Goal: Task Accomplishment & Management: Manage account settings

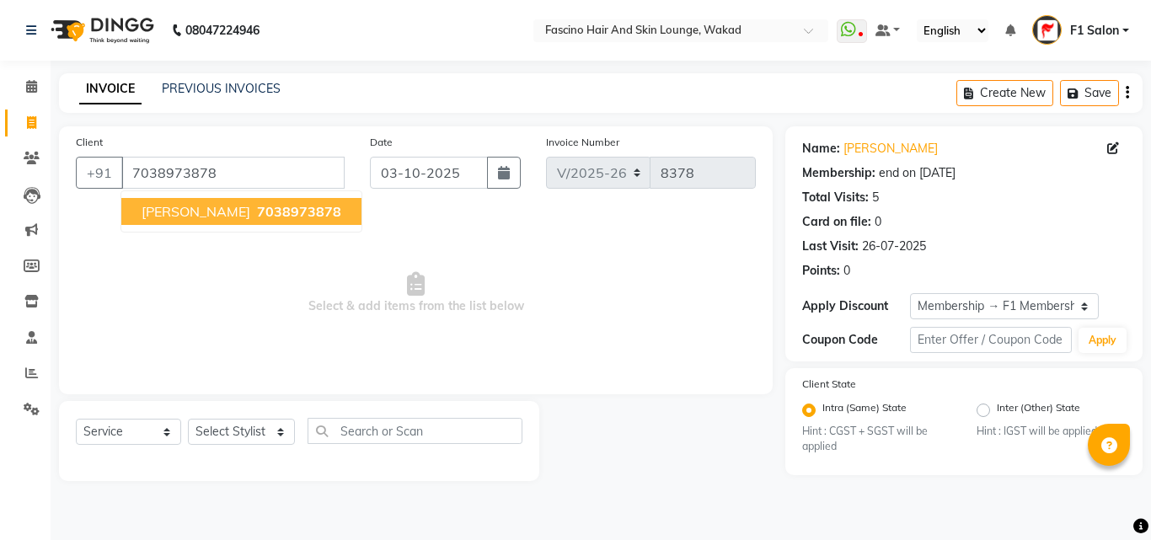
select select "126"
select select "service"
select select "1: Object"
click at [183, 211] on span "[PERSON_NAME]" at bounding box center [196, 211] width 109 height 17
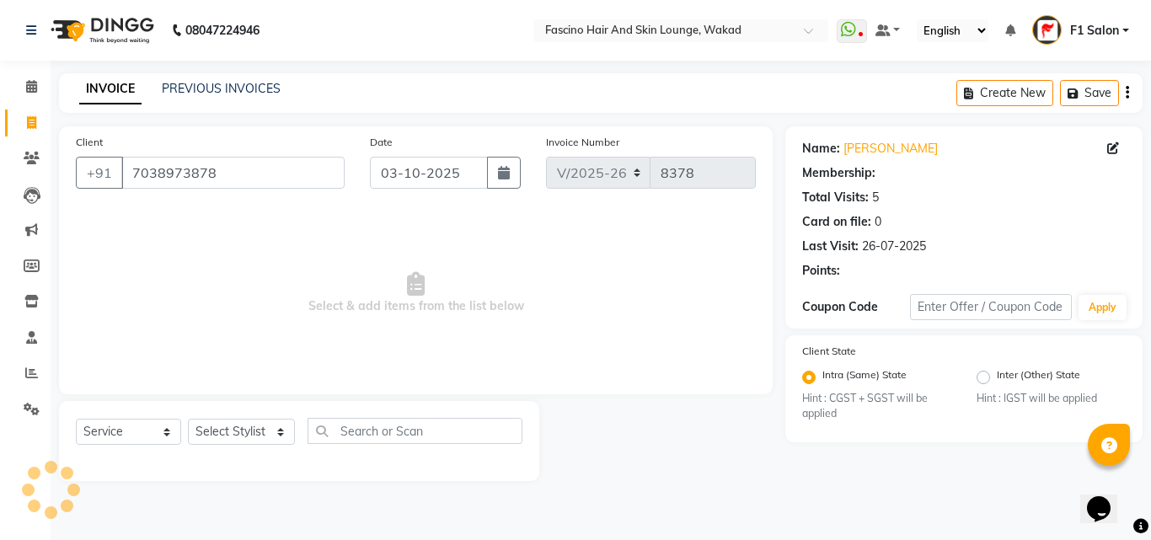
select select "1: Object"
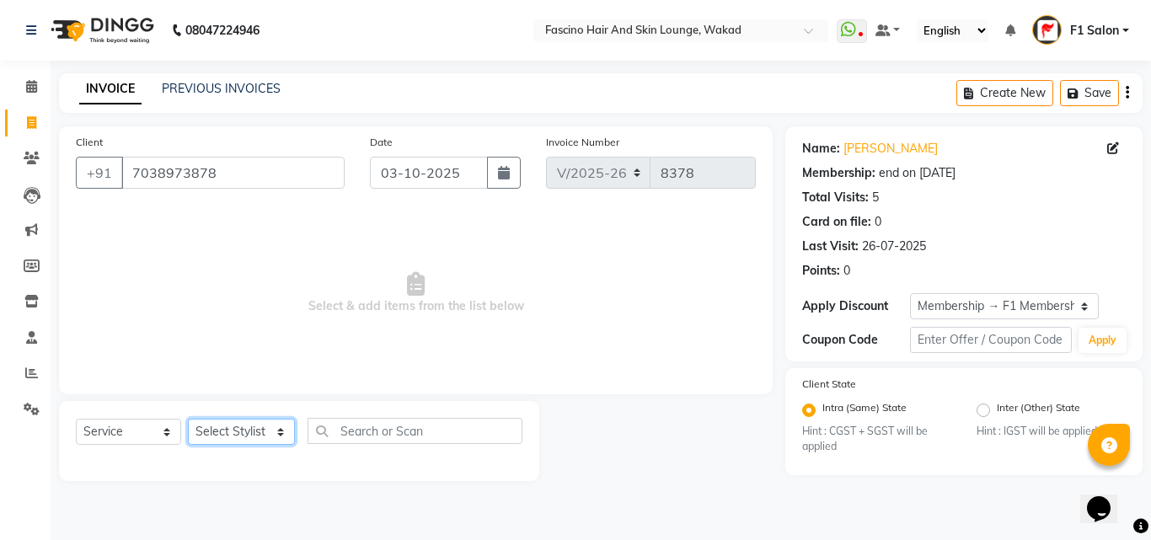
click at [269, 429] on select "Select Stylist 8805000650 Aarohi Chimu [PERSON_NAME] jh F1 Salon Ganesh F1 Gopa…" at bounding box center [241, 432] width 107 height 26
select select "57172"
click at [188, 419] on select "Select Stylist 8805000650 Aarohi Chimu [PERSON_NAME] jh F1 Salon Ganesh F1 Gopa…" at bounding box center [241, 432] width 107 height 26
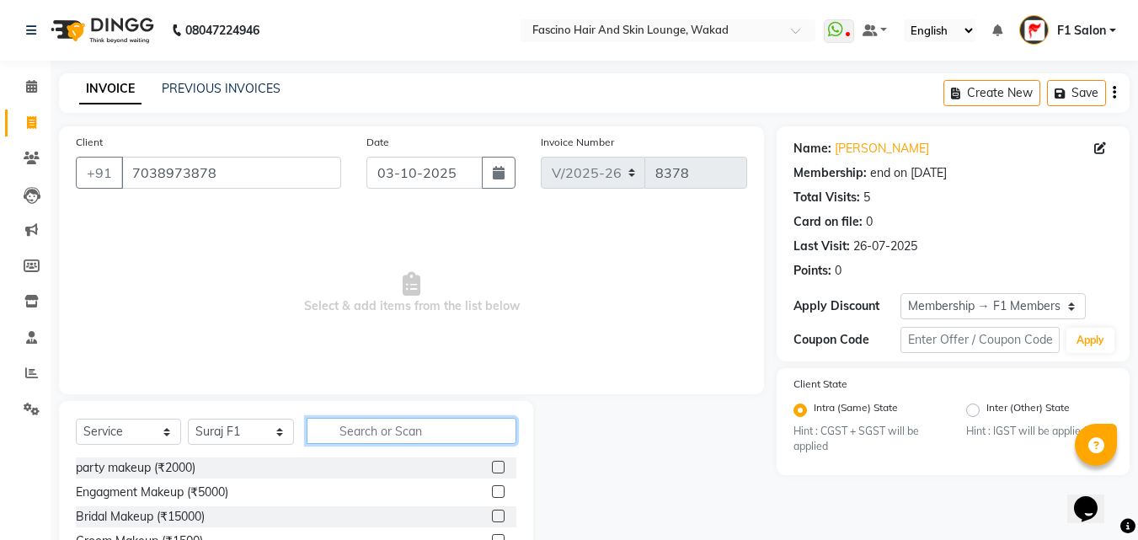
click at [371, 427] on input "text" at bounding box center [412, 431] width 210 height 26
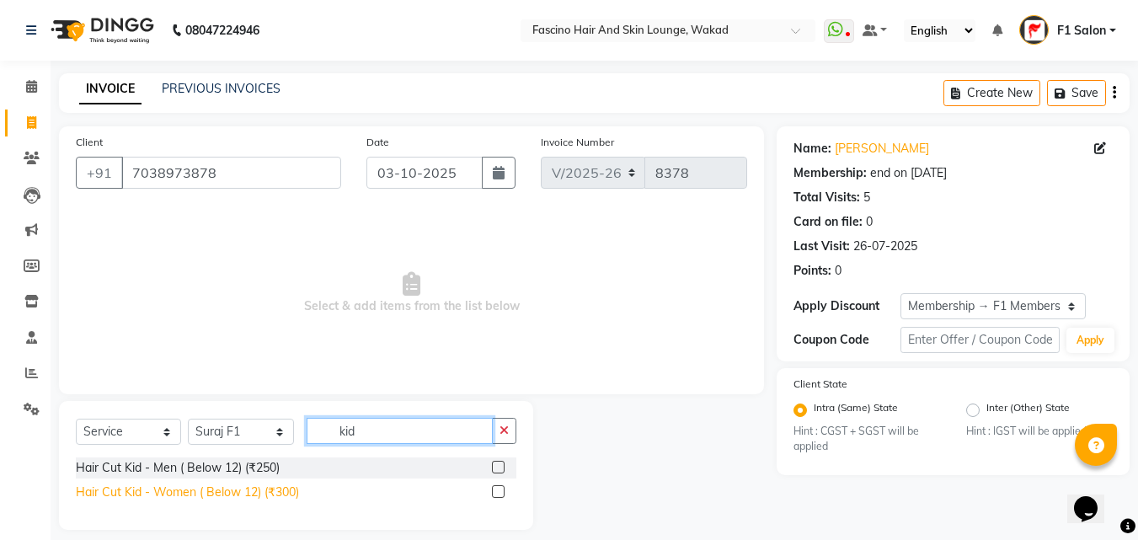
type input "kid"
click at [244, 494] on div "Hair Cut Kid - Women ( Below 12) (₹300)" at bounding box center [187, 492] width 223 height 18
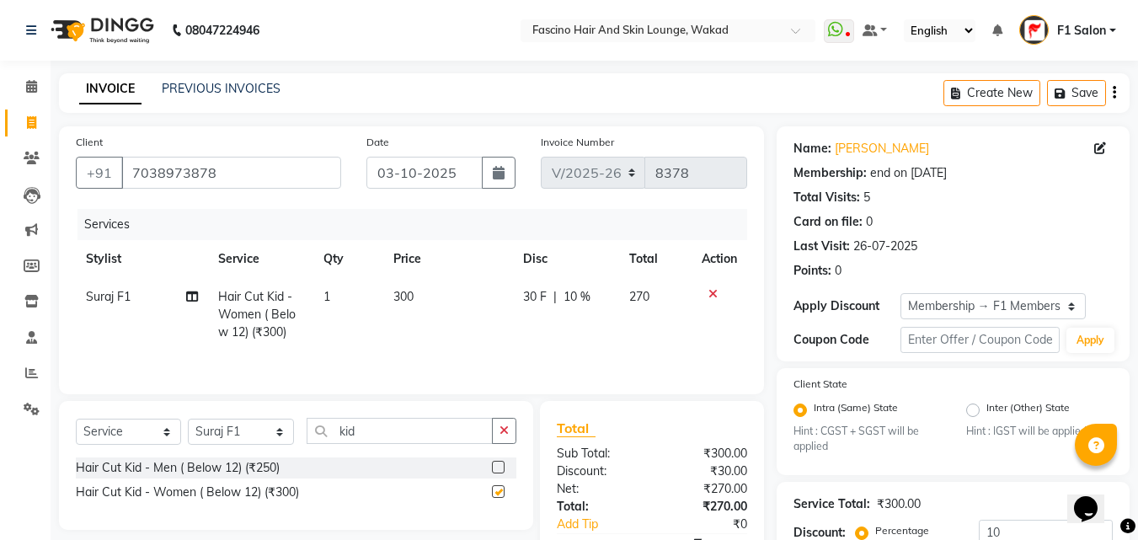
checkbox input "false"
click at [444, 306] on td "300" at bounding box center [448, 314] width 130 height 73
select select "57172"
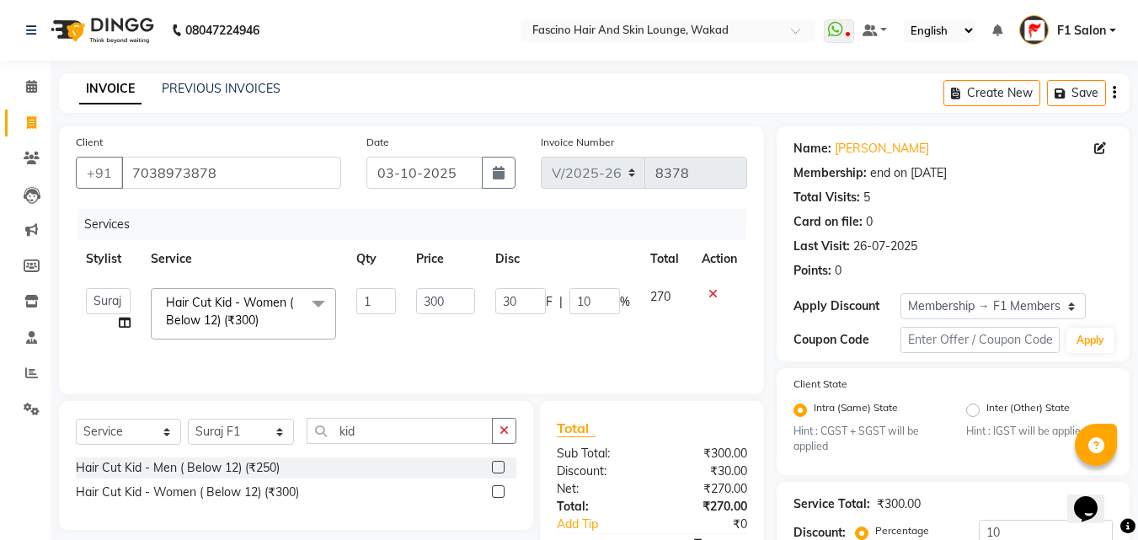
click at [444, 306] on input "300" at bounding box center [445, 301] width 58 height 26
type input "3"
type input "400"
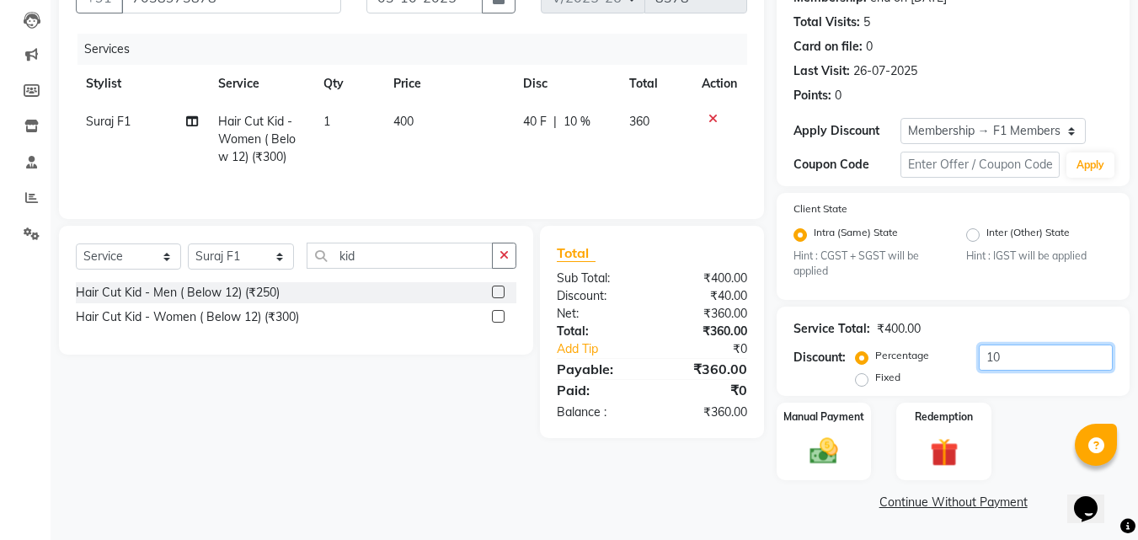
click at [1005, 366] on input "10" at bounding box center [1046, 357] width 134 height 26
type input "1"
click at [819, 455] on img at bounding box center [823, 452] width 47 height 34
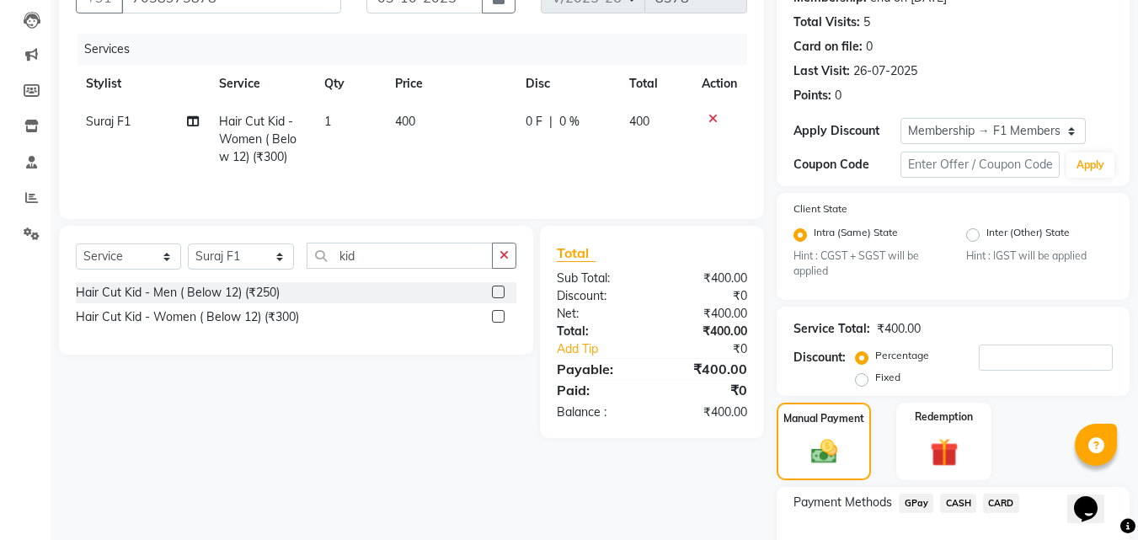
click at [993, 499] on span "CARD" at bounding box center [1001, 503] width 36 height 19
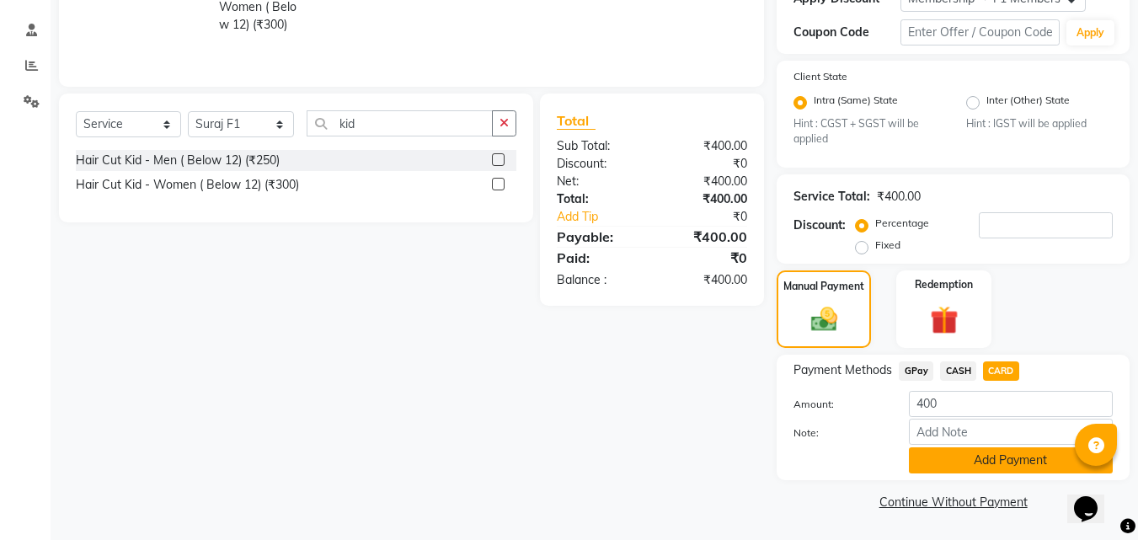
click at [964, 462] on button "Add Payment" at bounding box center [1011, 460] width 204 height 26
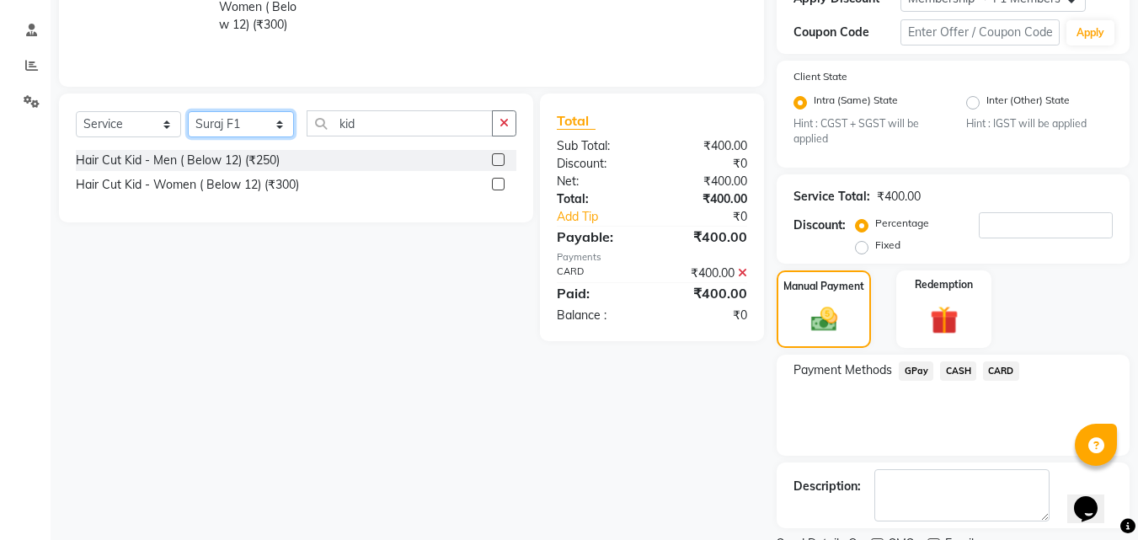
click at [204, 120] on select "Select Stylist 8805000650 Aarohi Chimu [PERSON_NAME] jh F1 Salon Ganesh F1 Gopa…" at bounding box center [241, 124] width 106 height 26
select select "30598"
click at [188, 111] on select "Select Stylist 8805000650 Aarohi Chimu [PERSON_NAME] jh F1 Salon Ganesh F1 Gopa…" at bounding box center [241, 124] width 106 height 26
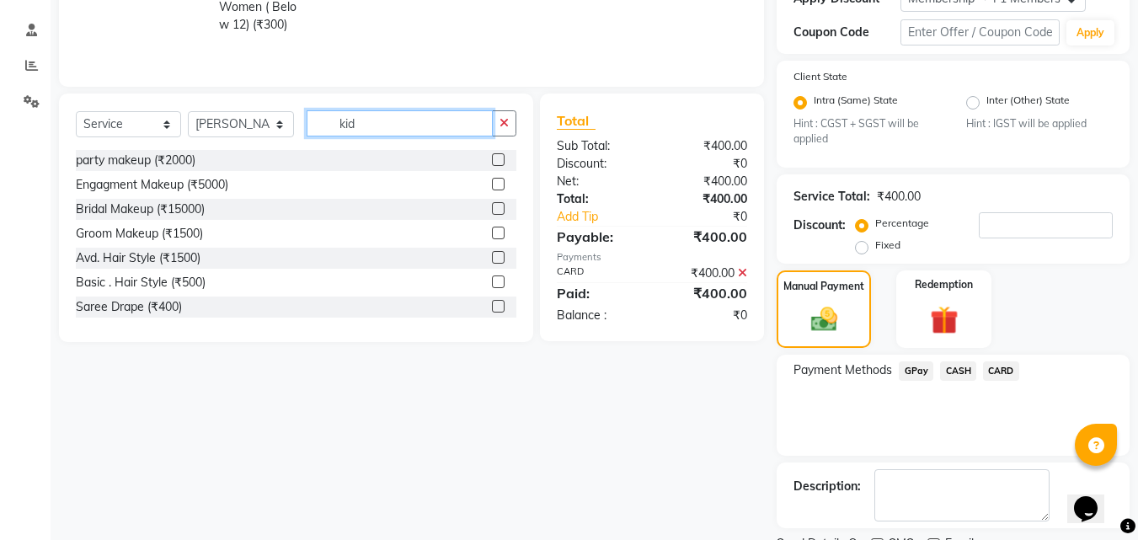
click at [355, 120] on input "kid" at bounding box center [400, 123] width 186 height 26
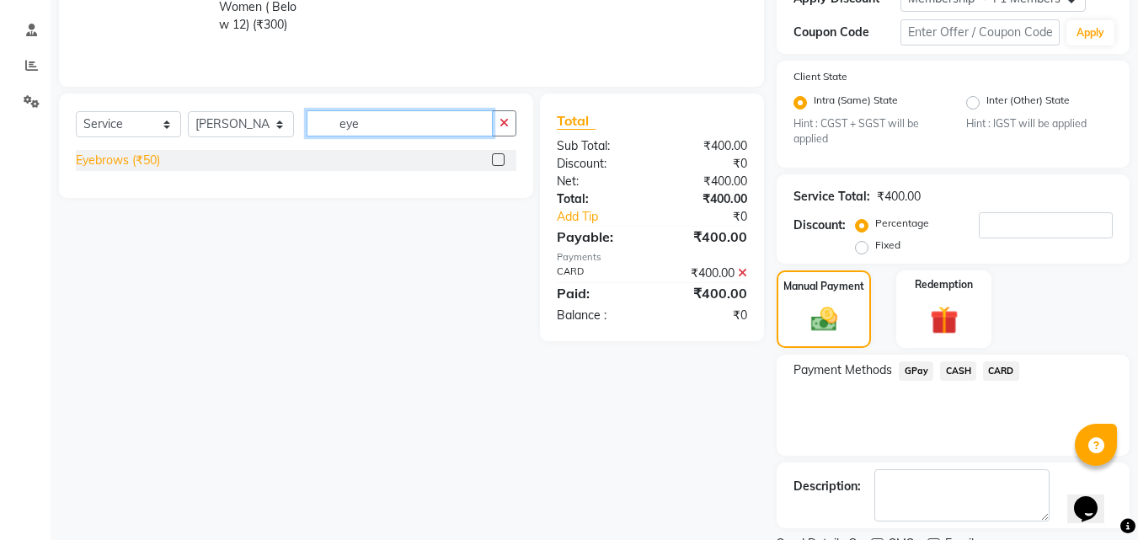
type input "eye"
click at [141, 166] on div "Eyebrows (₹50)" at bounding box center [118, 161] width 84 height 18
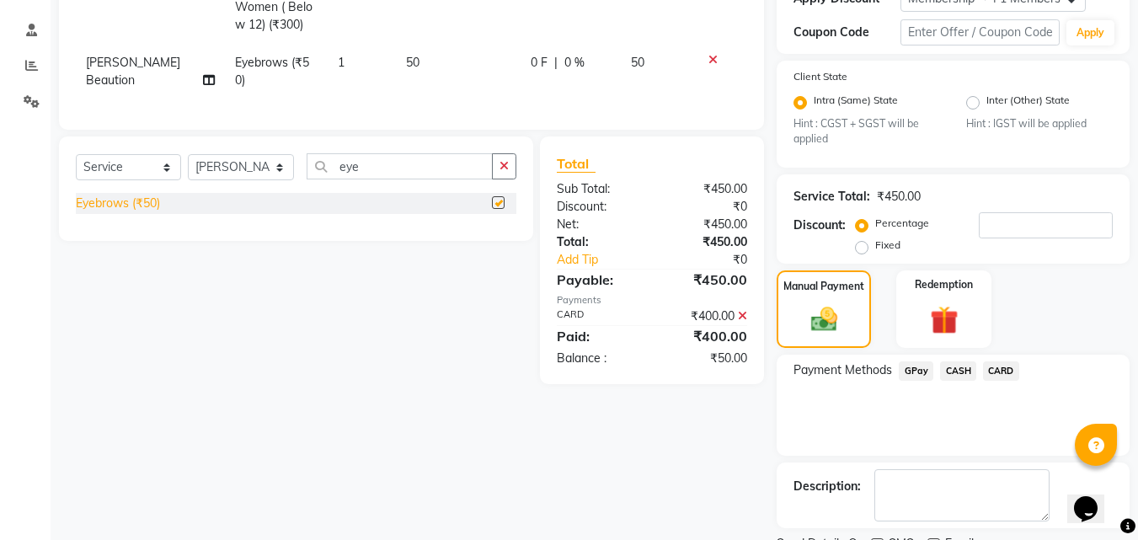
checkbox input "false"
click at [433, 72] on td "50" at bounding box center [458, 72] width 125 height 56
select select "30598"
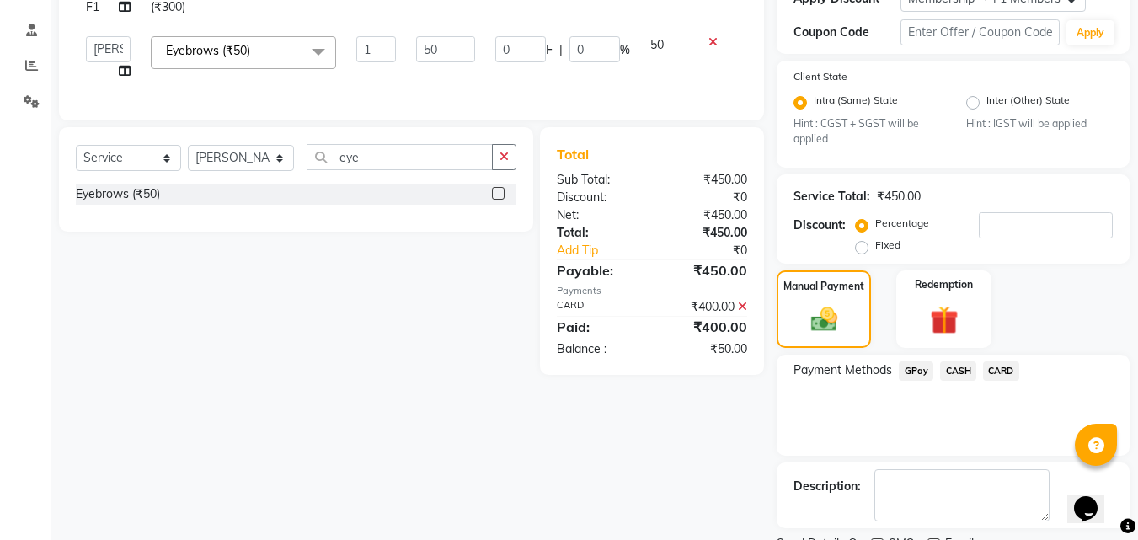
click at [433, 72] on td "50" at bounding box center [445, 58] width 78 height 64
click at [433, 56] on input "50" at bounding box center [445, 49] width 58 height 26
type input "40"
click at [501, 68] on tr "8805000650 Aarohi Chimu [PERSON_NAME] jh F1 Salon Ganesh F1 Gopal {JH} Jadgdish…" at bounding box center [411, 58] width 671 height 64
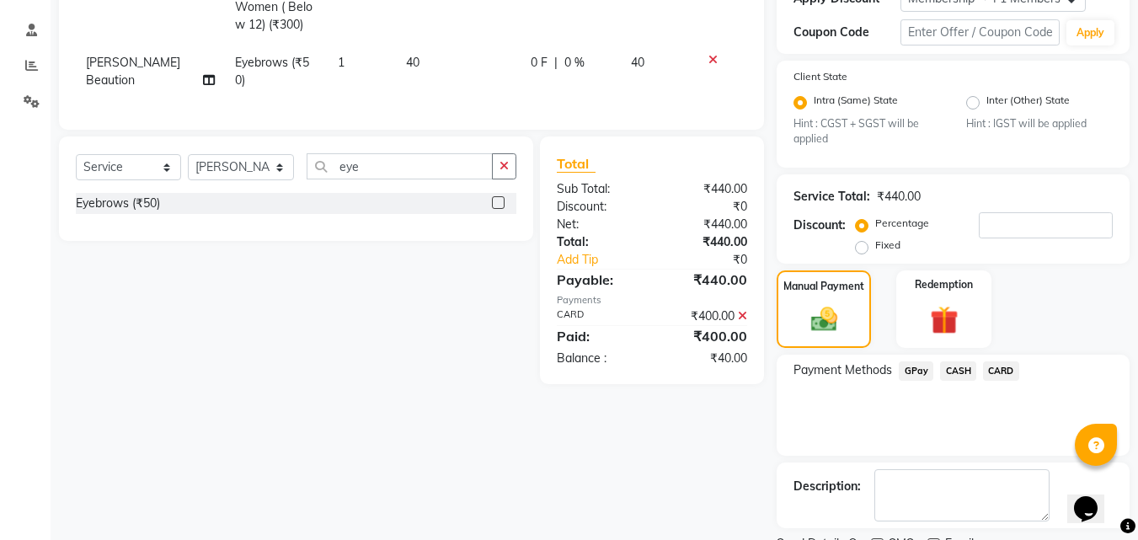
click at [992, 363] on span "CARD" at bounding box center [1001, 370] width 36 height 19
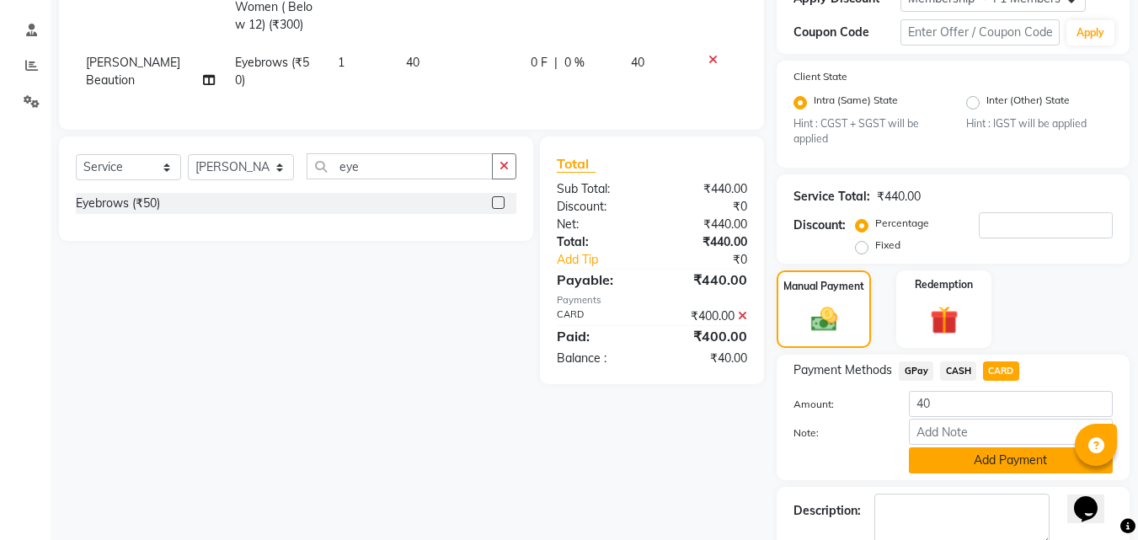
click at [921, 462] on button "Add Payment" at bounding box center [1011, 460] width 204 height 26
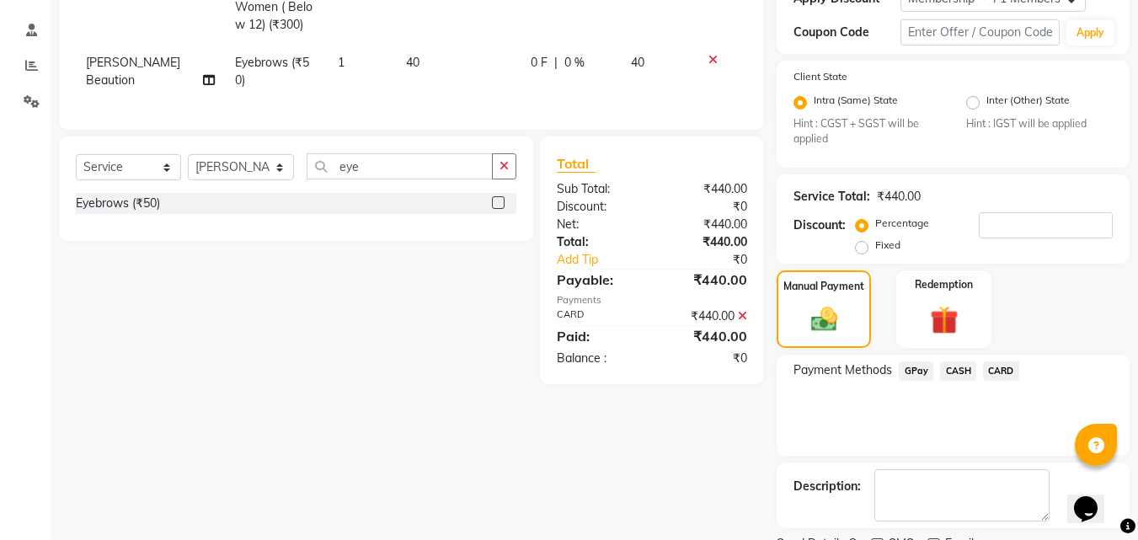
scroll to position [378, 0]
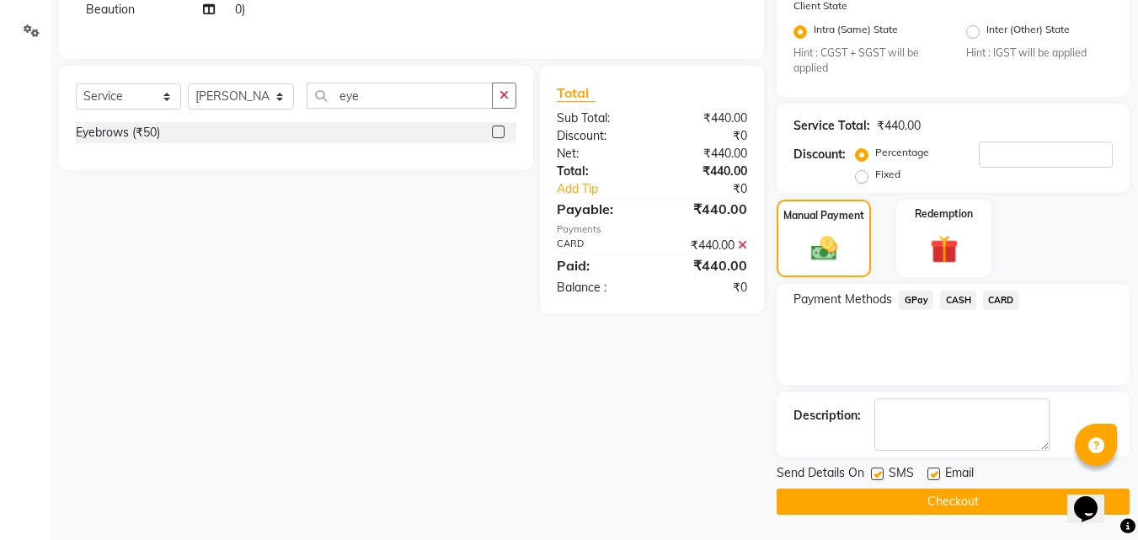
click at [873, 474] on label at bounding box center [877, 473] width 13 height 13
click at [873, 474] on input "checkbox" at bounding box center [876, 474] width 11 height 11
checkbox input "false"
click at [835, 490] on button "Checkout" at bounding box center [953, 502] width 353 height 26
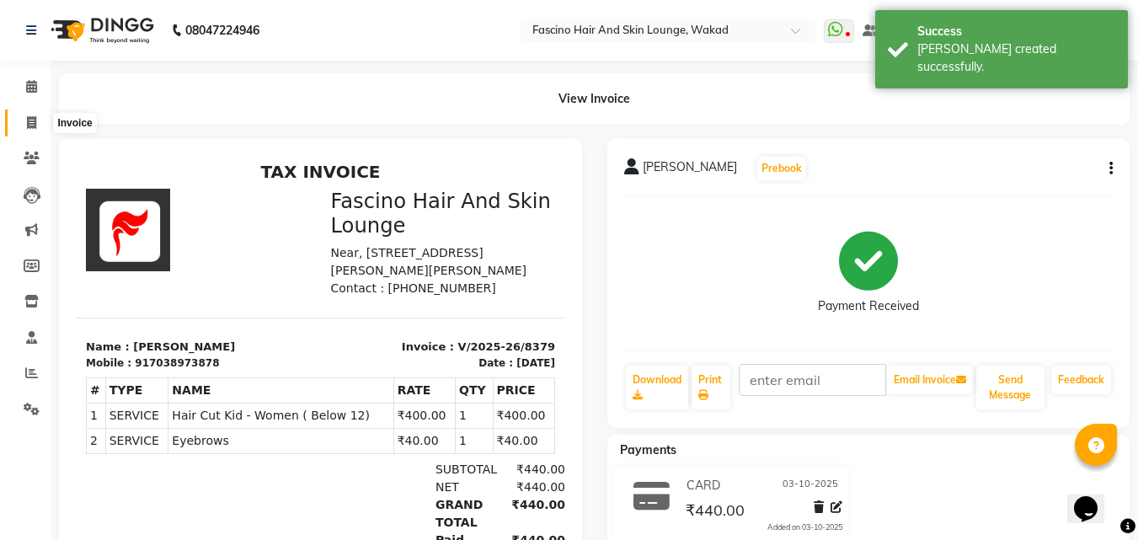
click at [34, 120] on icon at bounding box center [31, 122] width 9 height 13
select select "service"
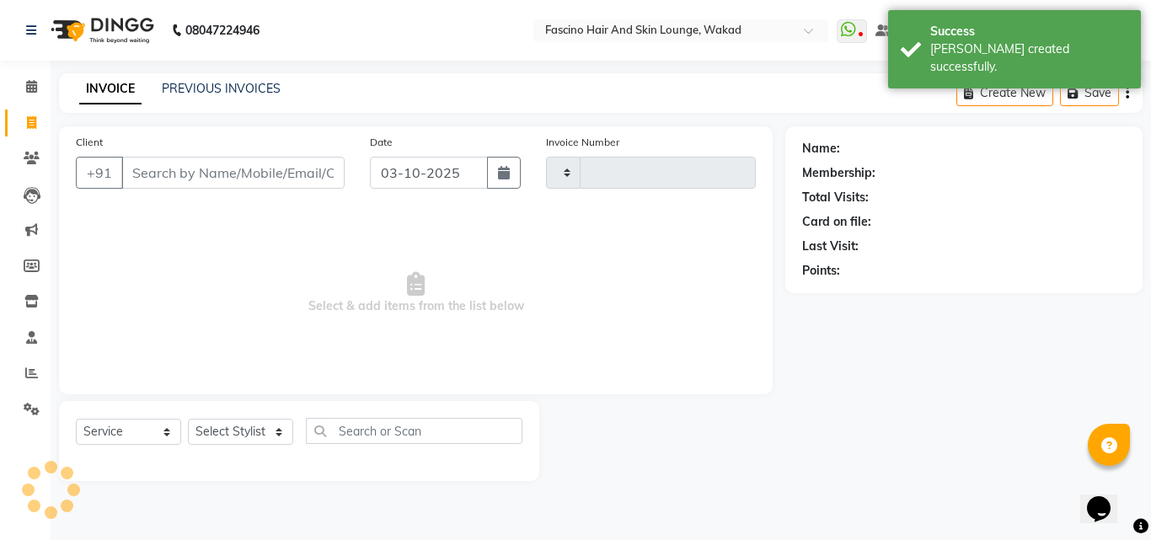
type input "8380"
select select "126"
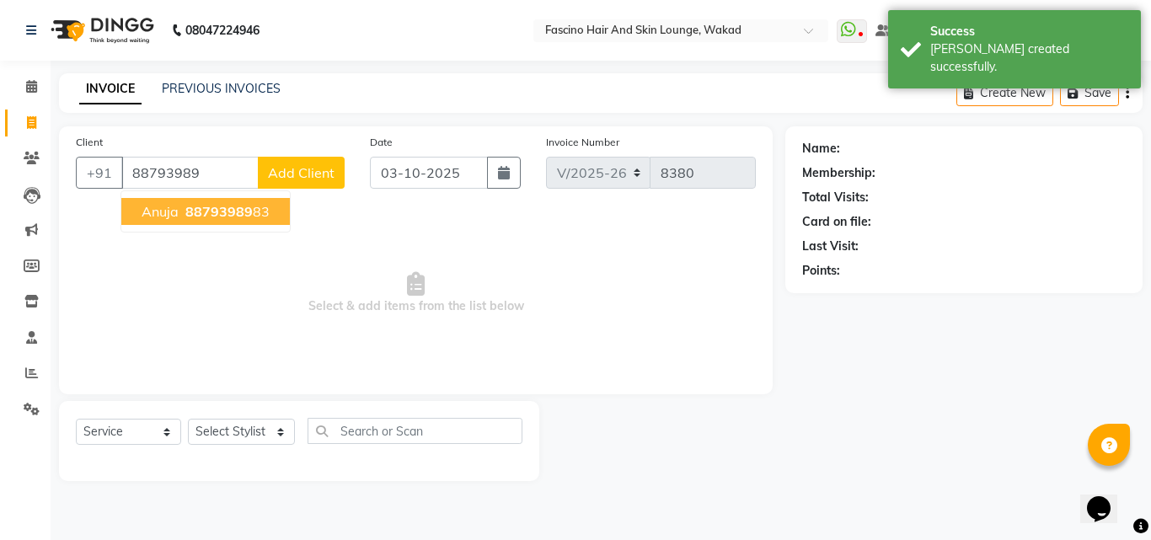
click at [189, 217] on span "88793989" at bounding box center [218, 211] width 67 height 17
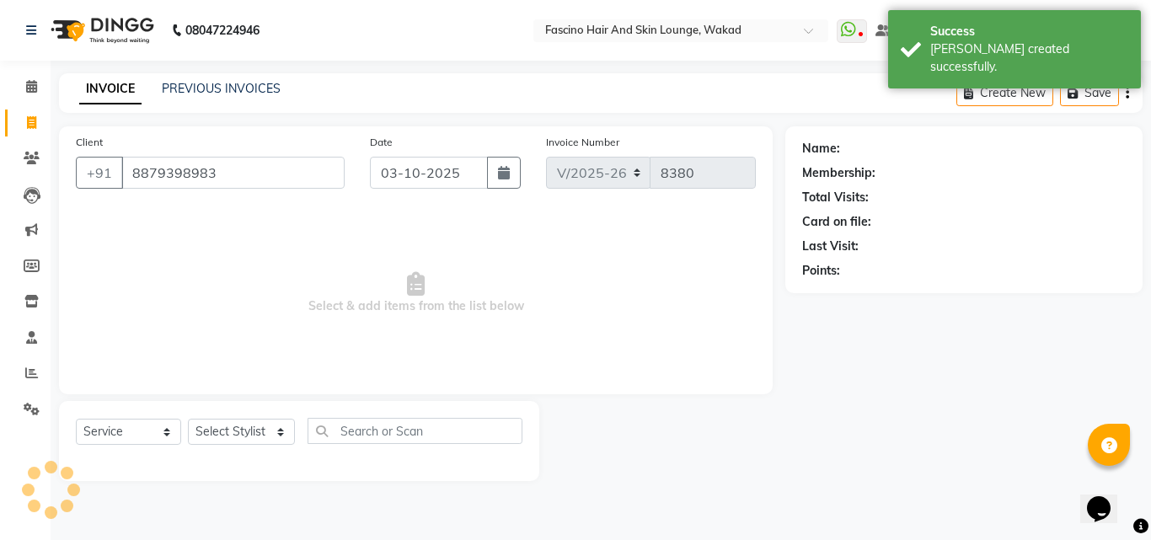
type input "8879398983"
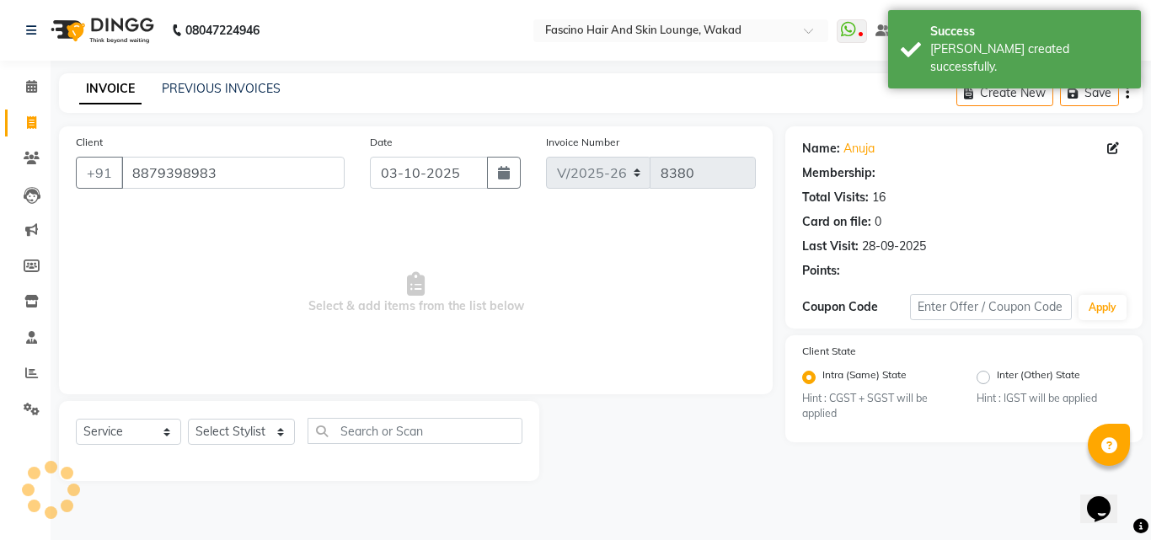
select select "1: Object"
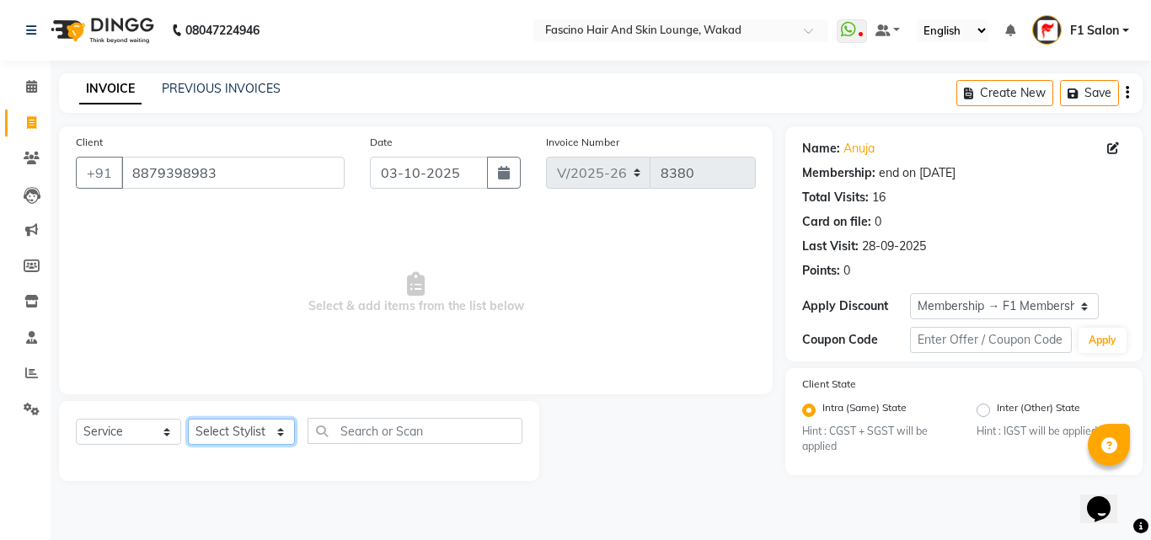
click at [216, 425] on select "Select Stylist 8805000650 Aarohi Chimu [PERSON_NAME] jh F1 Salon Ganesh F1 Gopa…" at bounding box center [241, 432] width 107 height 26
select select "15980"
click at [188, 419] on select "Select Stylist 8805000650 Aarohi Chimu [PERSON_NAME] jh F1 Salon Ganesh F1 Gopa…" at bounding box center [241, 432] width 107 height 26
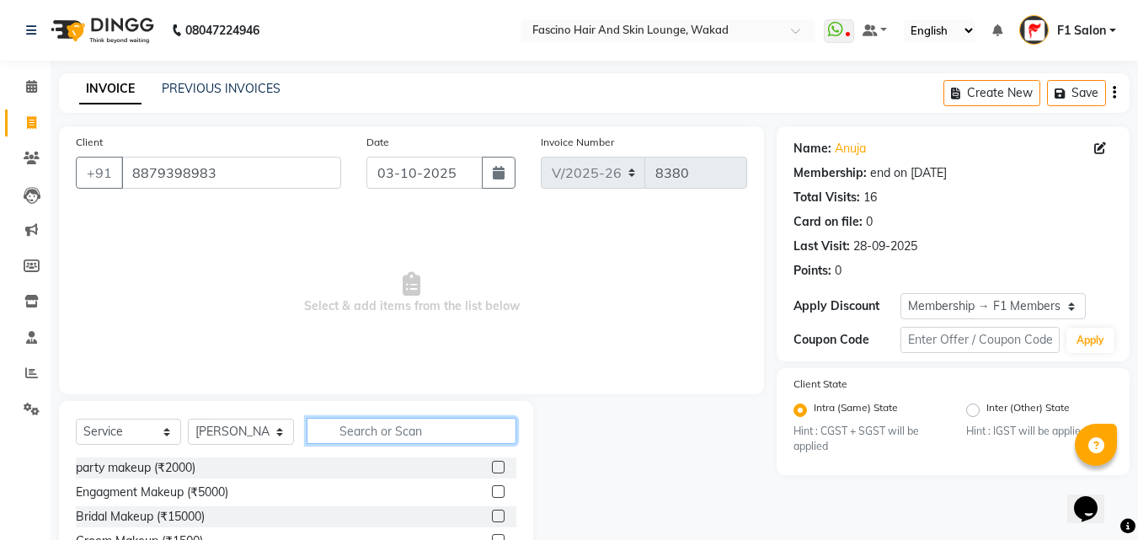
click at [339, 438] on input "text" at bounding box center [412, 431] width 210 height 26
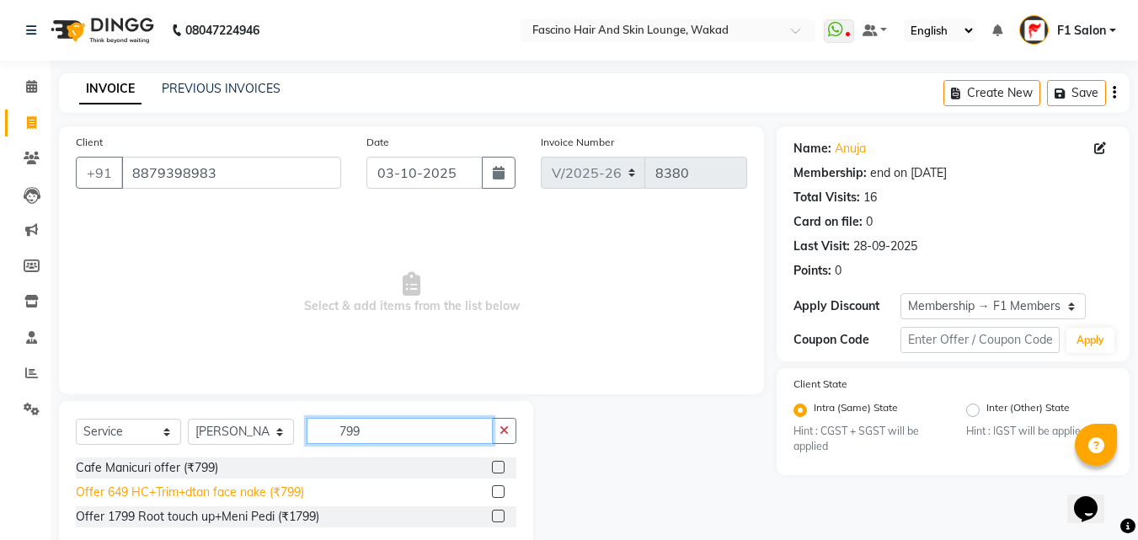
type input "799"
click at [152, 494] on div "Offer 649 HC+Trim+dtan face nake (₹799)" at bounding box center [190, 492] width 228 height 18
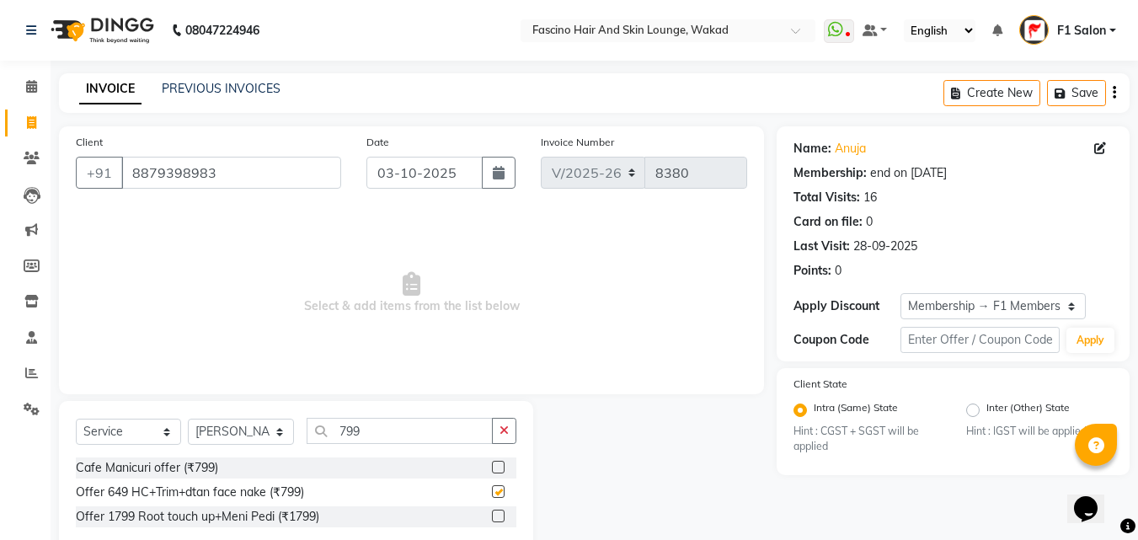
checkbox input "false"
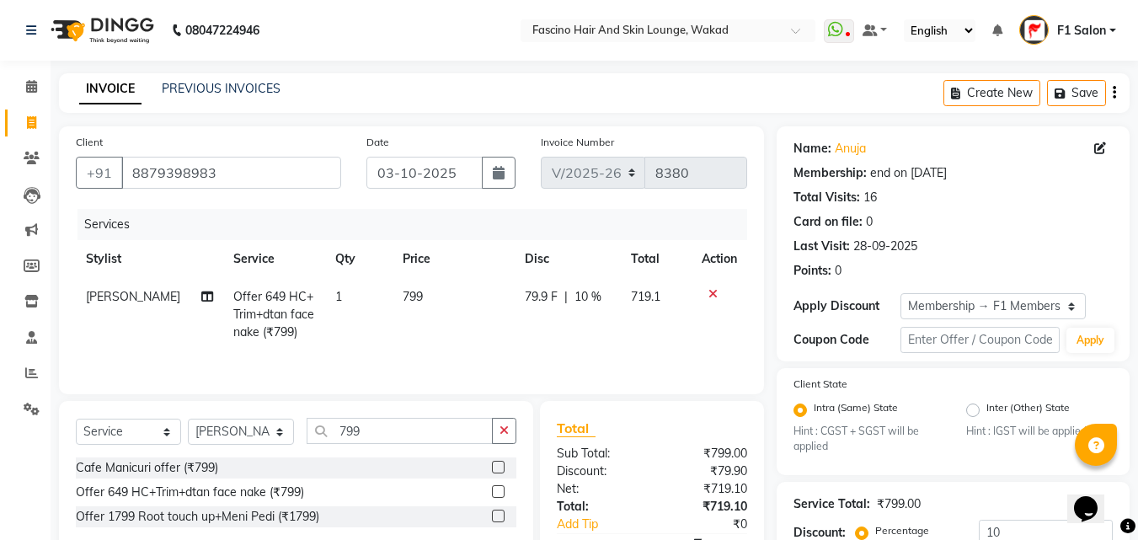
click at [416, 309] on td "799" at bounding box center [454, 314] width 122 height 73
select select "15980"
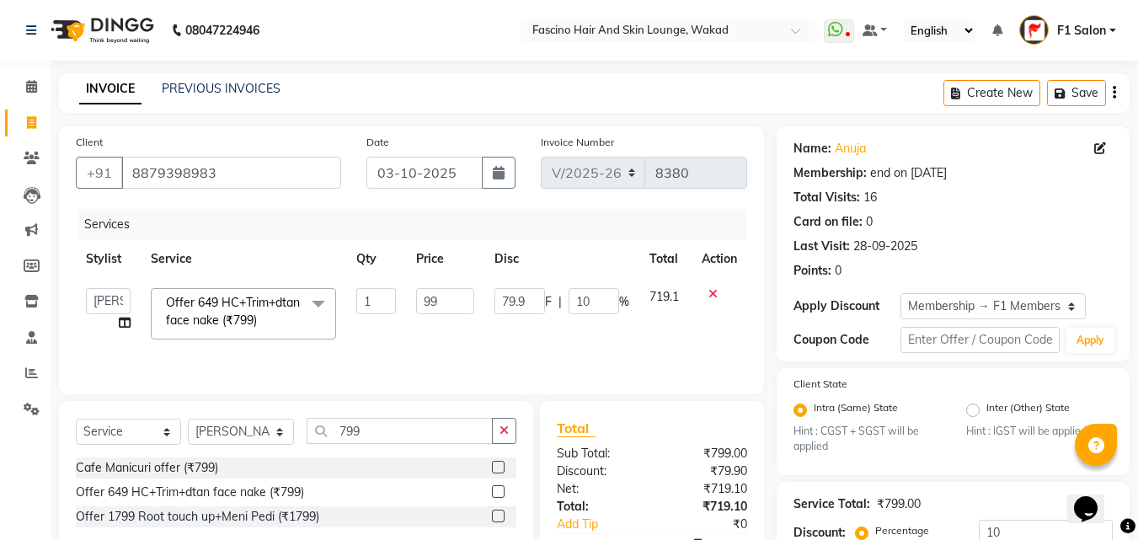
type input "9"
type input "1000"
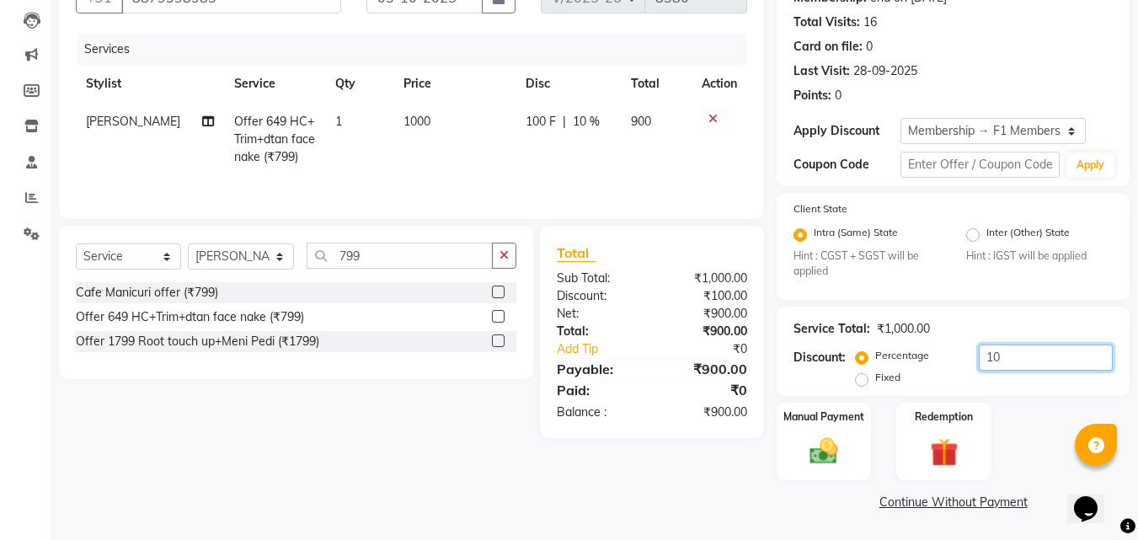
click at [1021, 364] on input "10" at bounding box center [1046, 357] width 134 height 26
type input "1"
click at [823, 452] on img at bounding box center [823, 452] width 47 height 34
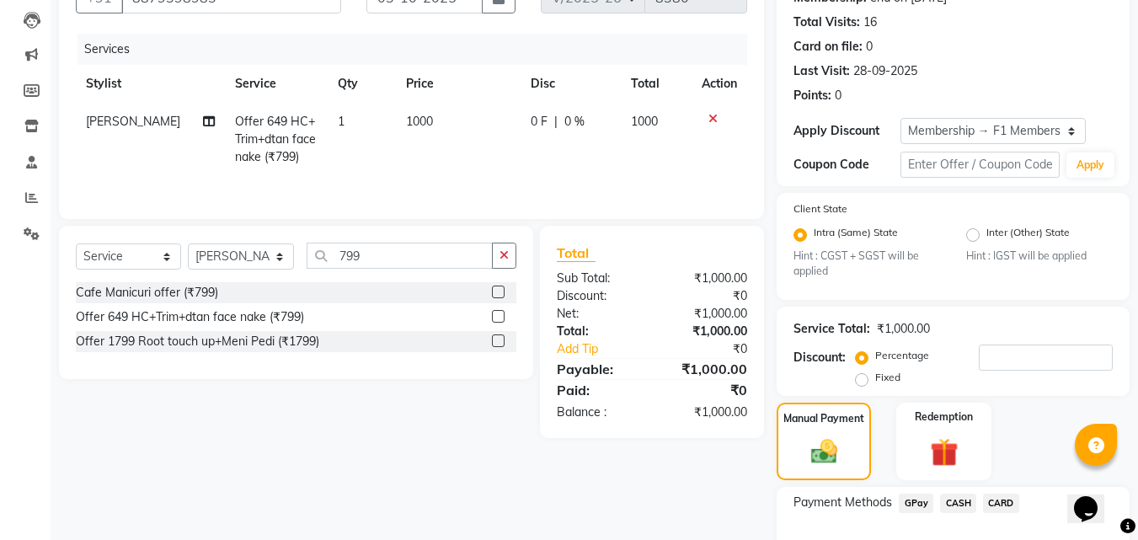
scroll to position [283, 0]
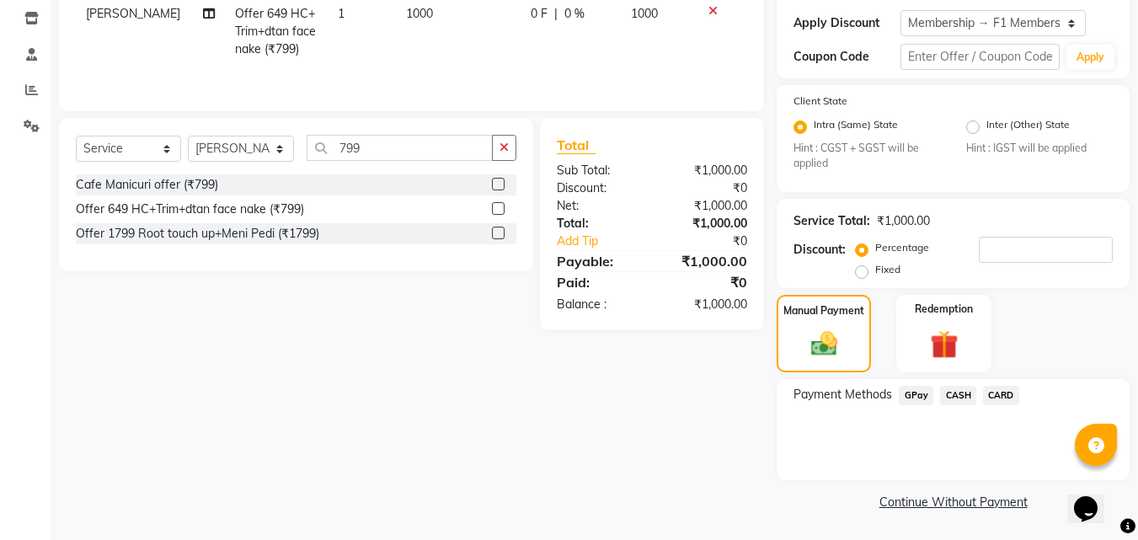
drag, startPoint x: 918, startPoint y: 398, endPoint x: 918, endPoint y: 414, distance: 16.0
click at [918, 398] on span "GPay" at bounding box center [916, 395] width 35 height 19
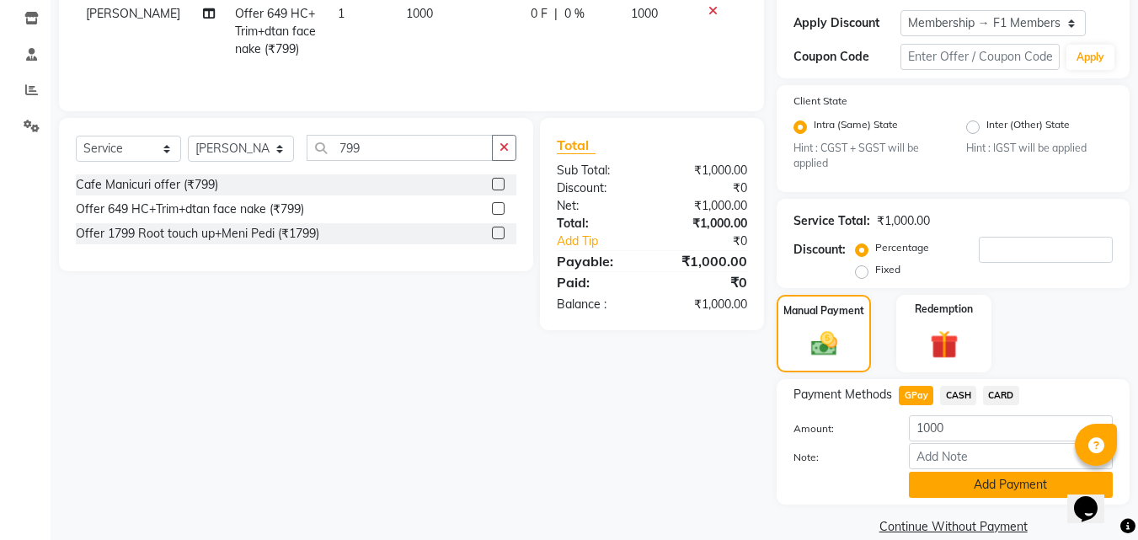
click at [931, 477] on button "Add Payment" at bounding box center [1011, 485] width 204 height 26
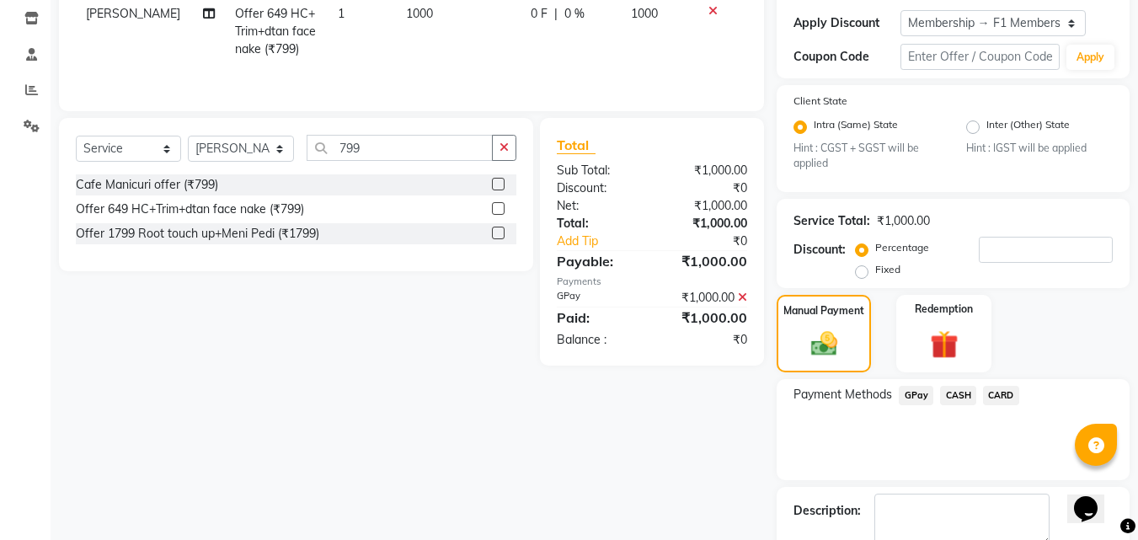
scroll to position [378, 0]
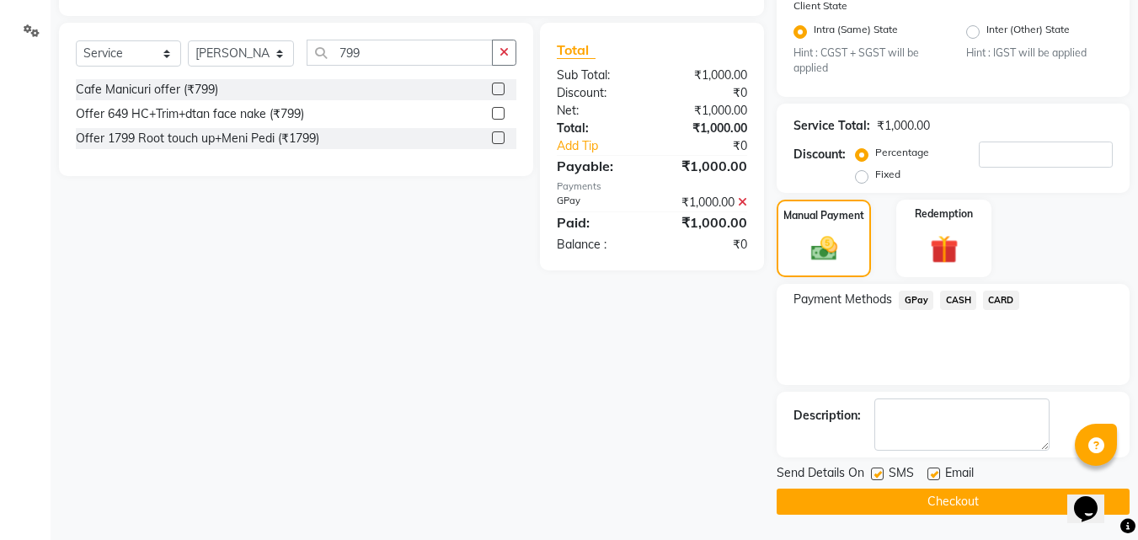
click at [880, 472] on label at bounding box center [877, 473] width 13 height 13
click at [880, 472] on input "checkbox" at bounding box center [876, 474] width 11 height 11
checkbox input "false"
click at [868, 512] on button "Checkout" at bounding box center [953, 502] width 353 height 26
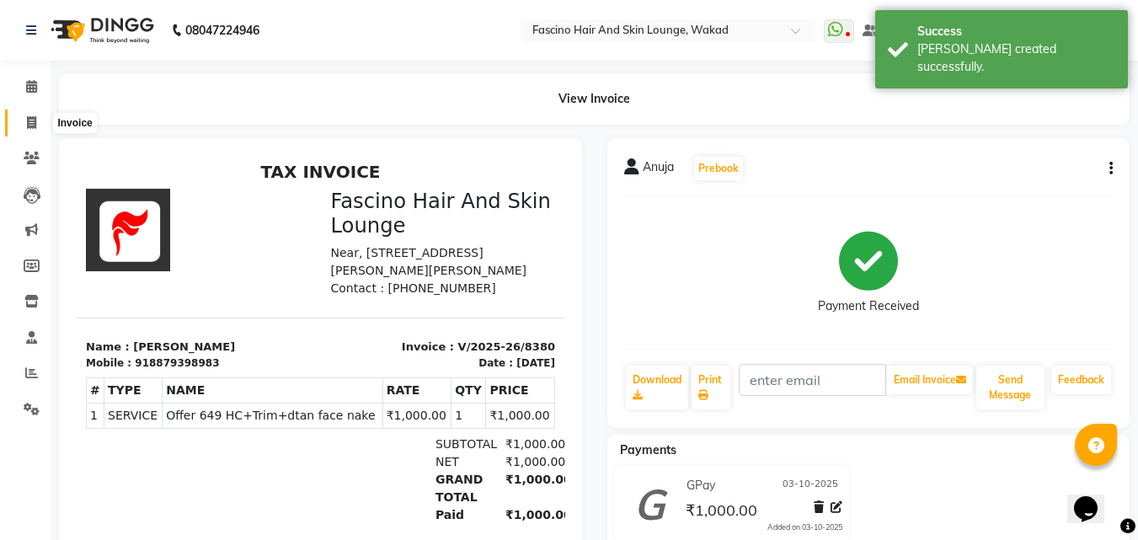
click at [41, 114] on span at bounding box center [31, 123] width 29 height 19
select select "service"
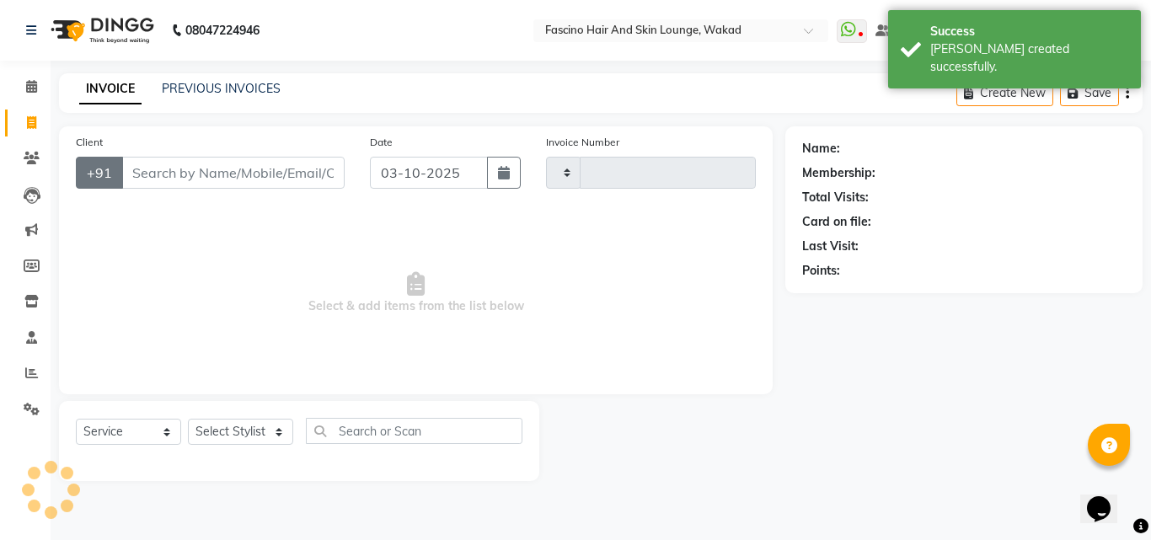
type input "8381"
select select "126"
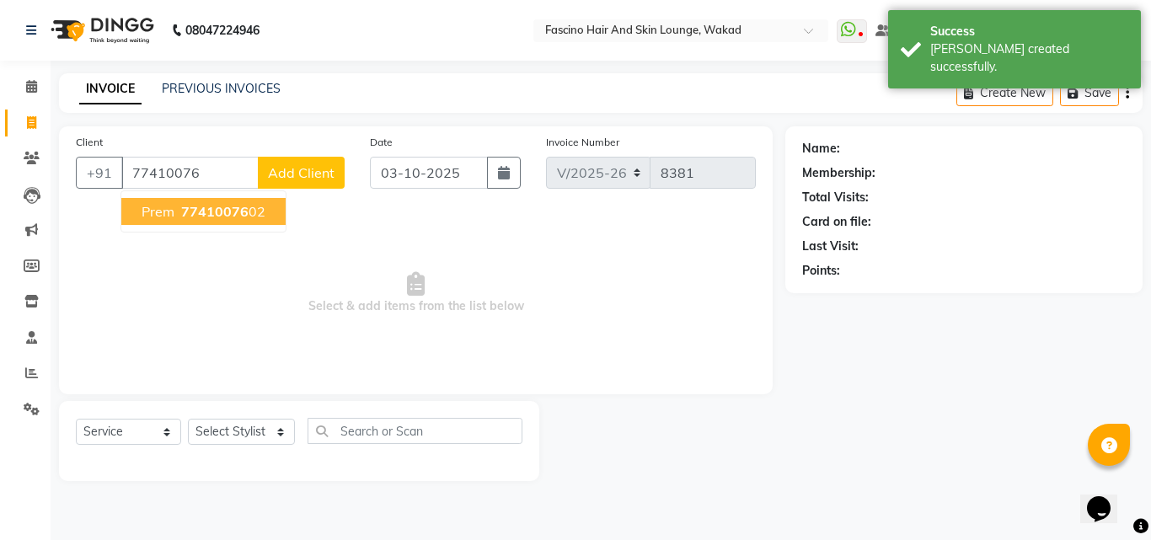
click at [151, 209] on span "prem" at bounding box center [158, 211] width 33 height 17
type input "7741007602"
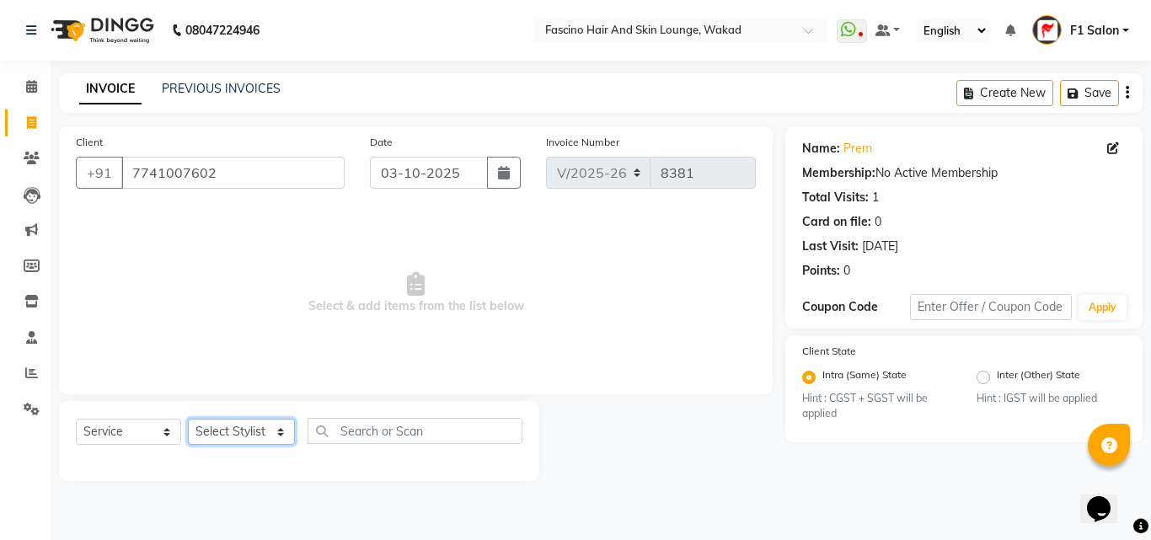
click at [203, 433] on select "Select Stylist 8805000650 Aarohi Chimu [PERSON_NAME] jh F1 Salon Ganesh F1 Gopa…" at bounding box center [241, 432] width 107 height 26
select select "15980"
click at [188, 419] on select "Select Stylist 8805000650 Aarohi Chimu [PERSON_NAME] jh F1 Salon Ganesh F1 Gopa…" at bounding box center [241, 432] width 107 height 26
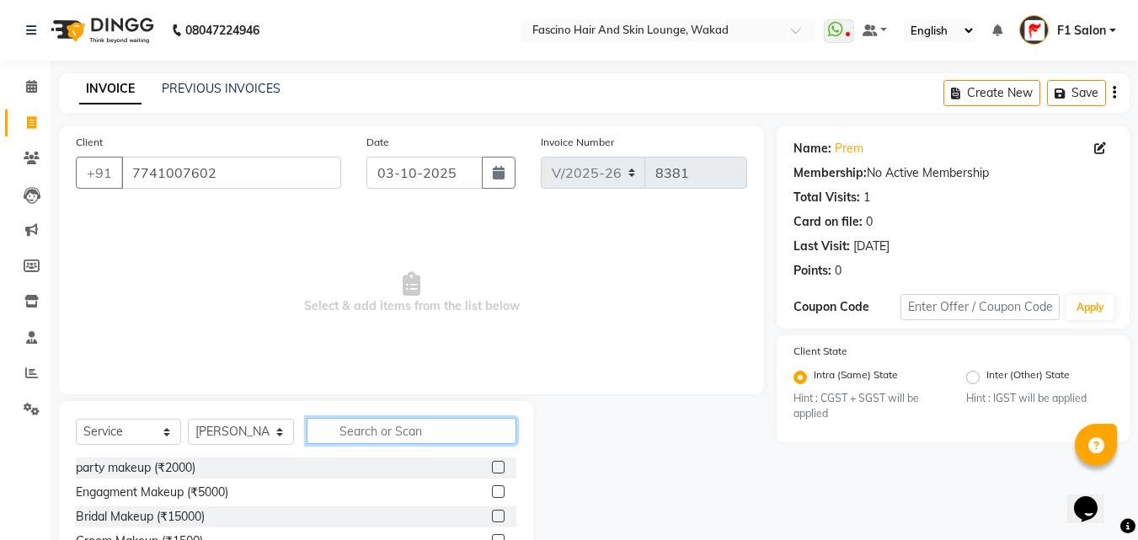
click at [332, 443] on input "text" at bounding box center [412, 431] width 210 height 26
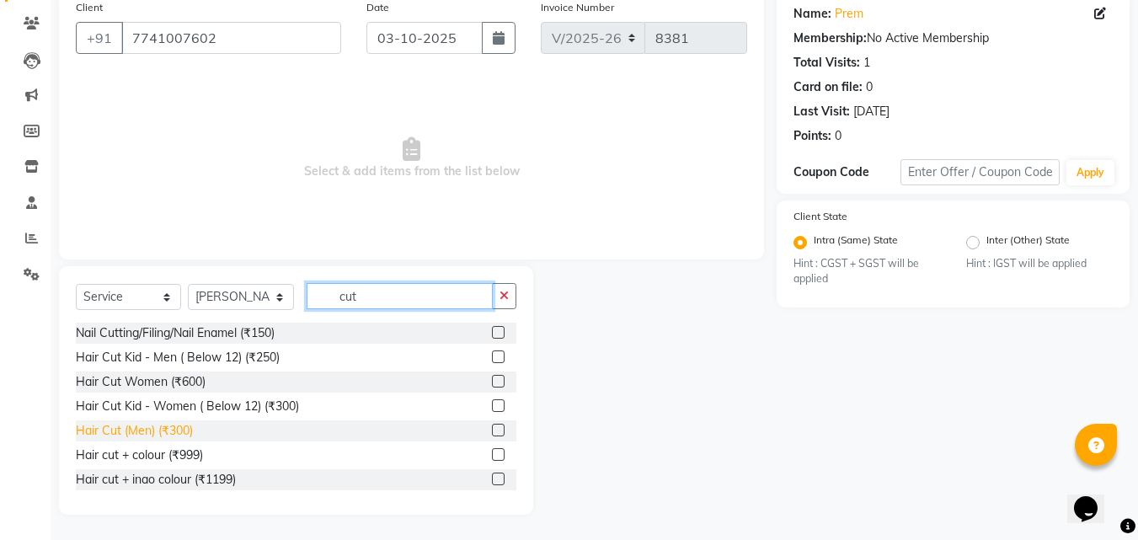
type input "cut"
click at [90, 432] on div "Hair Cut (Men) (₹300)" at bounding box center [134, 431] width 117 height 18
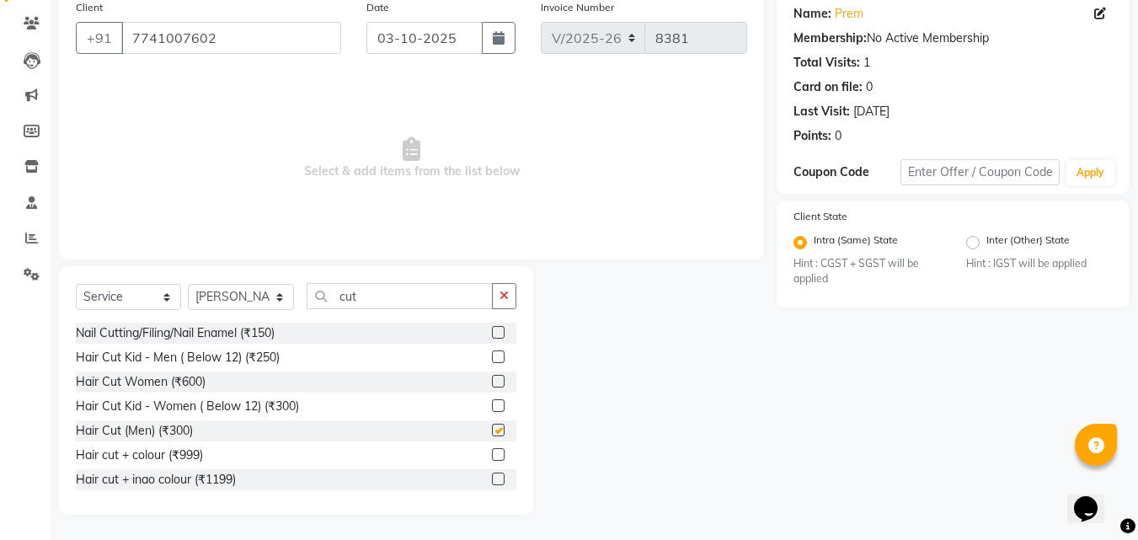
checkbox input "false"
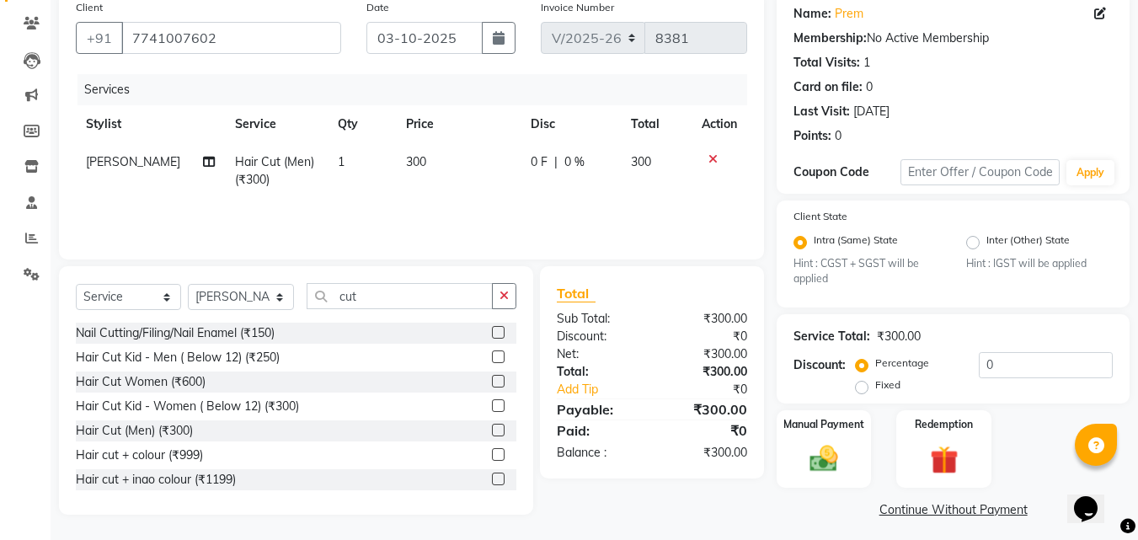
scroll to position [142, 0]
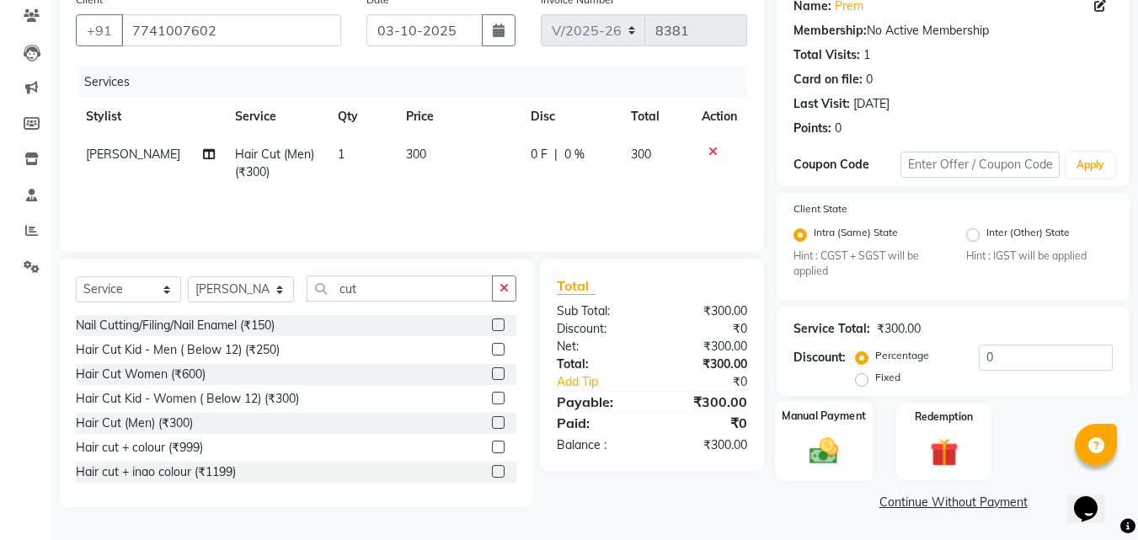
drag, startPoint x: 821, startPoint y: 477, endPoint x: 822, endPoint y: 467, distance: 10.1
click at [821, 473] on div "Manual Payment" at bounding box center [824, 441] width 99 height 80
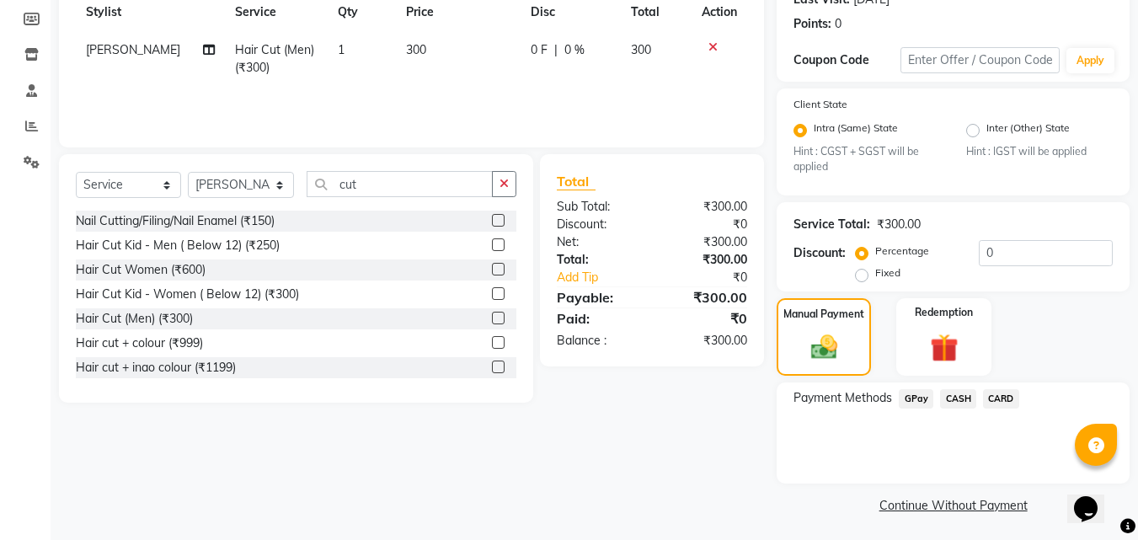
scroll to position [250, 0]
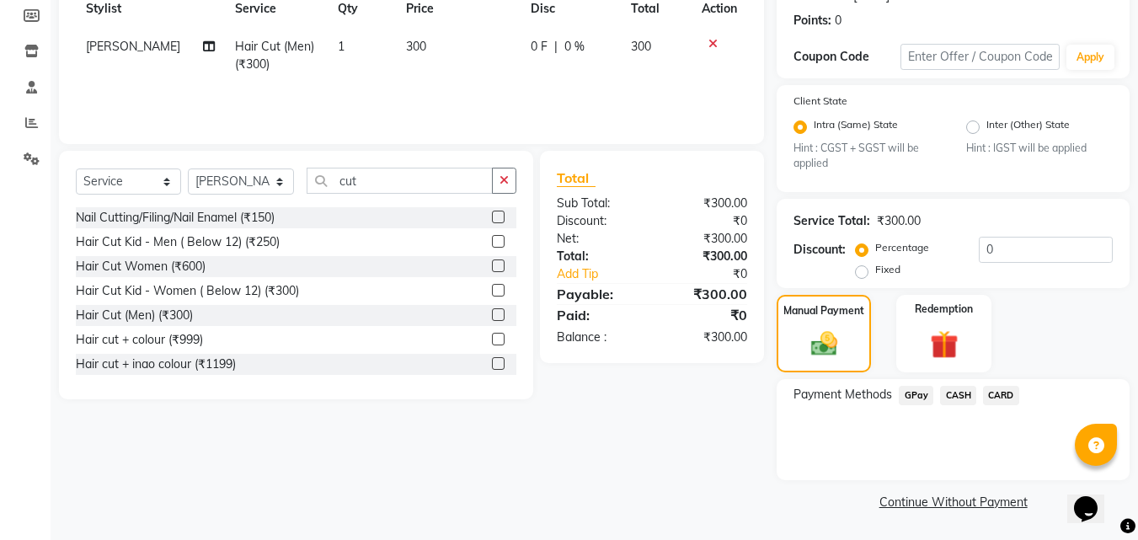
click at [913, 391] on span "GPay" at bounding box center [916, 395] width 35 height 19
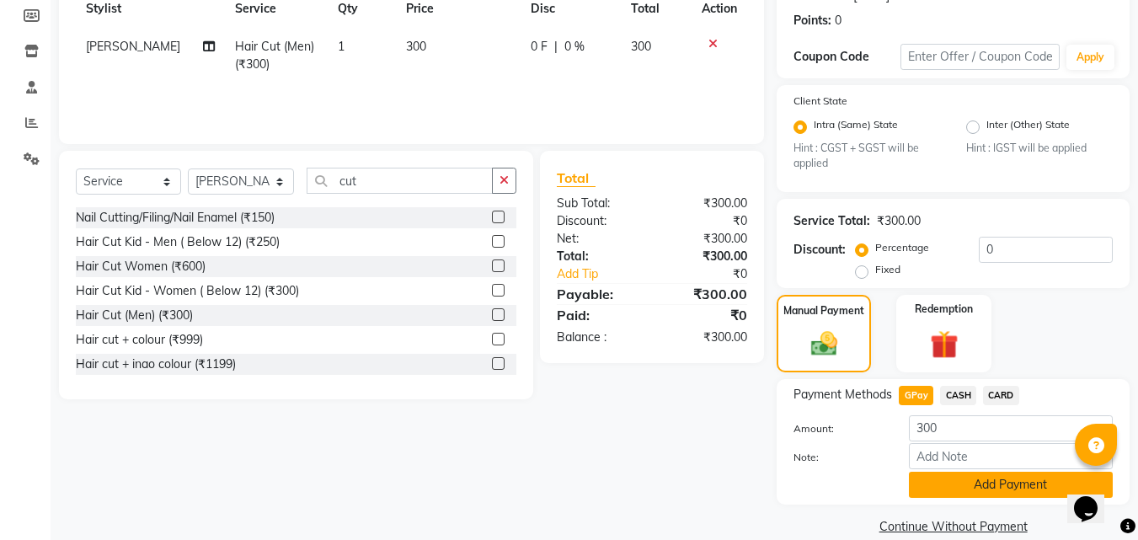
click at [953, 478] on button "Add Payment" at bounding box center [1011, 485] width 204 height 26
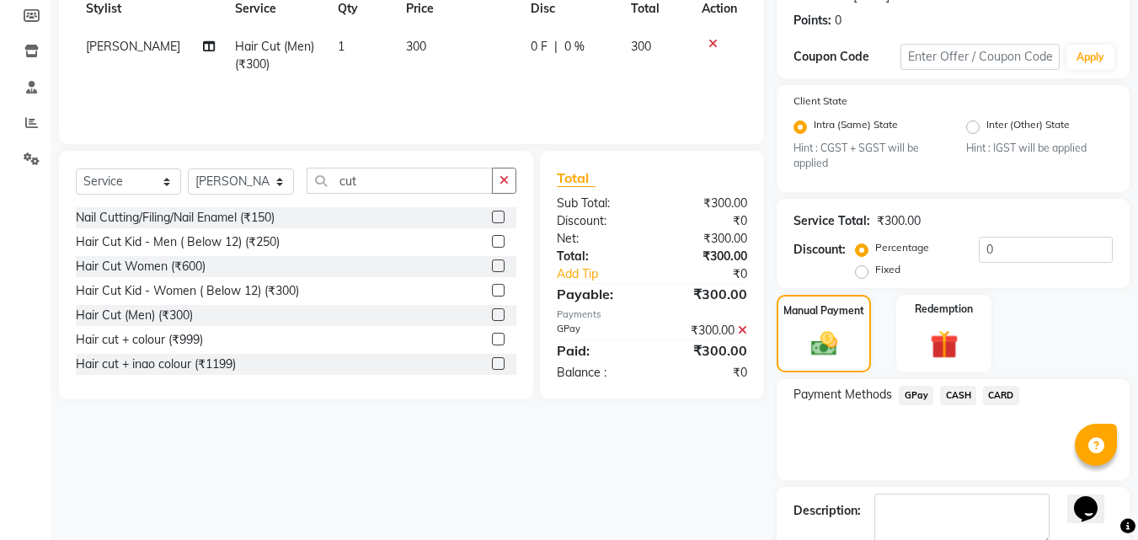
scroll to position [345, 0]
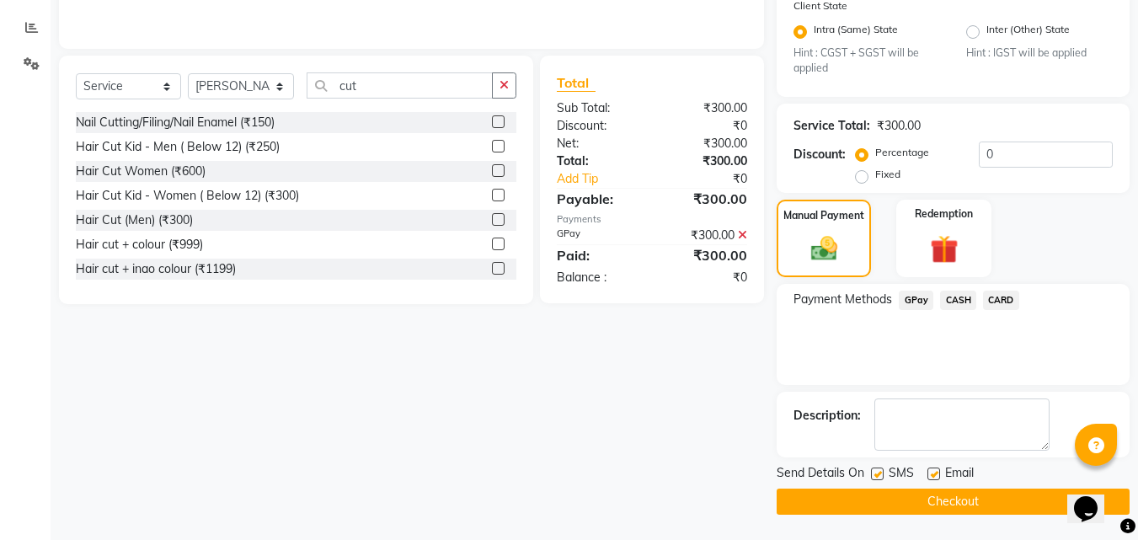
click at [885, 474] on div "SMS" at bounding box center [899, 474] width 56 height 21
click at [878, 477] on label at bounding box center [877, 473] width 13 height 13
click at [878, 477] on input "checkbox" at bounding box center [876, 474] width 11 height 11
checkbox input "false"
click at [878, 494] on button "Checkout" at bounding box center [953, 502] width 353 height 26
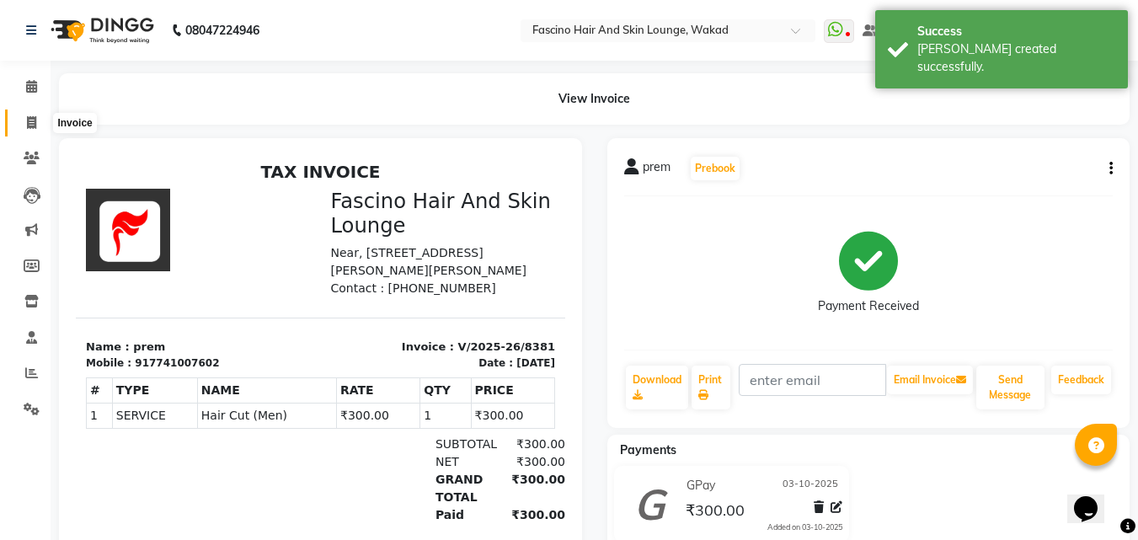
click at [38, 131] on span at bounding box center [31, 123] width 29 height 19
select select "service"
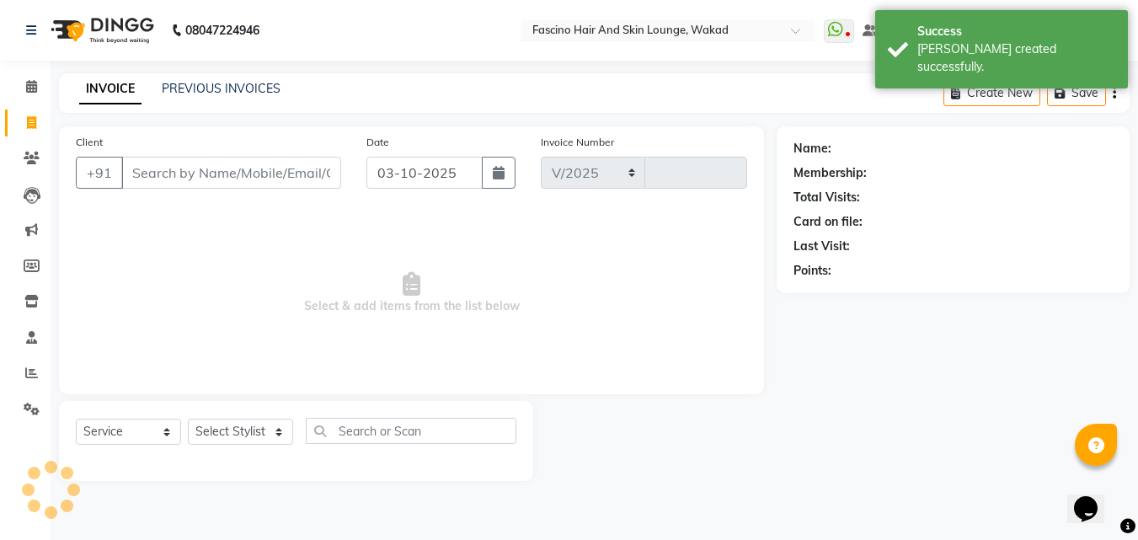
select select "126"
type input "8382"
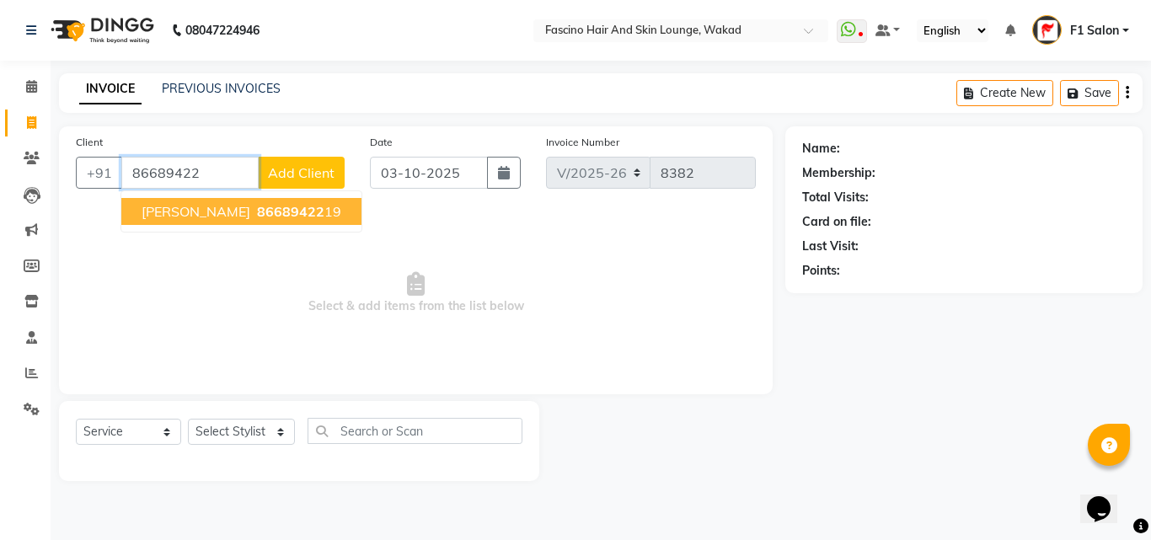
click at [257, 211] on span "86689422" at bounding box center [290, 211] width 67 height 17
type input "8668942219"
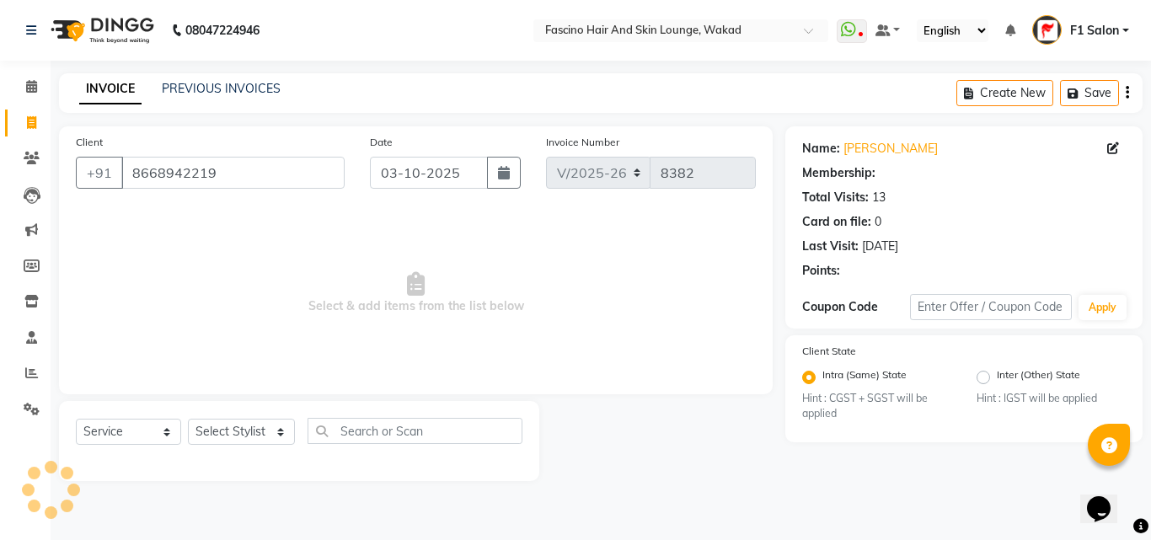
select select "1: Object"
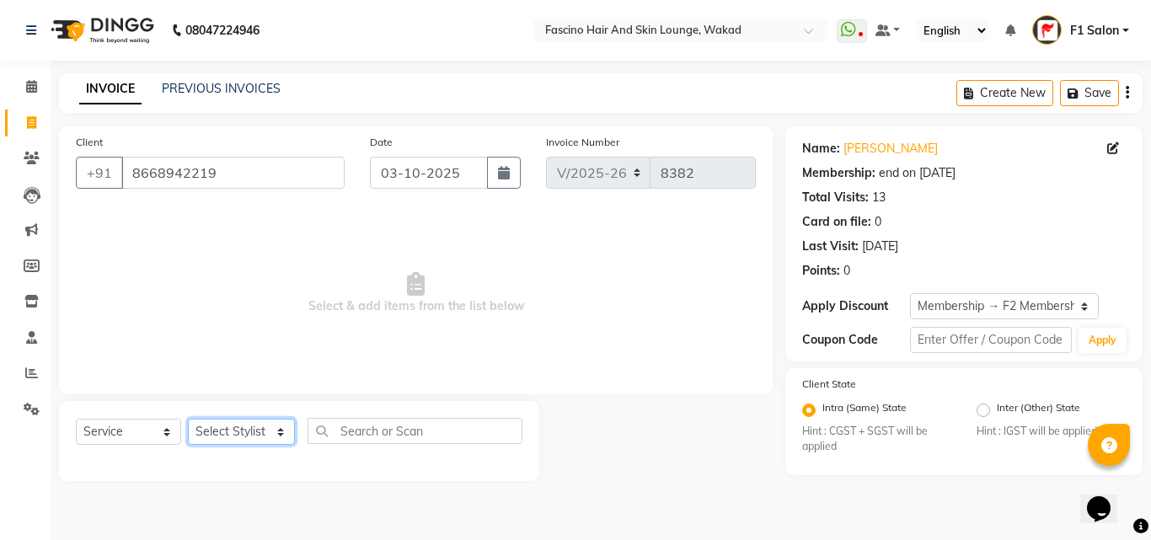
click at [244, 428] on select "Select Stylist 8805000650 Aarohi Chimu [PERSON_NAME] jh F1 Salon Ganesh F1 Gopa…" at bounding box center [241, 432] width 107 height 26
select select "57172"
click at [188, 419] on select "Select Stylist 8805000650 Aarohi Chimu [PERSON_NAME] jh F1 Salon Ganesh F1 Gopa…" at bounding box center [241, 432] width 107 height 26
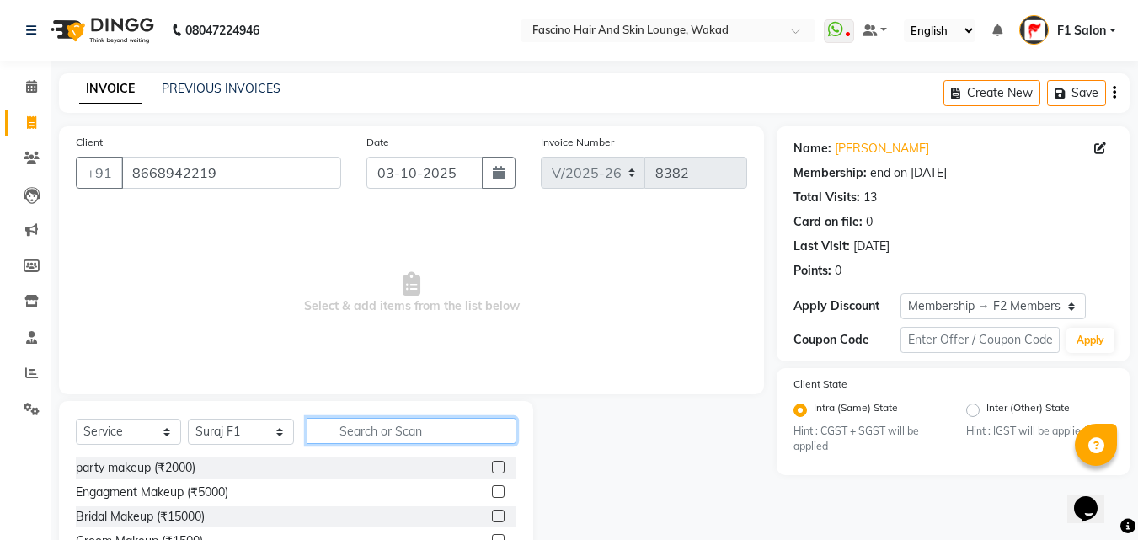
click at [432, 438] on input "text" at bounding box center [412, 431] width 210 height 26
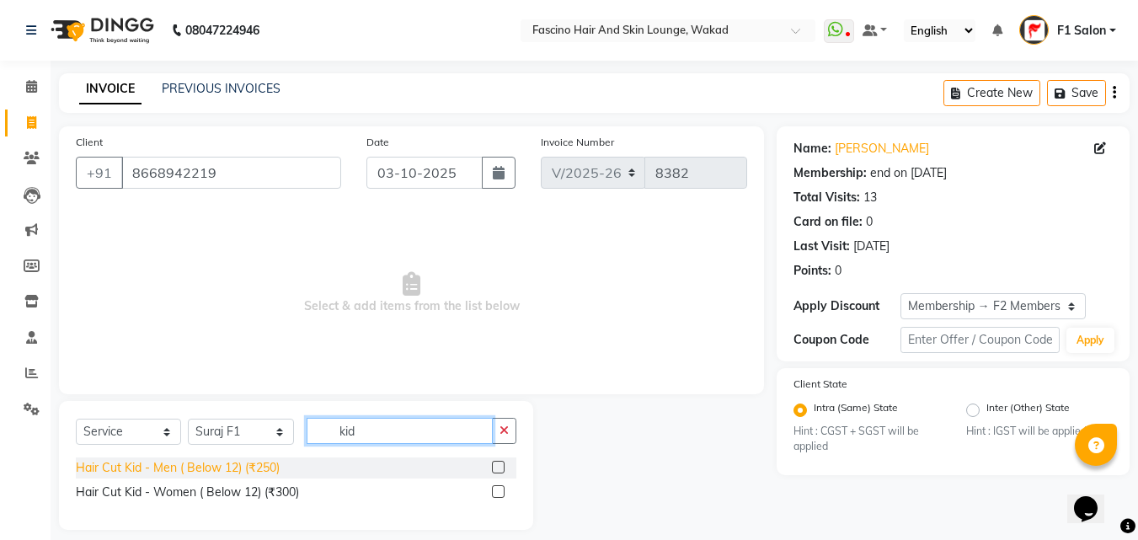
type input "kid"
click at [249, 465] on div "Hair Cut Kid - Men ( Below 12) (₹250)" at bounding box center [178, 468] width 204 height 18
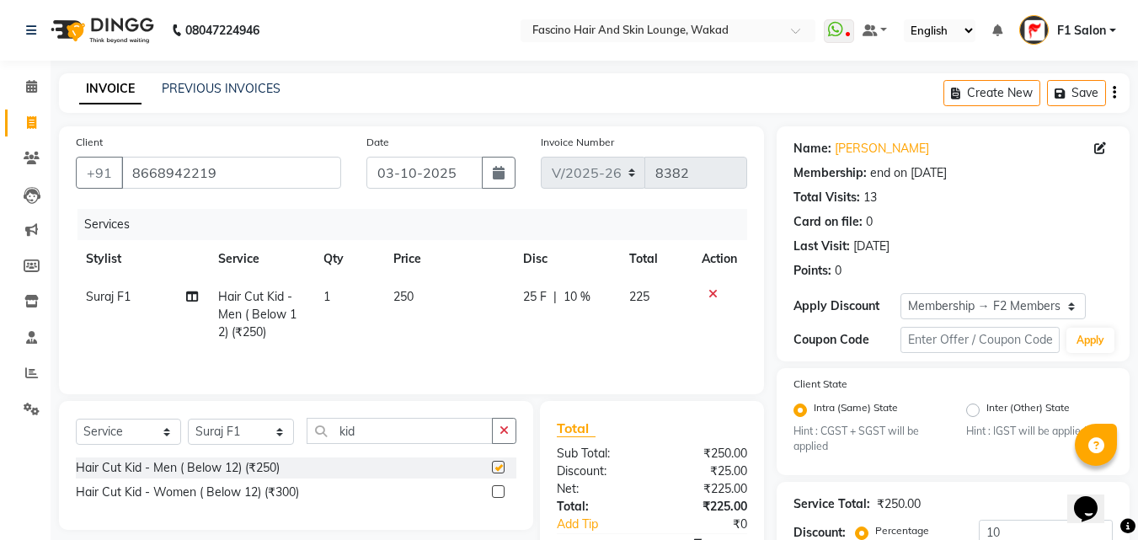
checkbox input "false"
click at [219, 432] on select "Select Stylist 8805000650 Aarohi Chimu [PERSON_NAME] jh F1 Salon Ganesh F1 Gopa…" at bounding box center [241, 432] width 106 height 26
select select "15980"
click at [188, 419] on select "Select Stylist 8805000650 Aarohi Chimu [PERSON_NAME] jh F1 Salon Ganesh F1 Gopa…" at bounding box center [241, 432] width 106 height 26
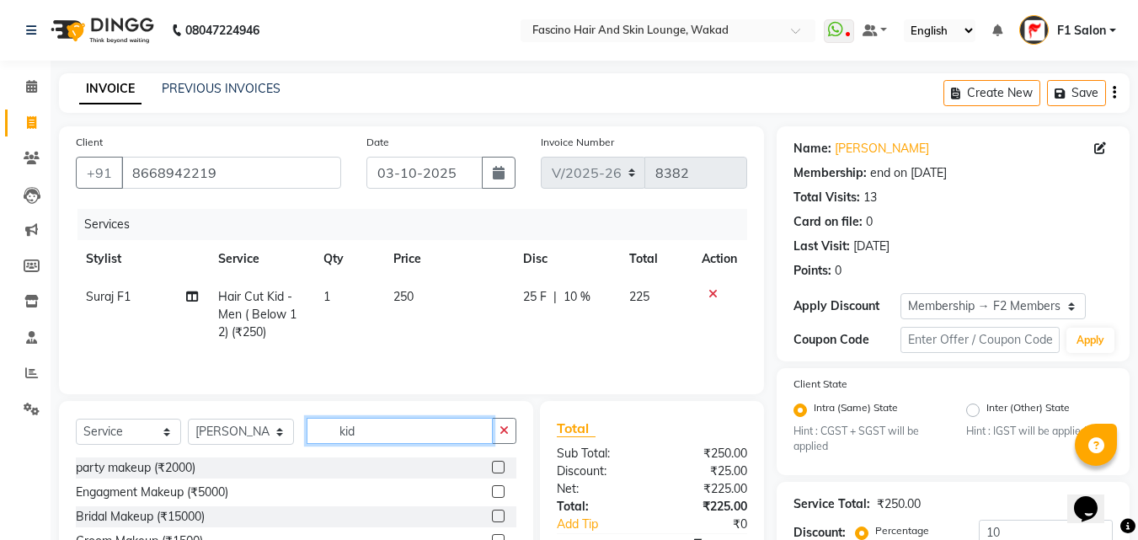
click at [366, 430] on input "kid" at bounding box center [400, 431] width 186 height 26
type input "r"
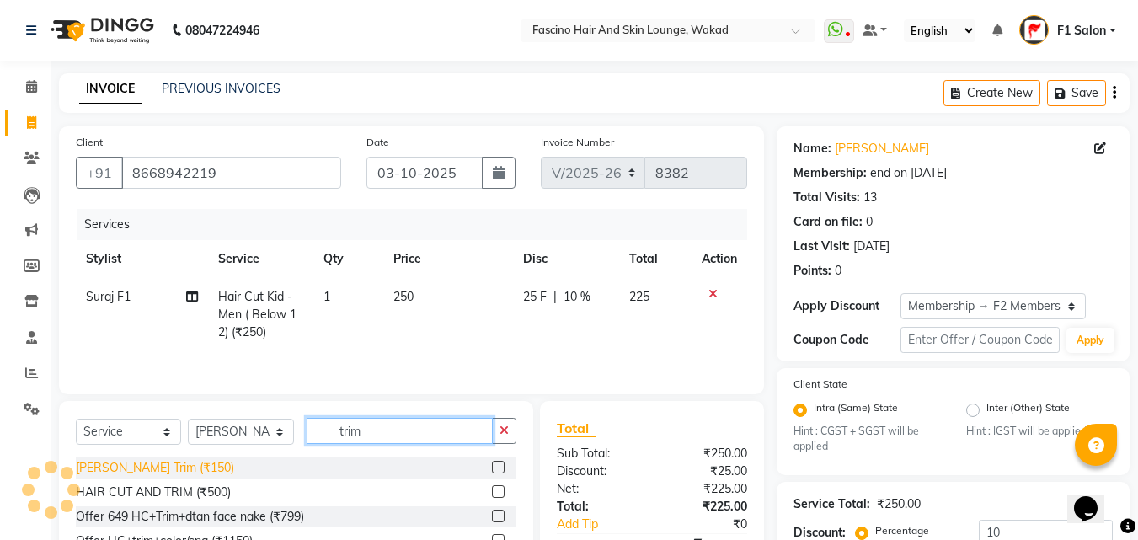
type input "trim"
click at [133, 473] on div "[PERSON_NAME] Trim (₹150)" at bounding box center [155, 468] width 158 height 18
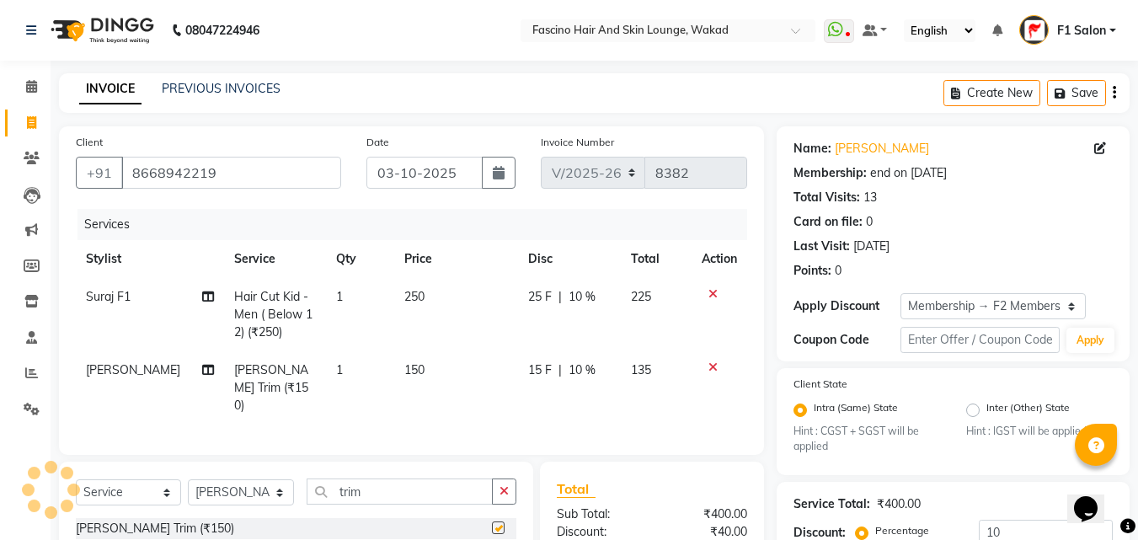
checkbox input "false"
click at [441, 302] on td "250" at bounding box center [456, 314] width 124 height 73
select select "57172"
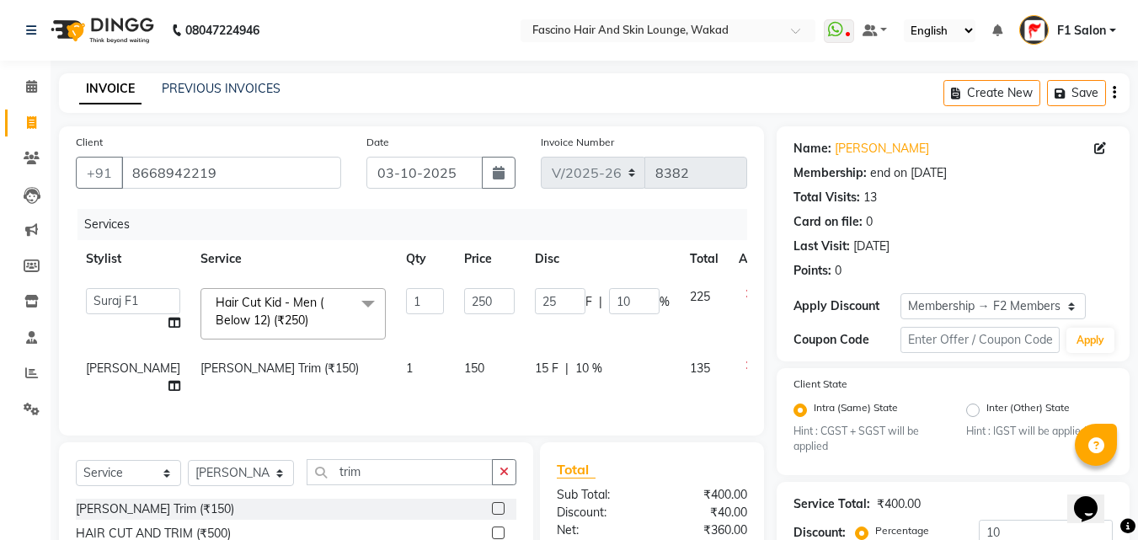
click at [464, 302] on input "250" at bounding box center [489, 301] width 51 height 26
type input "200"
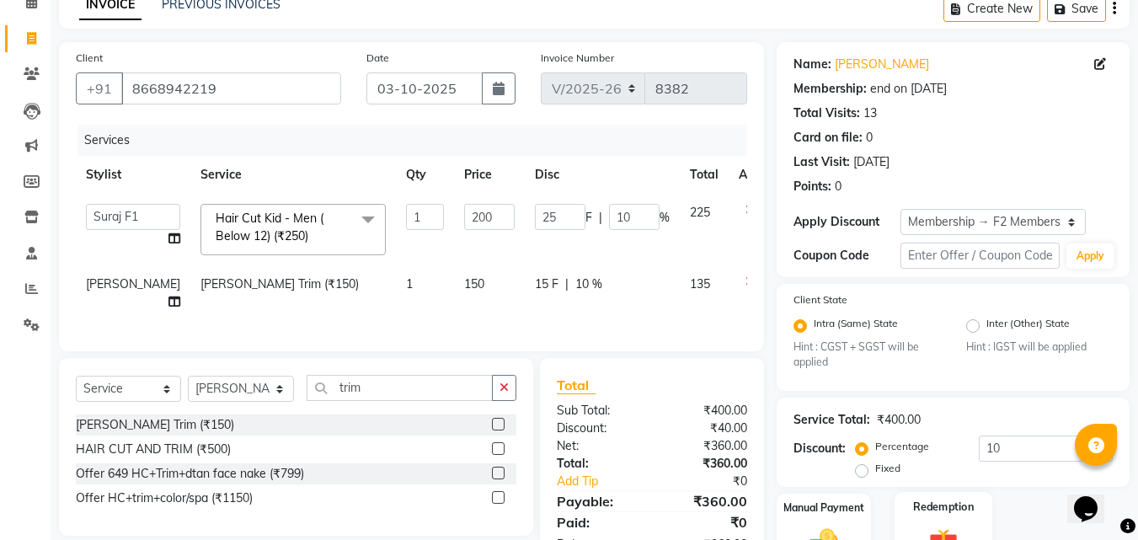
scroll to position [175, 0]
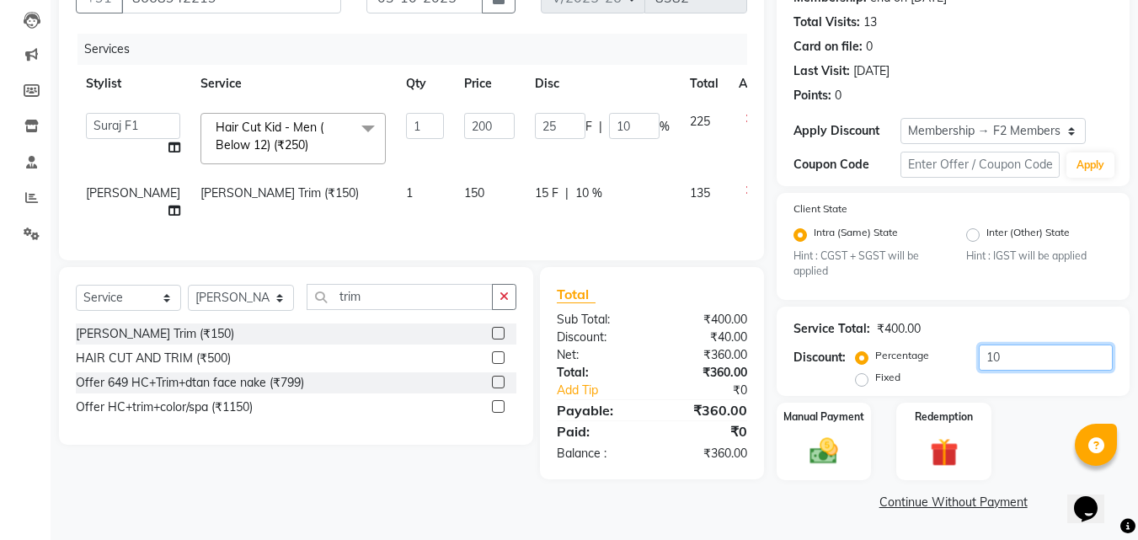
click at [1006, 344] on input "10" at bounding box center [1046, 357] width 134 height 26
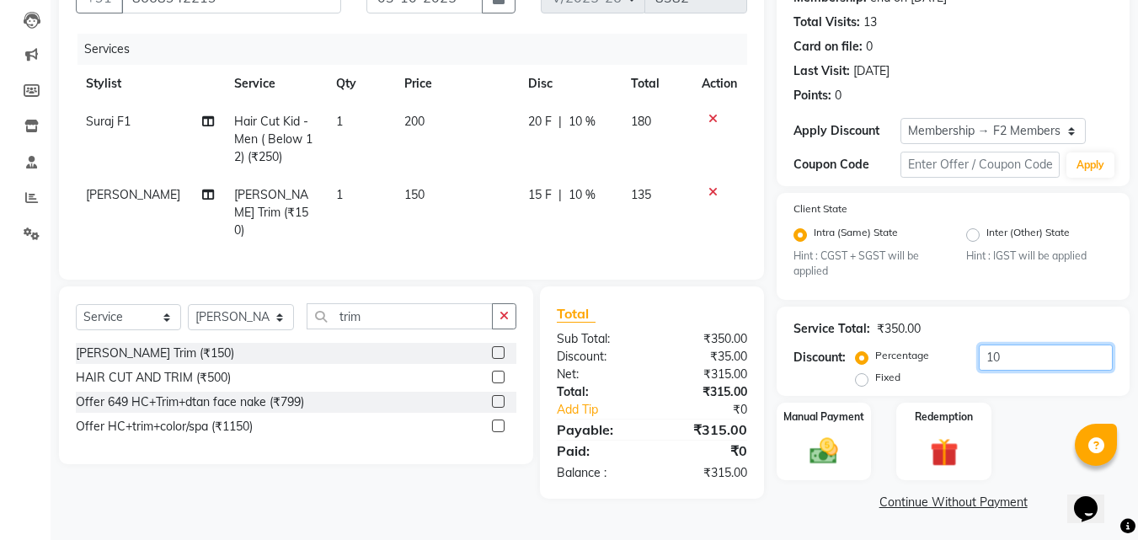
type input "1"
click at [818, 442] on img at bounding box center [823, 452] width 47 height 34
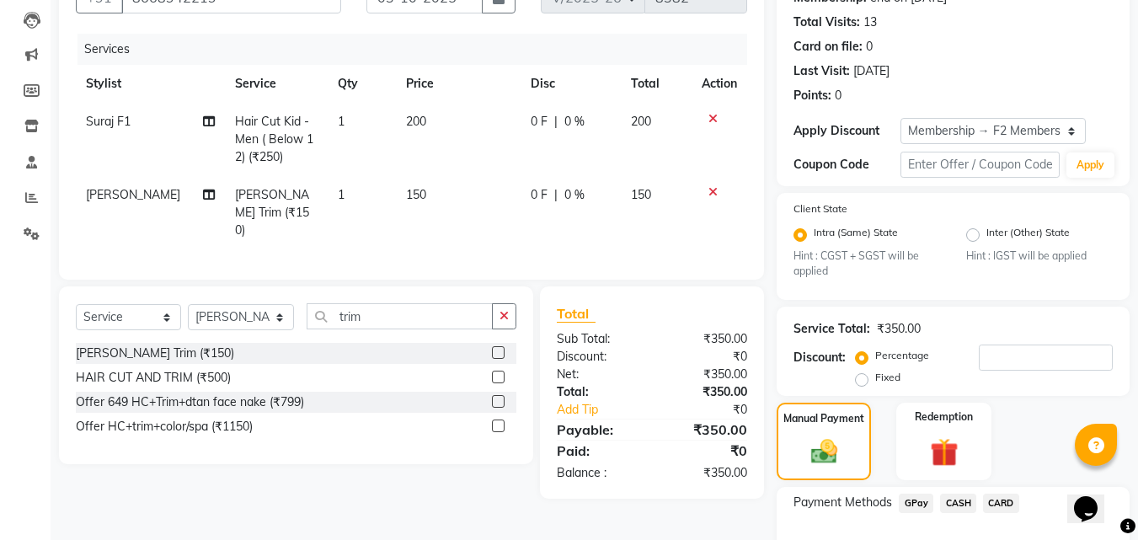
click at [919, 502] on span "GPay" at bounding box center [916, 503] width 35 height 19
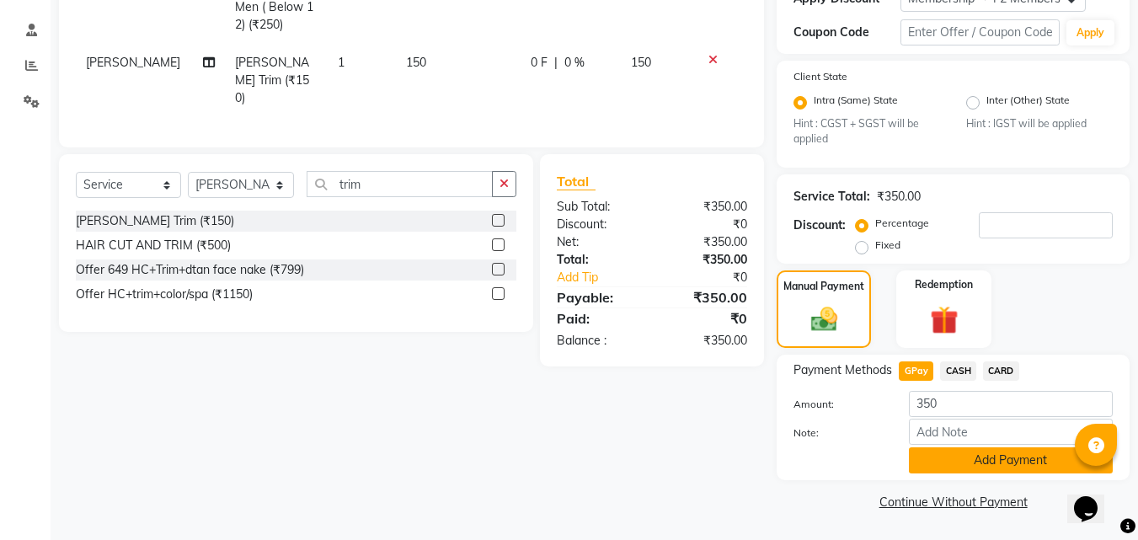
click at [927, 451] on button "Add Payment" at bounding box center [1011, 460] width 204 height 26
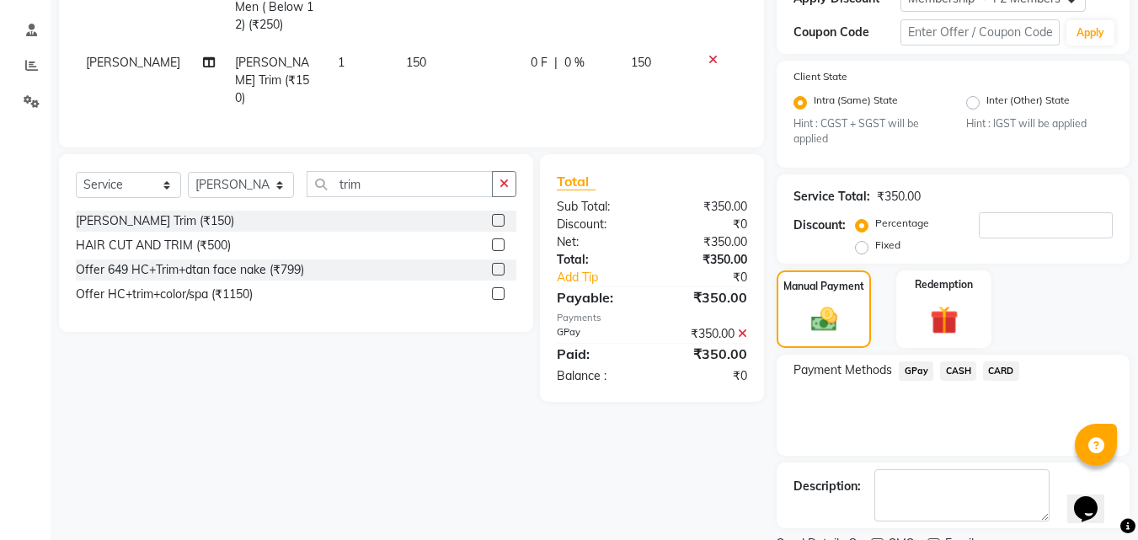
scroll to position [378, 0]
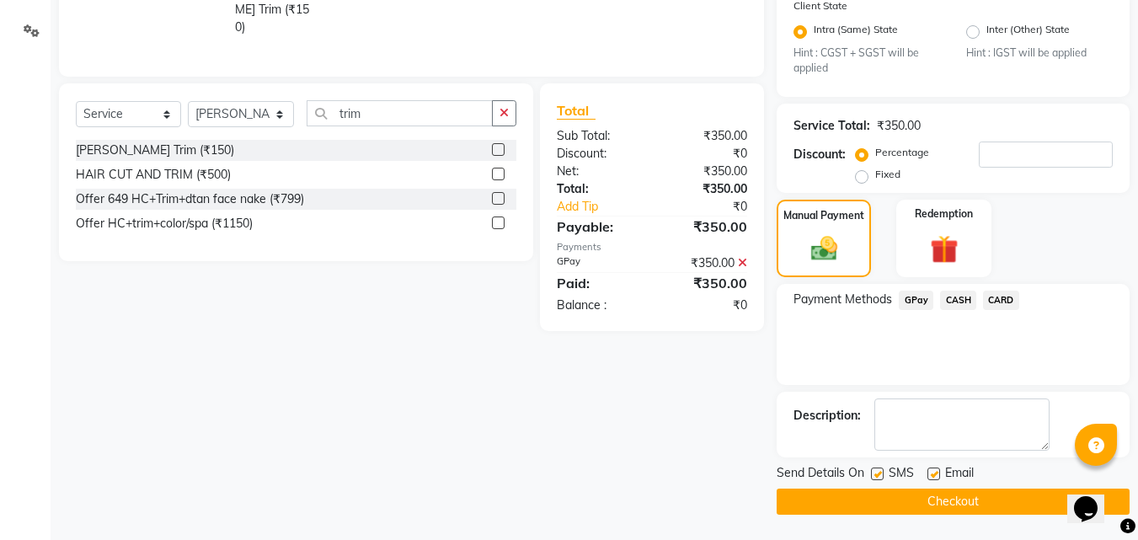
click at [875, 477] on label at bounding box center [877, 473] width 13 height 13
click at [875, 477] on input "checkbox" at bounding box center [876, 474] width 11 height 11
checkbox input "false"
click at [879, 491] on button "Checkout" at bounding box center [953, 502] width 353 height 26
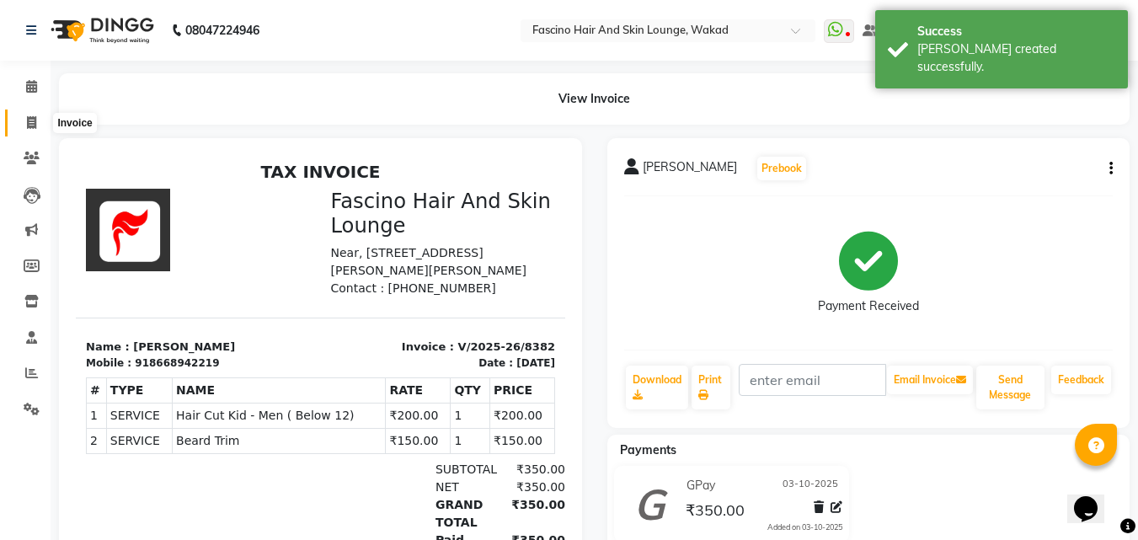
click at [27, 125] on span at bounding box center [31, 123] width 29 height 19
select select "126"
select select "service"
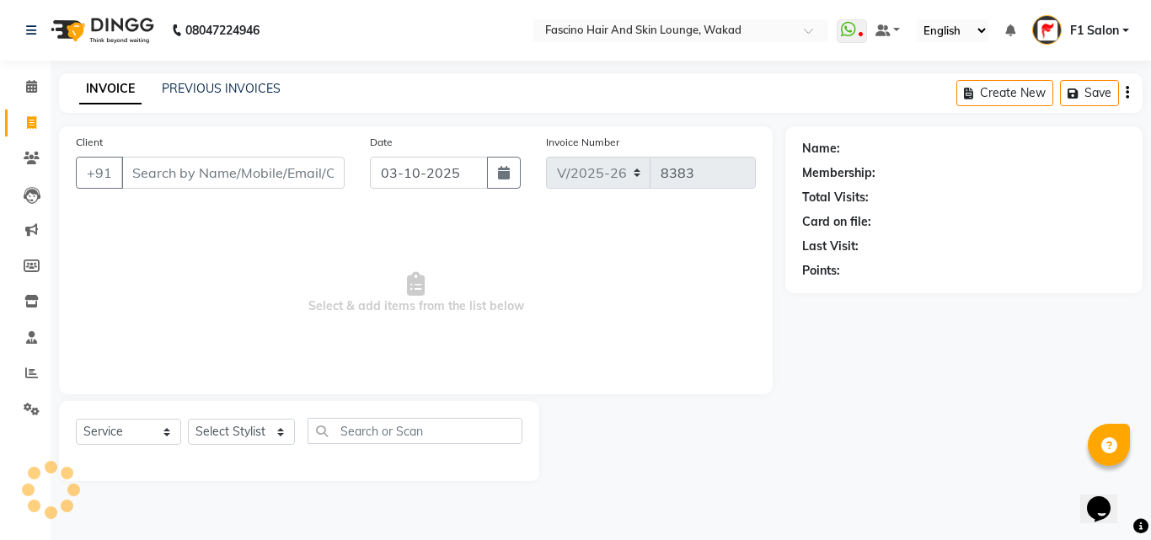
click at [193, 180] on input "Client" at bounding box center [232, 173] width 223 height 32
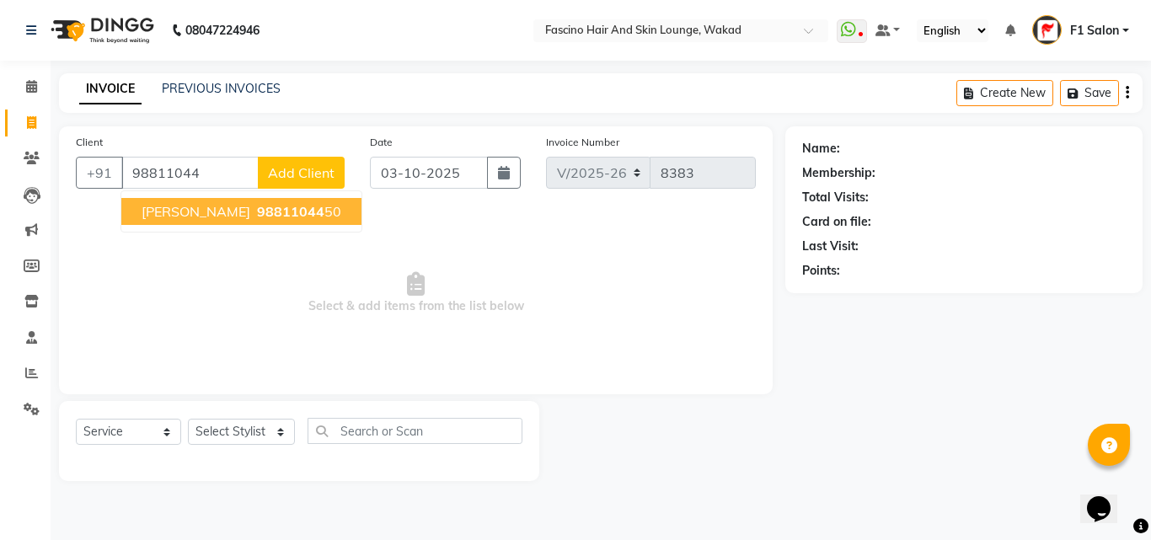
click at [238, 208] on span "[PERSON_NAME]" at bounding box center [196, 211] width 109 height 17
type input "9881104450"
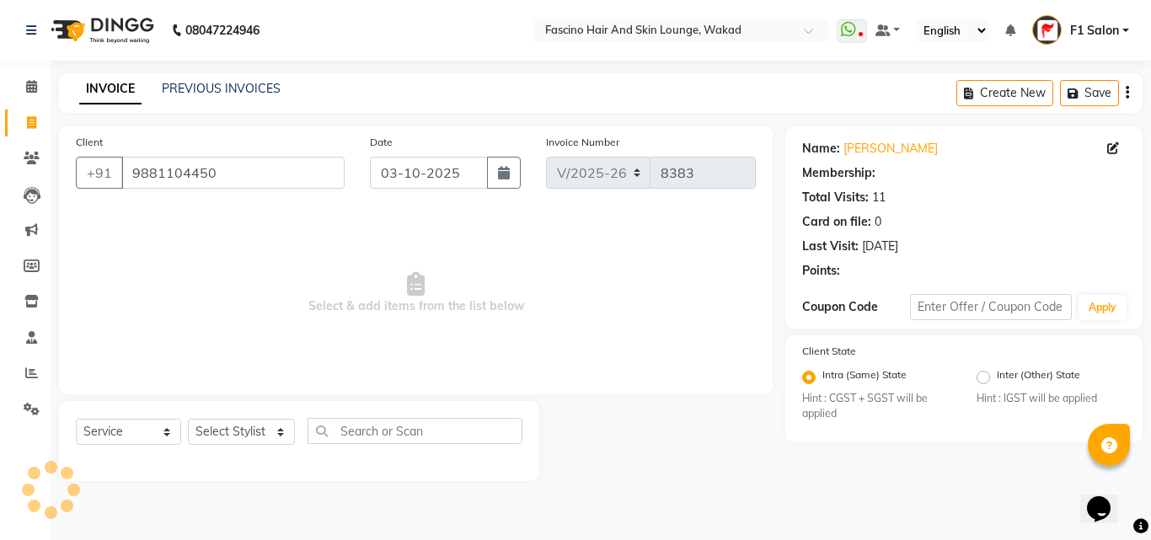
select select "1: Object"
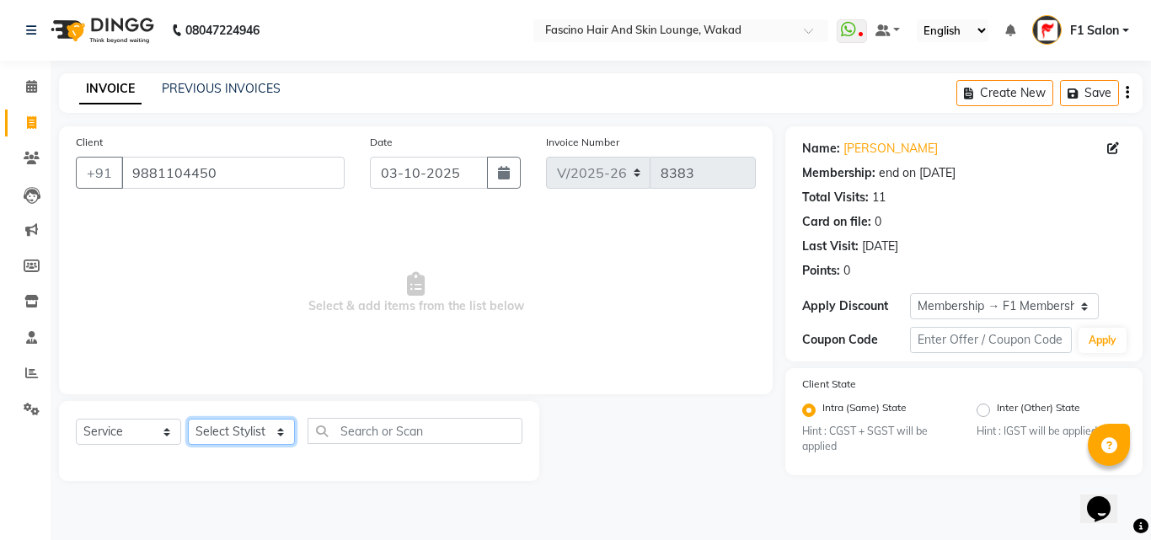
click at [231, 435] on select "Select Stylist 8805000650 Aarohi Chimu [PERSON_NAME] jh F1 Salon Ganesh F1 Gopa…" at bounding box center [241, 432] width 107 height 26
select select "32272"
click at [188, 419] on select "Select Stylist 8805000650 Aarohi Chimu [PERSON_NAME] jh F1 Salon Ganesh F1 Gopa…" at bounding box center [241, 432] width 107 height 26
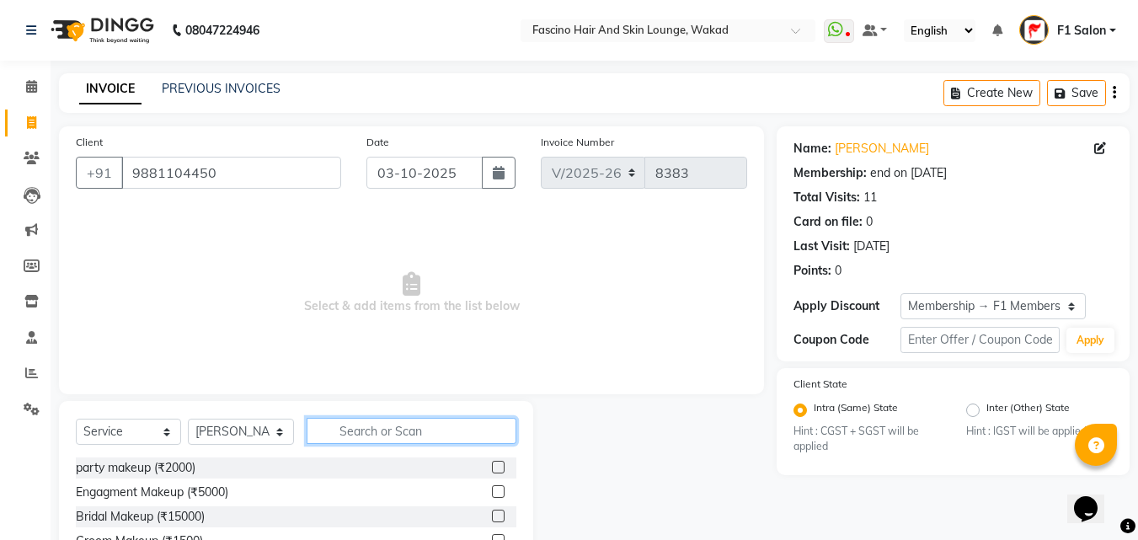
click at [367, 435] on input "text" at bounding box center [412, 431] width 210 height 26
type input ";"
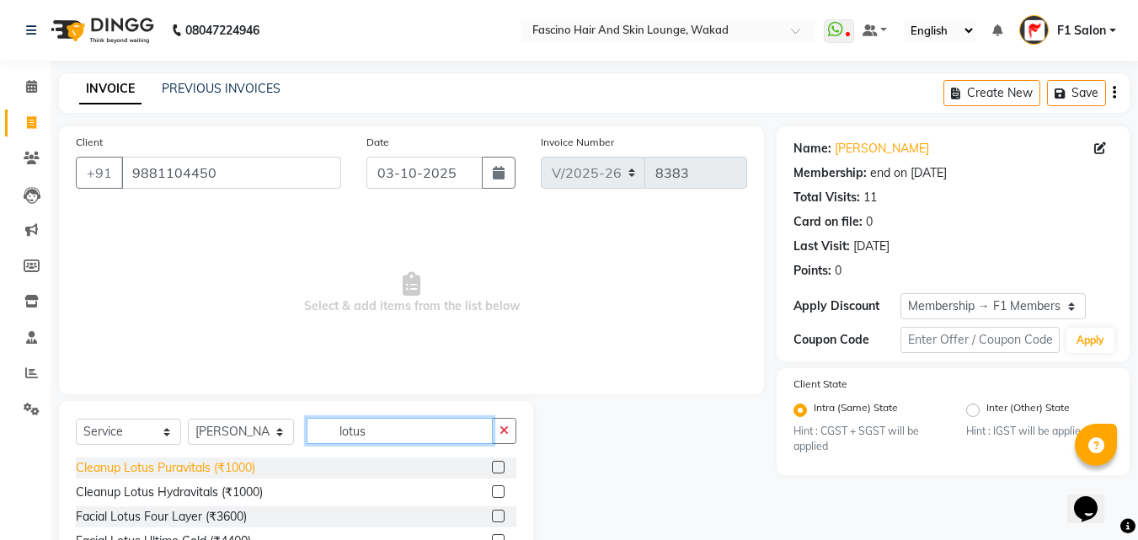
type input "lotus"
click at [193, 468] on div "Cleanup Lotus Puravitals (₹1000)" at bounding box center [165, 468] width 179 height 18
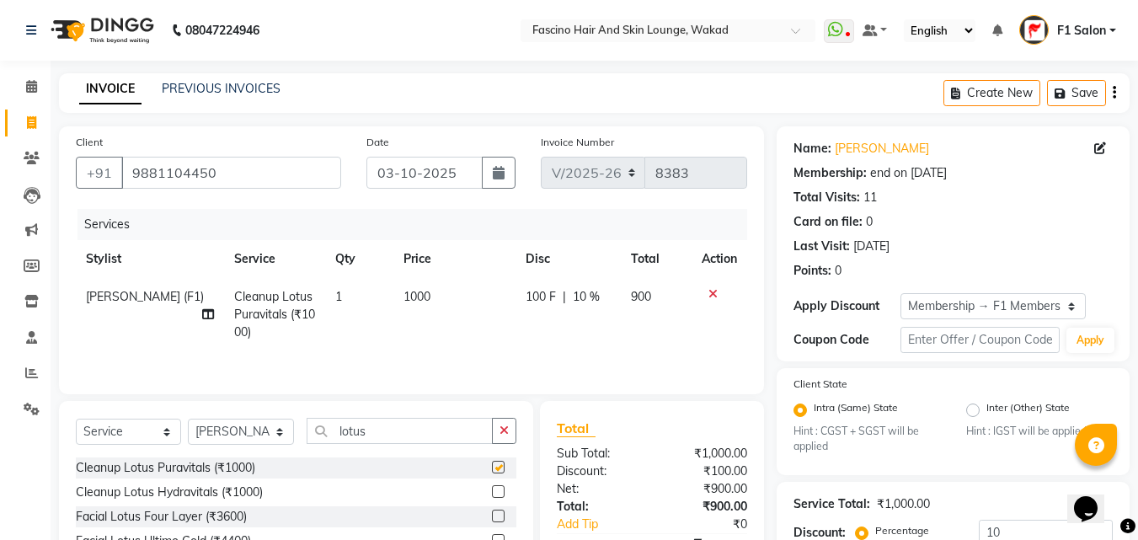
checkbox input "false"
click at [479, 286] on td "1000" at bounding box center [454, 314] width 123 height 73
select select "32272"
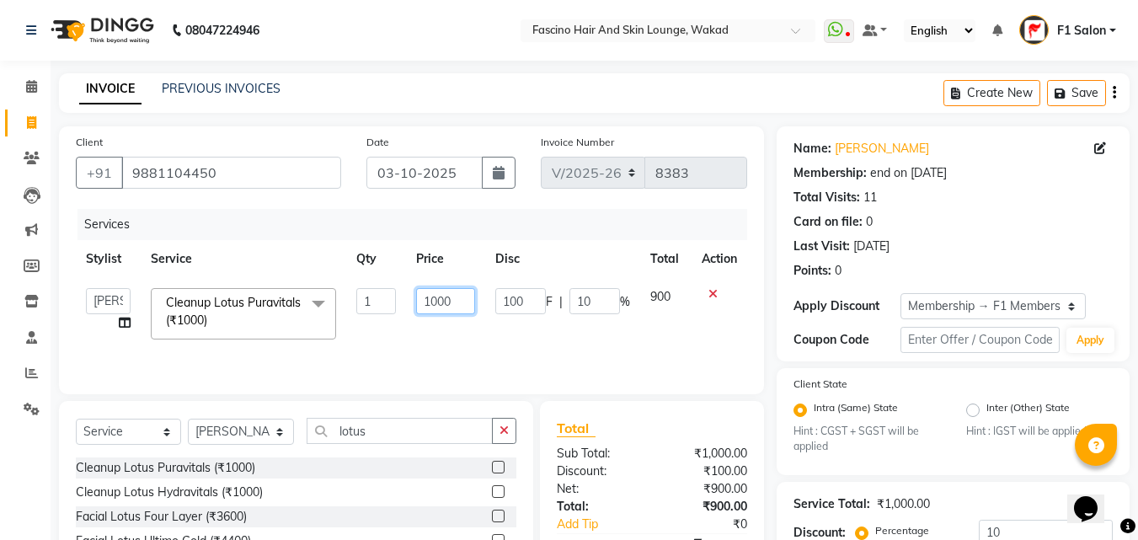
click at [468, 288] on input "1000" at bounding box center [445, 301] width 58 height 26
type input "1"
type input "800"
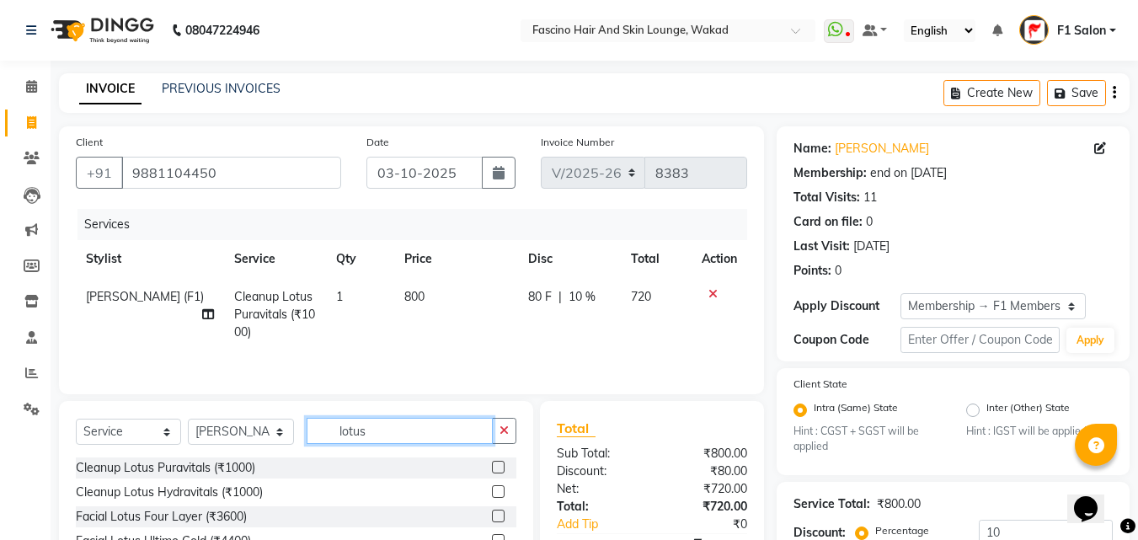
click at [398, 431] on input "lotus" at bounding box center [400, 431] width 186 height 26
type input "trim"
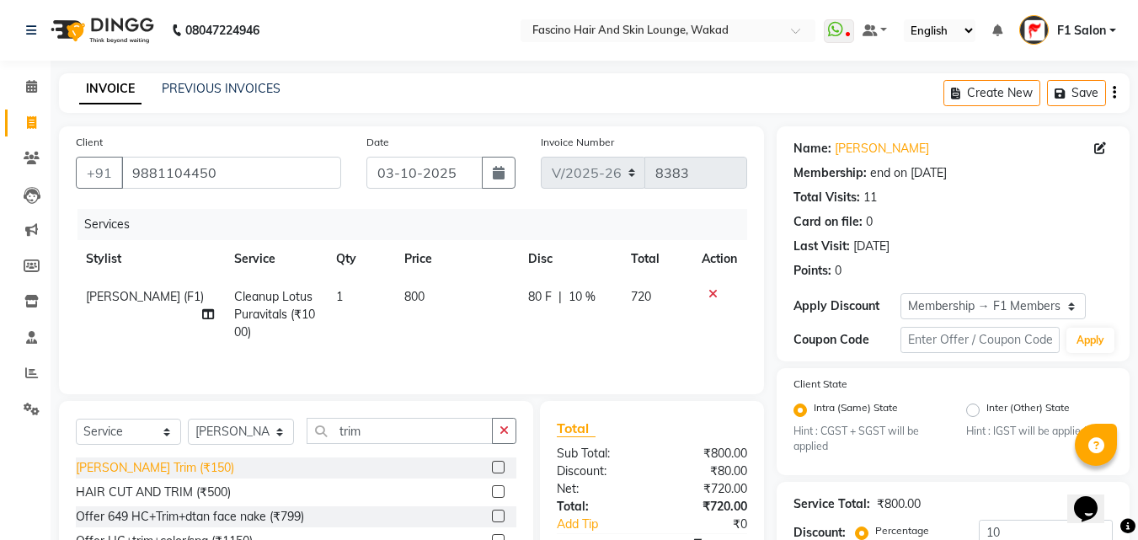
click at [102, 467] on div "[PERSON_NAME] Trim (₹150)" at bounding box center [155, 468] width 158 height 18
checkbox input "false"
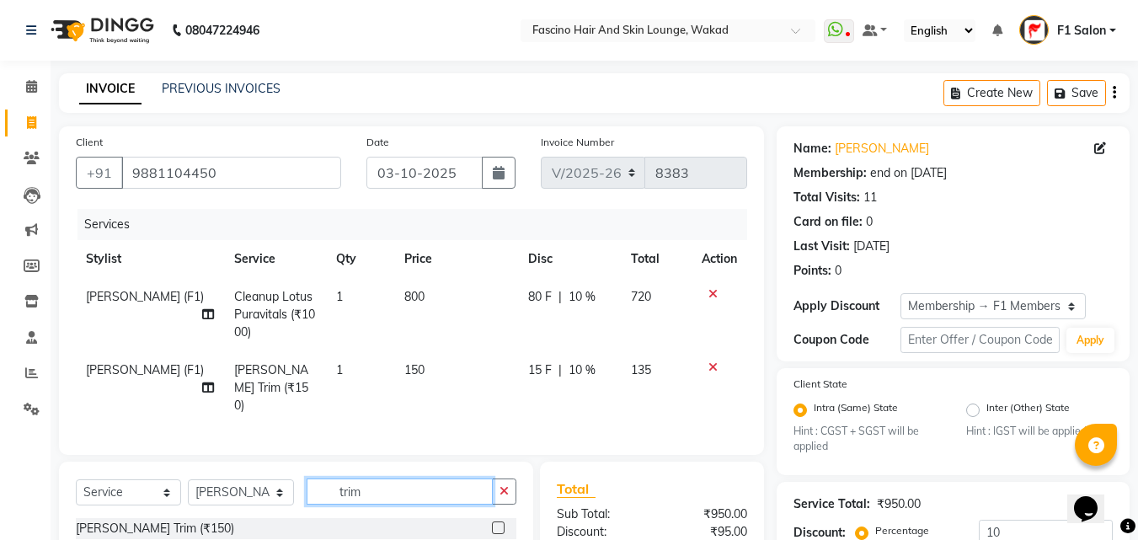
click at [385, 485] on input "trim" at bounding box center [400, 491] width 186 height 26
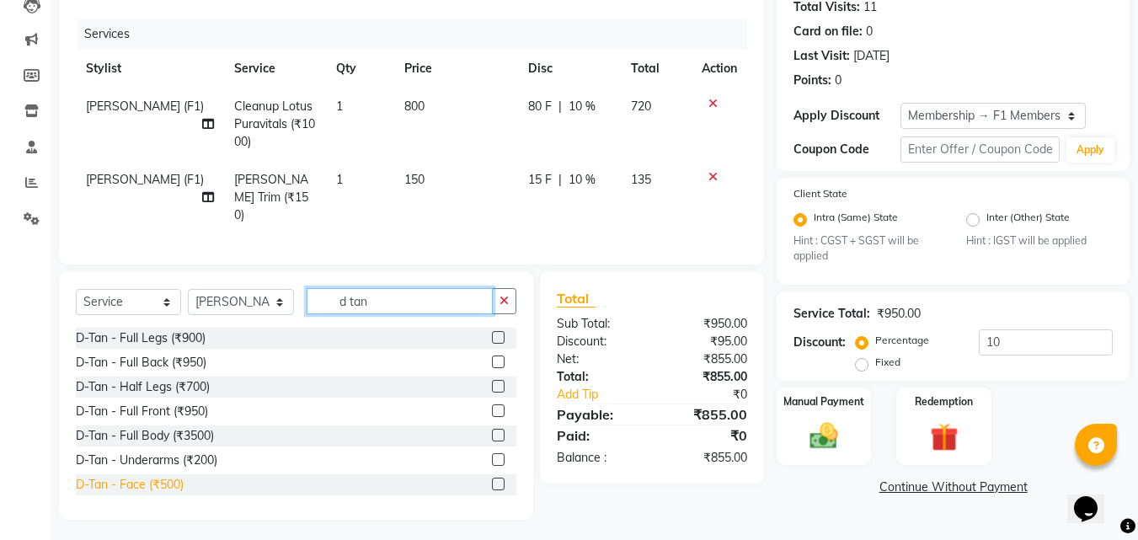
scroll to position [76, 0]
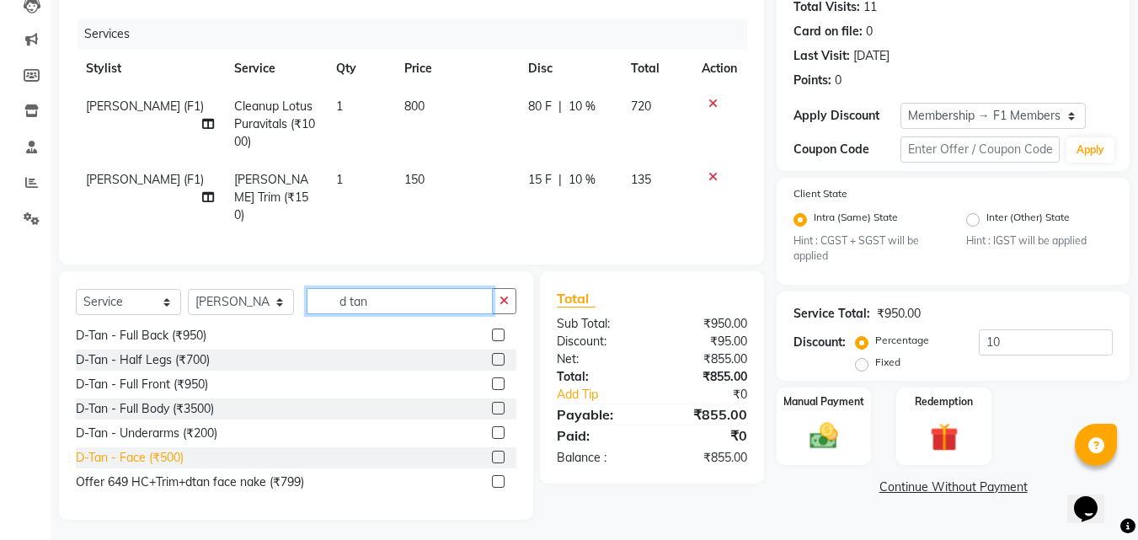
type input "d tan"
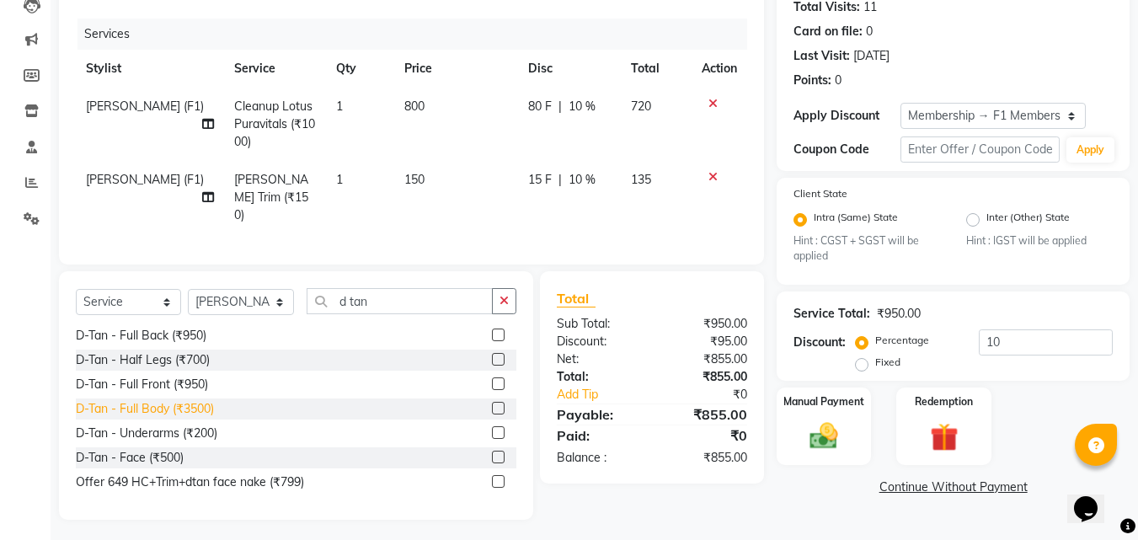
click at [136, 452] on div "D-Tan - Face (₹500)" at bounding box center [130, 458] width 108 height 18
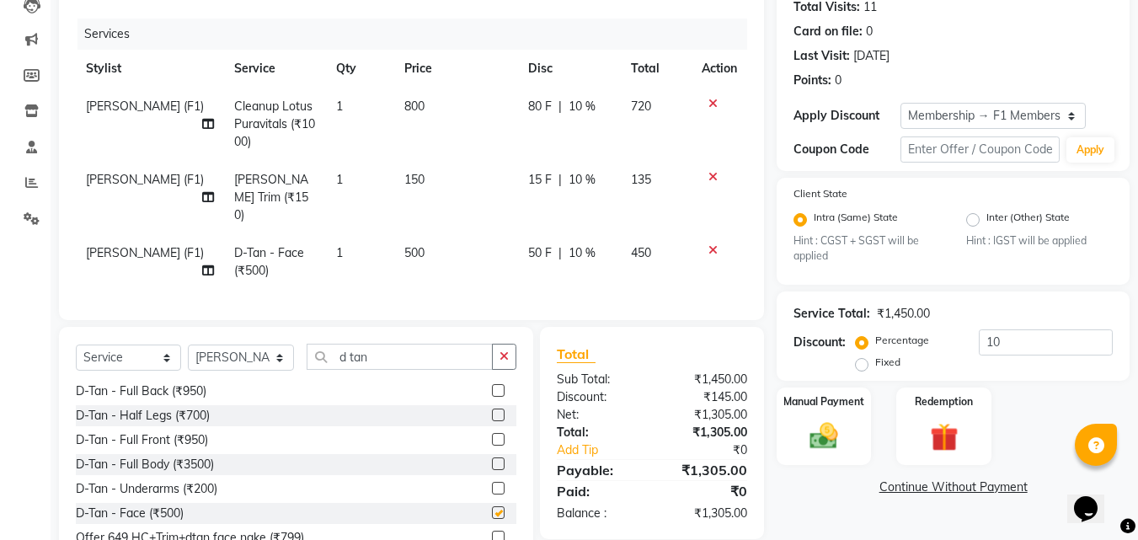
checkbox input "false"
click at [1024, 334] on input "10" at bounding box center [1046, 342] width 134 height 26
type input "1"
click at [834, 422] on img at bounding box center [823, 436] width 47 height 34
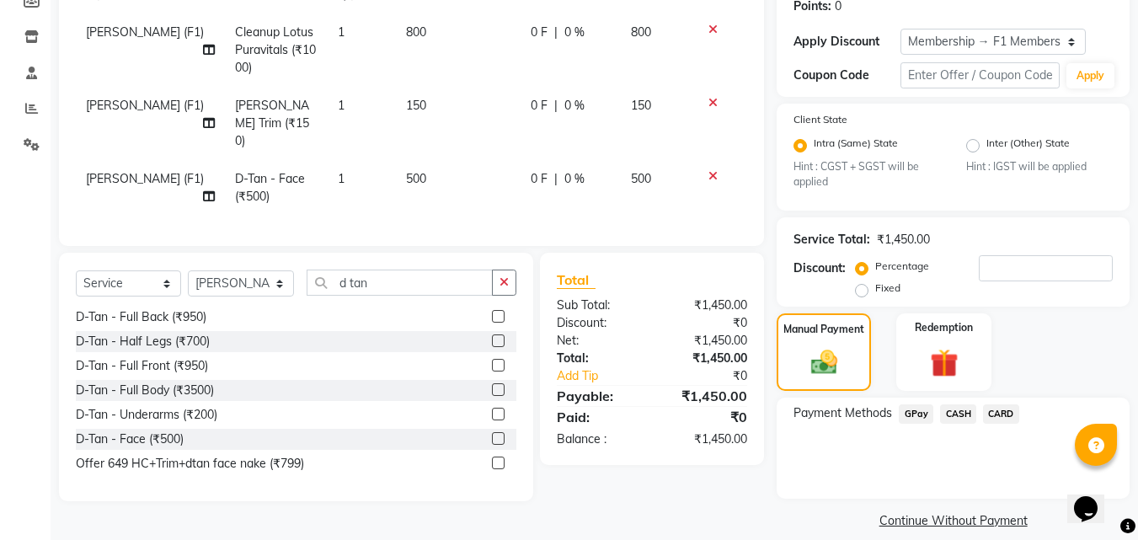
scroll to position [283, 0]
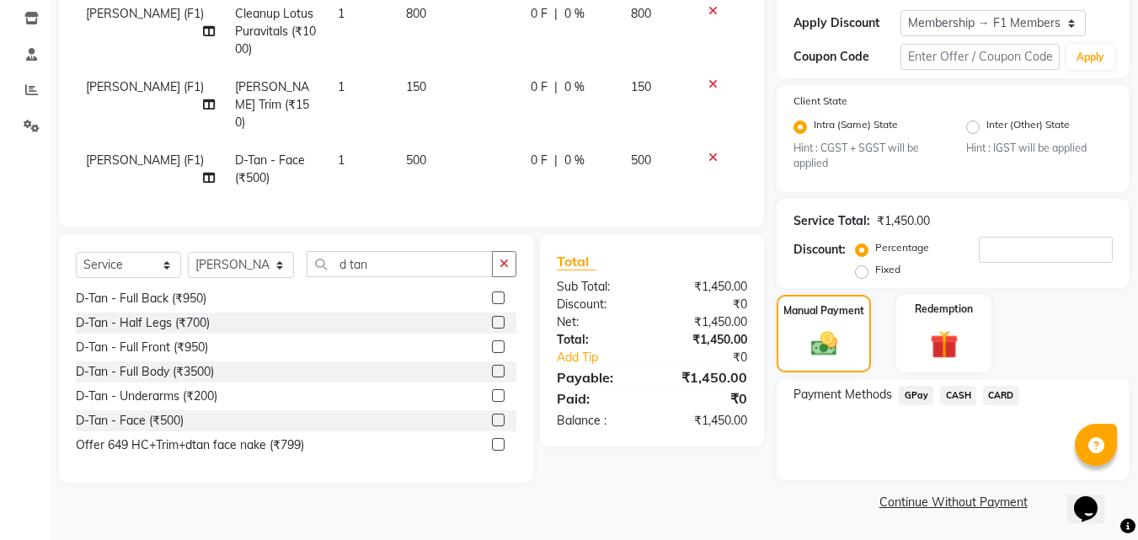
click at [911, 396] on span "GPay" at bounding box center [916, 395] width 35 height 19
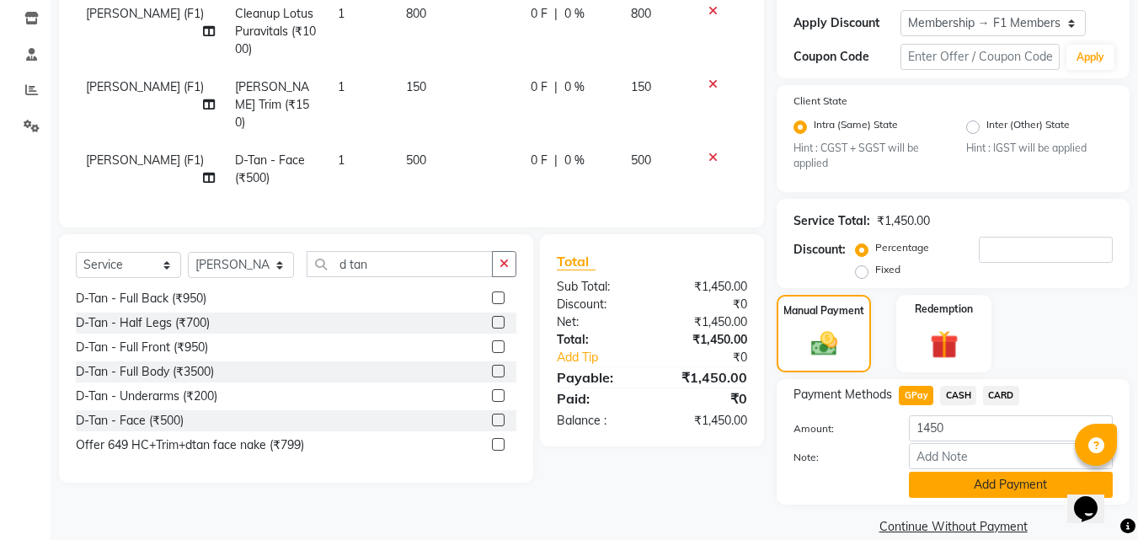
click at [939, 483] on button "Add Payment" at bounding box center [1011, 485] width 204 height 26
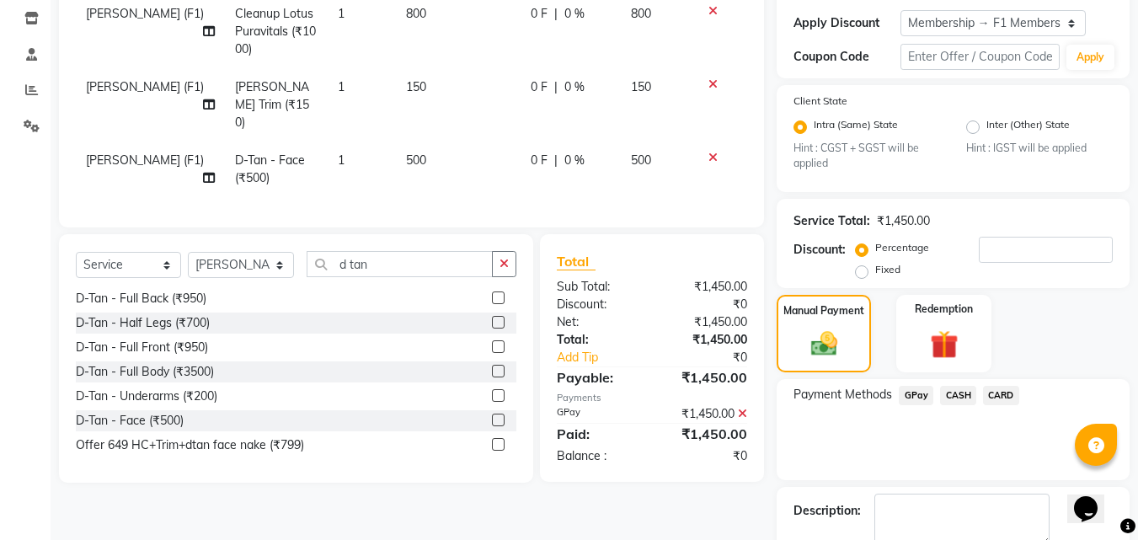
scroll to position [378, 0]
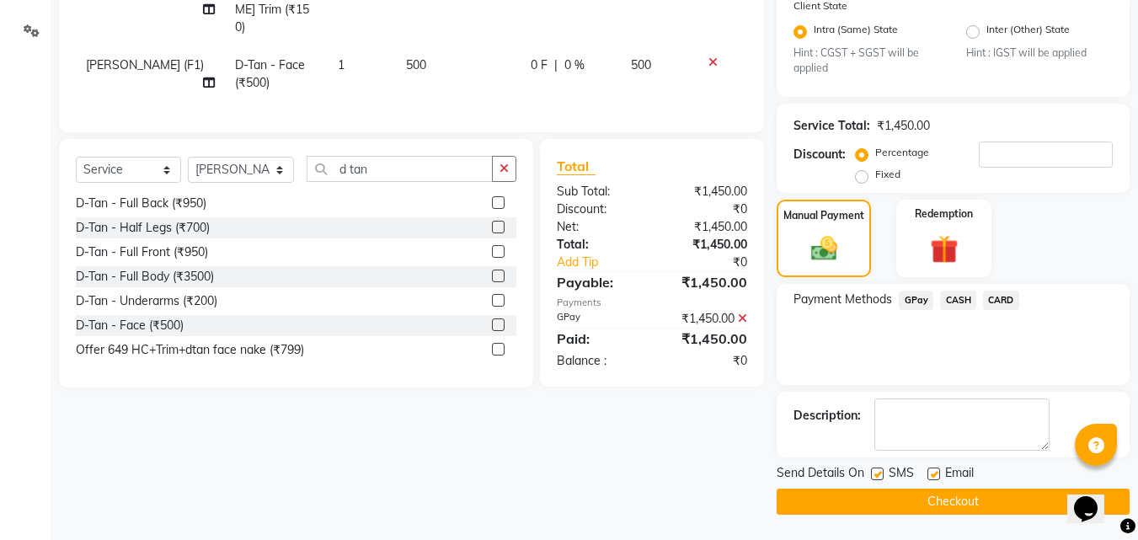
drag, startPoint x: 874, startPoint y: 472, endPoint x: 876, endPoint y: 499, distance: 27.0
click at [874, 474] on label at bounding box center [877, 473] width 13 height 13
click at [874, 474] on input "checkbox" at bounding box center [876, 474] width 11 height 11
checkbox input "false"
click at [872, 507] on button "Checkout" at bounding box center [953, 502] width 353 height 26
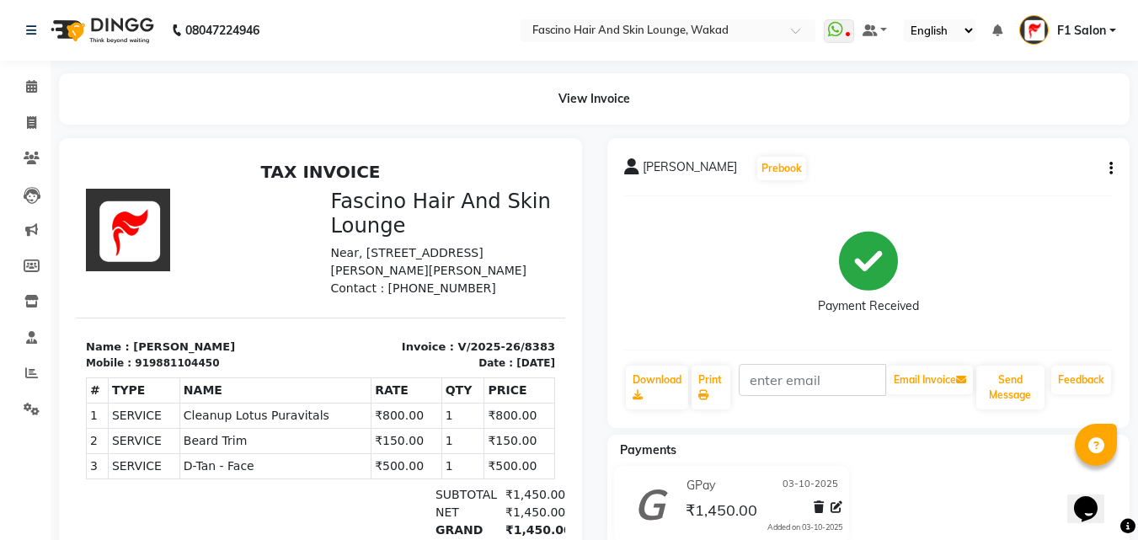
click at [87, 104] on div "View Invoice" at bounding box center [594, 98] width 1071 height 51
click at [33, 377] on icon at bounding box center [31, 372] width 13 height 13
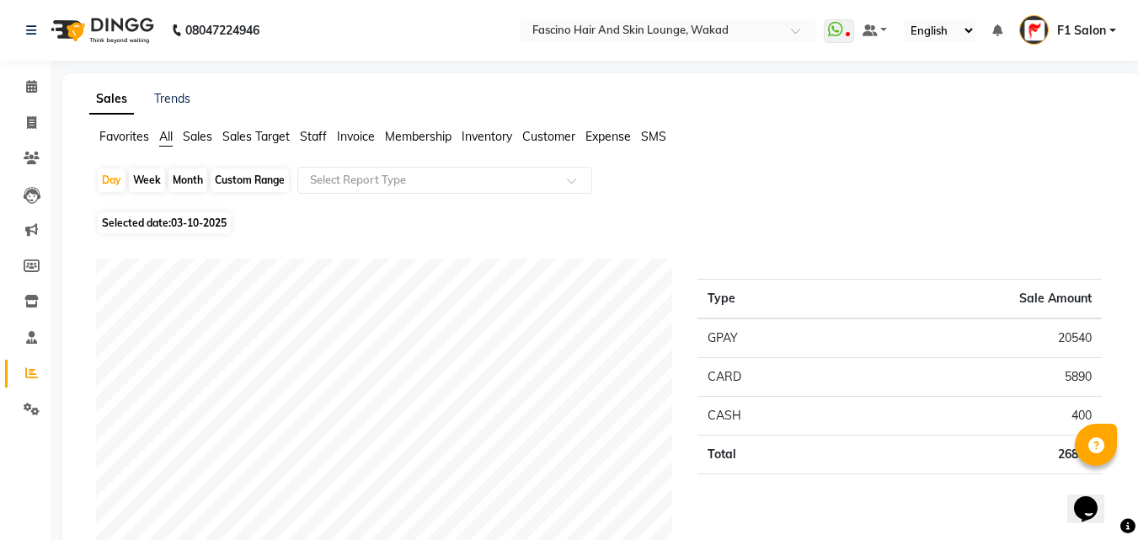
click at [186, 177] on div "Month" at bounding box center [187, 180] width 39 height 24
select select "10"
select select "2025"
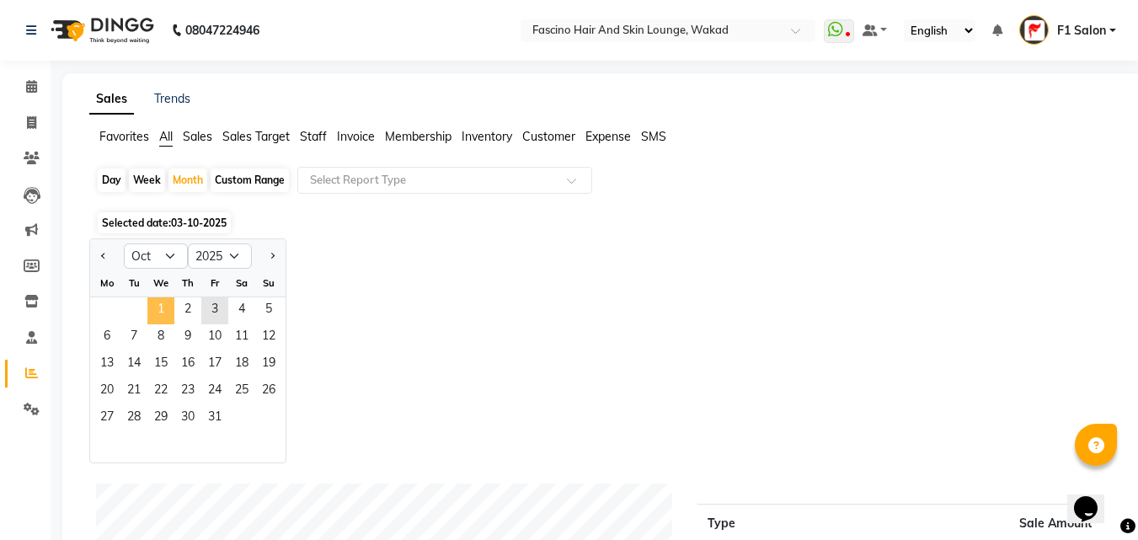
click at [166, 308] on span "1" at bounding box center [160, 310] width 27 height 27
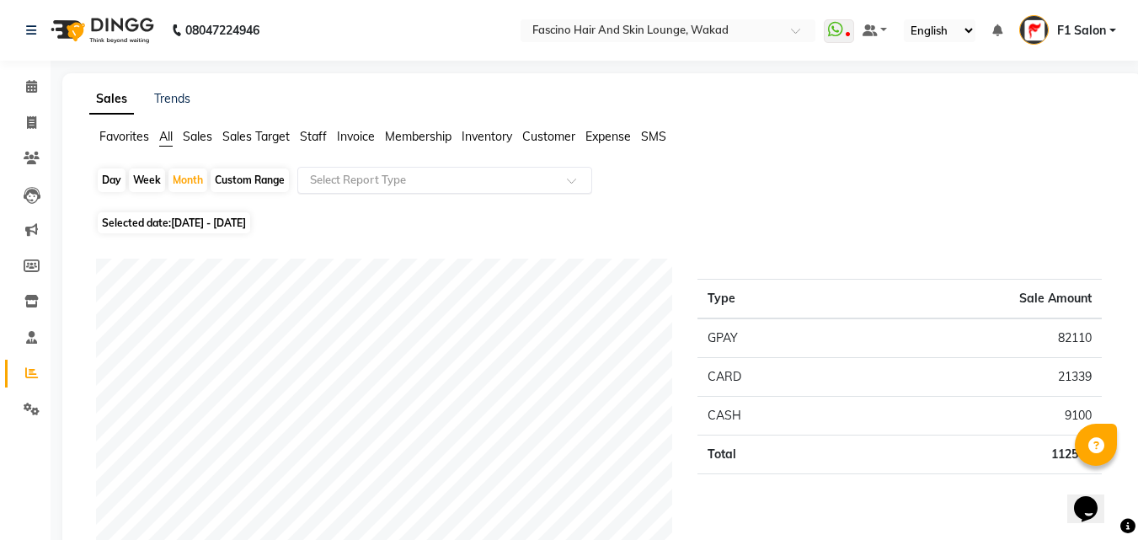
click at [403, 183] on input "text" at bounding box center [428, 180] width 243 height 17
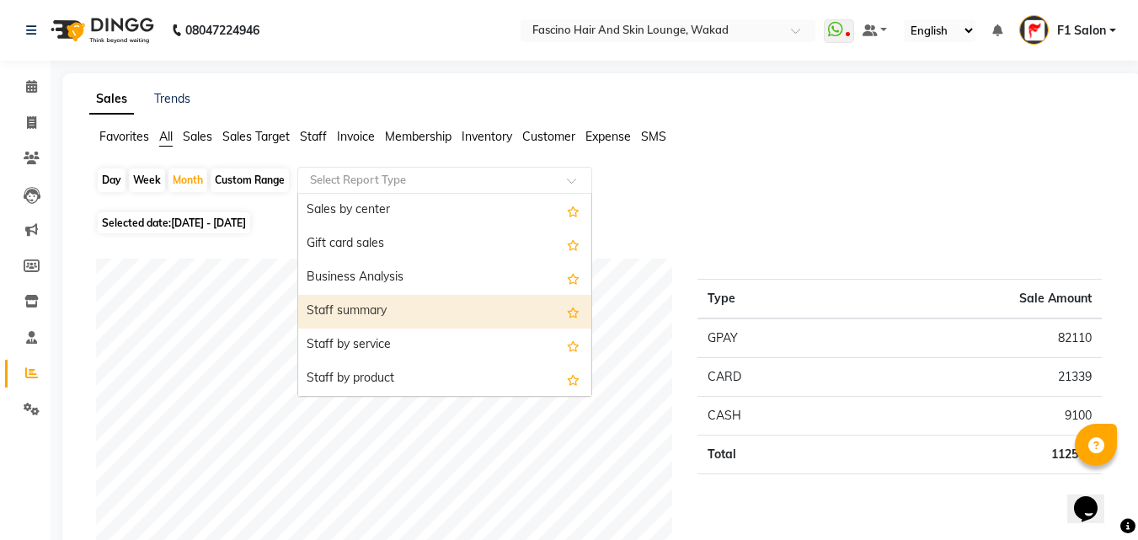
click at [404, 314] on div "Staff summary" at bounding box center [444, 312] width 293 height 34
select select "csv"
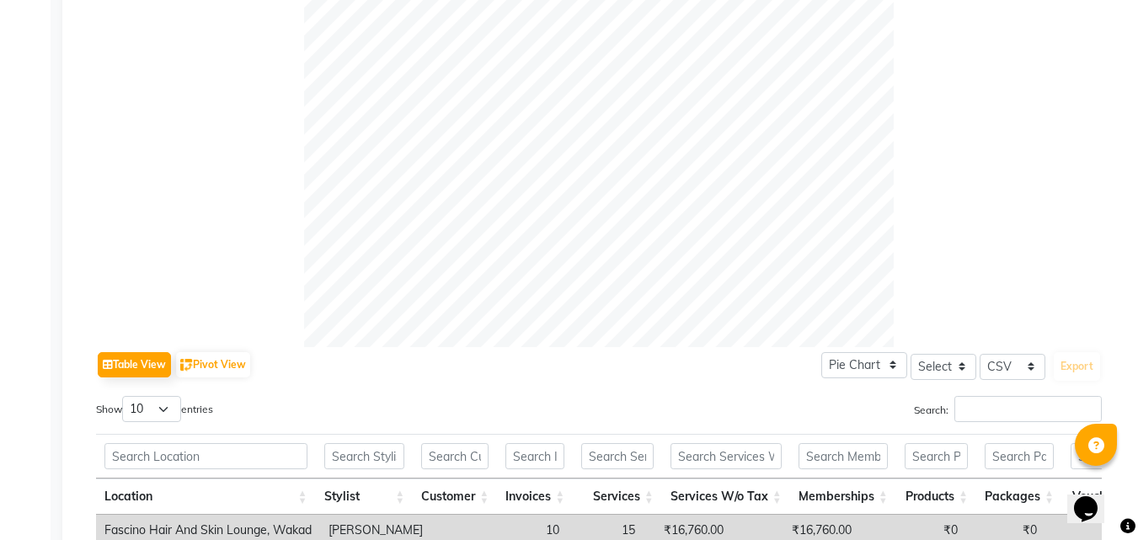
scroll to position [505, 0]
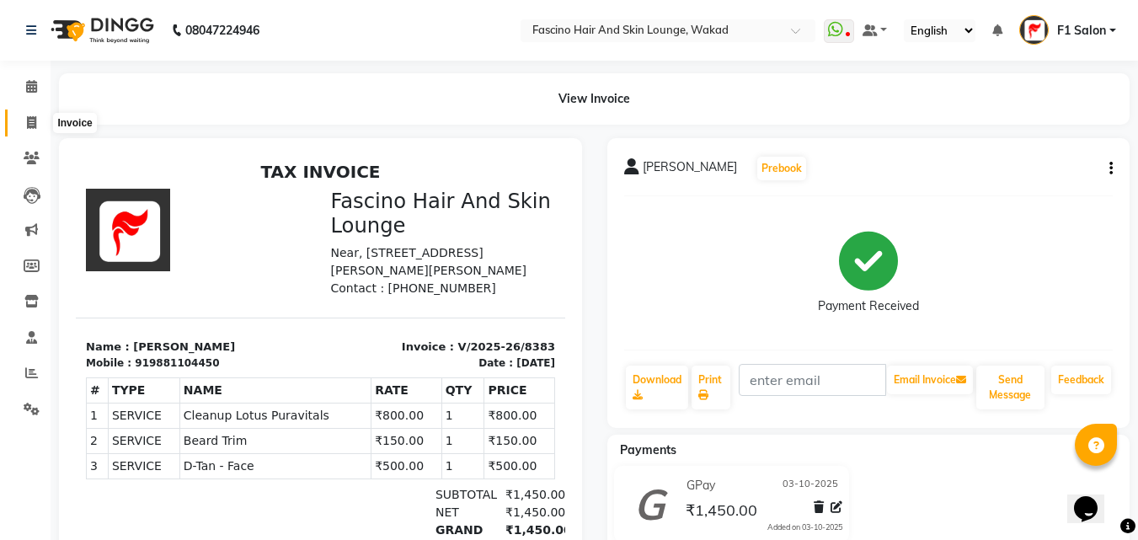
click at [29, 121] on icon at bounding box center [31, 122] width 9 height 13
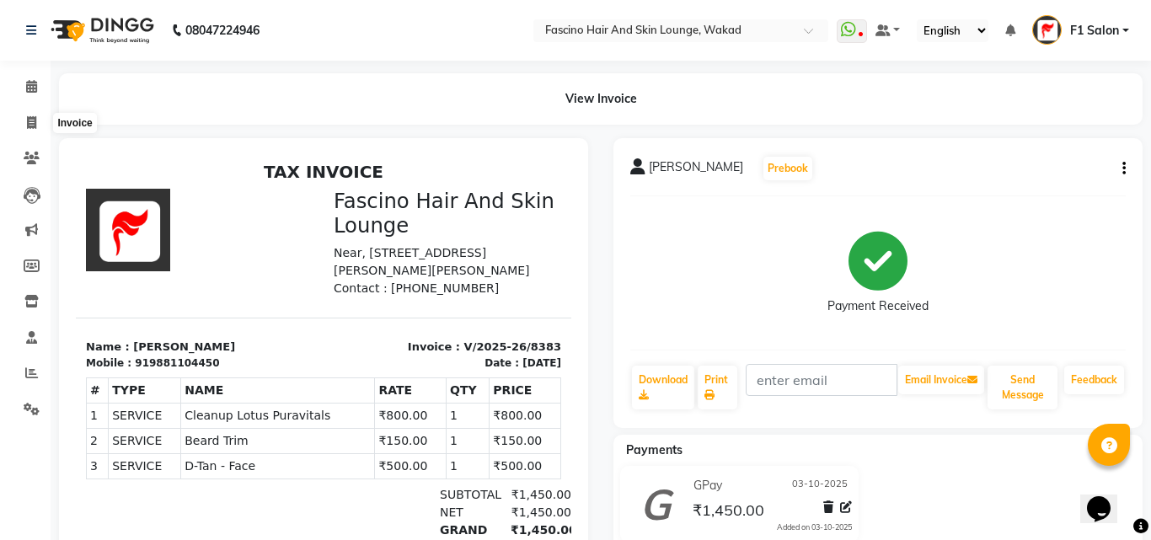
select select "126"
select select "service"
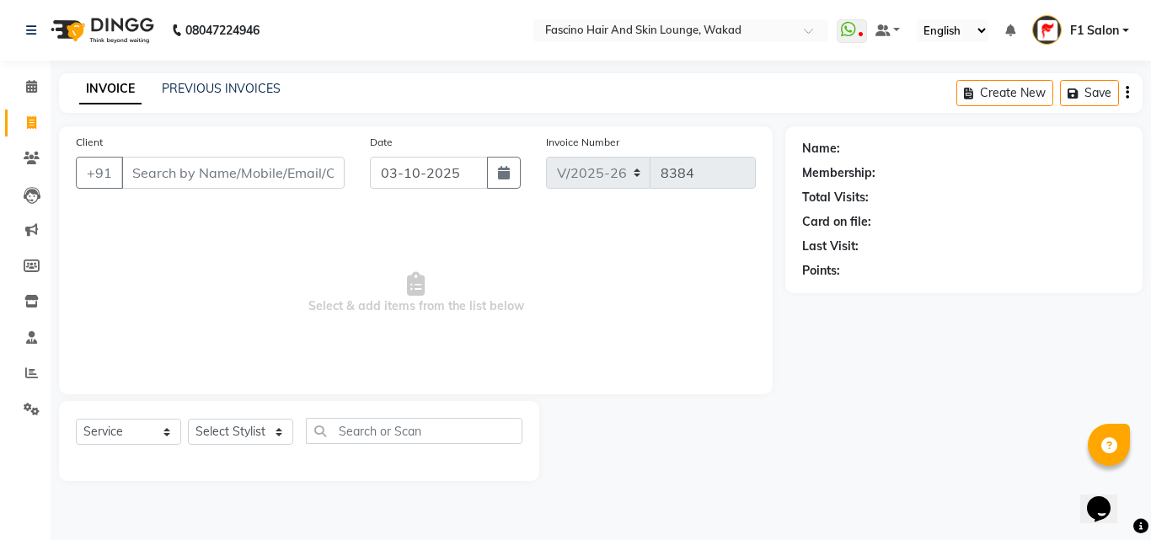
click at [163, 167] on input "Client" at bounding box center [232, 173] width 223 height 32
click at [31, 371] on icon at bounding box center [31, 372] width 13 height 13
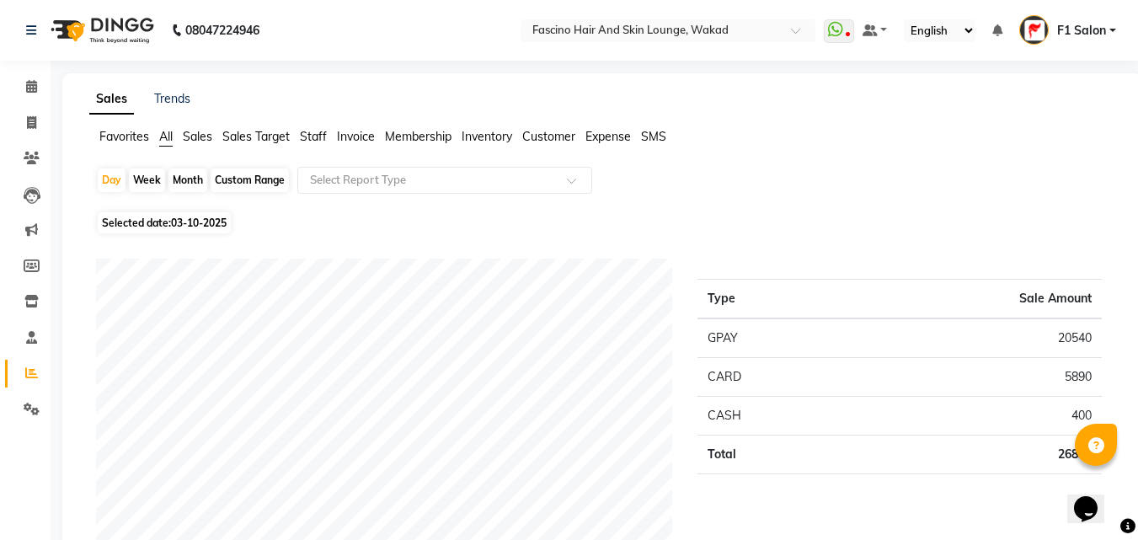
click at [181, 181] on div "Month" at bounding box center [187, 180] width 39 height 24
select select "10"
select select "2025"
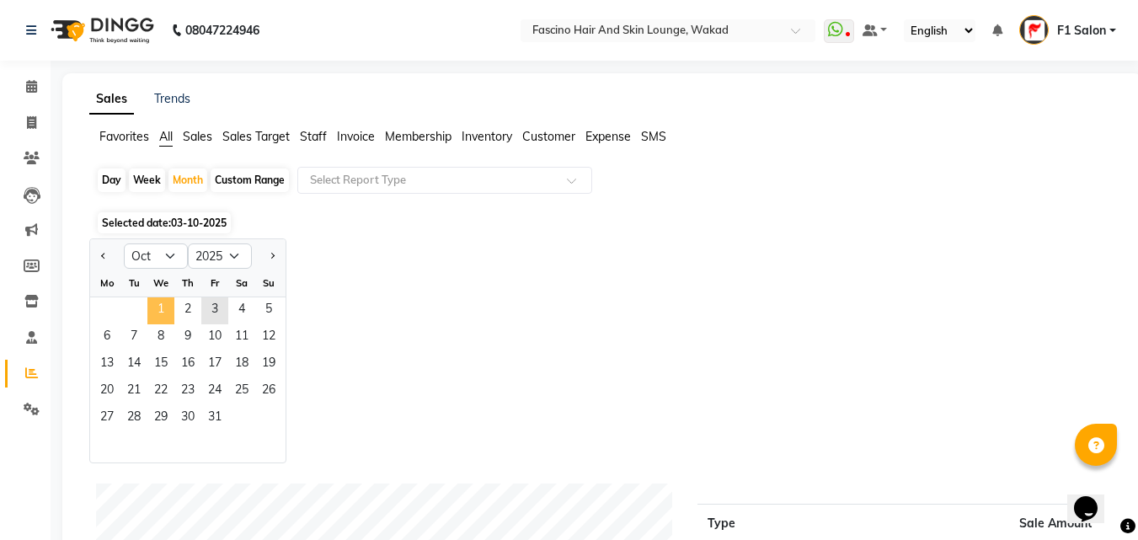
click at [156, 309] on span "1" at bounding box center [160, 310] width 27 height 27
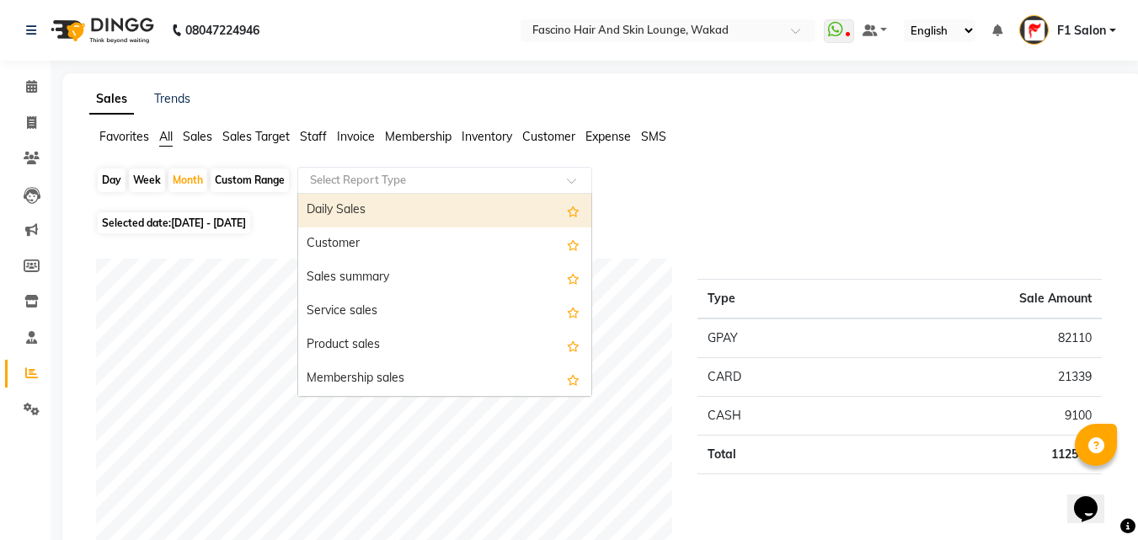
click at [398, 189] on div "Select Report Type" at bounding box center [444, 180] width 295 height 27
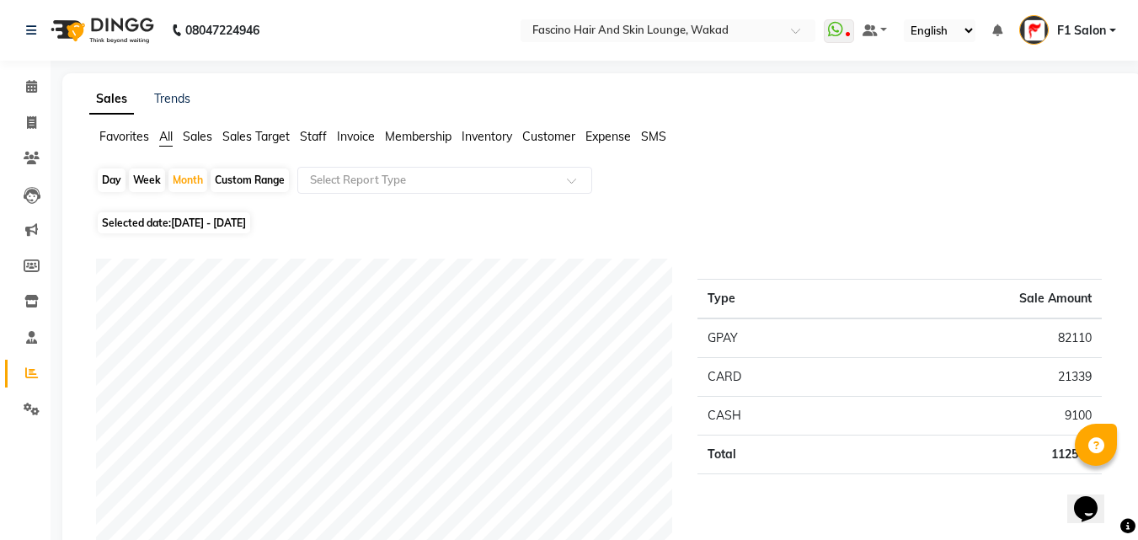
click at [720, 171] on div "Day Week Month Custom Range Select Report Type" at bounding box center [602, 187] width 1012 height 40
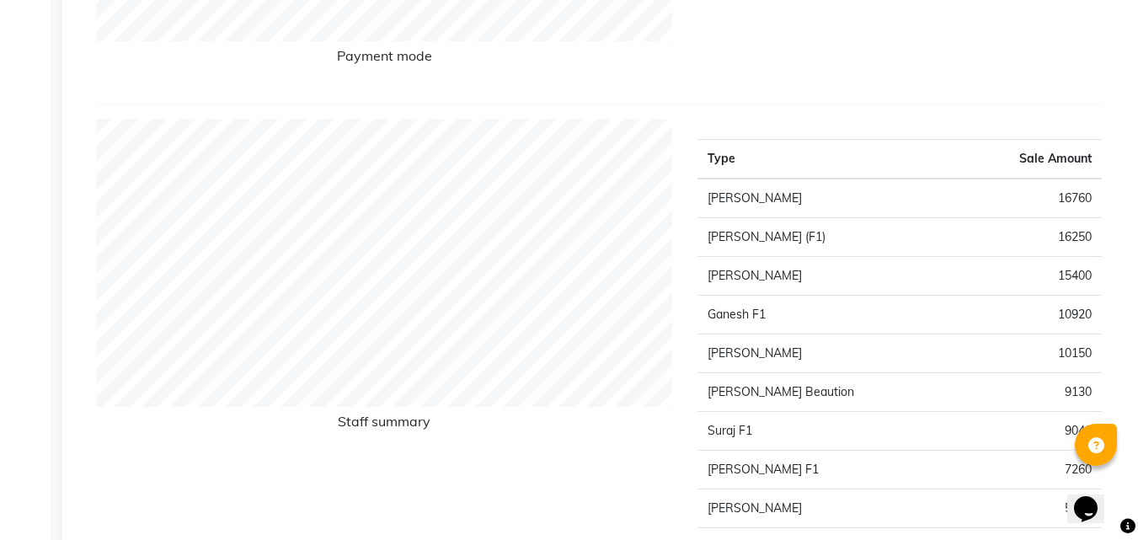
scroll to position [674, 0]
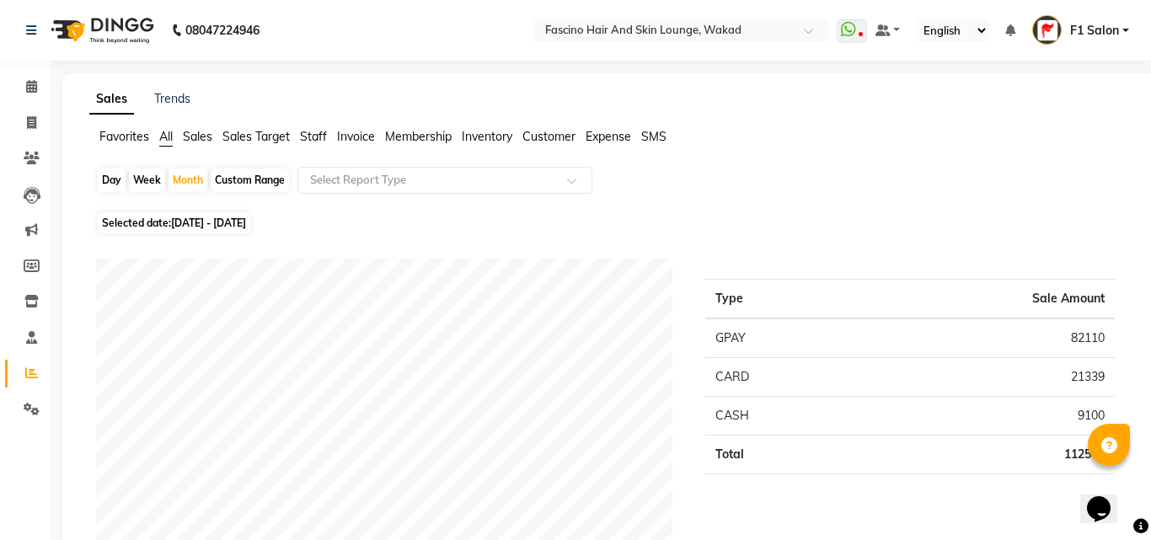
select select "126"
select select "service"
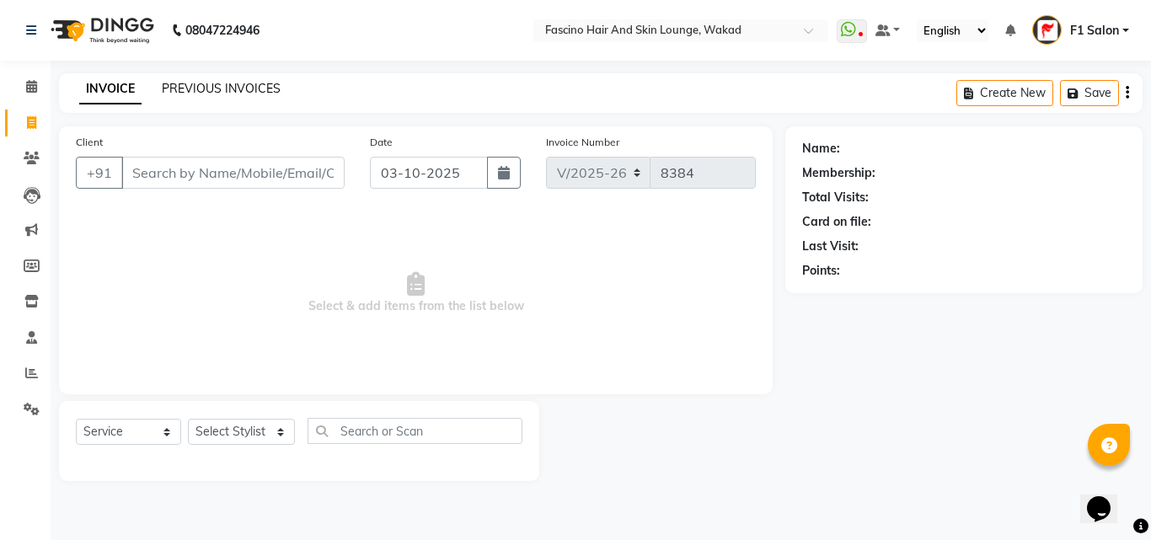
click at [227, 86] on link "PREVIOUS INVOICES" at bounding box center [221, 88] width 119 height 15
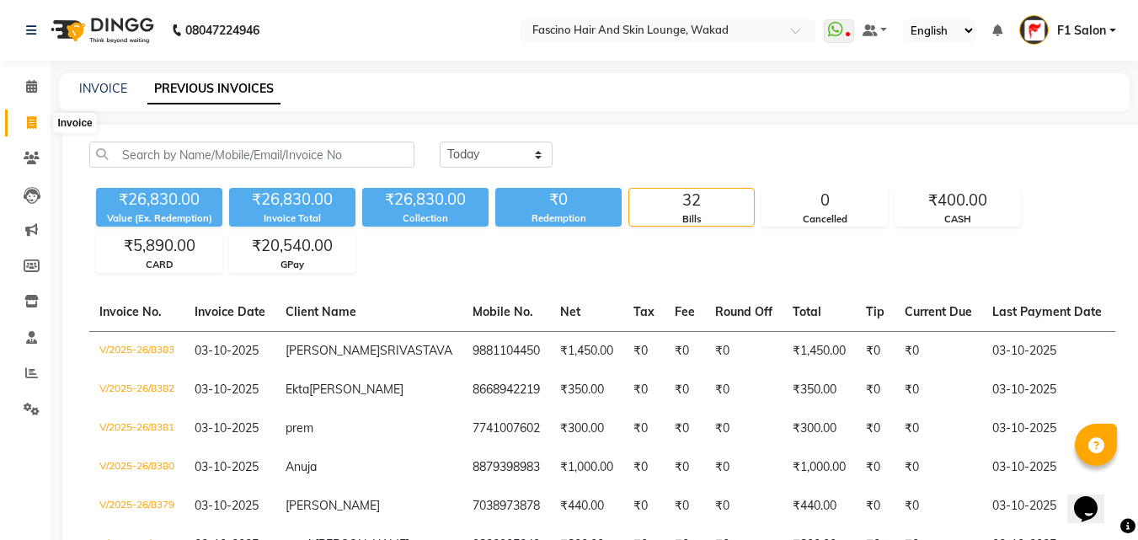
click at [34, 126] on icon at bounding box center [31, 122] width 9 height 13
select select "service"
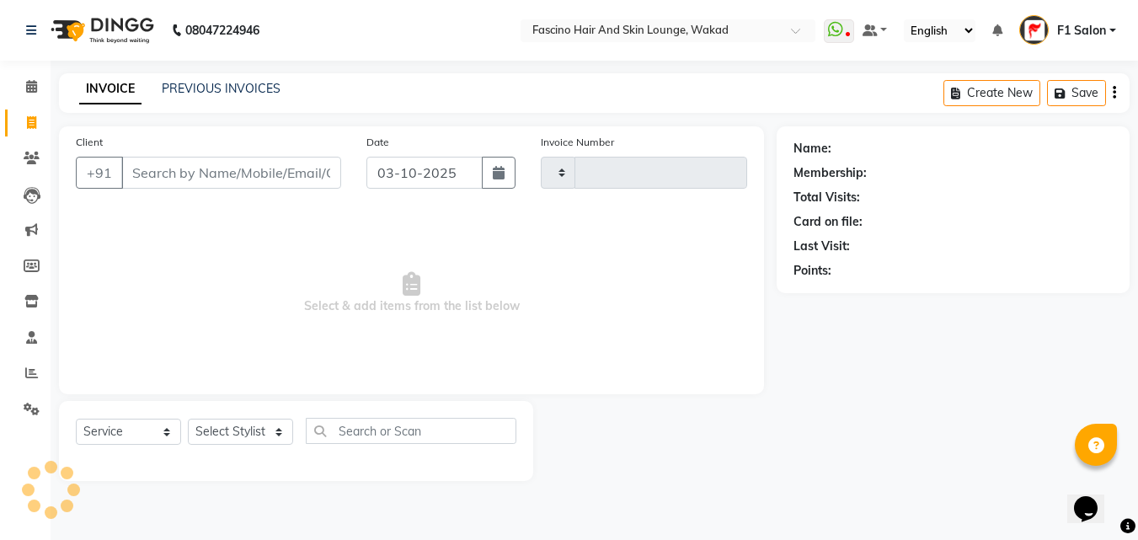
type input "8384"
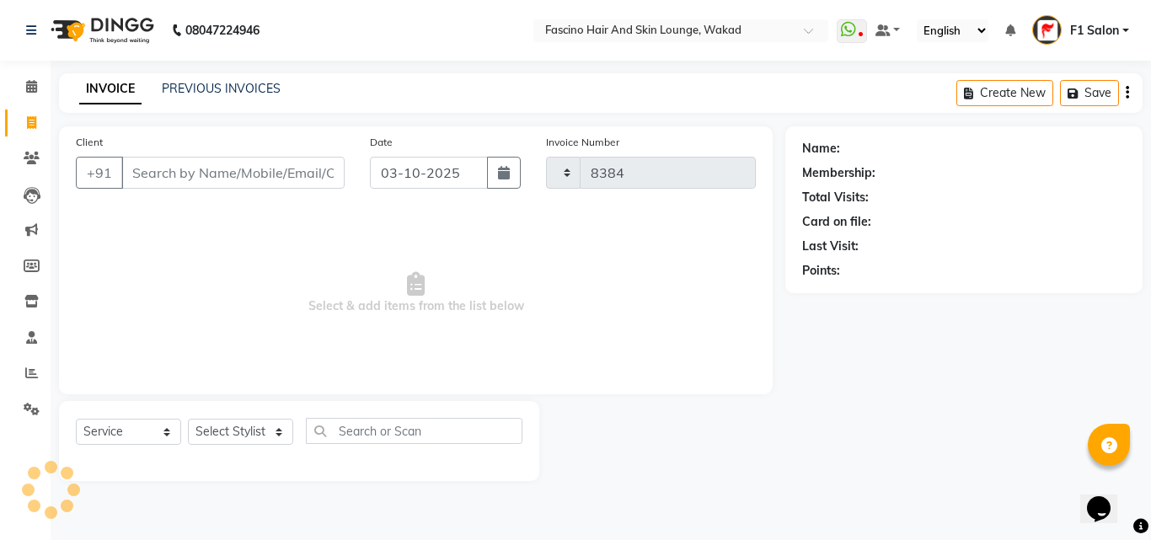
select select "126"
click at [206, 168] on input "Client" at bounding box center [232, 173] width 223 height 32
click at [217, 90] on link "PREVIOUS INVOICES" at bounding box center [221, 88] width 119 height 15
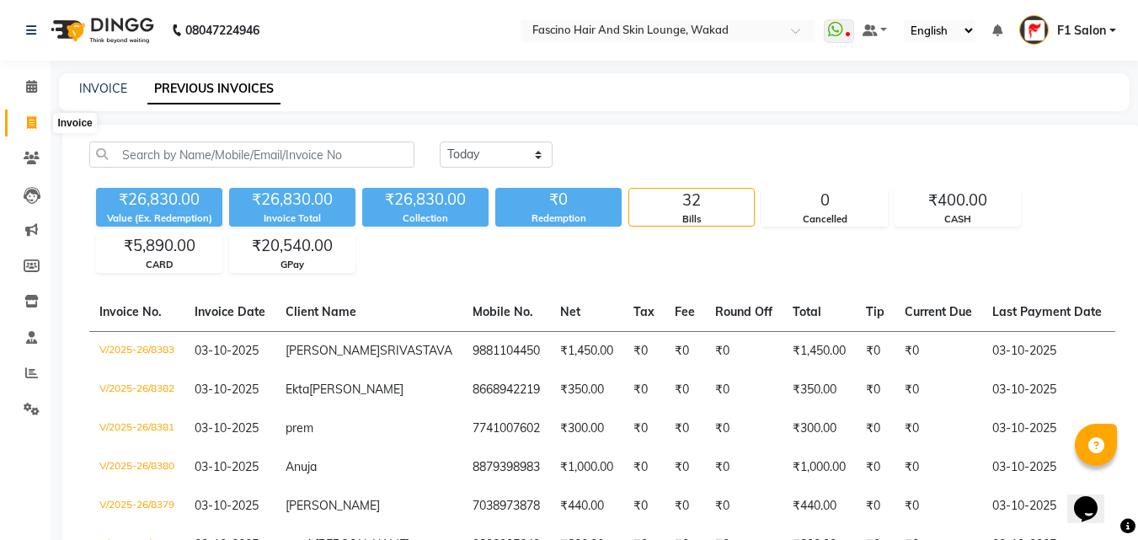
click at [29, 119] on icon at bounding box center [31, 122] width 9 height 13
select select "service"
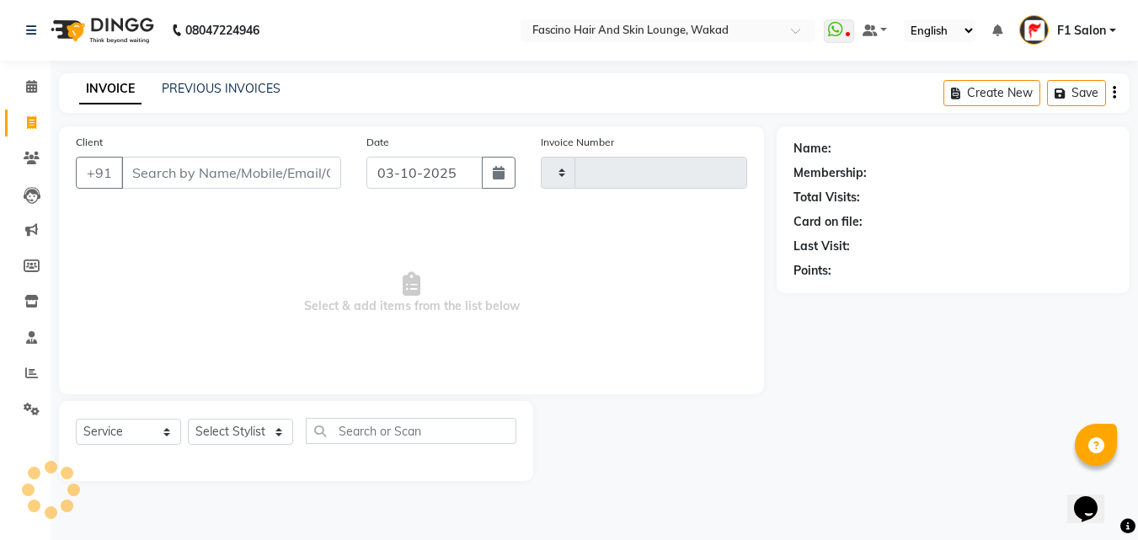
type input "8384"
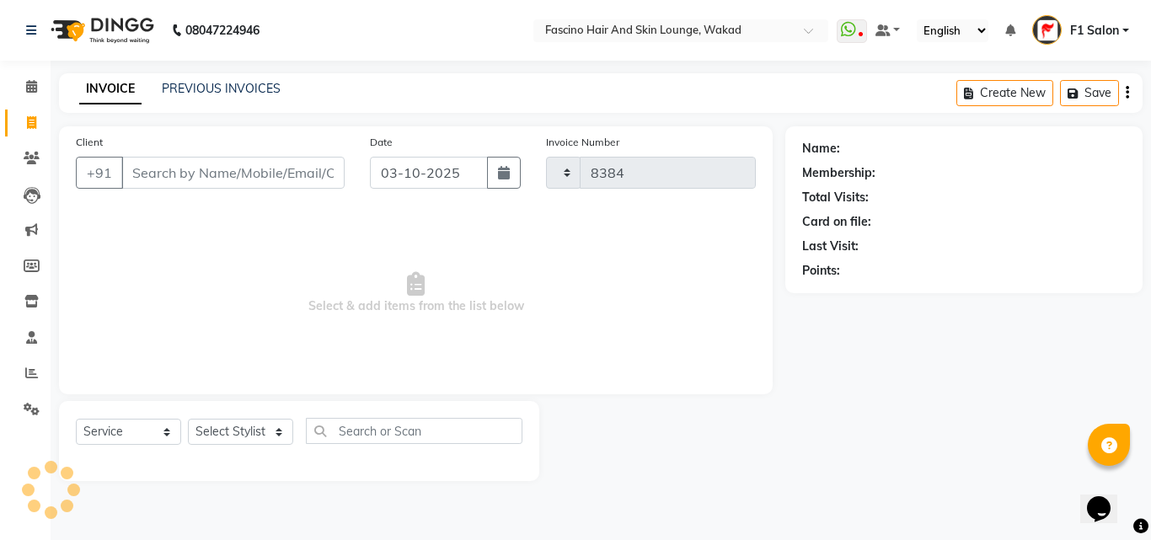
select select "126"
click at [154, 178] on input "Client" at bounding box center [232, 173] width 223 height 32
click at [29, 122] on icon at bounding box center [31, 122] width 9 height 13
select select "service"
type input "8384"
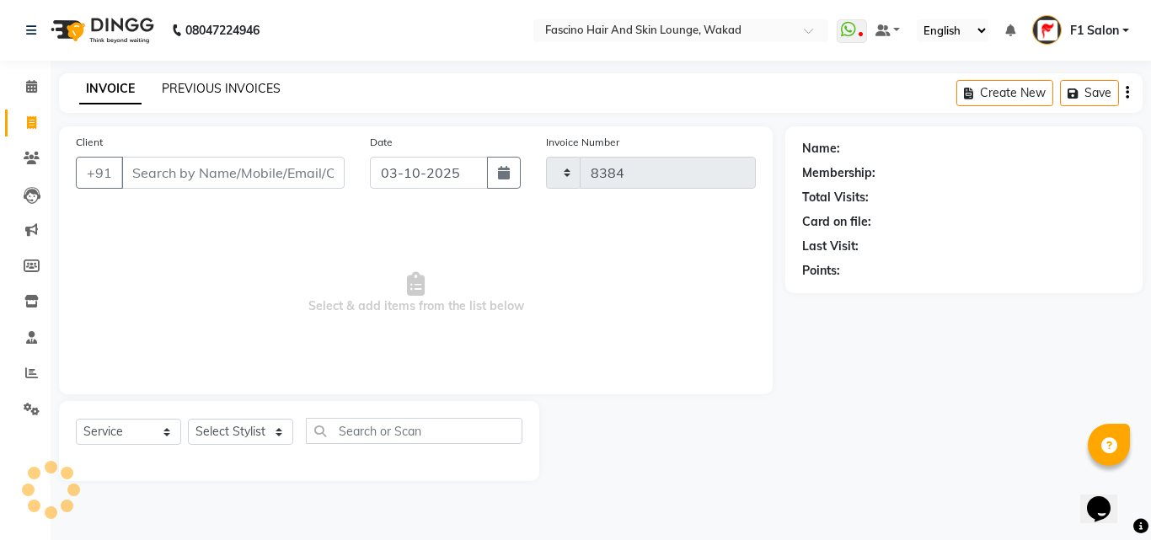
select select "126"
click at [250, 89] on link "PREVIOUS INVOICES" at bounding box center [221, 88] width 119 height 15
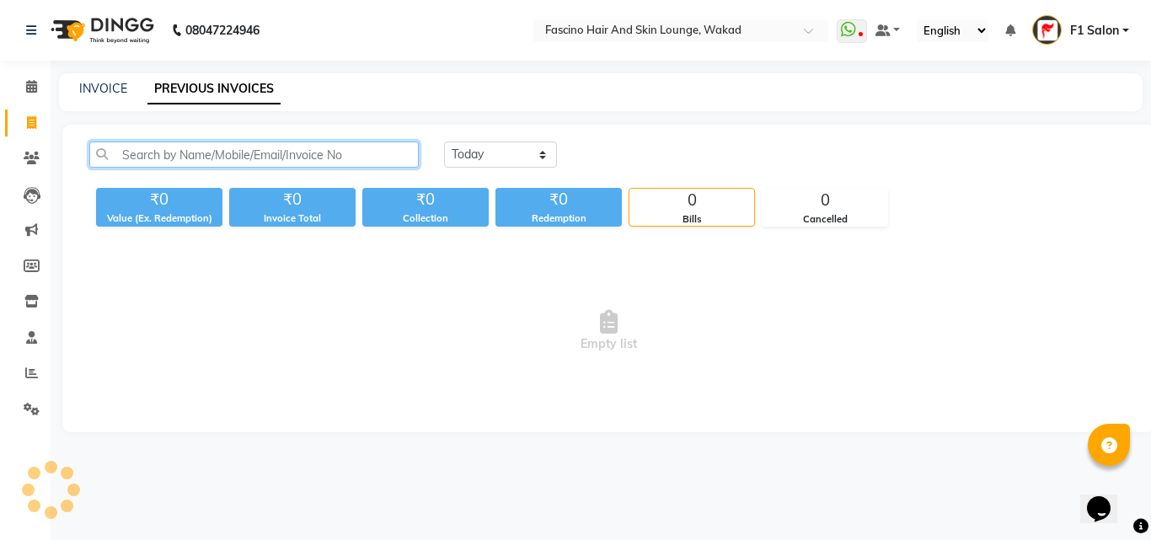
click at [161, 160] on input "text" at bounding box center [253, 155] width 329 height 26
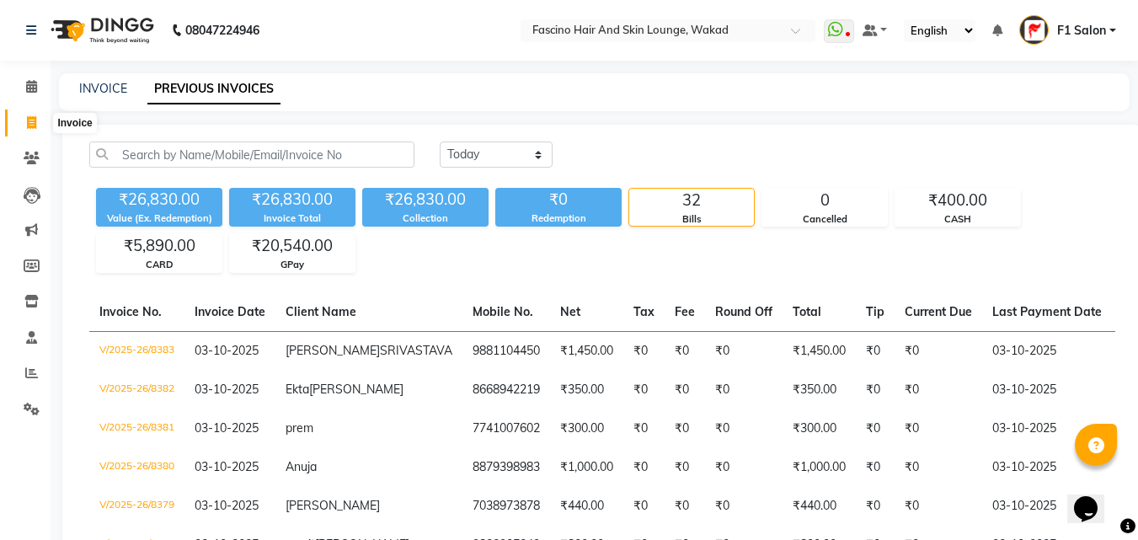
click at [33, 124] on icon at bounding box center [31, 122] width 9 height 13
select select "service"
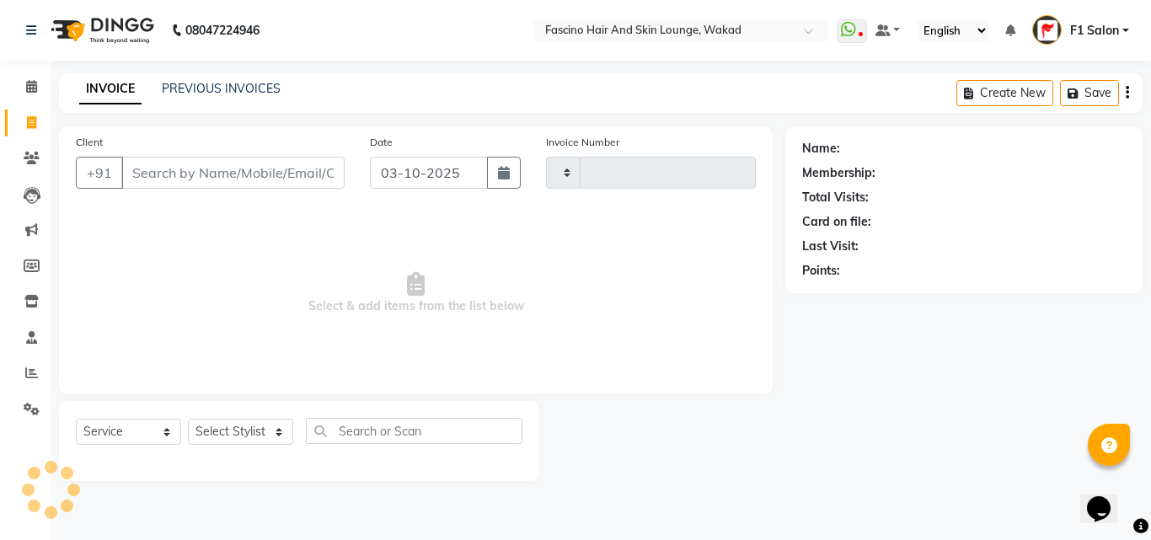
type input "8384"
select select "126"
click at [208, 168] on input "Client" at bounding box center [232, 173] width 223 height 32
click at [173, 184] on input "Client" at bounding box center [232, 173] width 223 height 32
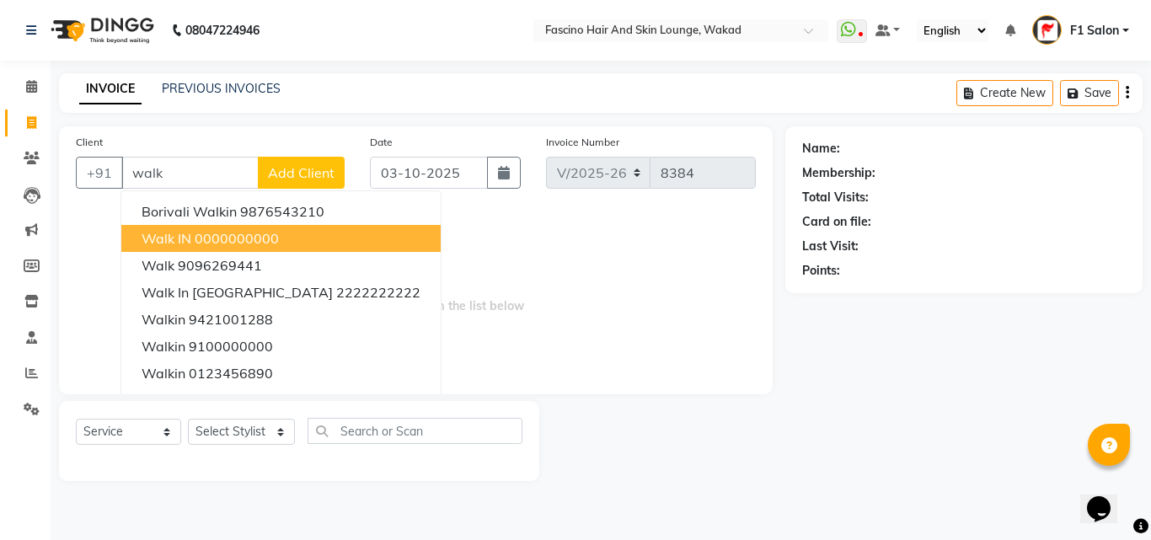
click at [210, 234] on ngb-highlight "0000000000" at bounding box center [237, 238] width 84 height 17
type input "0000000000"
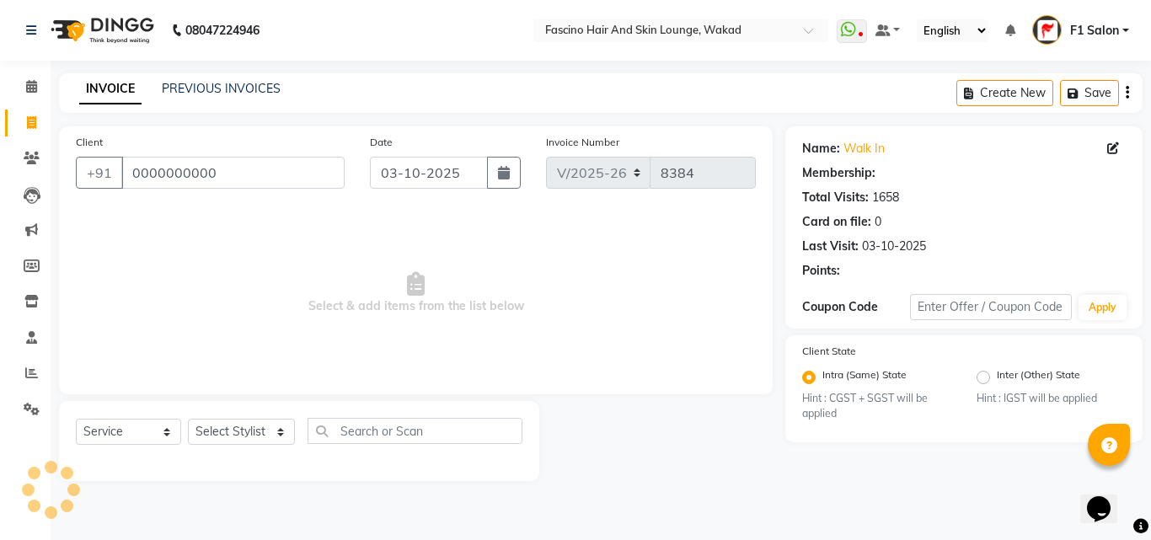
select select "1: Object"
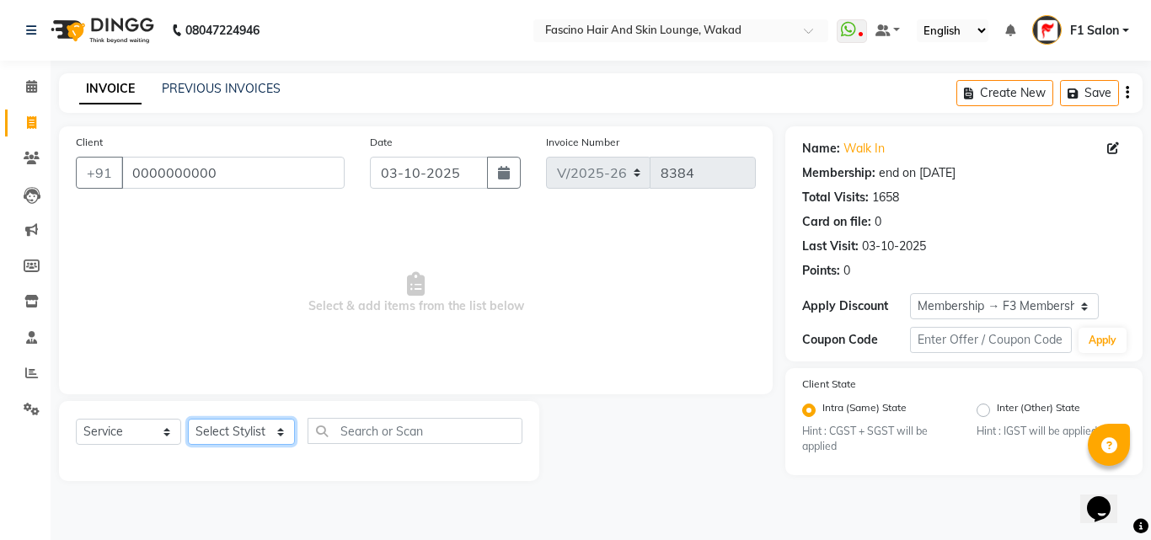
click at [249, 430] on select "Select Stylist 8805000650 Aarohi Chimu [PERSON_NAME] jh F1 Salon Ganesh F1 Gopa…" at bounding box center [241, 432] width 107 height 26
select select "15980"
click at [188, 419] on select "Select Stylist 8805000650 Aarohi Chimu [PERSON_NAME] jh F1 Salon Ganesh F1 Gopa…" at bounding box center [241, 432] width 107 height 26
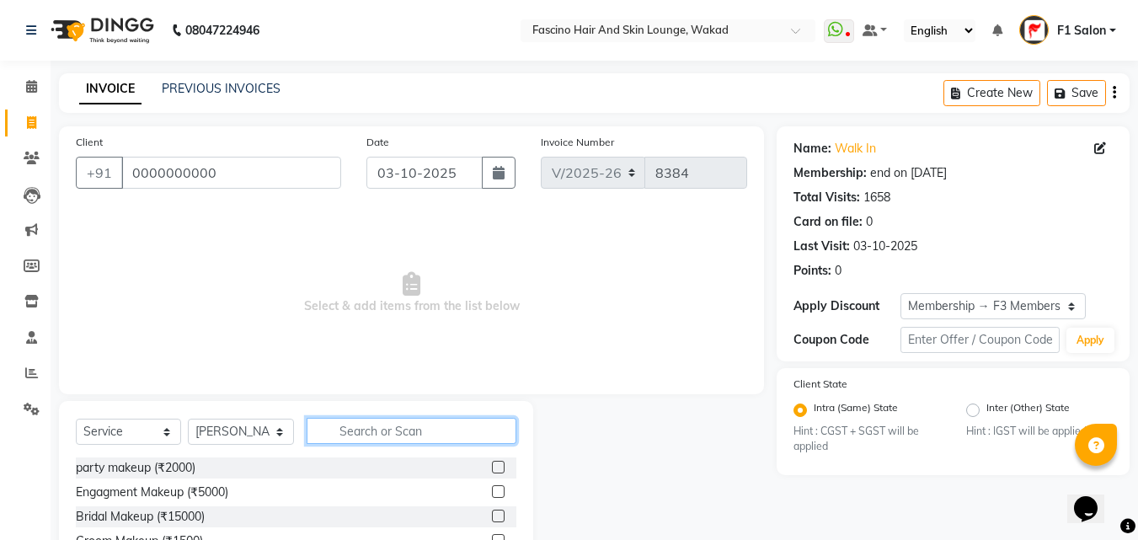
click at [366, 429] on input "text" at bounding box center [412, 431] width 210 height 26
type input "cut"
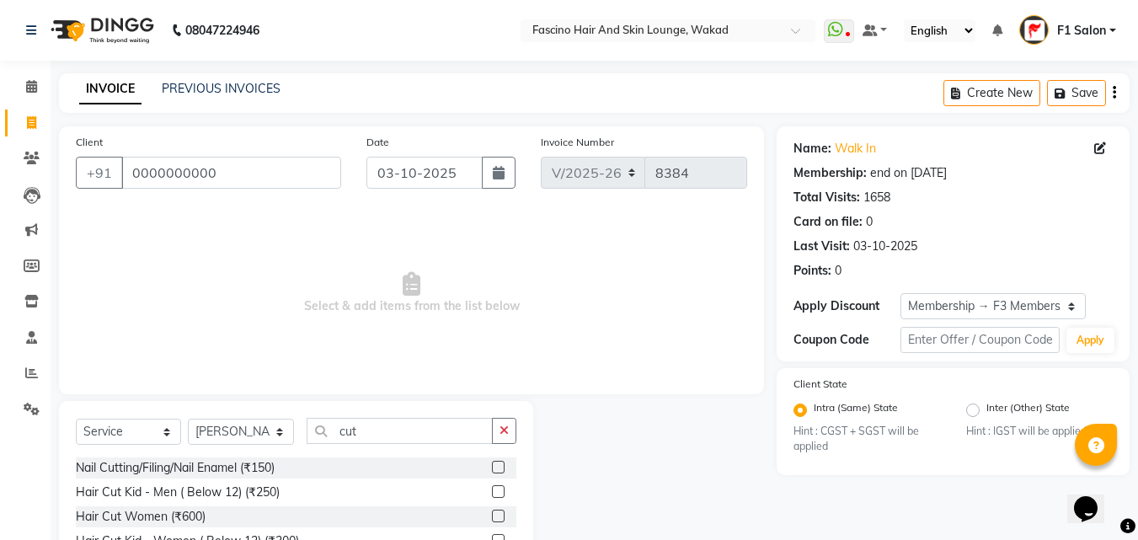
click at [492, 495] on label at bounding box center [498, 491] width 13 height 13
click at [492, 495] on input "checkbox" at bounding box center [497, 492] width 11 height 11
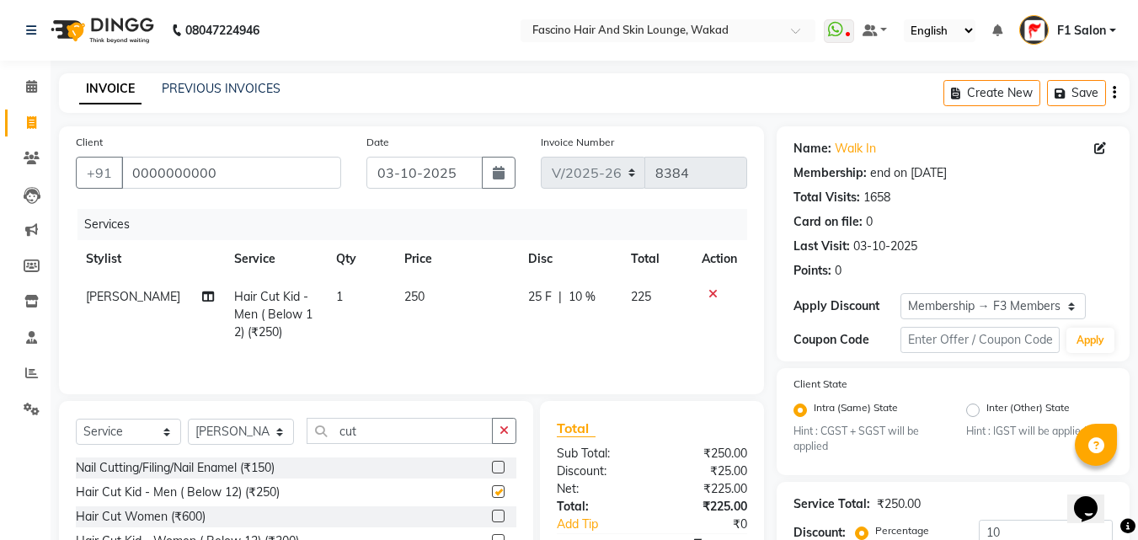
checkbox input "false"
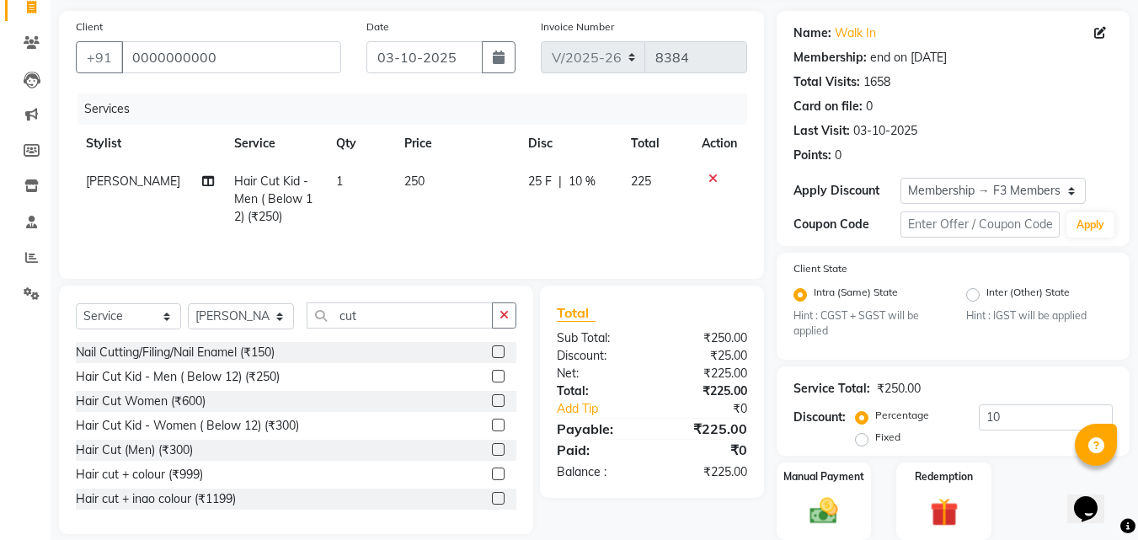
scroll to position [175, 0]
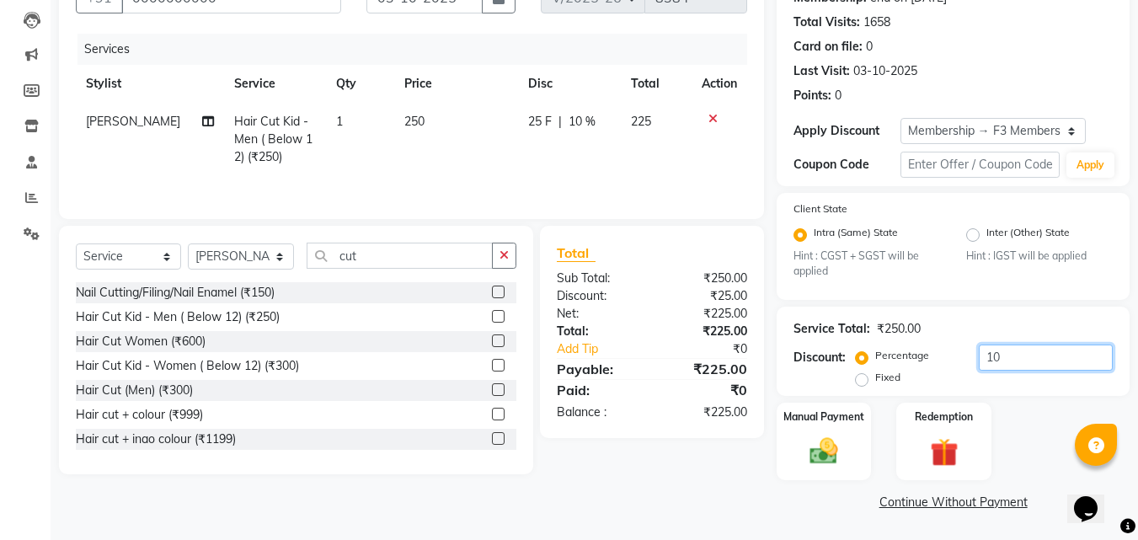
click at [1023, 361] on input "10" at bounding box center [1046, 357] width 134 height 26
type input "1"
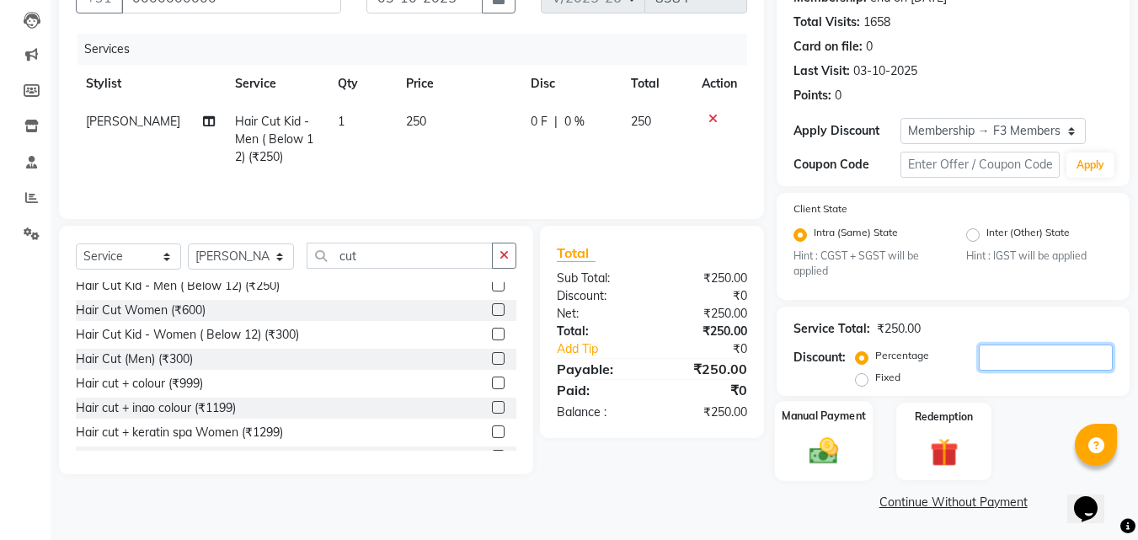
scroll to position [16, 0]
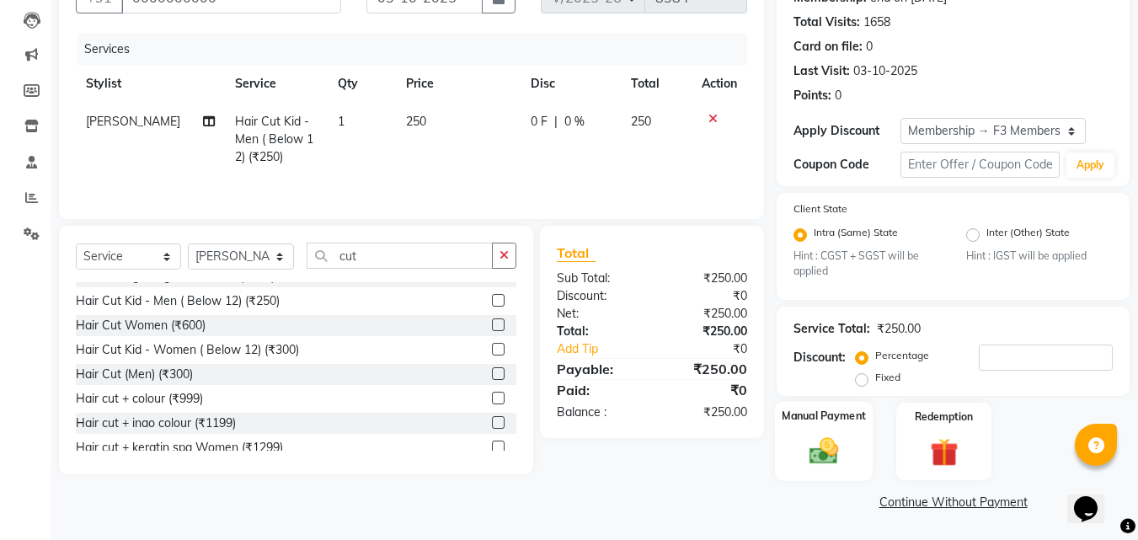
click at [805, 426] on div "Manual Payment" at bounding box center [824, 441] width 99 height 80
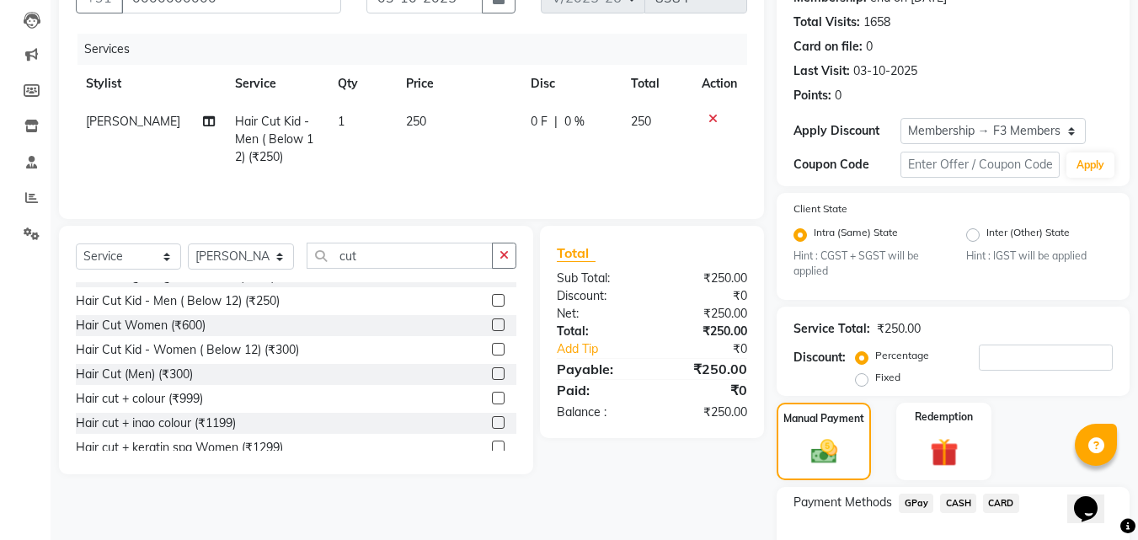
scroll to position [283, 0]
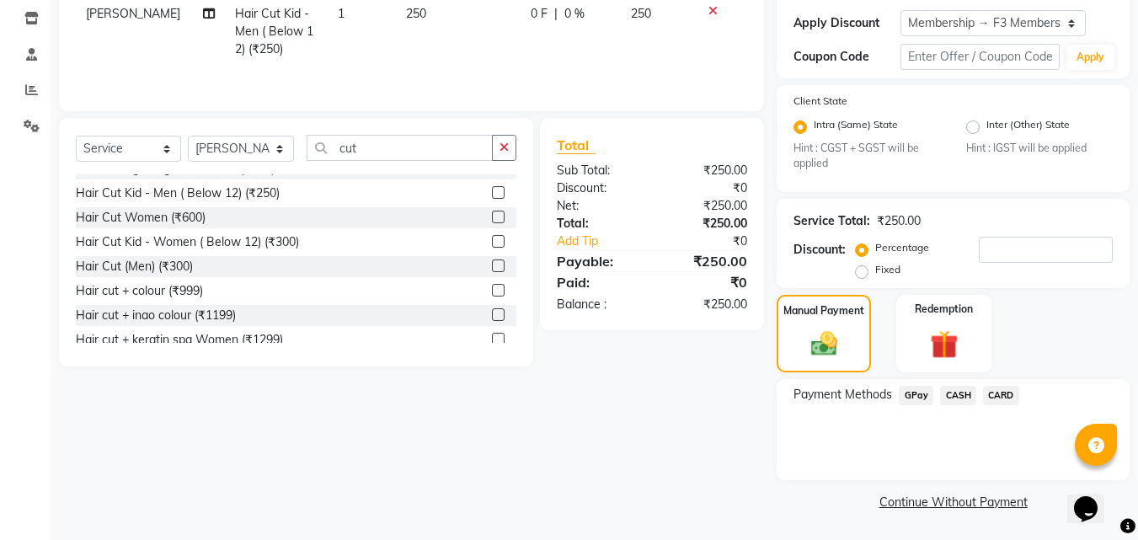
click at [915, 395] on span "GPay" at bounding box center [916, 395] width 35 height 19
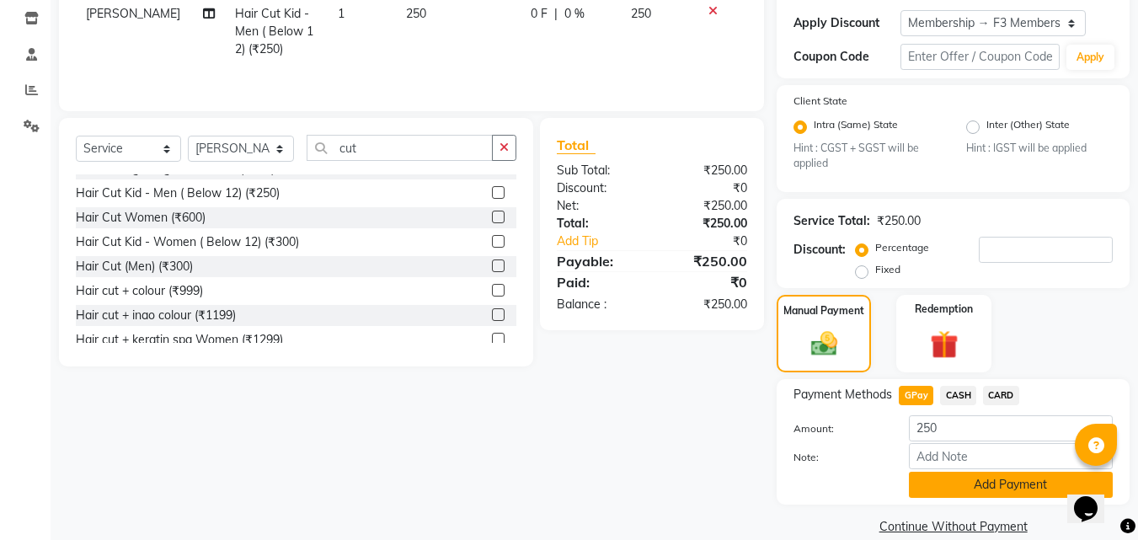
click at [1015, 484] on button "Add Payment" at bounding box center [1011, 485] width 204 height 26
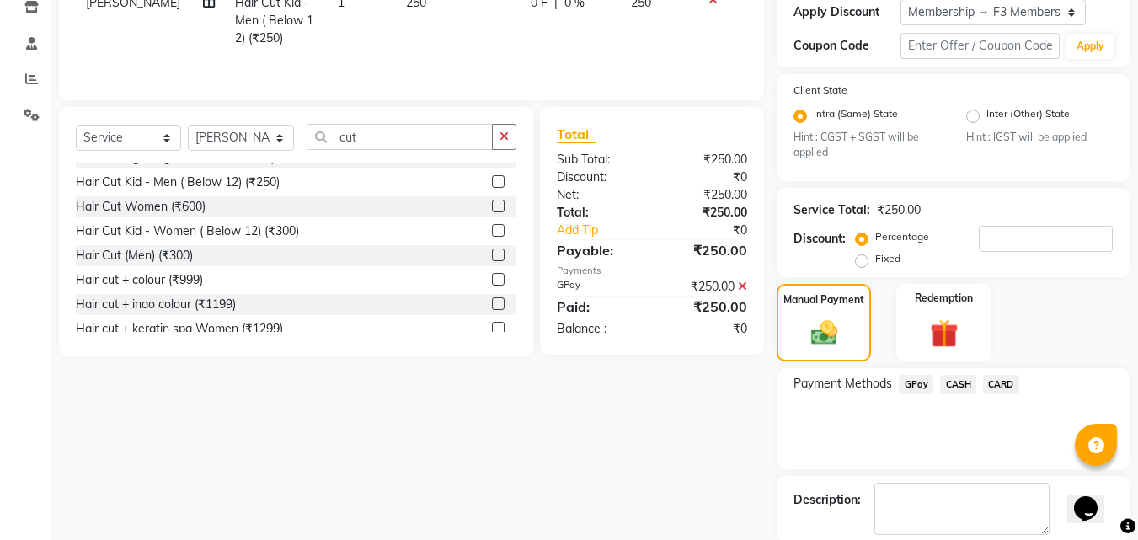
scroll to position [378, 0]
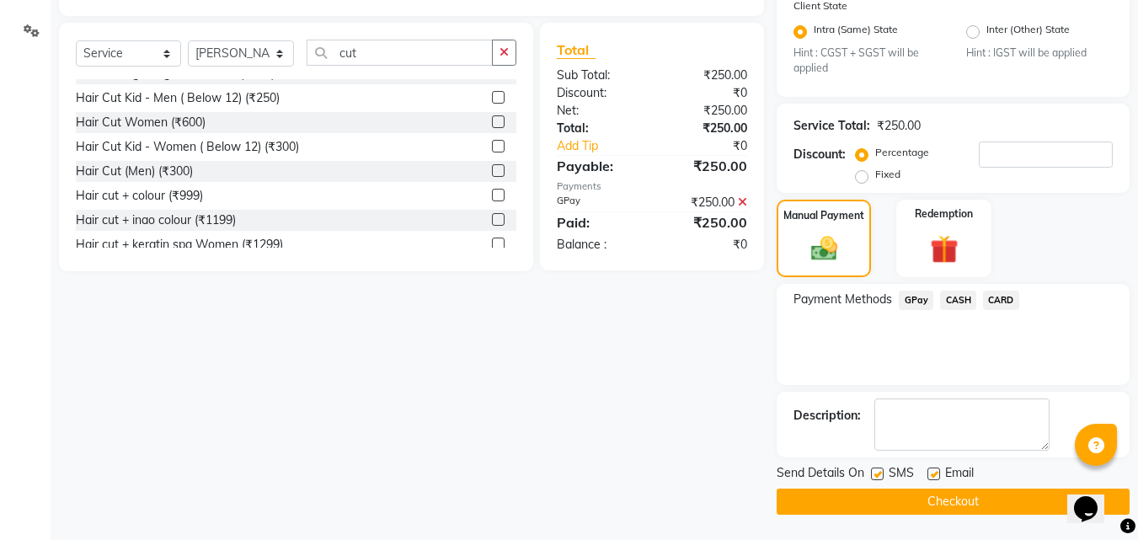
click at [956, 493] on button "Checkout" at bounding box center [953, 502] width 353 height 26
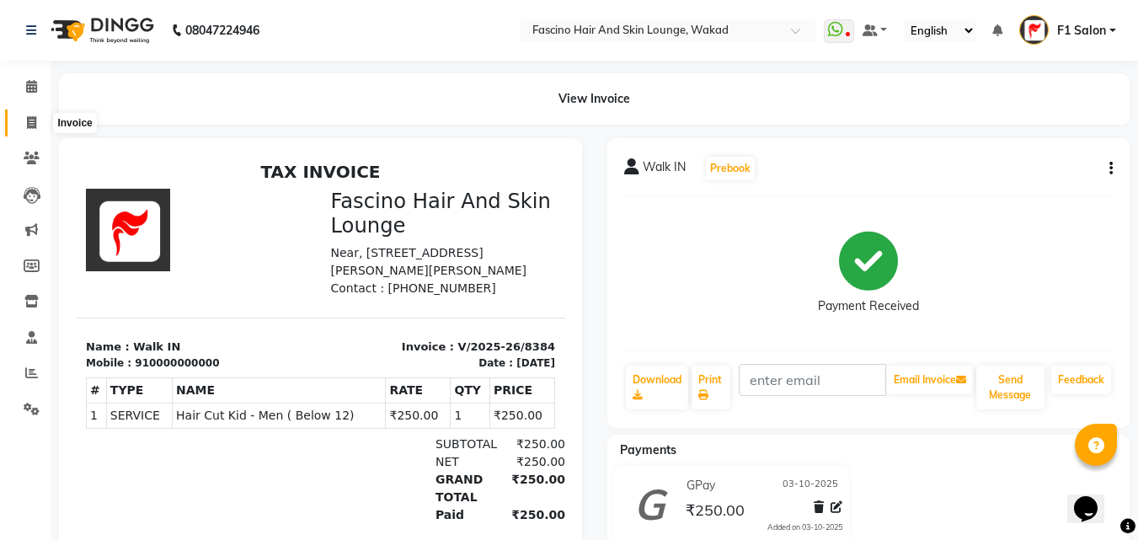
click at [31, 117] on icon at bounding box center [31, 122] width 9 height 13
select select "126"
select select "service"
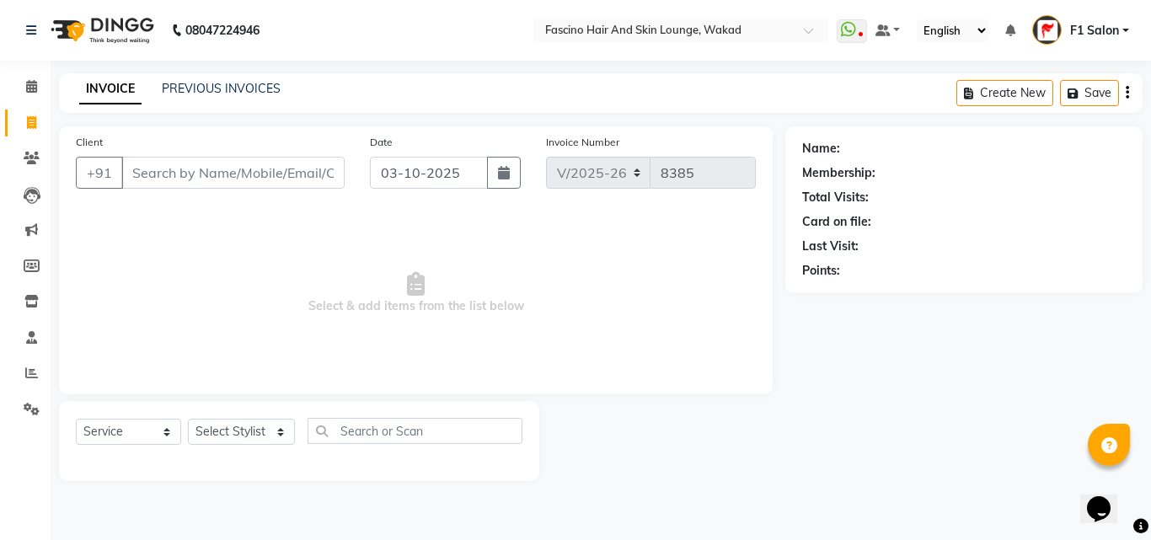
click at [203, 182] on input "Client" at bounding box center [232, 173] width 223 height 32
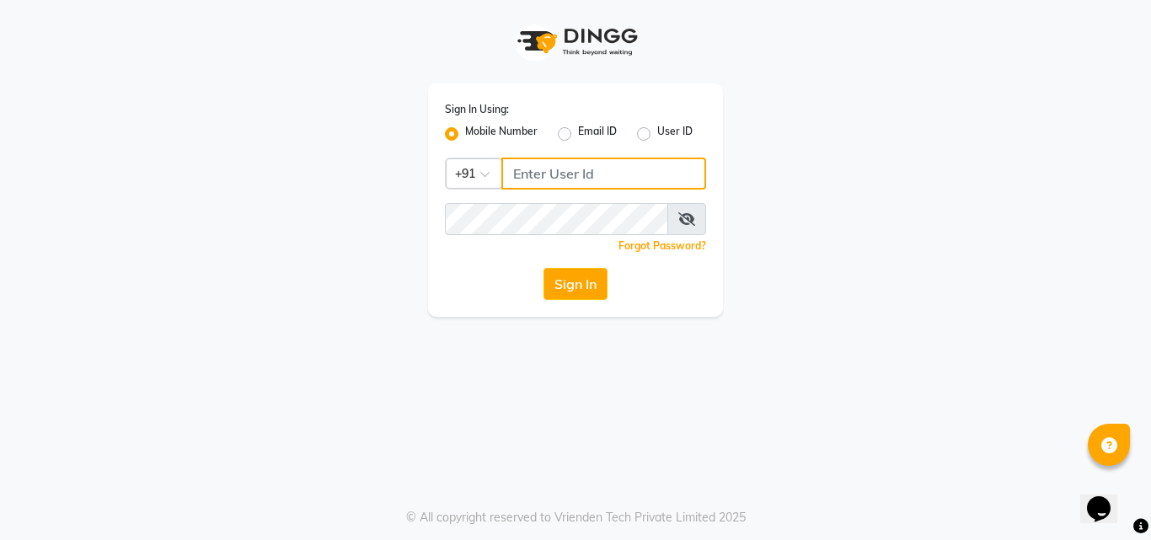
click at [545, 176] on input "Username" at bounding box center [603, 174] width 205 height 32
type input "8805000657"
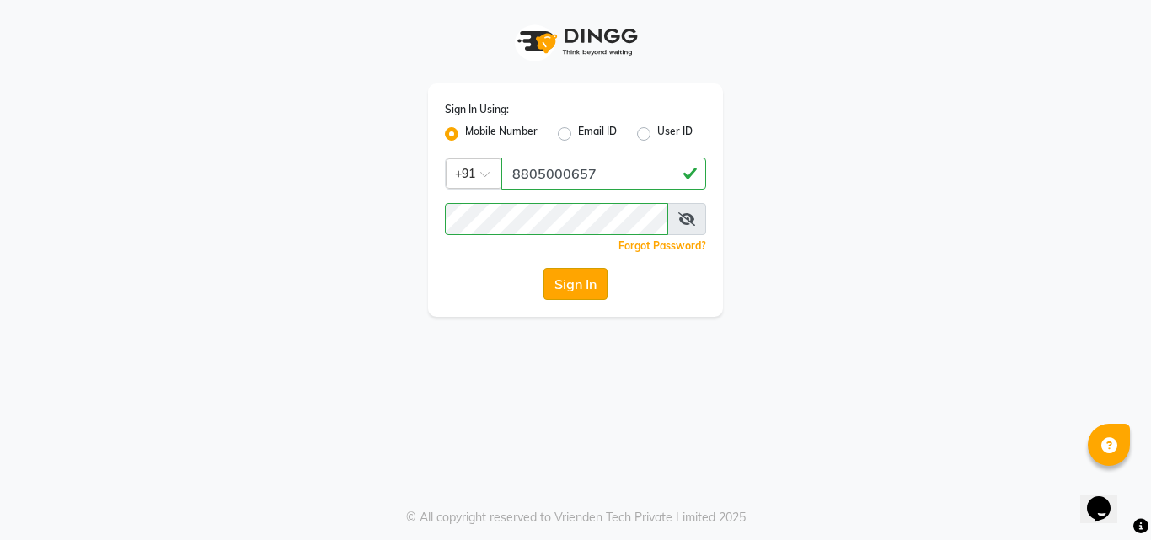
click at [574, 277] on button "Sign In" at bounding box center [575, 284] width 64 height 32
click at [584, 284] on button "Sign In" at bounding box center [575, 284] width 64 height 32
click at [567, 286] on button "Sign In" at bounding box center [575, 284] width 64 height 32
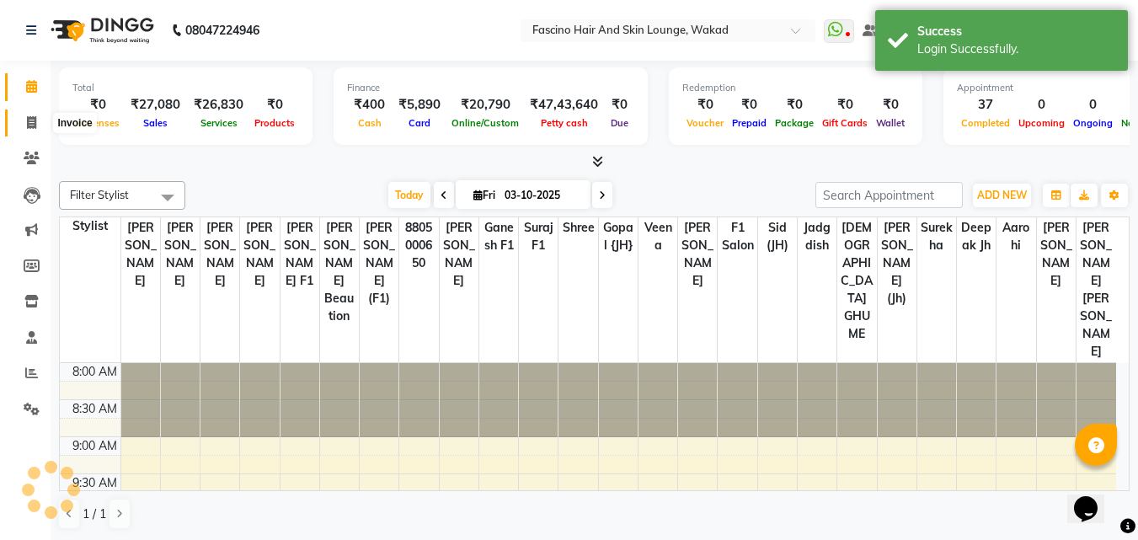
click at [24, 126] on span at bounding box center [31, 123] width 29 height 19
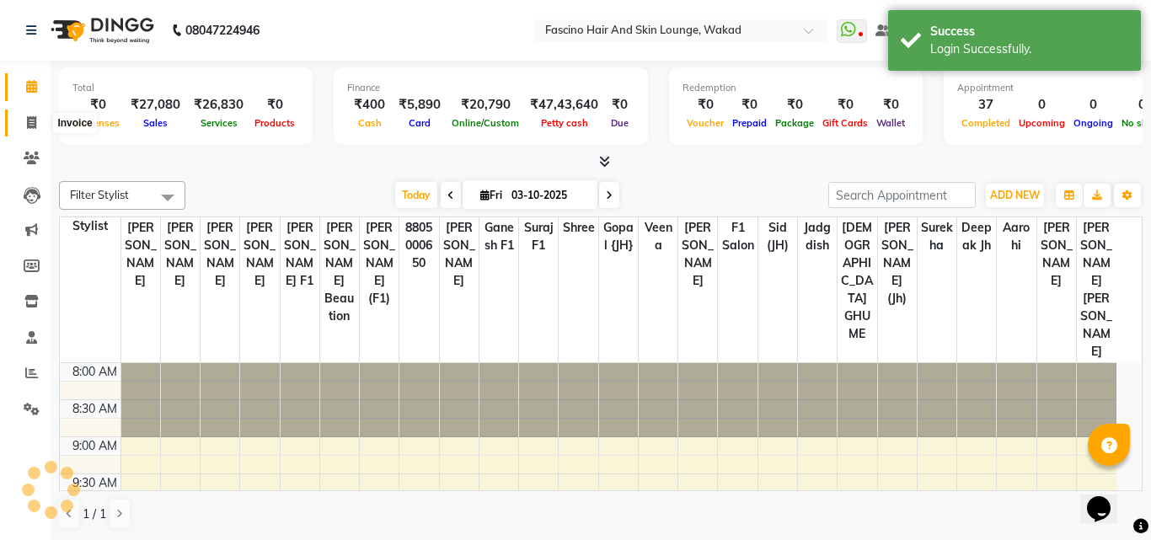
select select "service"
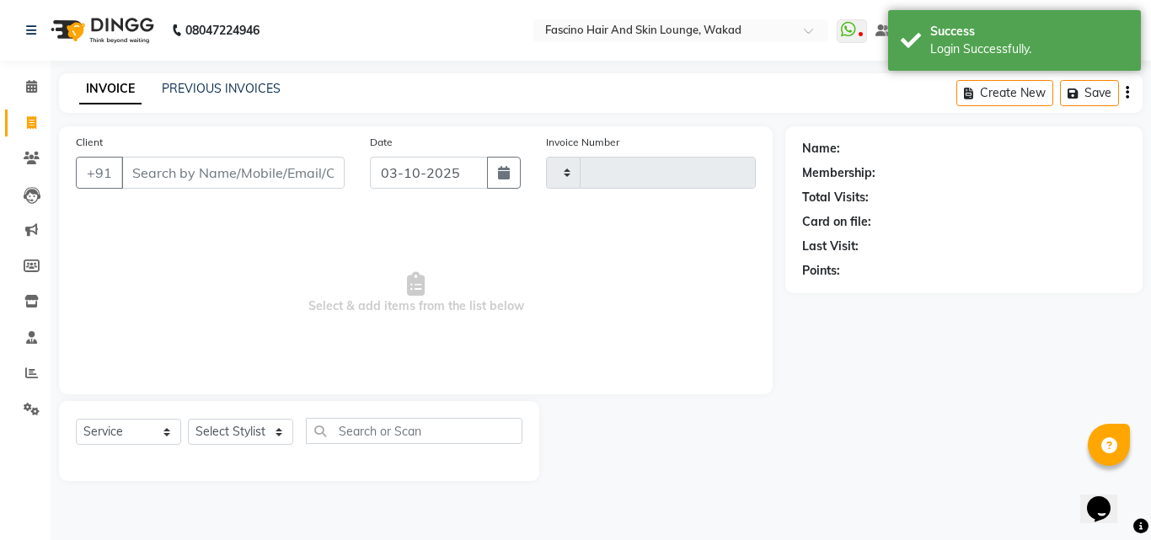
click at [209, 172] on input "Client" at bounding box center [232, 173] width 223 height 32
select select "126"
type input "8385"
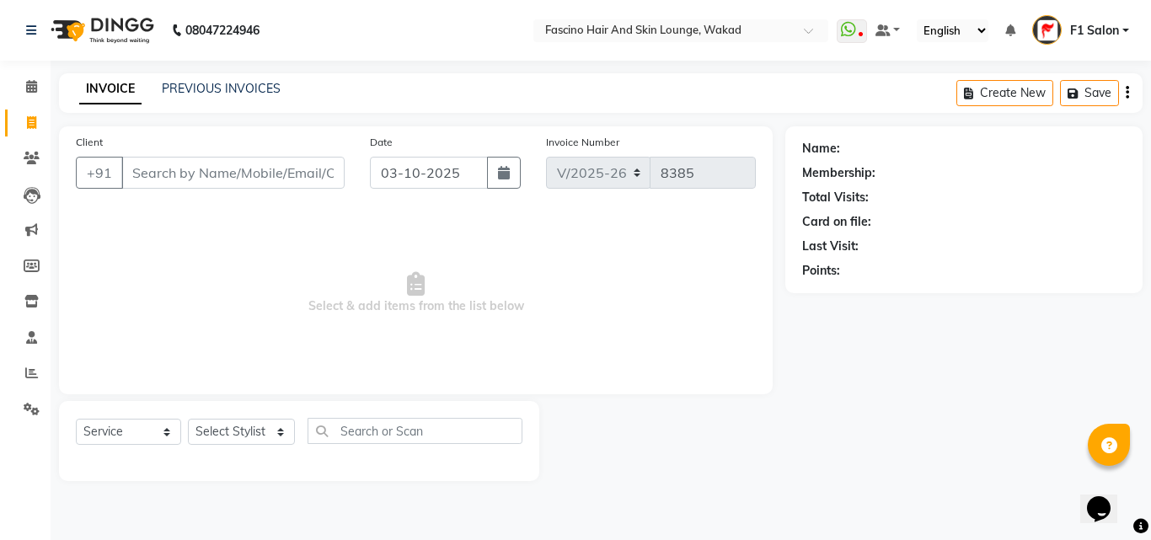
click at [294, 177] on input "Client" at bounding box center [232, 173] width 223 height 32
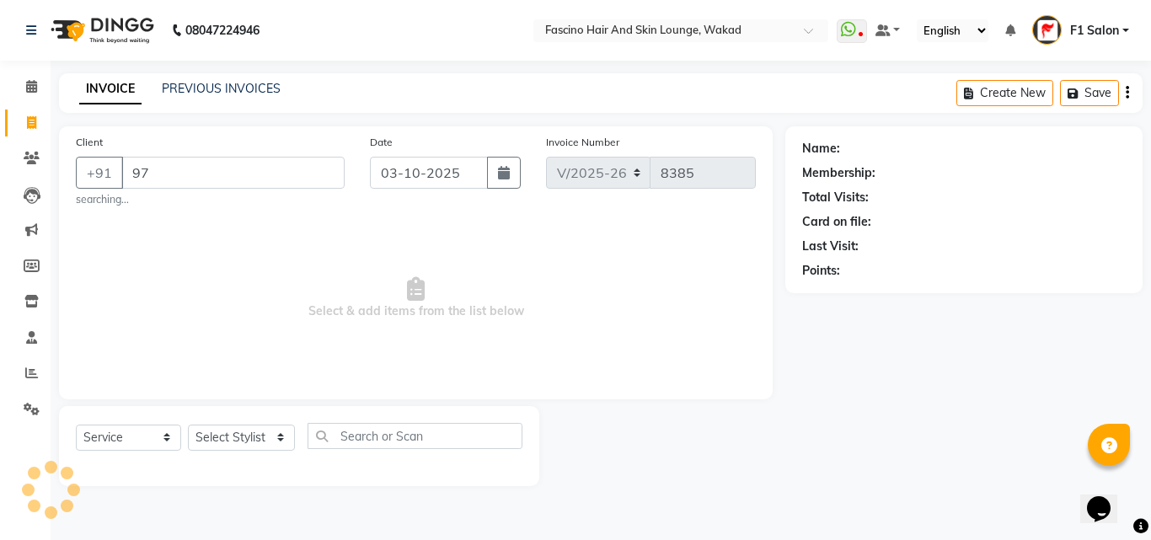
type input "9"
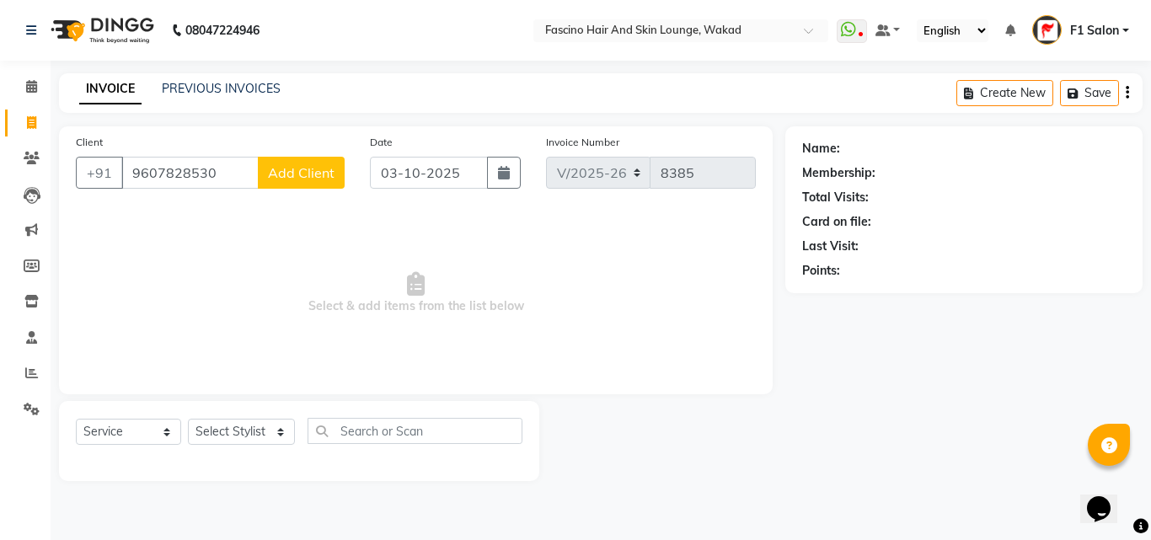
click at [222, 165] on input "9607828530" at bounding box center [189, 173] width 137 height 32
type input "9607828530"
click at [207, 188] on input "9607828530" at bounding box center [189, 173] width 137 height 32
click at [132, 170] on input "Client" at bounding box center [232, 173] width 223 height 32
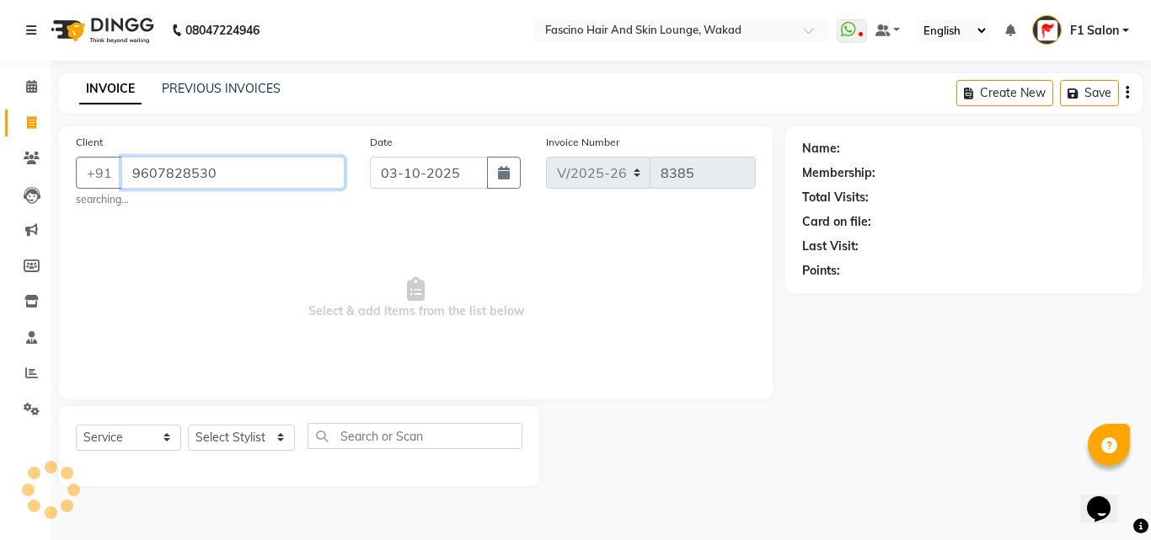
type input "9607828530"
select select "1: Object"
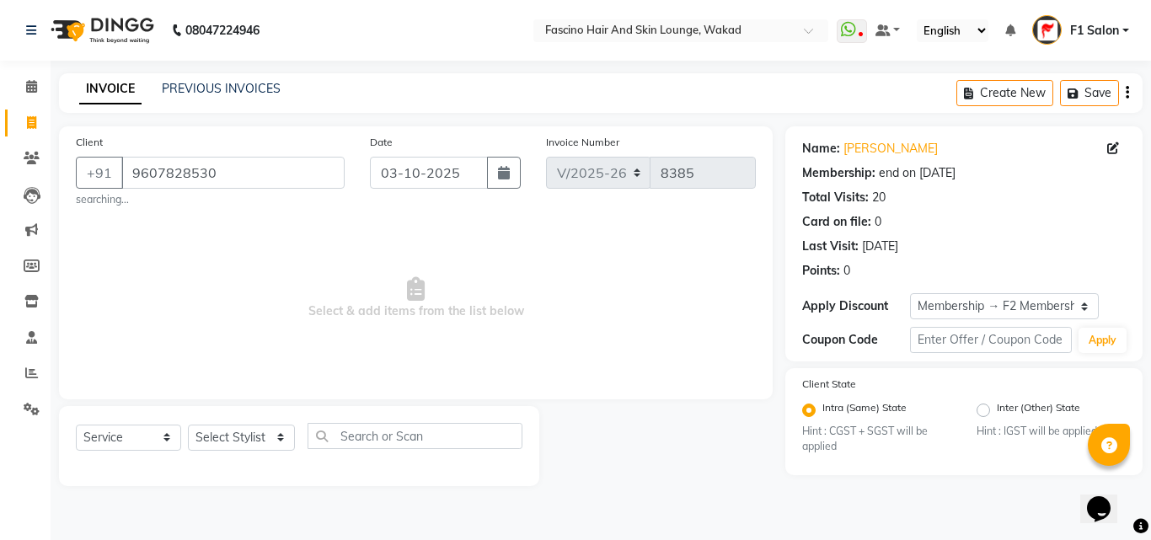
click at [204, 266] on span "Select & add items from the list below" at bounding box center [416, 298] width 680 height 168
click at [234, 429] on select "Select Stylist 8805000650 Aarohi Chimu [PERSON_NAME] jh F1 Salon Ganesh F1 Gopa…" at bounding box center [241, 438] width 107 height 26
select select "57172"
click at [188, 425] on select "Select Stylist 8805000650 Aarohi Chimu [PERSON_NAME] jh F1 Salon Ganesh F1 Gopa…" at bounding box center [241, 438] width 107 height 26
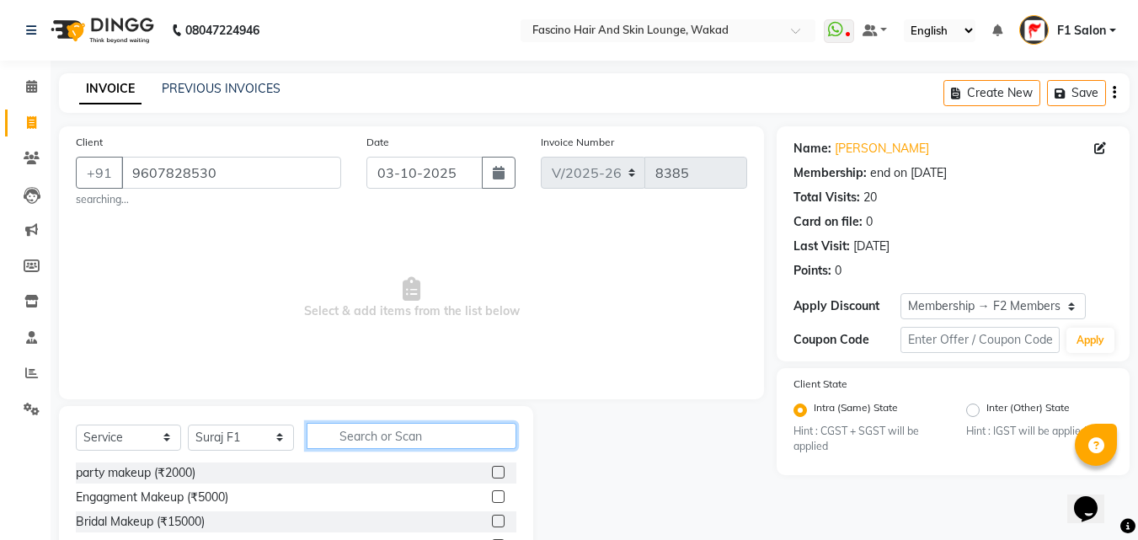
click at [361, 441] on input "text" at bounding box center [412, 436] width 210 height 26
type input "trim"
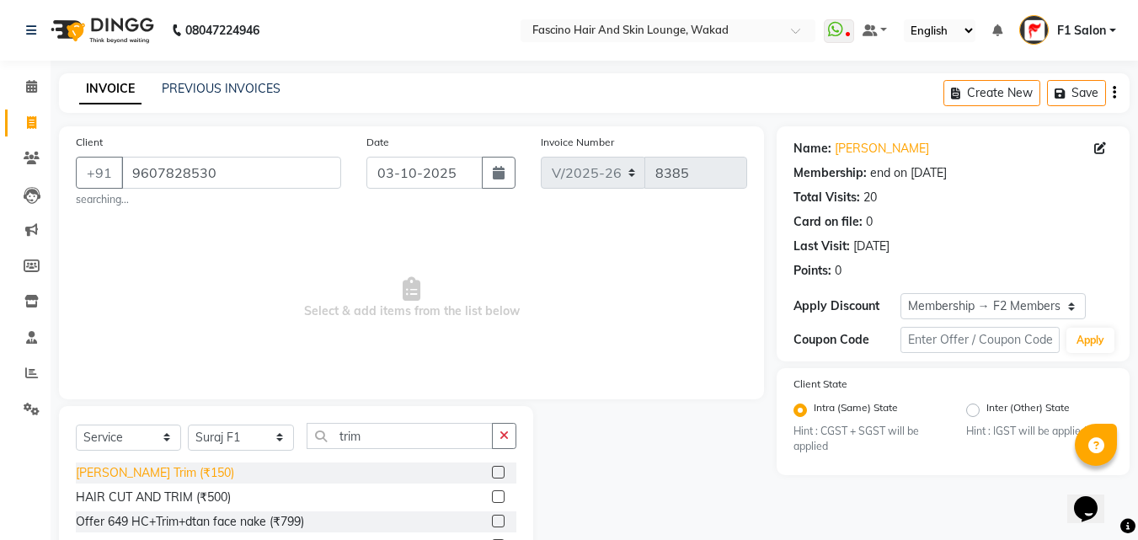
click at [124, 468] on div "[PERSON_NAME] Trim (₹150)" at bounding box center [155, 473] width 158 height 18
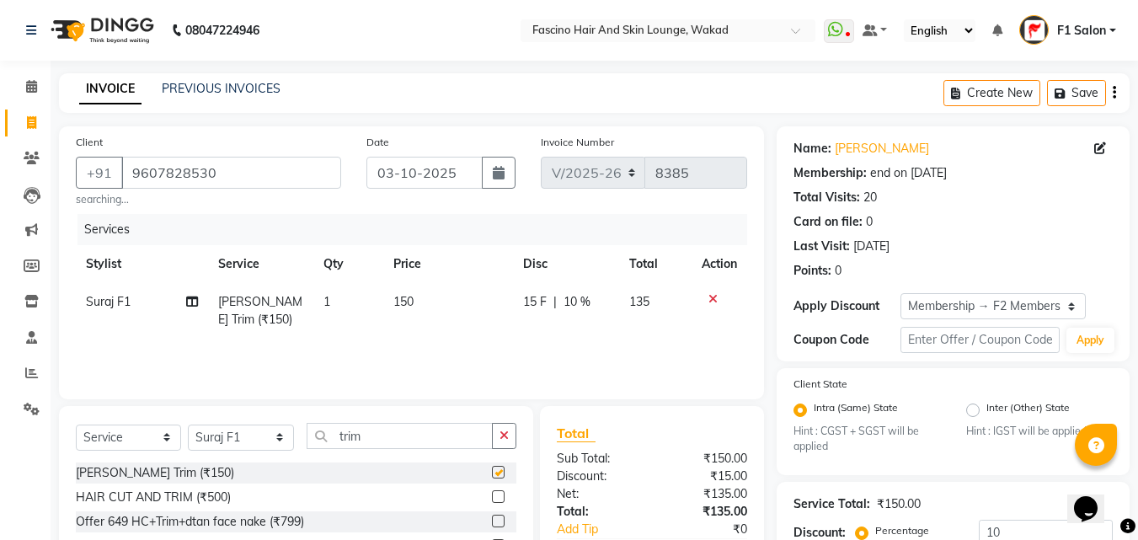
checkbox input "false"
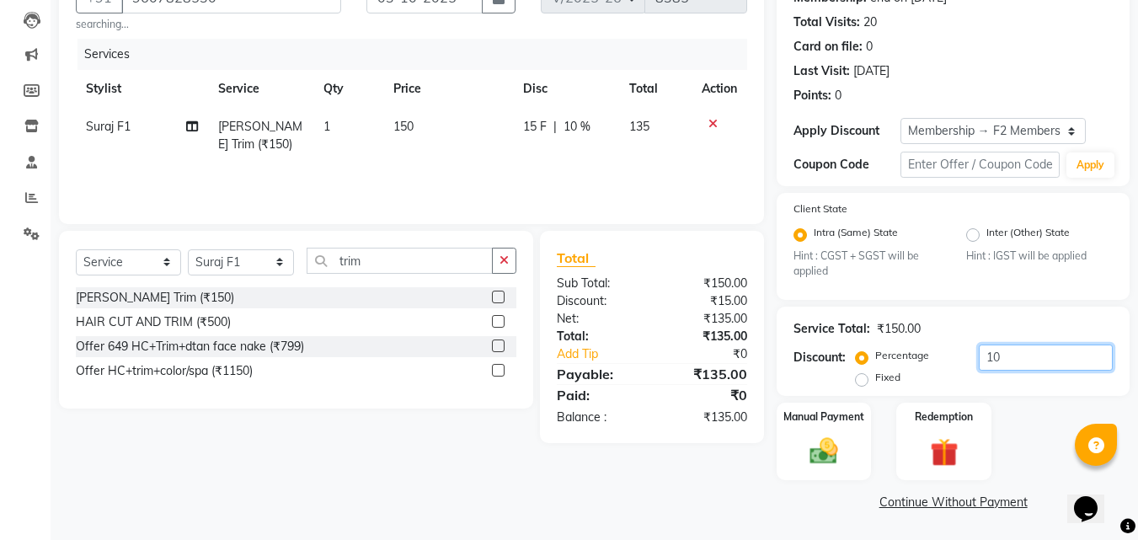
click at [1051, 366] on input "10" at bounding box center [1046, 357] width 134 height 26
type input "1"
click at [834, 424] on label "Manual Payment" at bounding box center [824, 417] width 84 height 16
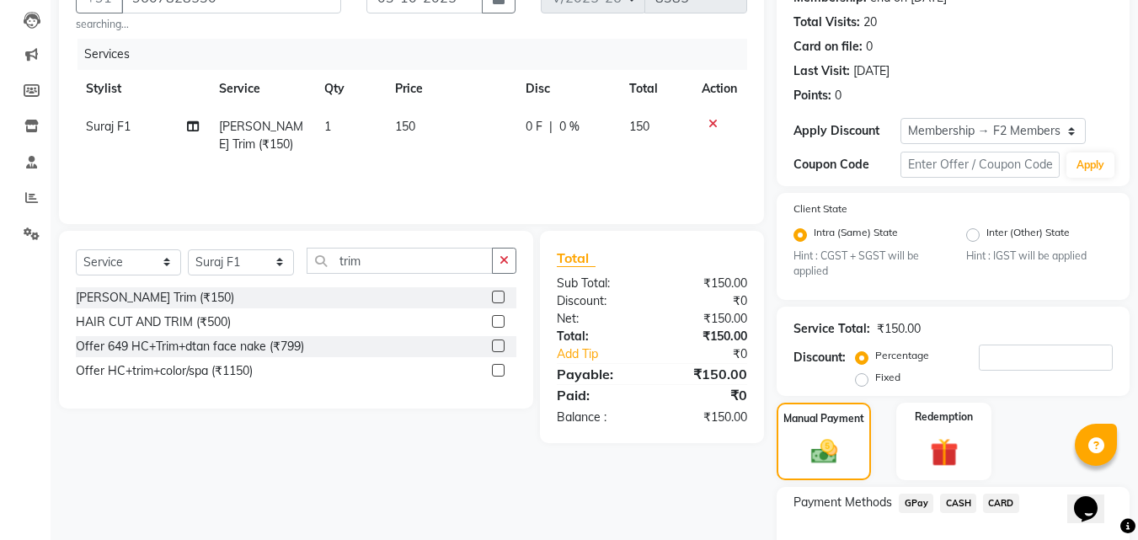
scroll to position [283, 0]
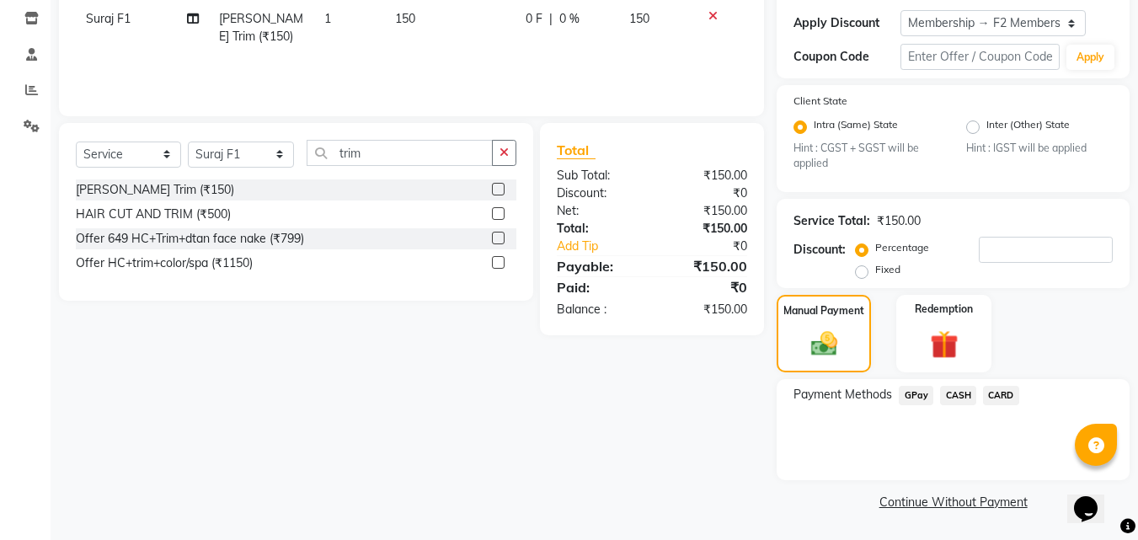
click at [911, 408] on div "GPay" at bounding box center [912, 397] width 41 height 23
click at [924, 388] on span "GPay" at bounding box center [916, 395] width 35 height 19
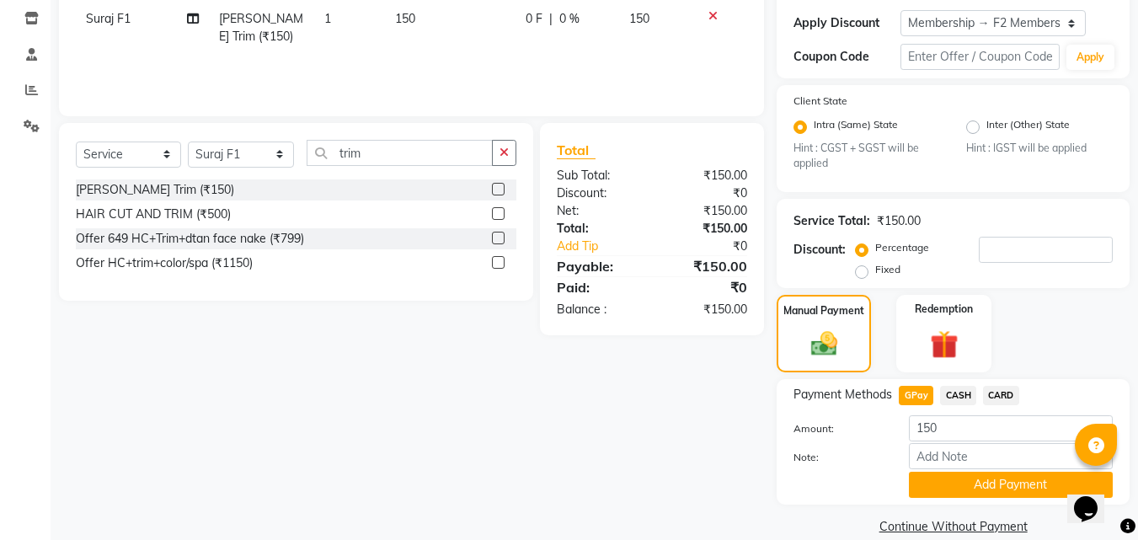
click at [978, 502] on div "Payment Methods GPay CASH CARD Amount: 150 Note: Add Payment" at bounding box center [953, 442] width 353 height 126
click at [978, 488] on button "Add Payment" at bounding box center [1011, 485] width 204 height 26
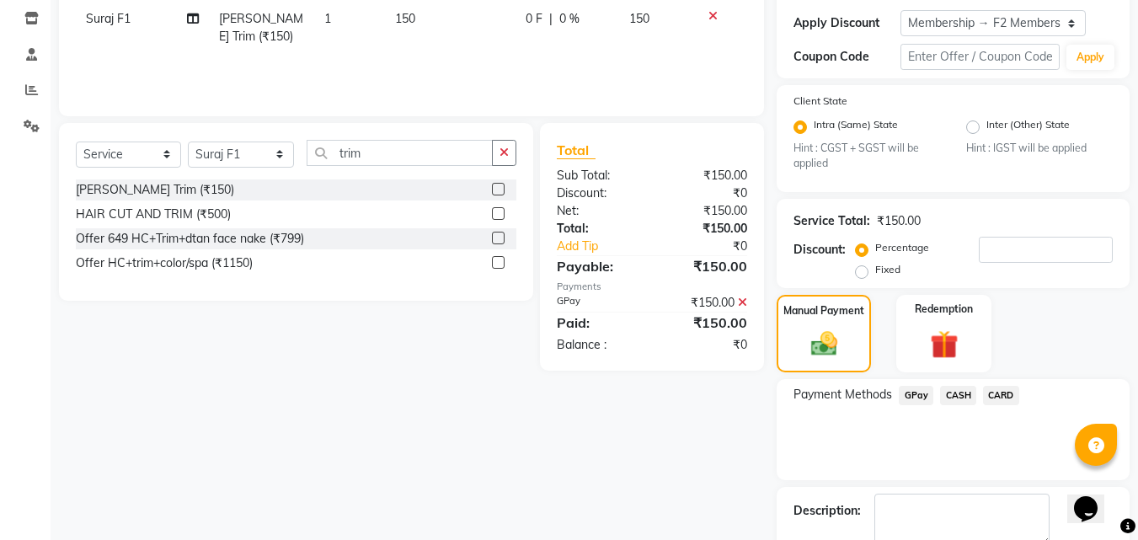
scroll to position [367, 0]
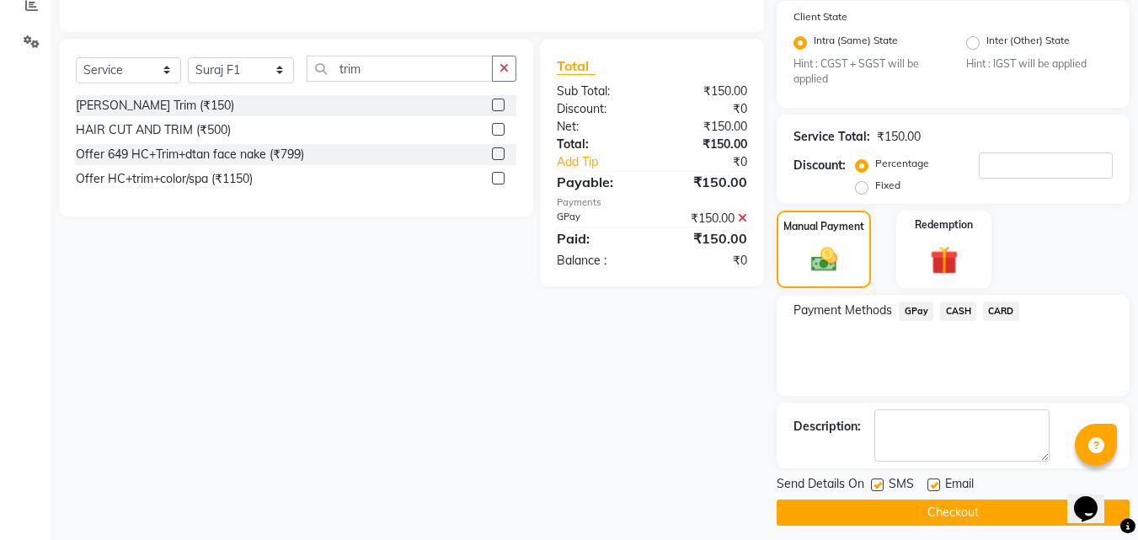
click at [881, 485] on label at bounding box center [877, 484] width 13 height 13
click at [881, 485] on input "checkbox" at bounding box center [876, 485] width 11 height 11
checkbox input "false"
click at [874, 510] on button "Checkout" at bounding box center [953, 512] width 353 height 26
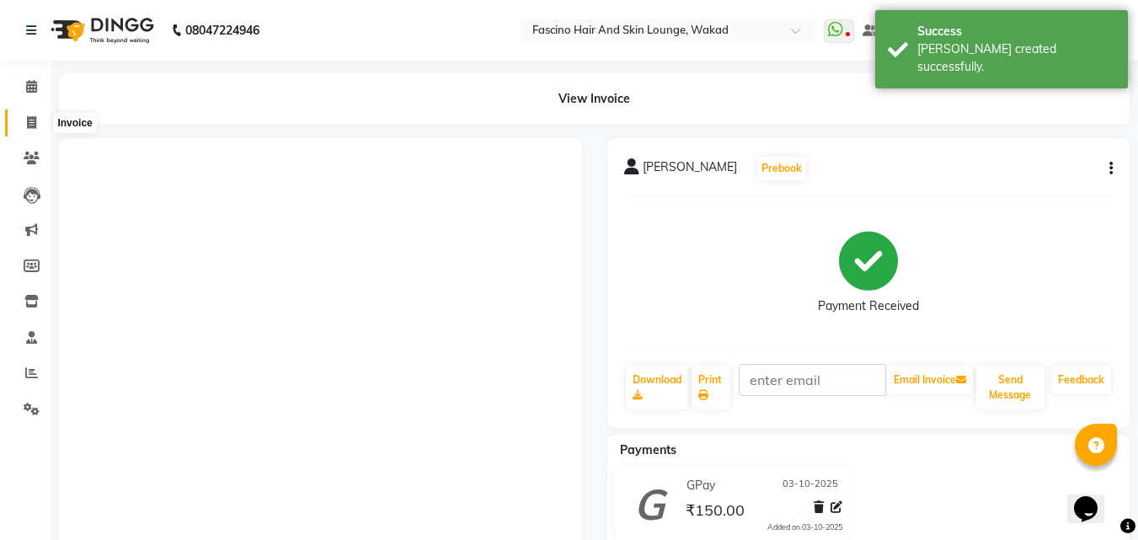
click at [37, 120] on span at bounding box center [31, 123] width 29 height 19
select select "126"
select select "service"
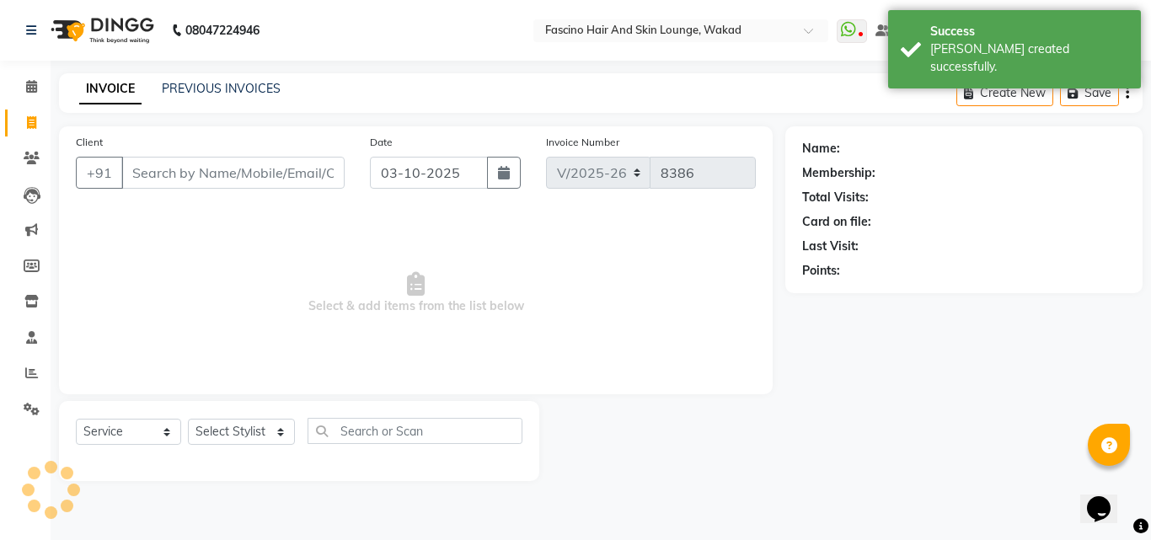
click at [155, 179] on input "Client" at bounding box center [232, 173] width 223 height 32
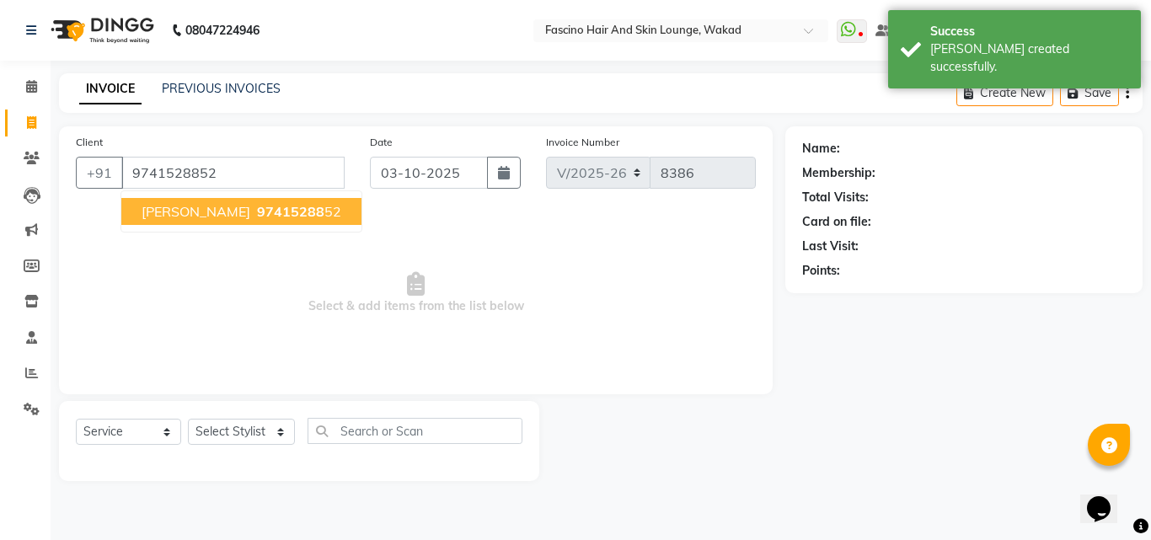
type input "9741528852"
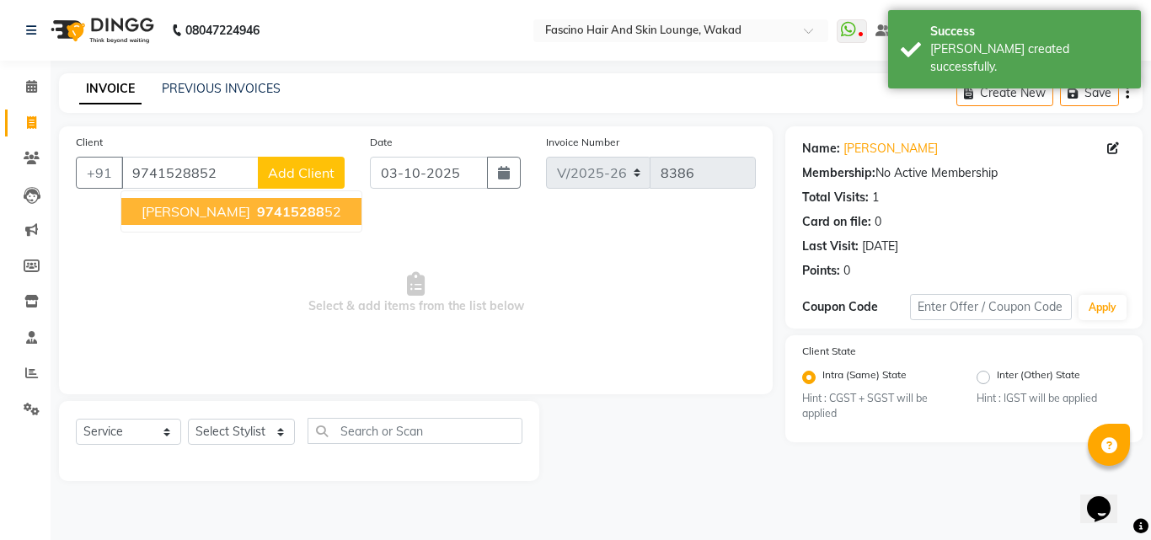
click at [184, 211] on span "[PERSON_NAME]" at bounding box center [196, 211] width 109 height 17
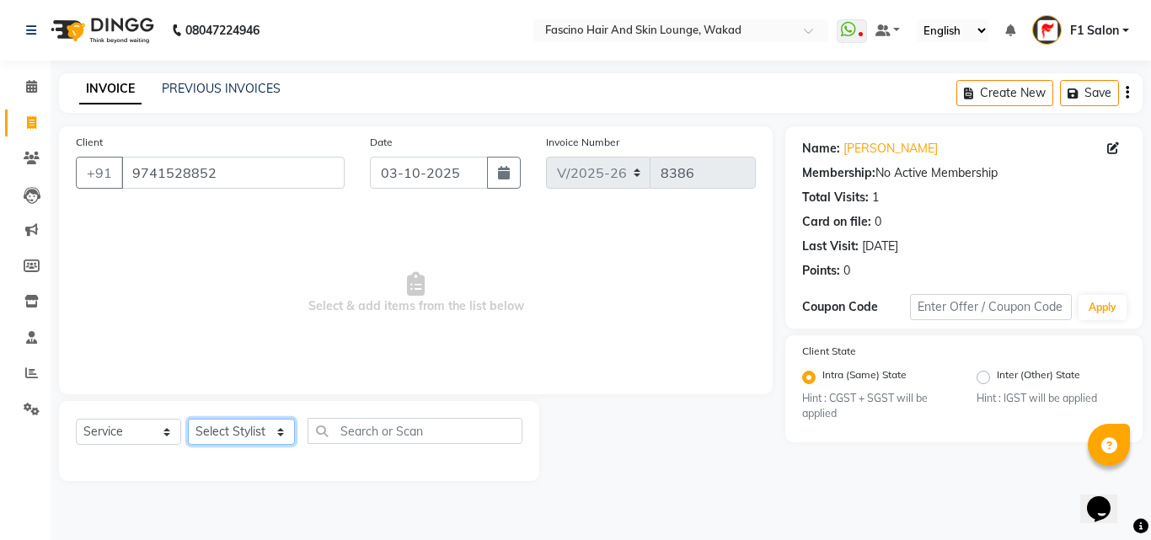
click at [233, 432] on select "Select Stylist 8805000650 Aarohi Chimu [PERSON_NAME] jh F1 Salon Ganesh F1 Gopa…" at bounding box center [241, 432] width 107 height 26
select select "57606"
click at [188, 419] on select "Select Stylist 8805000650 Aarohi Chimu [PERSON_NAME] jh F1 Salon Ganesh F1 Gopa…" at bounding box center [241, 432] width 107 height 26
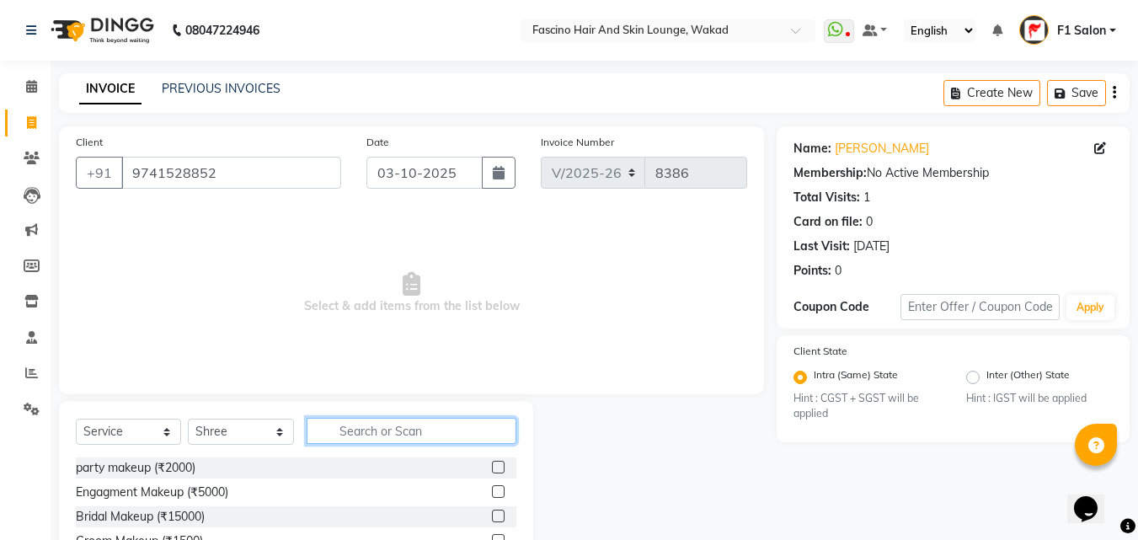
click at [385, 434] on input "text" at bounding box center [412, 431] width 210 height 26
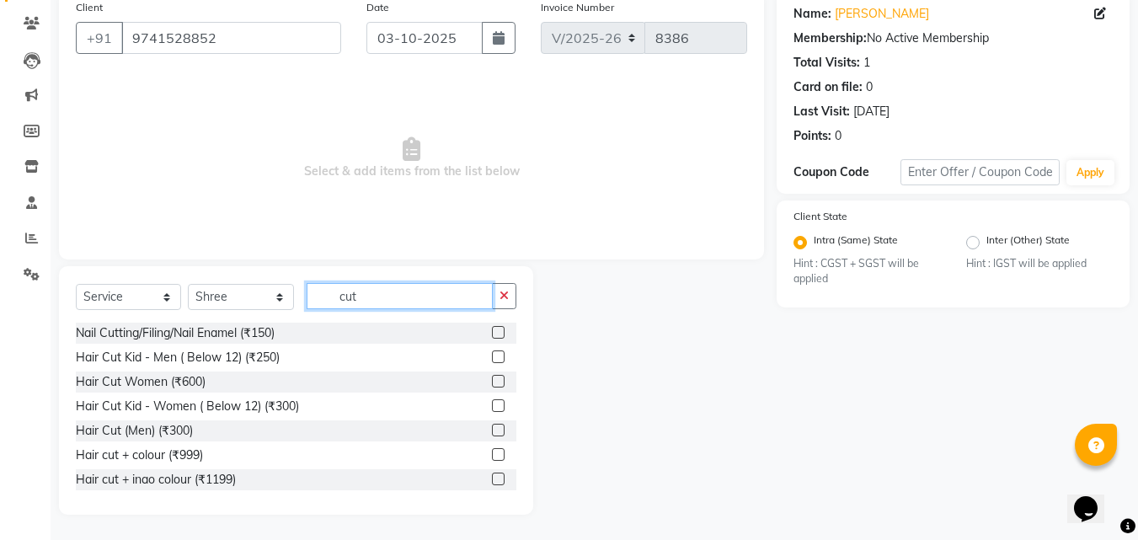
type input "cut"
click at [135, 372] on div "Hair Cut Women (₹600)" at bounding box center [296, 381] width 441 height 21
click at [134, 385] on div "Hair Cut Women (₹600)" at bounding box center [141, 382] width 130 height 18
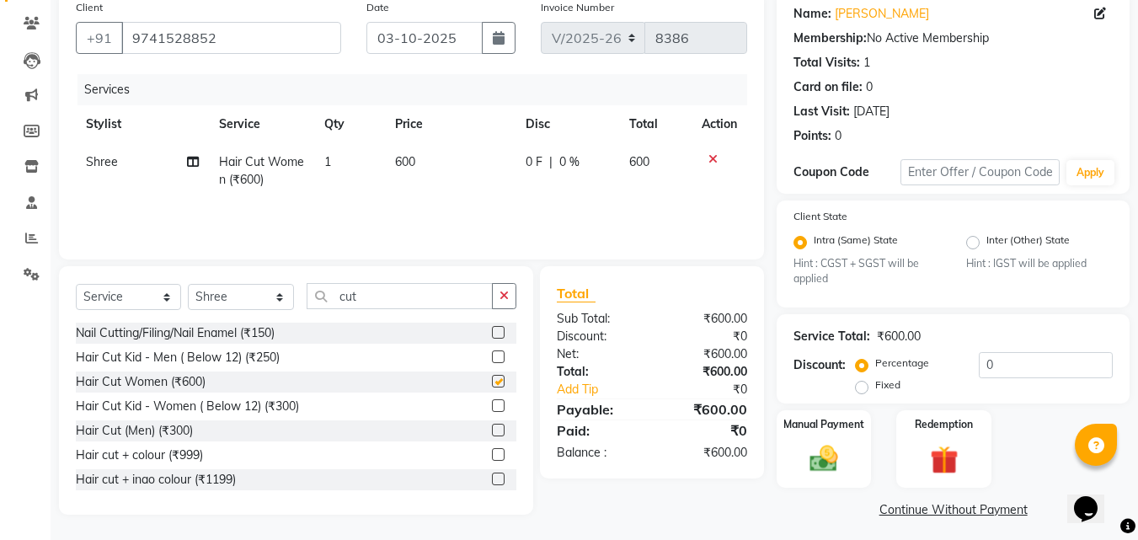
checkbox input "false"
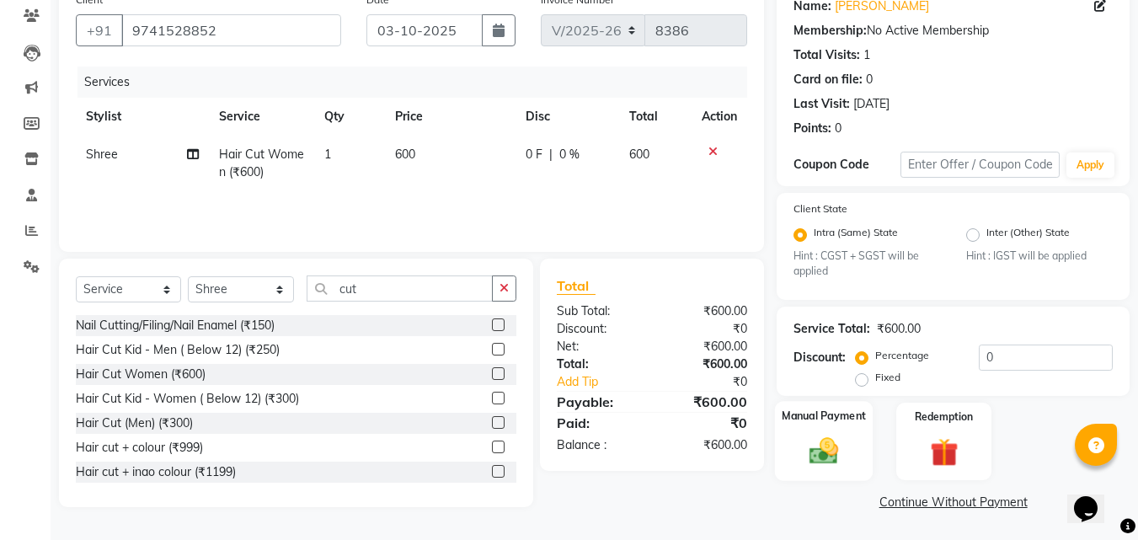
click at [817, 441] on img at bounding box center [823, 452] width 47 height 34
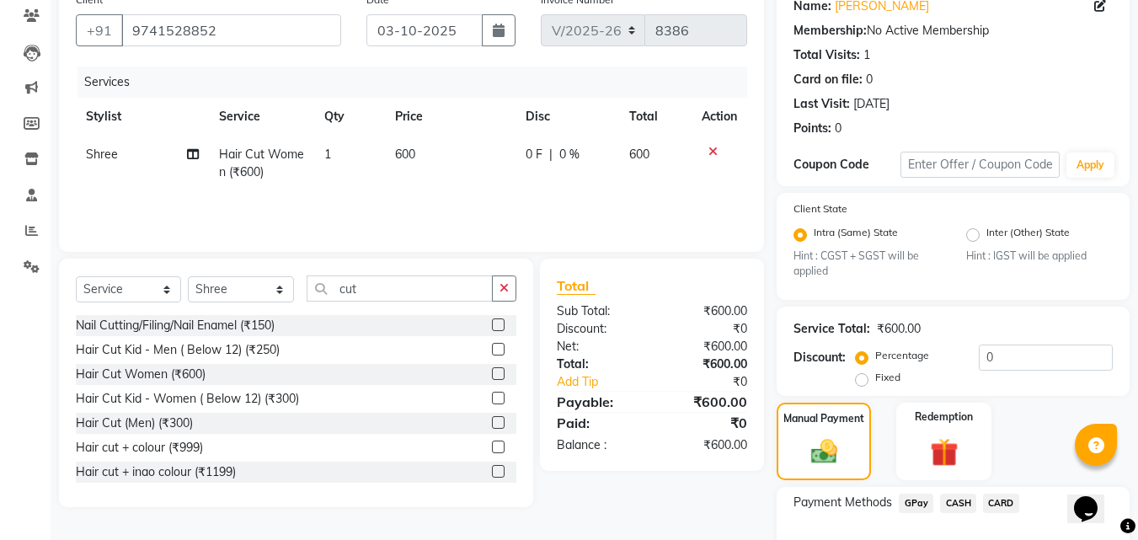
scroll to position [250, 0]
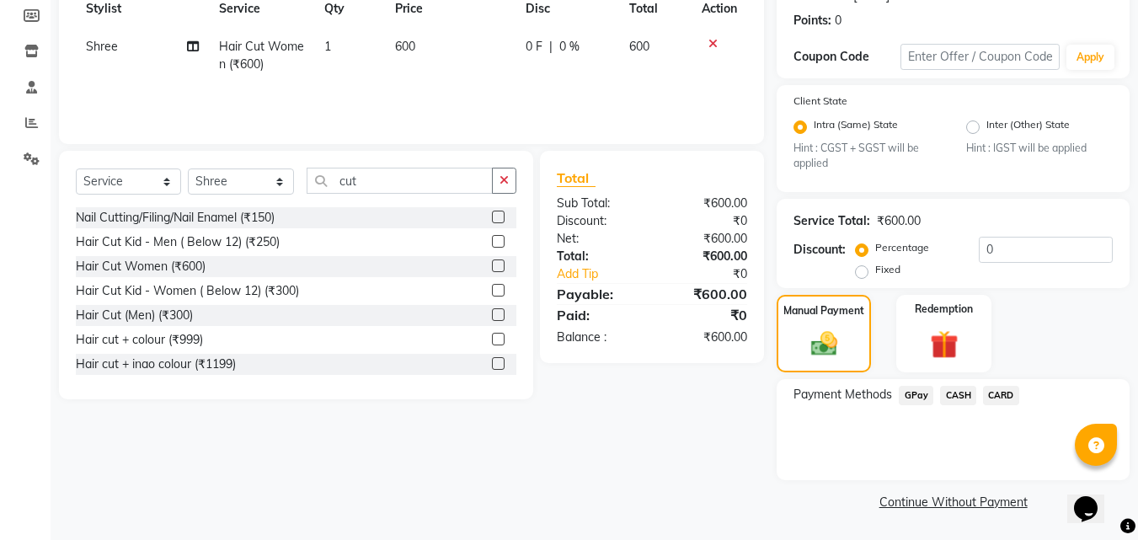
click at [912, 396] on span "GPay" at bounding box center [916, 395] width 35 height 19
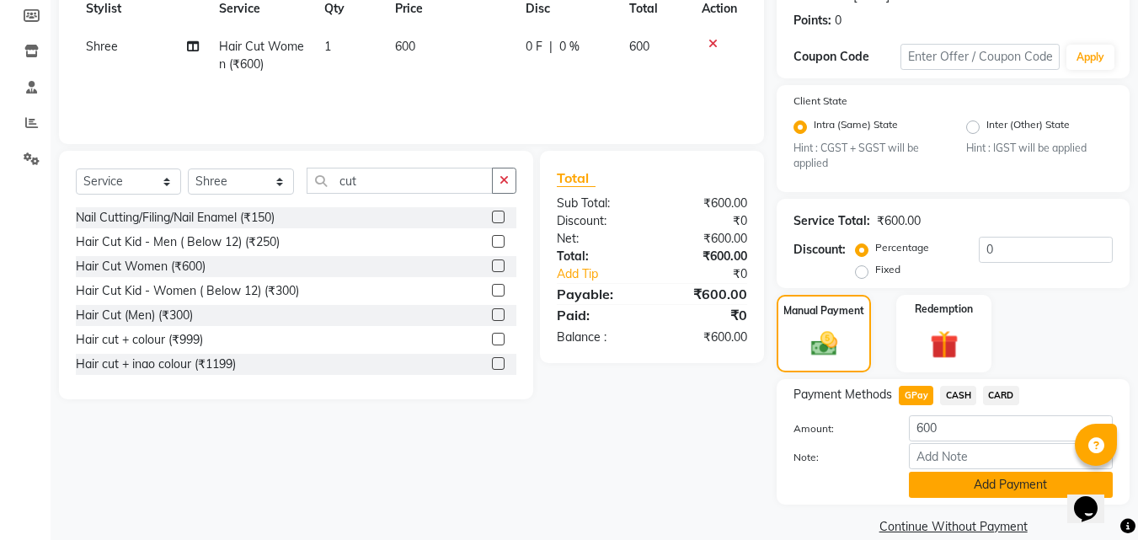
click at [932, 492] on button "Add Payment" at bounding box center [1011, 485] width 204 height 26
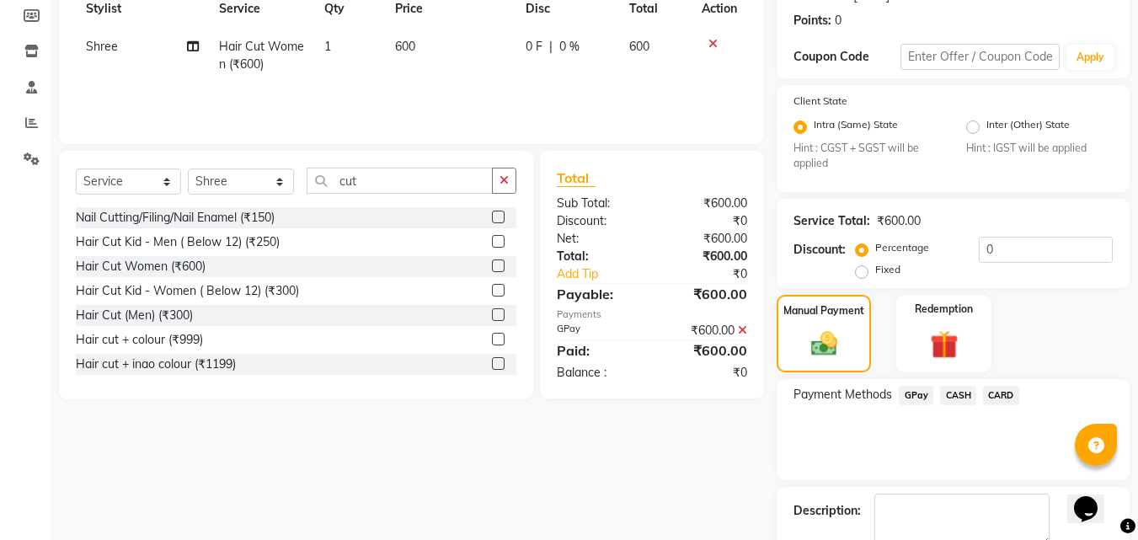
scroll to position [345, 0]
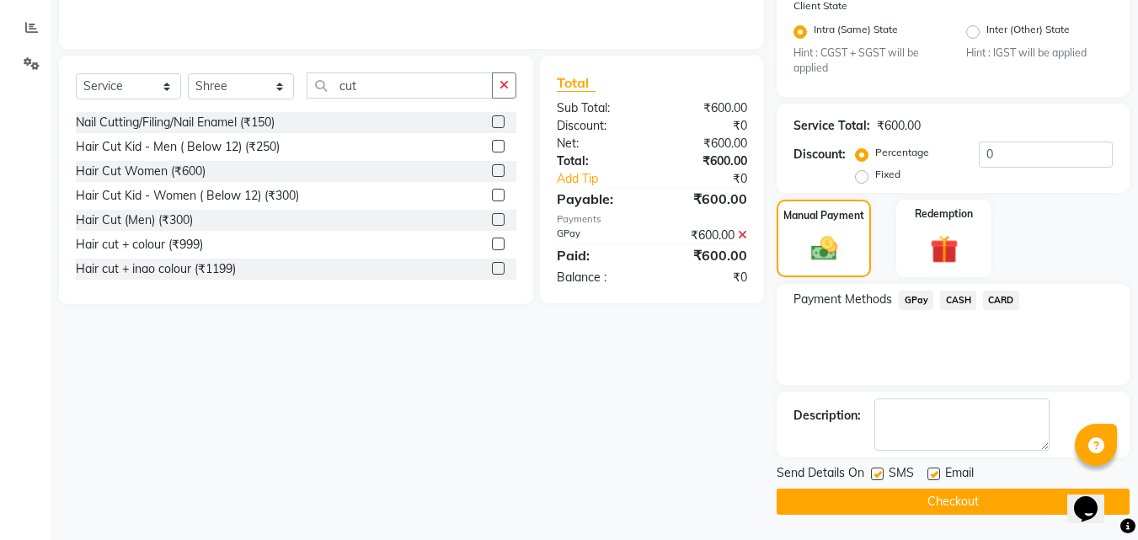
click at [879, 475] on label at bounding box center [877, 473] width 13 height 13
click at [879, 475] on input "checkbox" at bounding box center [876, 474] width 11 height 11
checkbox input "false"
click at [917, 505] on button "Checkout" at bounding box center [953, 502] width 353 height 26
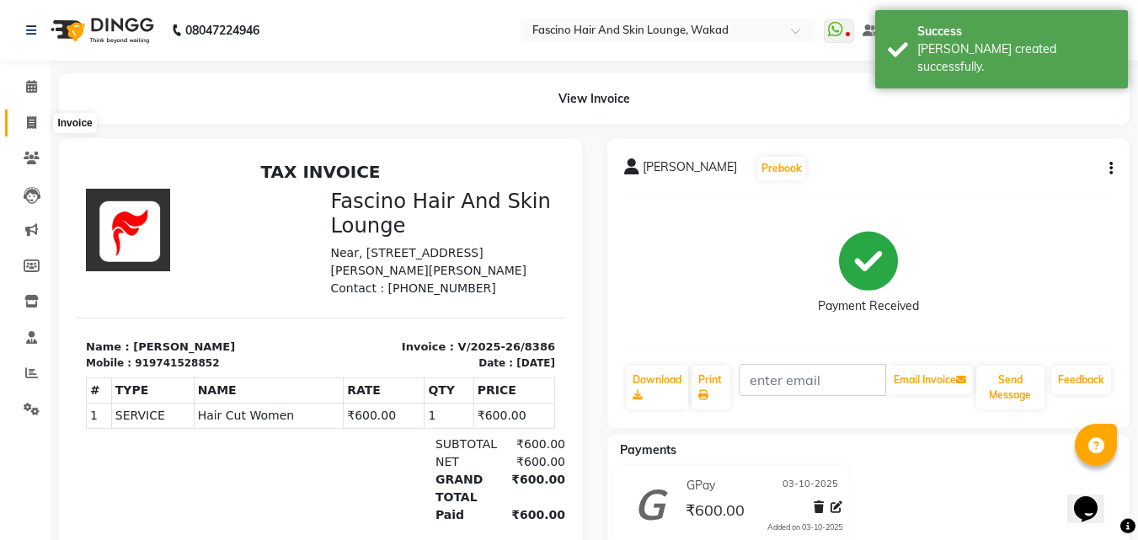
click at [34, 120] on icon at bounding box center [31, 122] width 9 height 13
select select "126"
select select "service"
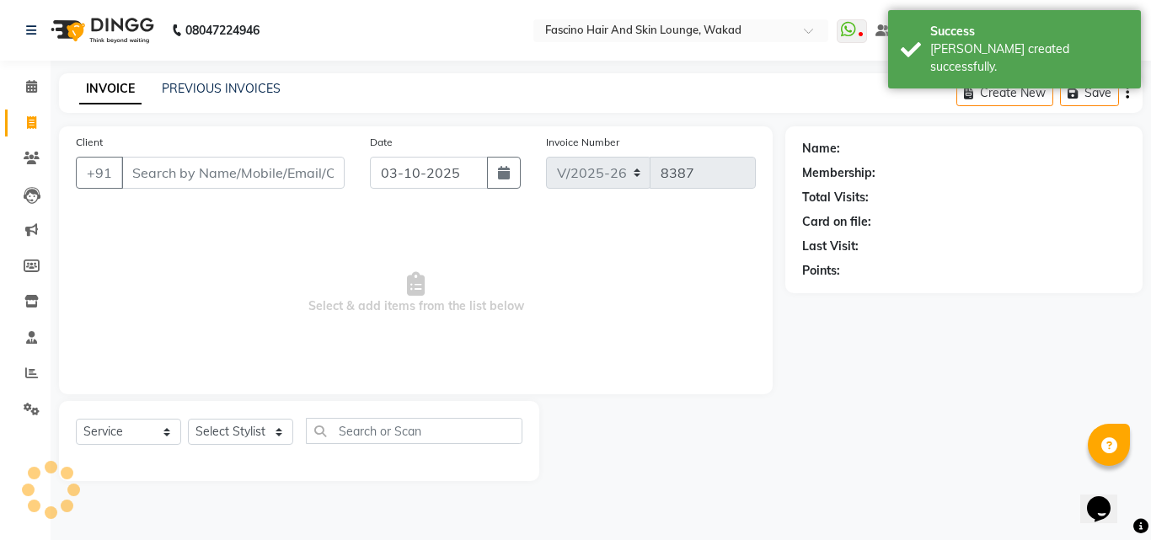
click at [211, 176] on input "Client" at bounding box center [232, 173] width 223 height 32
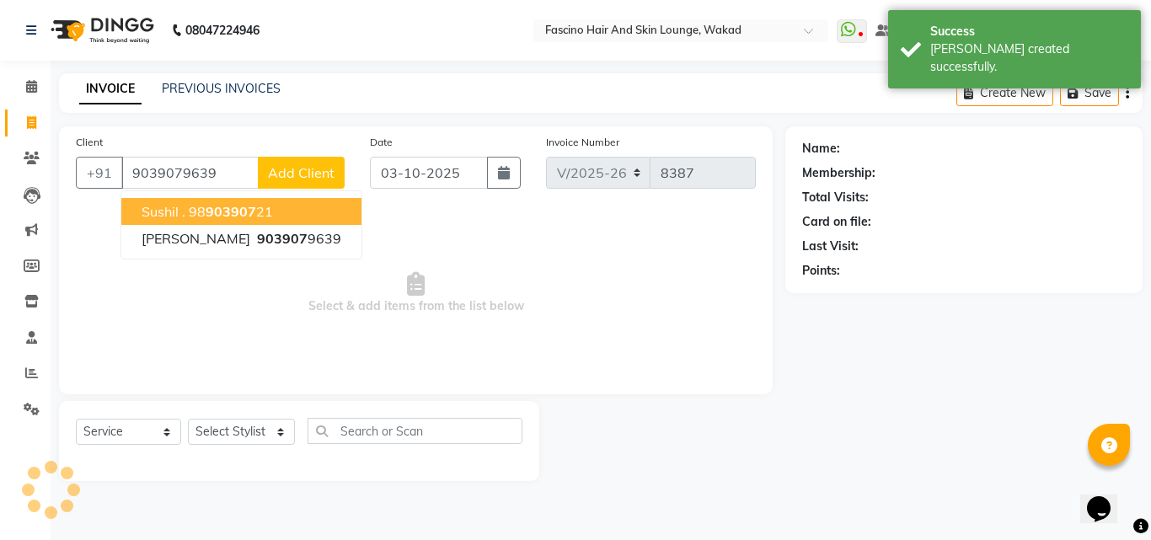
type input "9039079639"
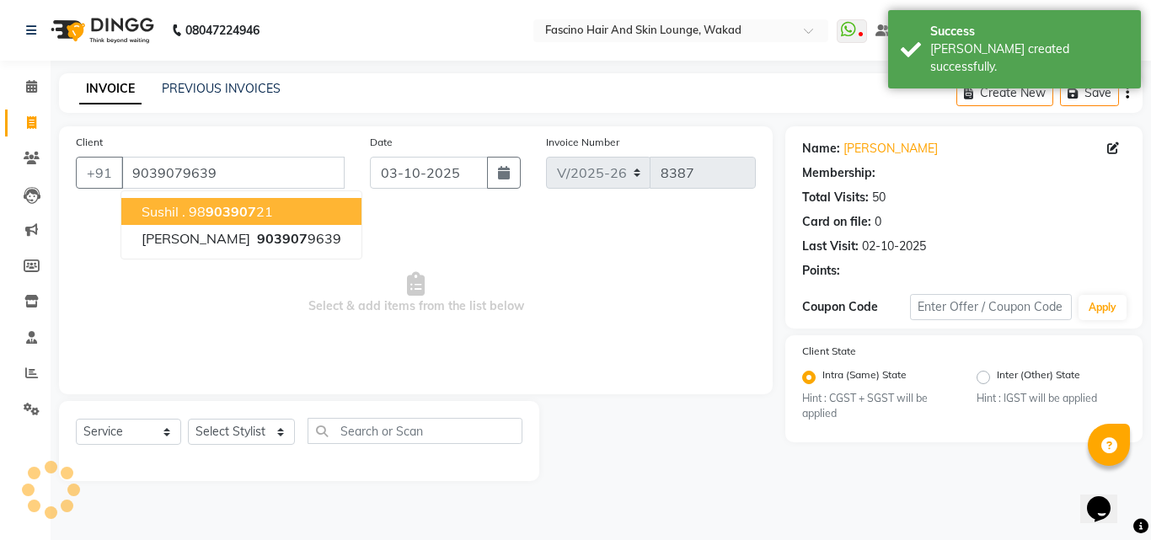
select select "1: Object"
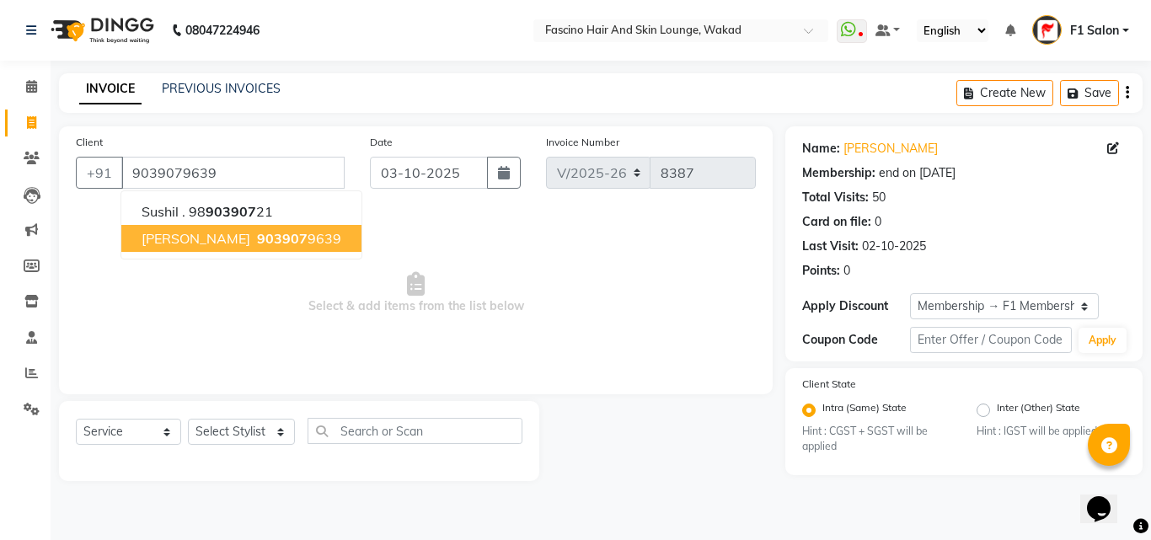
click at [257, 237] on span "903907" at bounding box center [282, 238] width 51 height 17
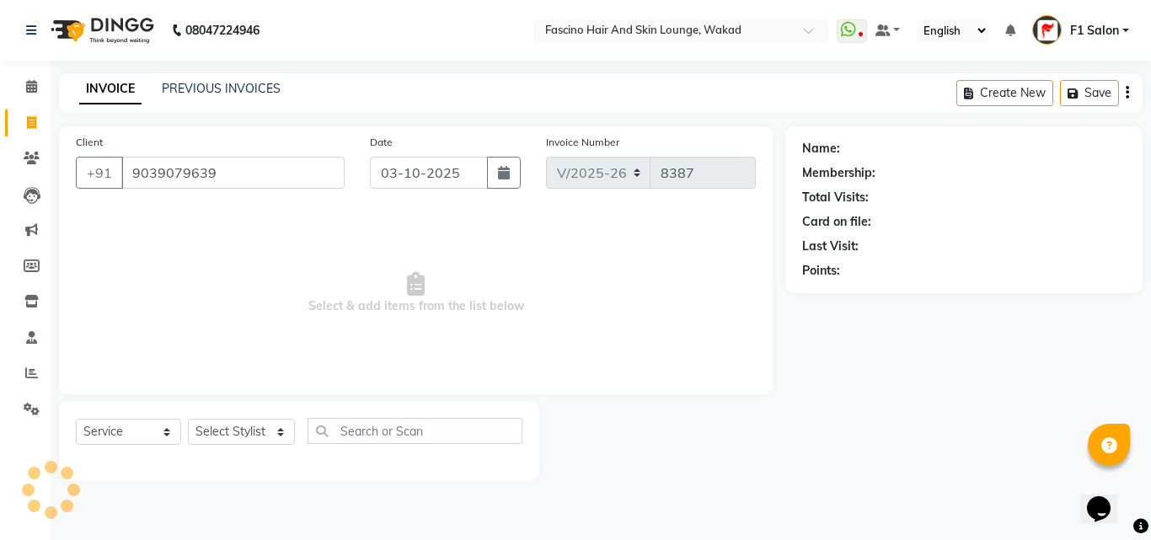
select select "1: Object"
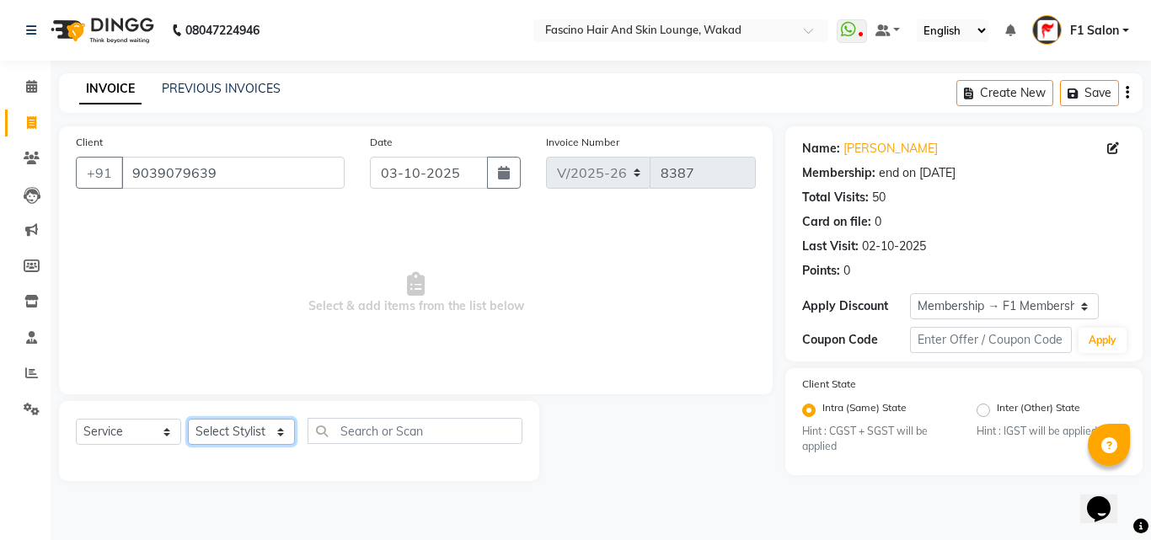
click at [243, 432] on select "Select Stylist 8805000650 Aarohi Chimu [PERSON_NAME] jh F1 Salon Ganesh F1 Gopa…" at bounding box center [241, 432] width 107 height 26
select select "30598"
click at [188, 419] on select "Select Stylist 8805000650 Aarohi Chimu [PERSON_NAME] jh F1 Salon Ganesh F1 Gopa…" at bounding box center [241, 432] width 107 height 26
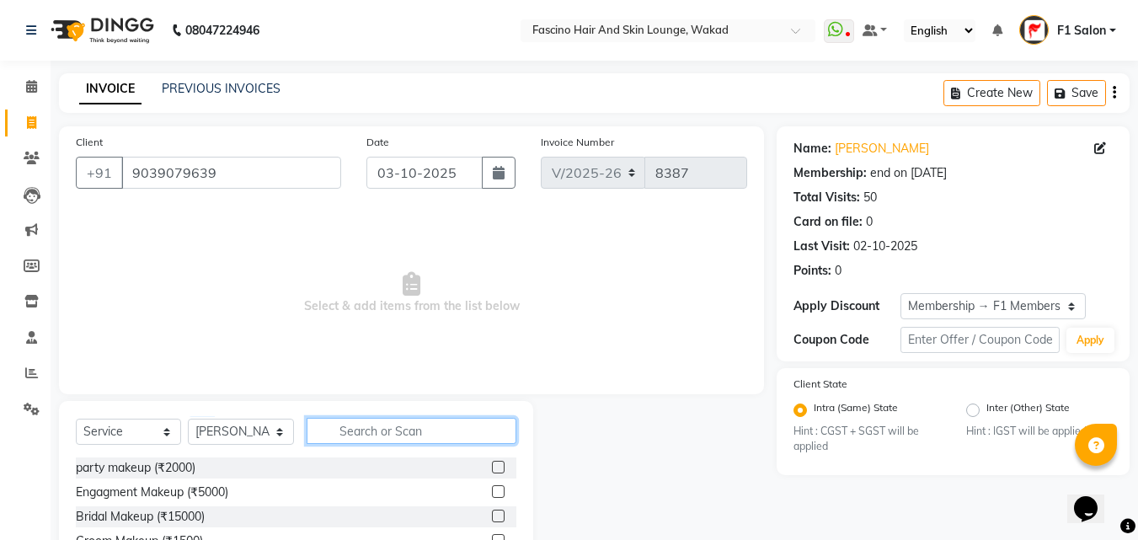
click at [322, 438] on input "text" at bounding box center [412, 431] width 210 height 26
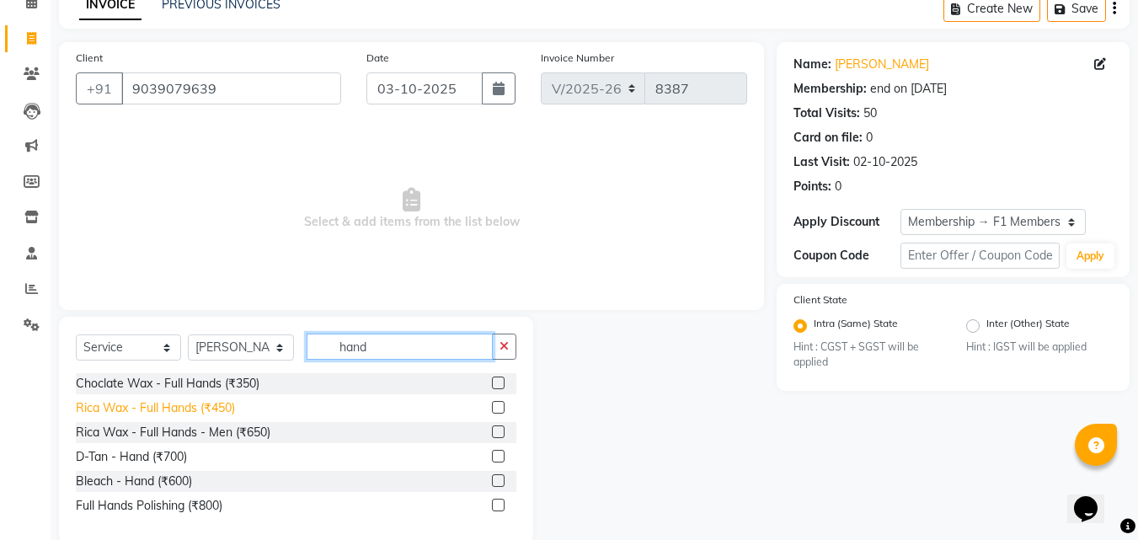
type input "hand"
click at [130, 409] on div "Rica Wax - Full Hands (₹450)" at bounding box center [155, 408] width 159 height 18
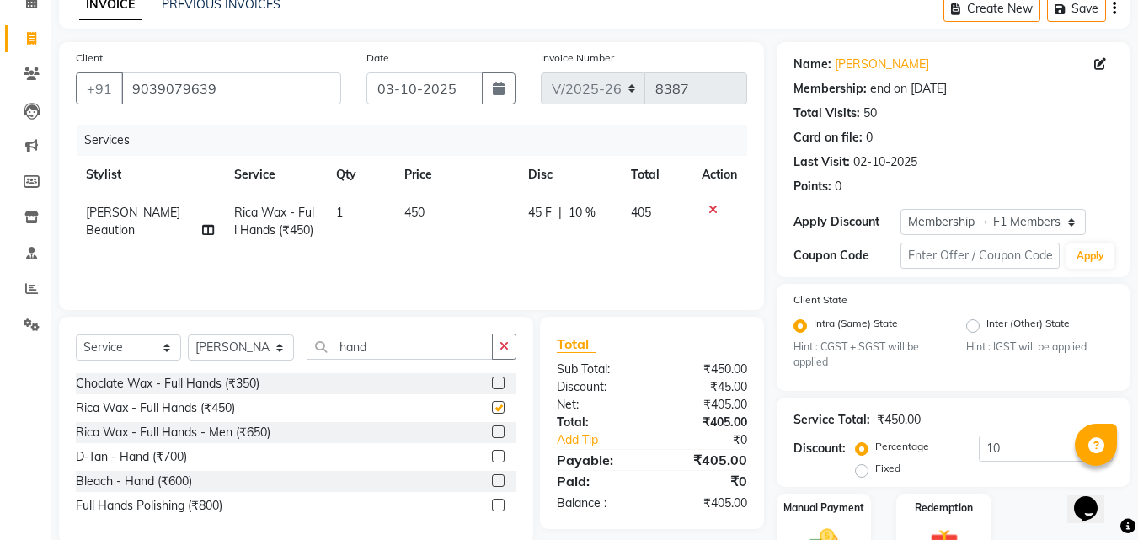
checkbox input "false"
click at [432, 214] on td "450" at bounding box center [456, 222] width 124 height 56
select select "30598"
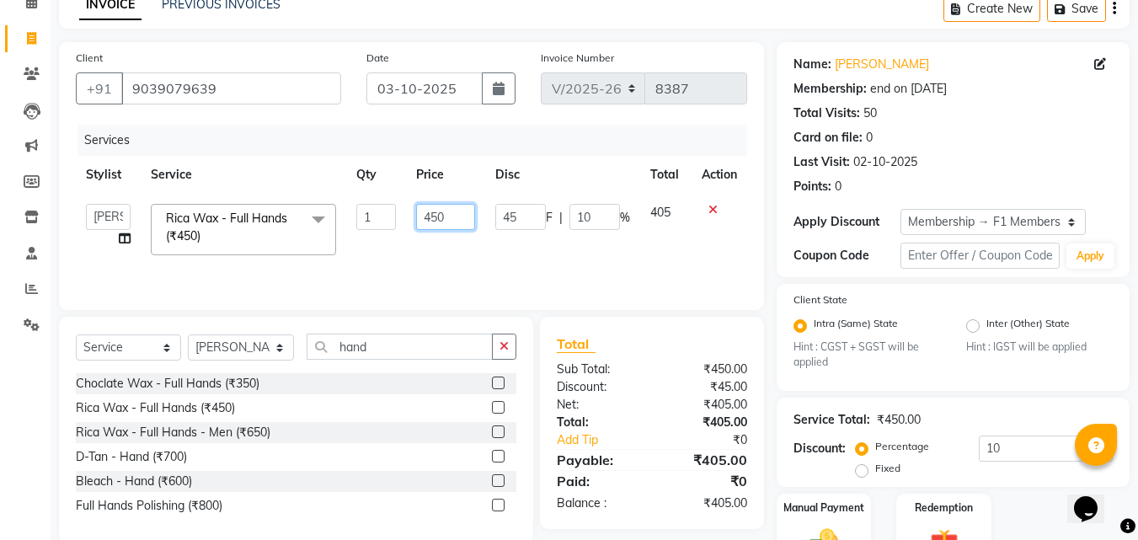
click at [441, 214] on input "450" at bounding box center [445, 217] width 58 height 26
type input "500"
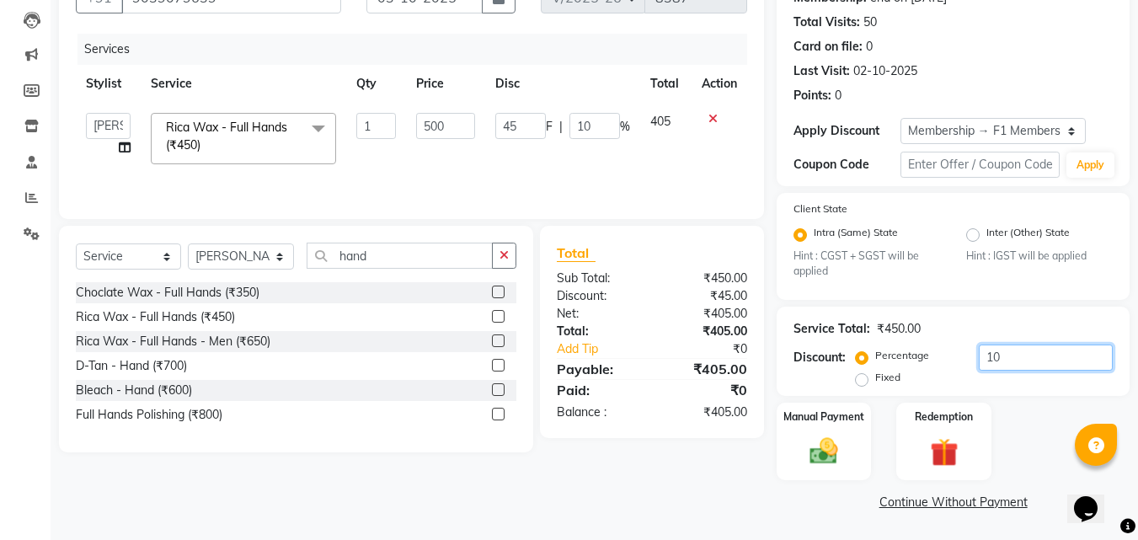
click at [1056, 370] on input "10" at bounding box center [1046, 357] width 134 height 26
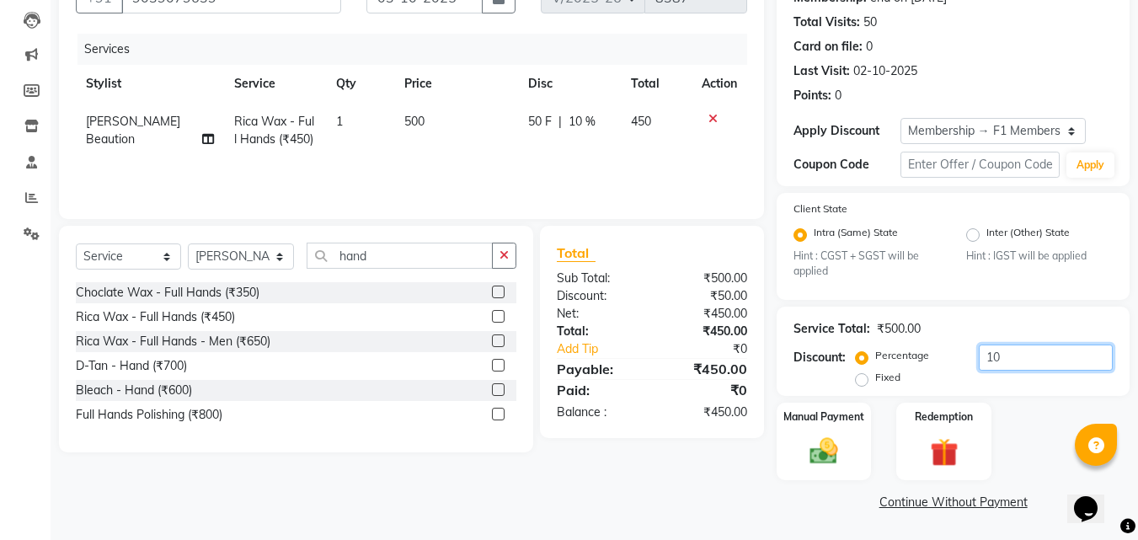
type input "1"
click at [806, 448] on img at bounding box center [823, 452] width 47 height 34
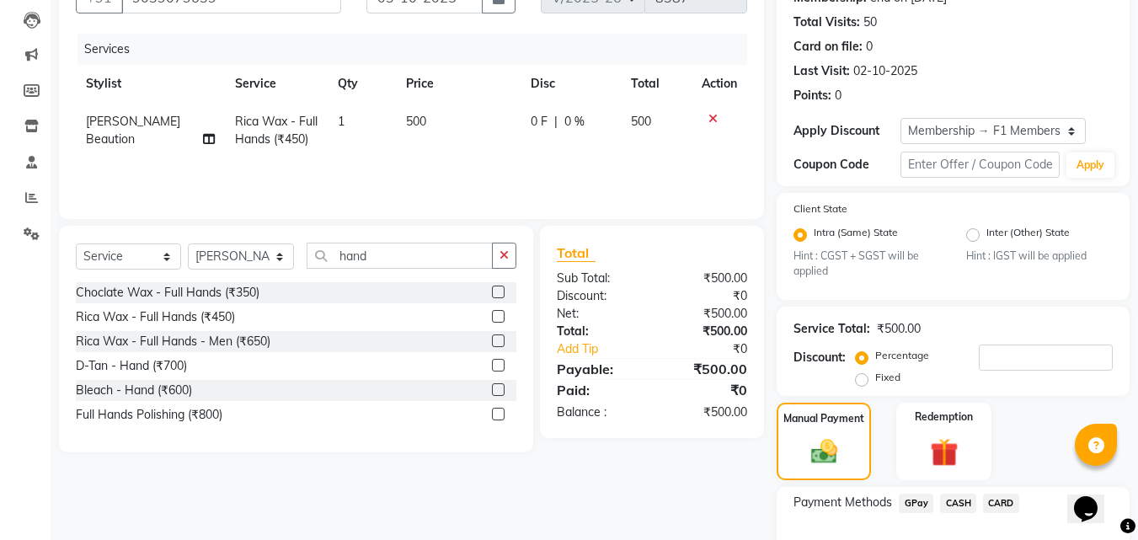
click at [920, 511] on span "GPay" at bounding box center [916, 503] width 35 height 19
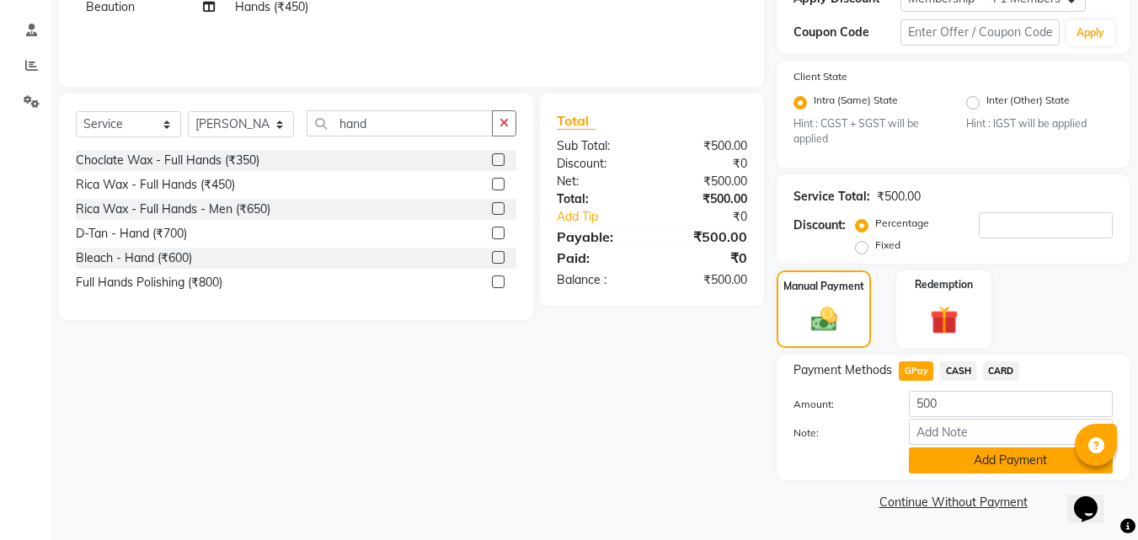
click at [937, 471] on button "Add Payment" at bounding box center [1011, 460] width 204 height 26
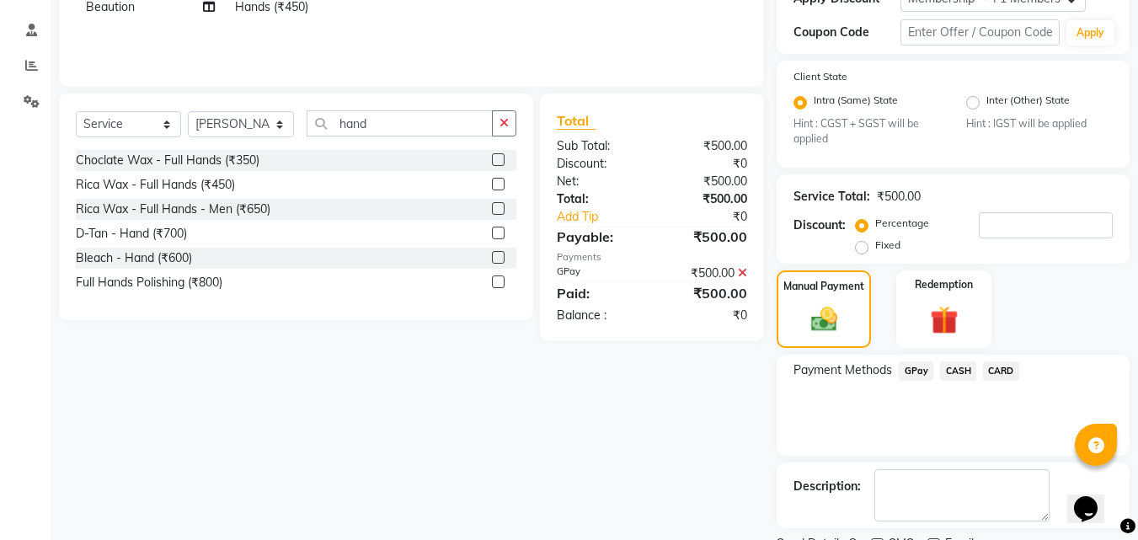
scroll to position [378, 0]
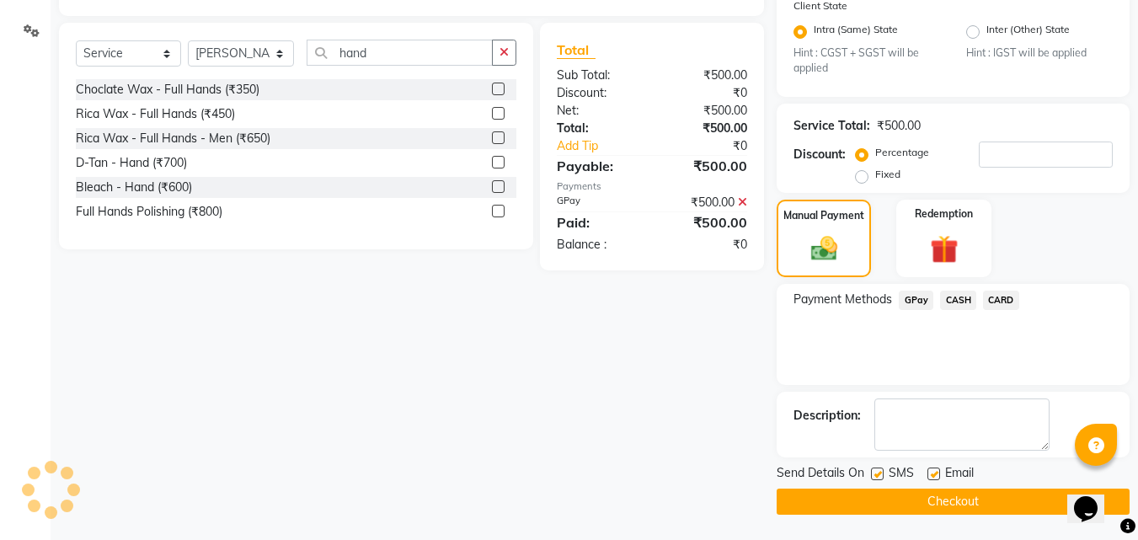
click at [875, 469] on label at bounding box center [877, 473] width 13 height 13
click at [875, 469] on input "checkbox" at bounding box center [876, 474] width 11 height 11
checkbox input "false"
click at [876, 512] on button "Checkout" at bounding box center [953, 502] width 353 height 26
click at [811, 489] on button "Checkout" at bounding box center [953, 502] width 353 height 26
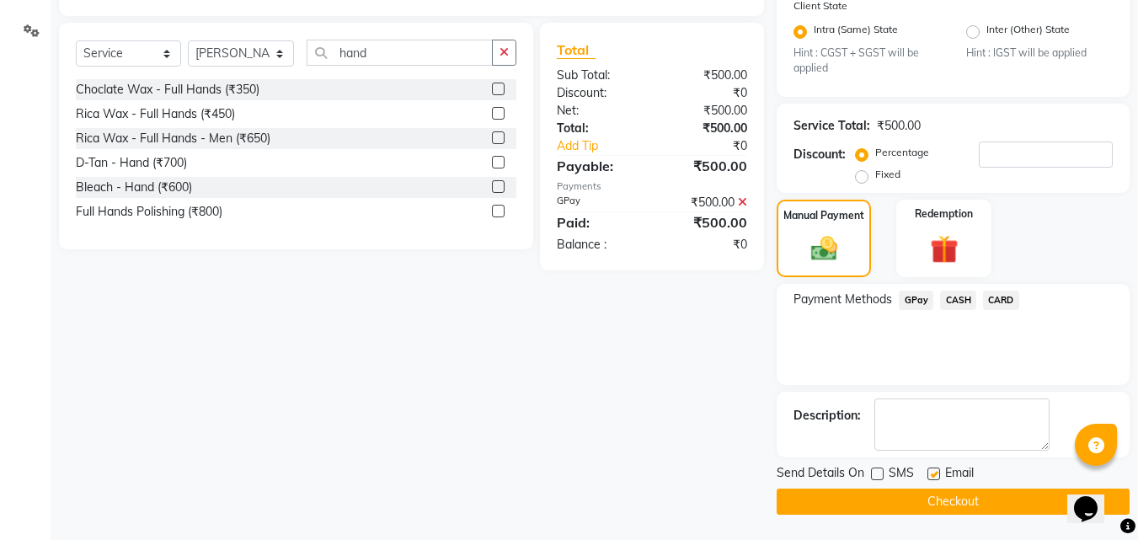
click at [909, 503] on button "Checkout" at bounding box center [953, 502] width 353 height 26
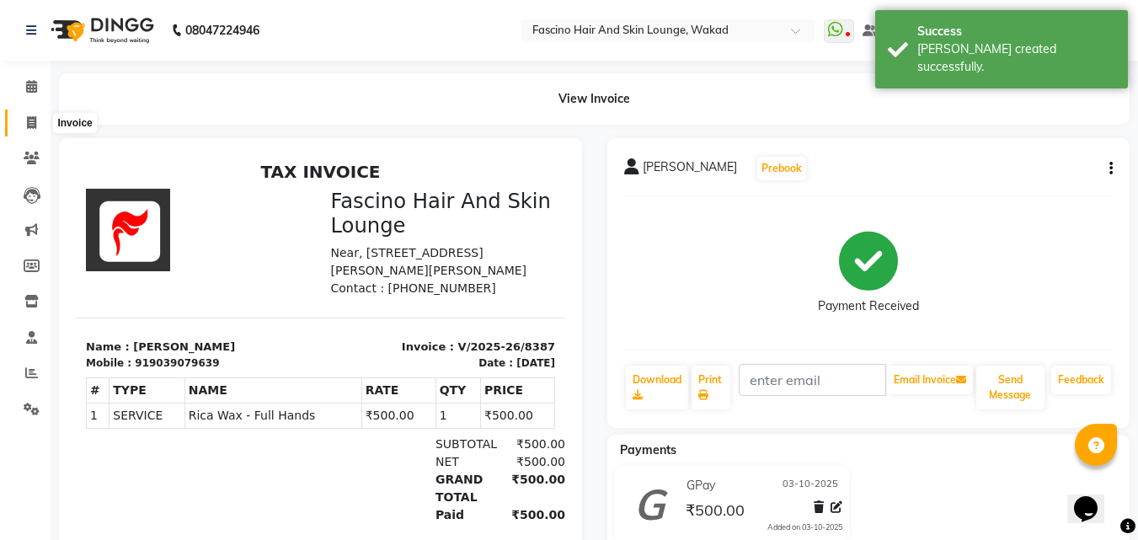
click at [21, 120] on span at bounding box center [31, 123] width 29 height 19
select select "126"
select select "service"
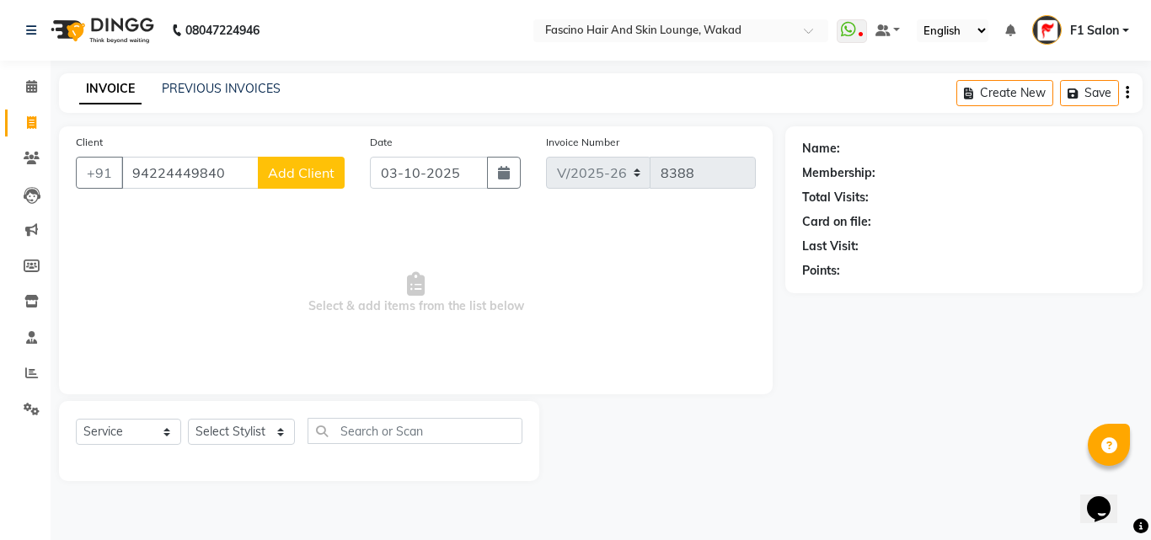
click at [178, 177] on input "94224449840" at bounding box center [189, 173] width 137 height 32
type input "9422449840"
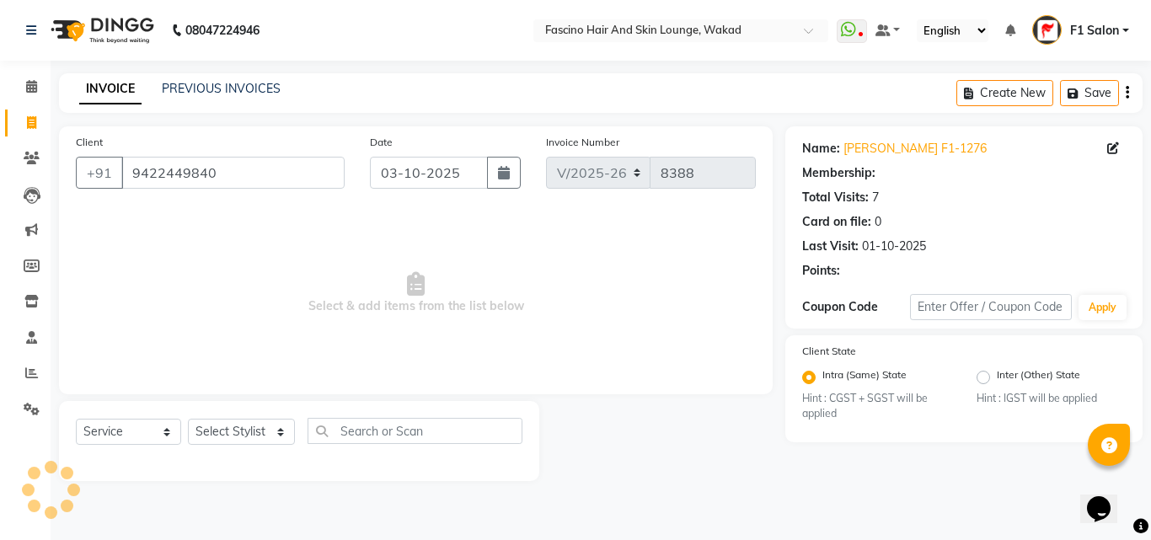
select select "1: Object"
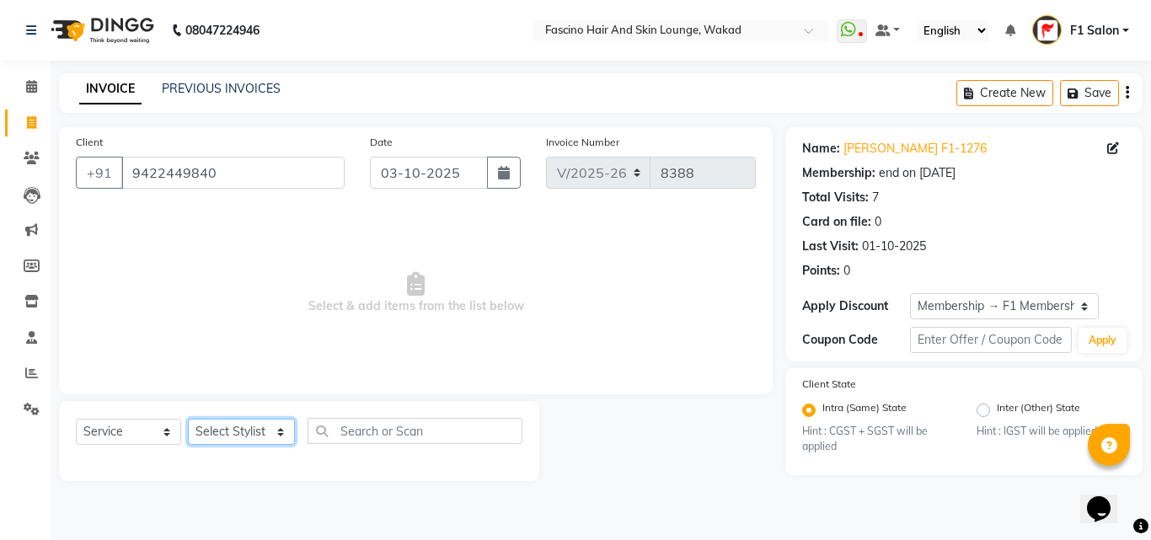
click at [248, 432] on select "Select Stylist 8805000650 Aarohi Chimu [PERSON_NAME] jh F1 Salon Ganesh F1 Gopa…" at bounding box center [241, 432] width 107 height 26
select select "57172"
click at [188, 419] on select "Select Stylist 8805000650 Aarohi Chimu [PERSON_NAME] jh F1 Salon Ganesh F1 Gopa…" at bounding box center [241, 432] width 107 height 26
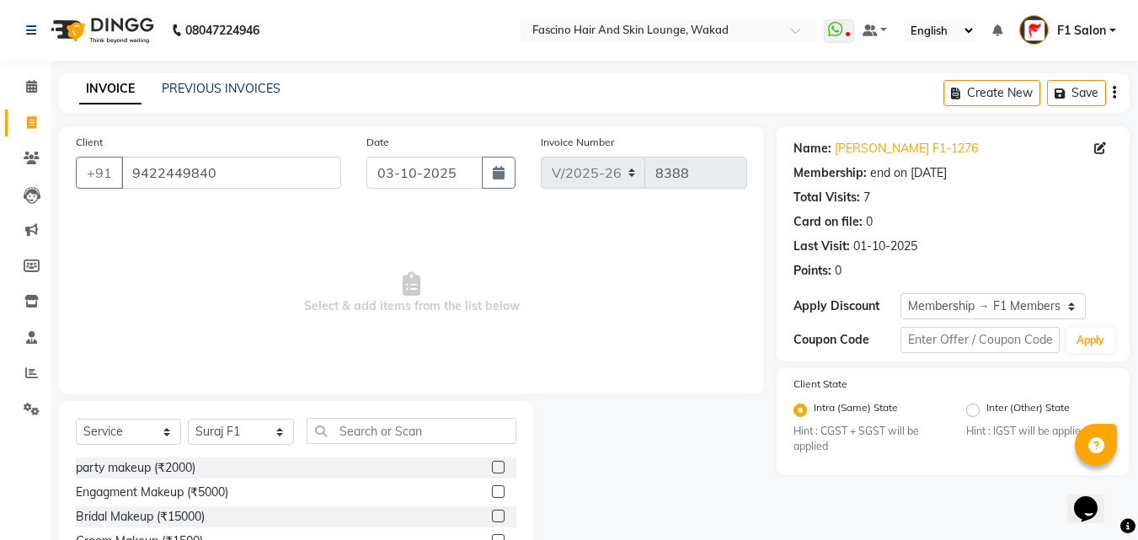
click at [345, 414] on div "Select Service Product Membership Package Voucher Prepaid Gift Card Select Styl…" at bounding box center [296, 525] width 474 height 248
click at [345, 422] on input "text" at bounding box center [412, 431] width 210 height 26
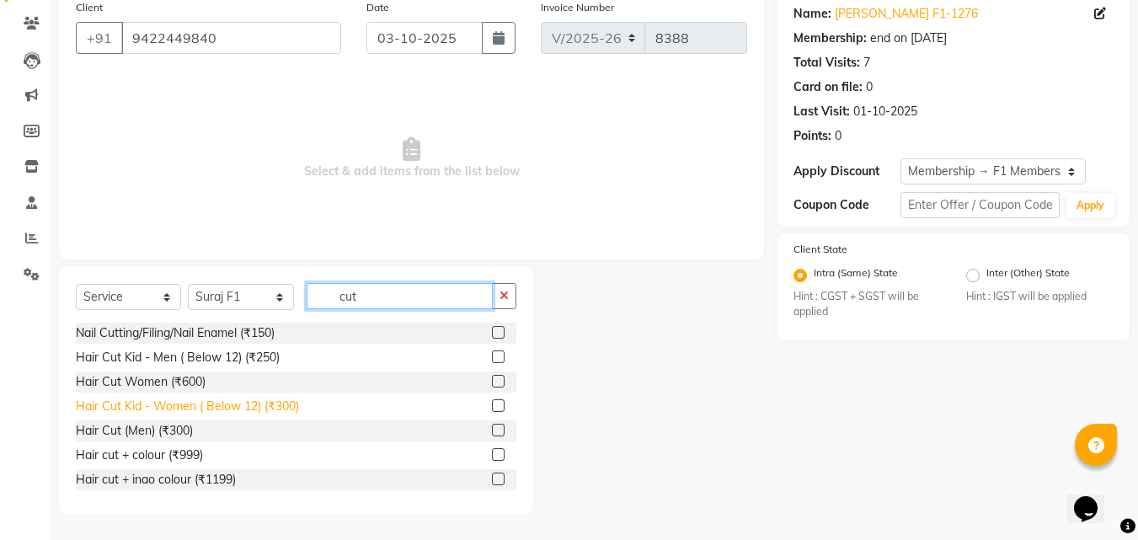
scroll to position [84, 0]
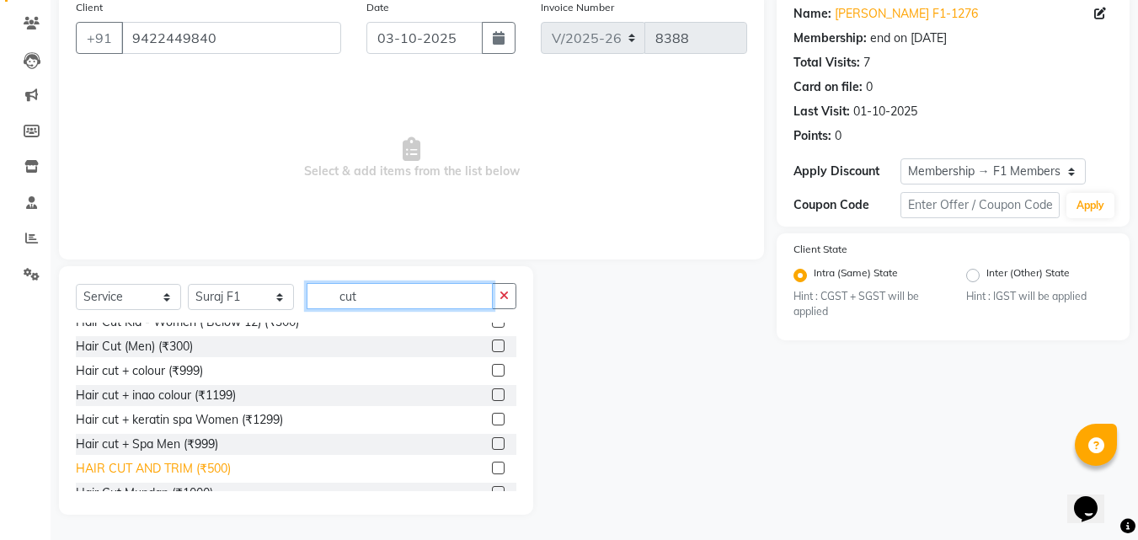
type input "cut"
click at [205, 468] on div "HAIR CUT AND TRIM (₹500)" at bounding box center [153, 469] width 155 height 18
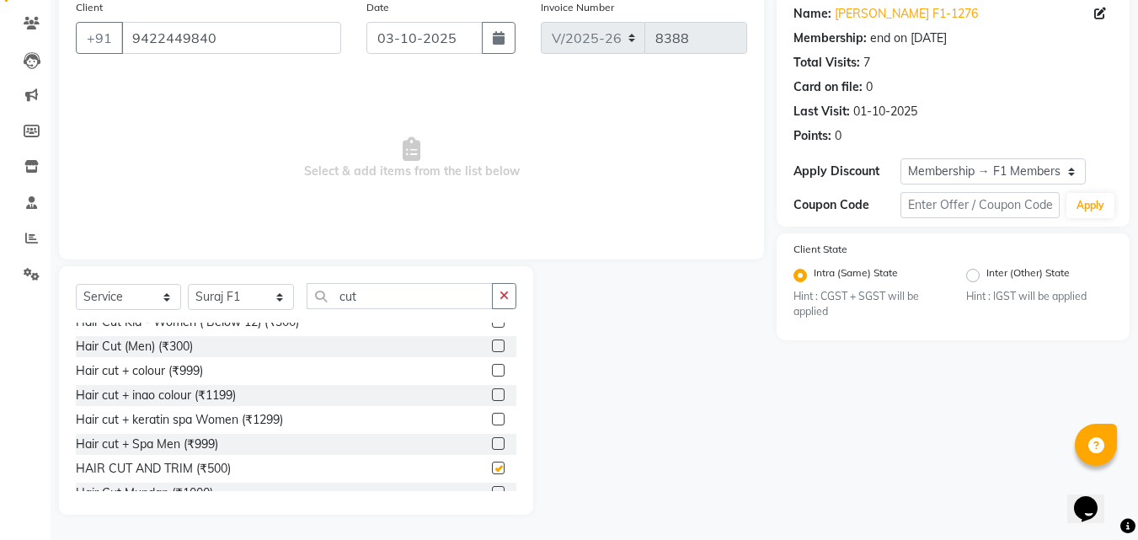
checkbox input "false"
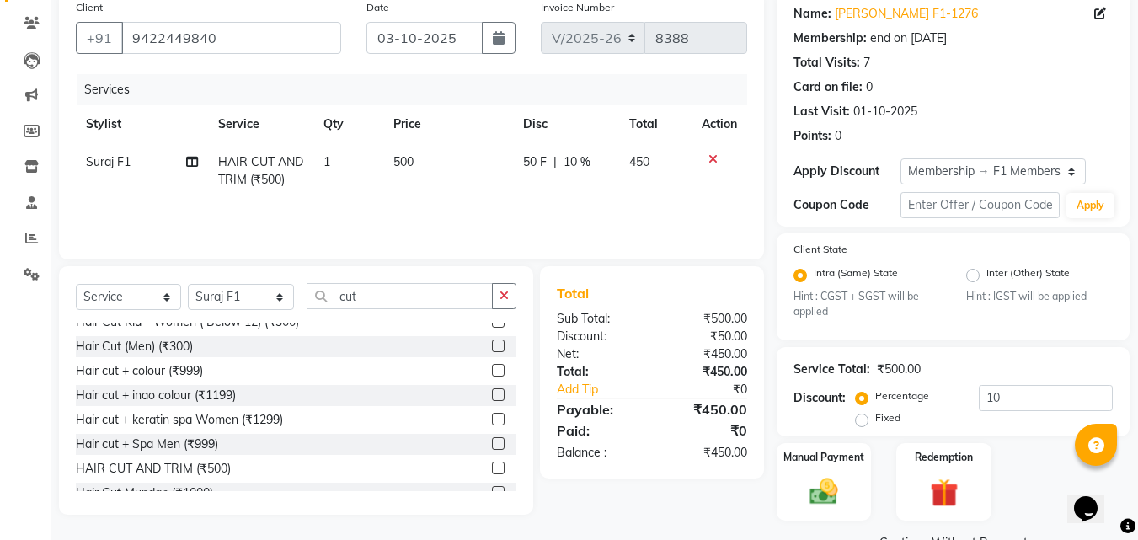
click at [1007, 411] on div "Percentage Fixed 10" at bounding box center [986, 407] width 254 height 45
click at [1005, 408] on input "10" at bounding box center [1046, 398] width 134 height 26
type input "1"
type input "20"
click at [812, 490] on img at bounding box center [823, 492] width 47 height 34
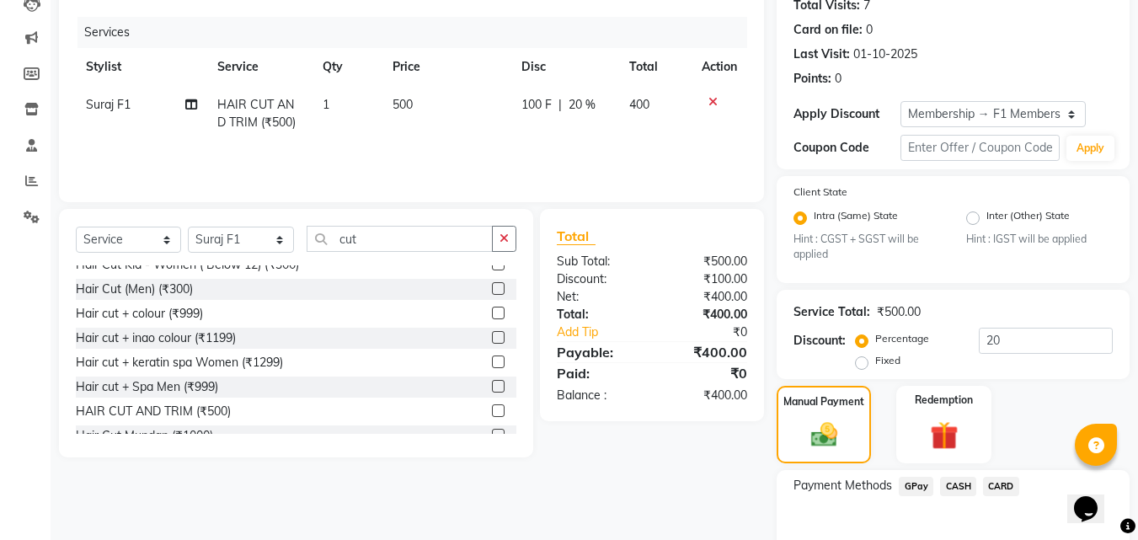
scroll to position [283, 0]
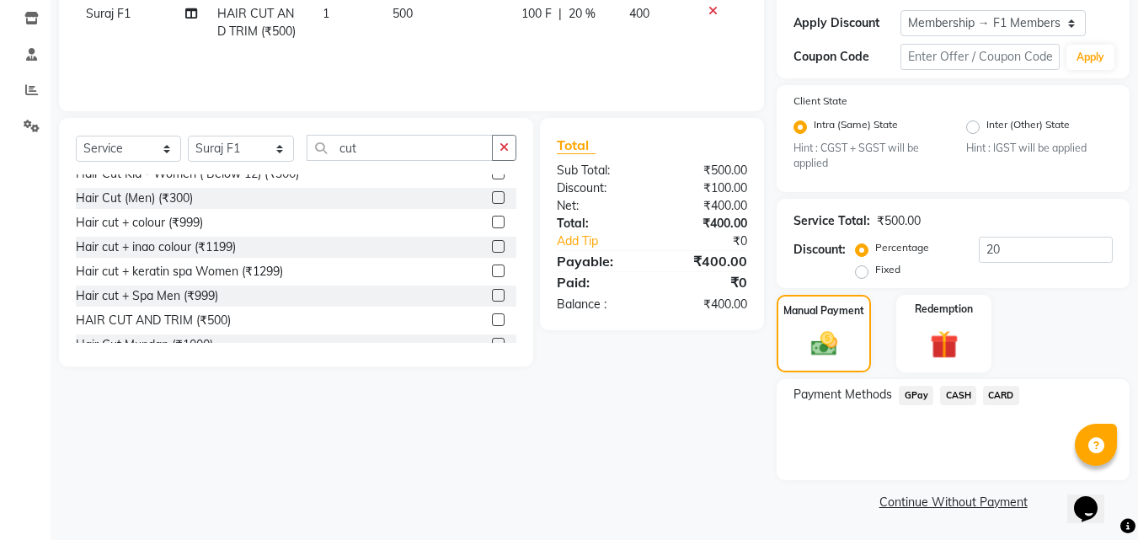
click at [917, 388] on span "GPay" at bounding box center [916, 395] width 35 height 19
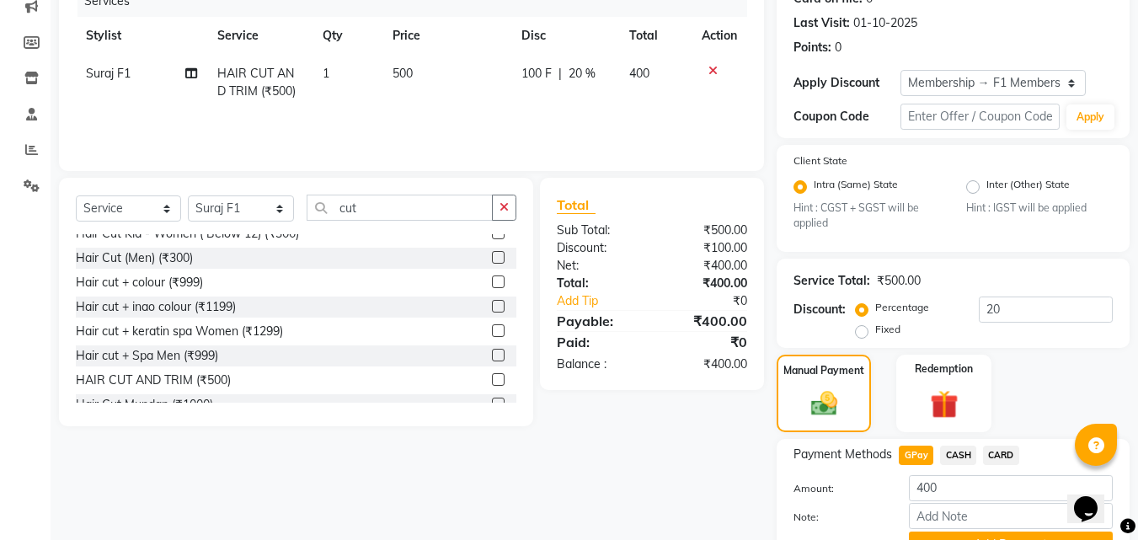
scroll to position [307, 0]
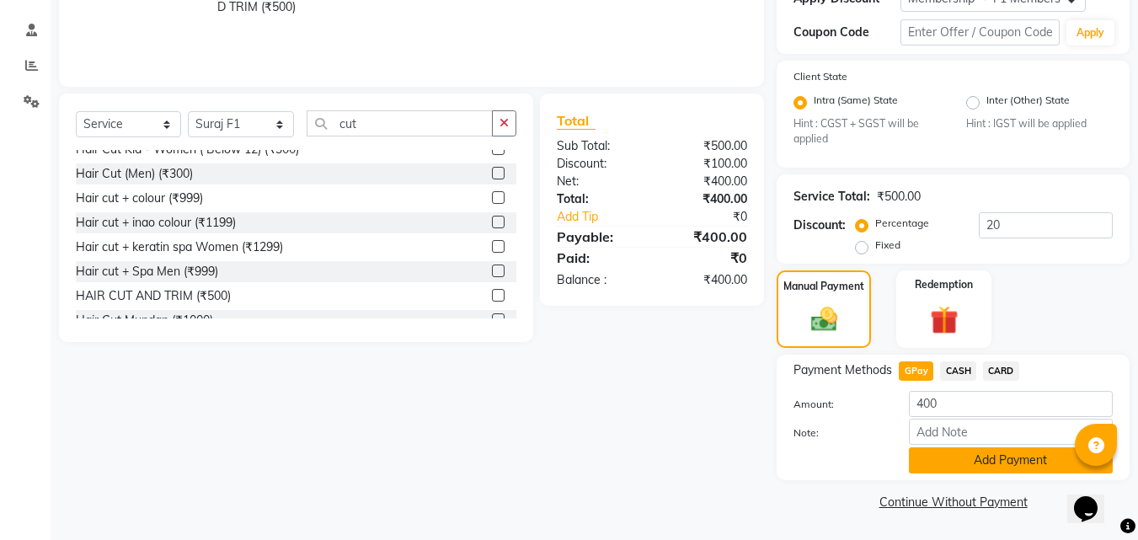
click at [944, 457] on button "Add Payment" at bounding box center [1011, 460] width 204 height 26
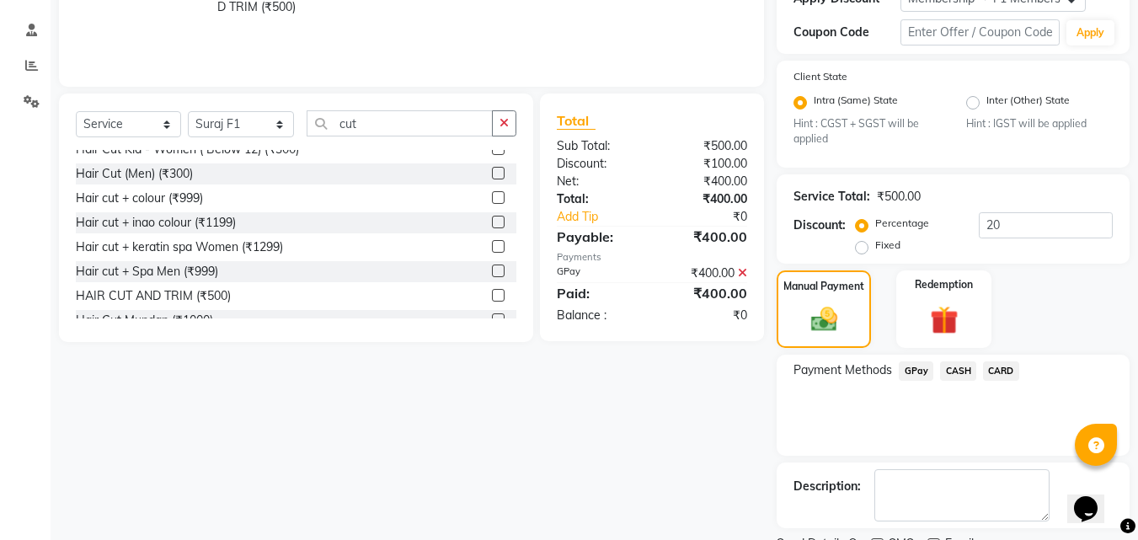
scroll to position [378, 0]
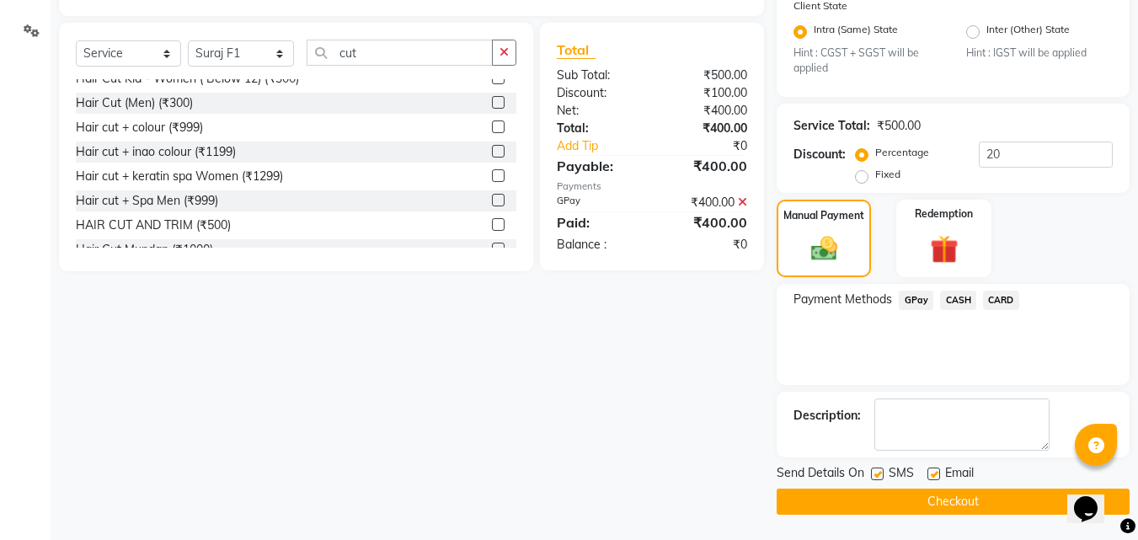
click at [882, 473] on label at bounding box center [877, 473] width 13 height 13
click at [882, 473] on input "checkbox" at bounding box center [876, 474] width 11 height 11
checkbox input "false"
click at [882, 496] on button "Checkout" at bounding box center [953, 502] width 353 height 26
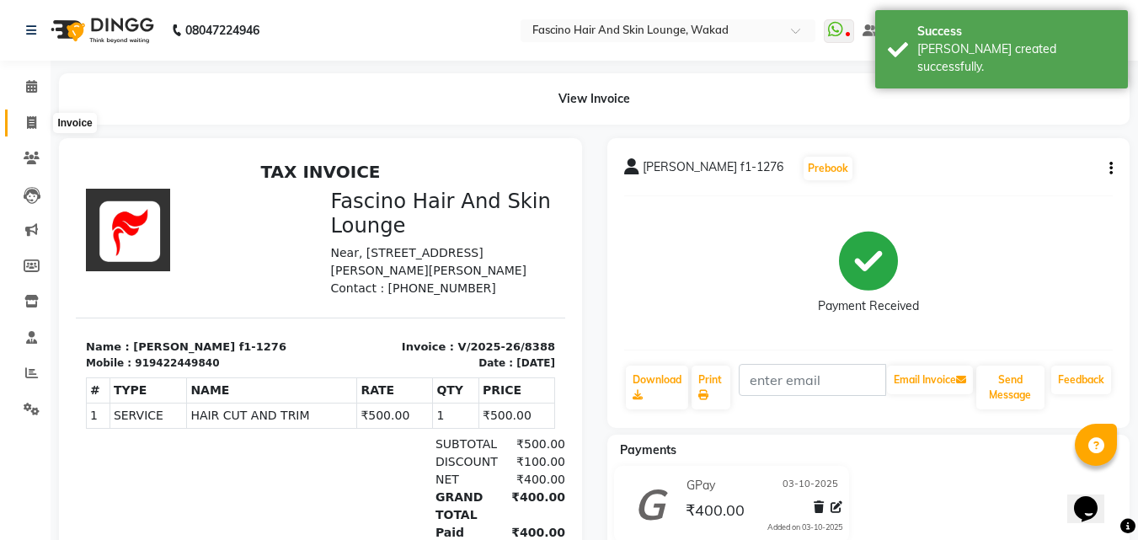
click at [28, 127] on icon at bounding box center [31, 122] width 9 height 13
select select "service"
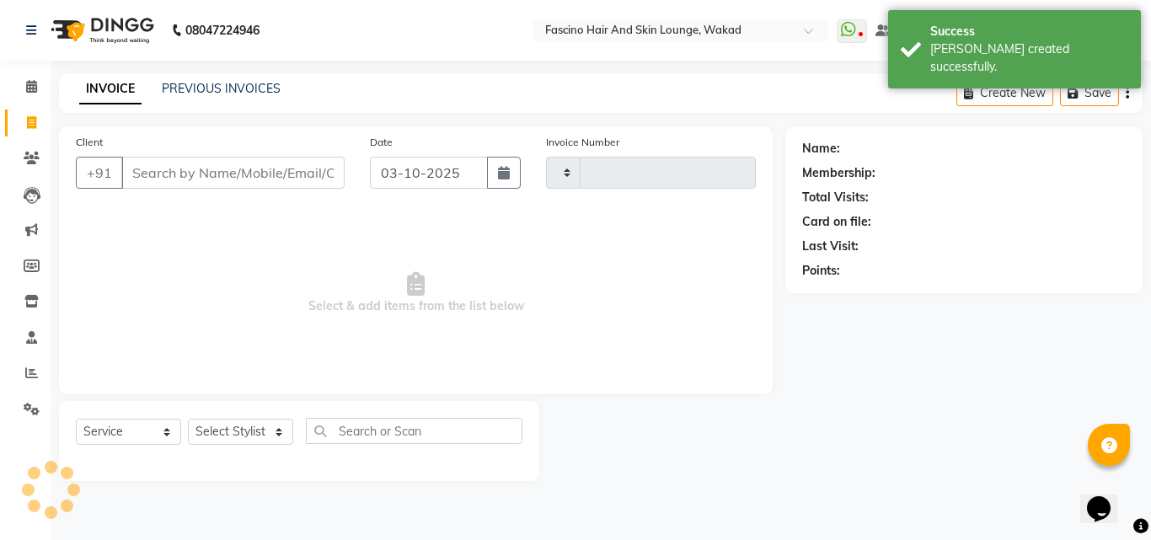
type input "8389"
select select "126"
click at [147, 162] on input "Client" at bounding box center [232, 173] width 223 height 32
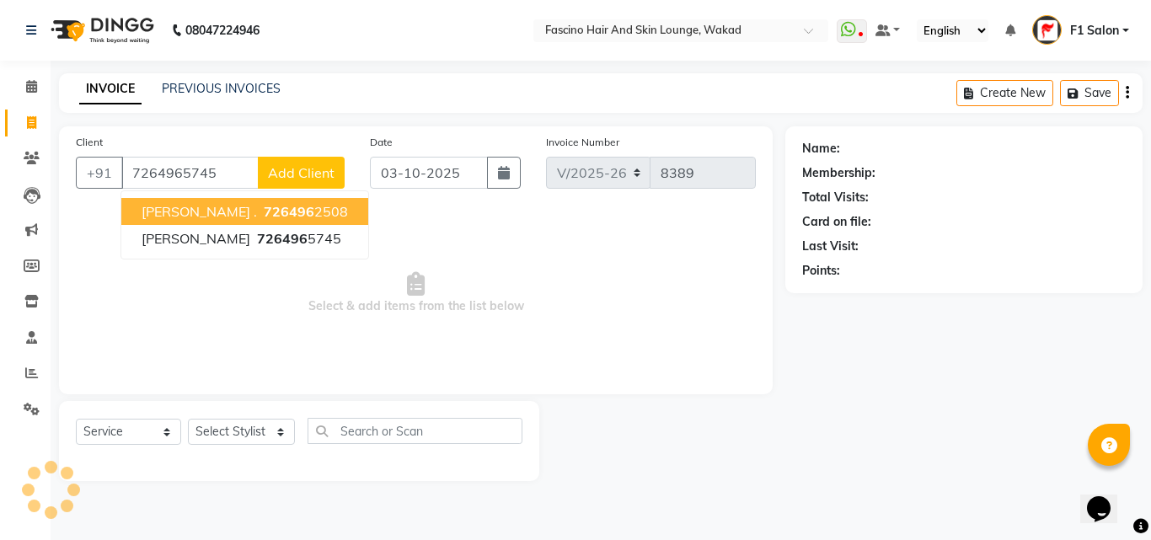
type input "7264965745"
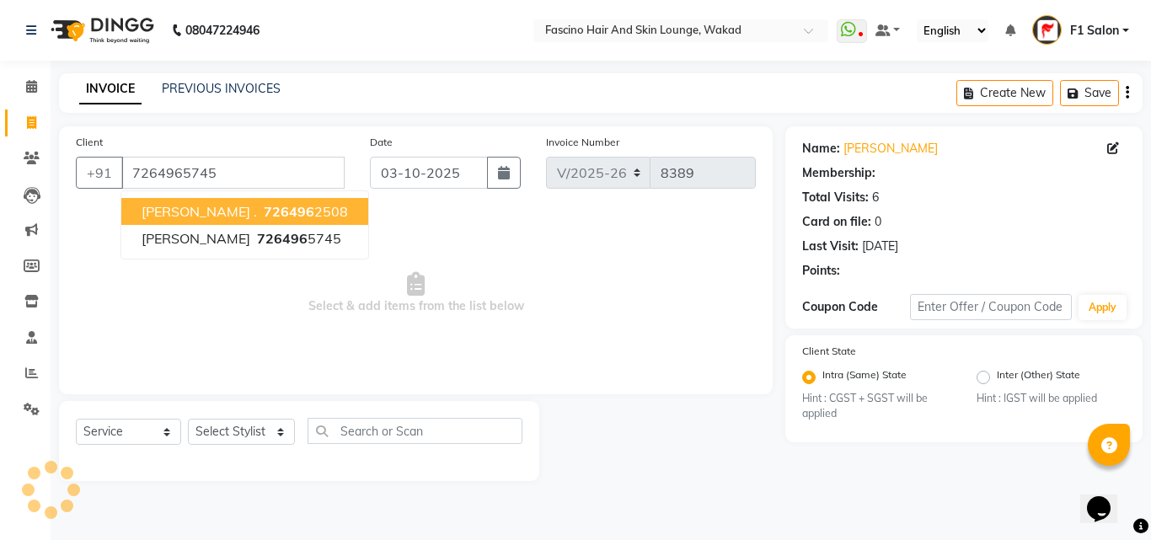
select select "1: Object"
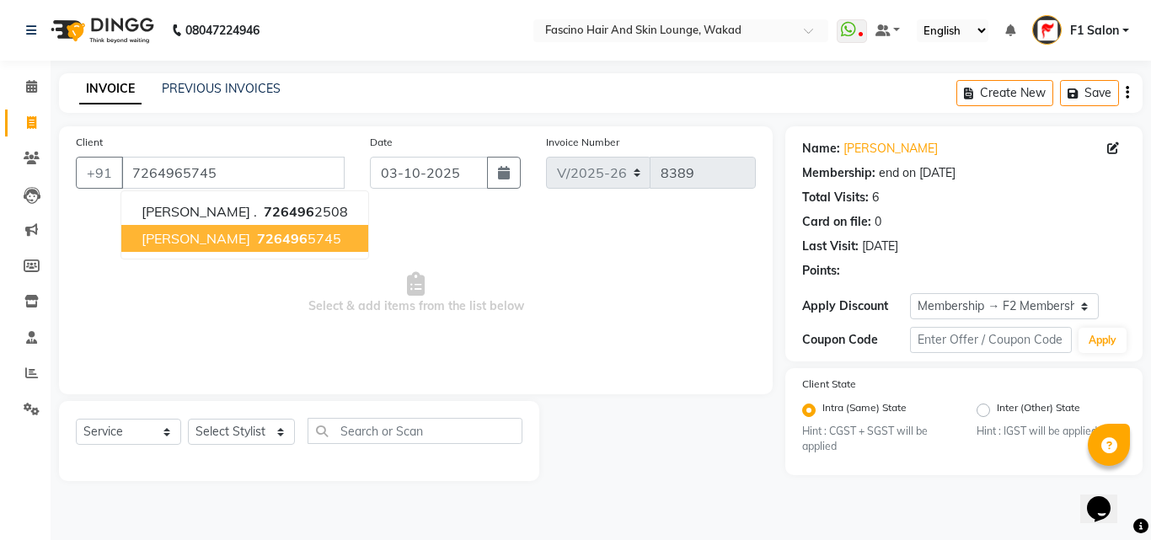
click at [227, 232] on span "[PERSON_NAME]" at bounding box center [196, 238] width 109 height 17
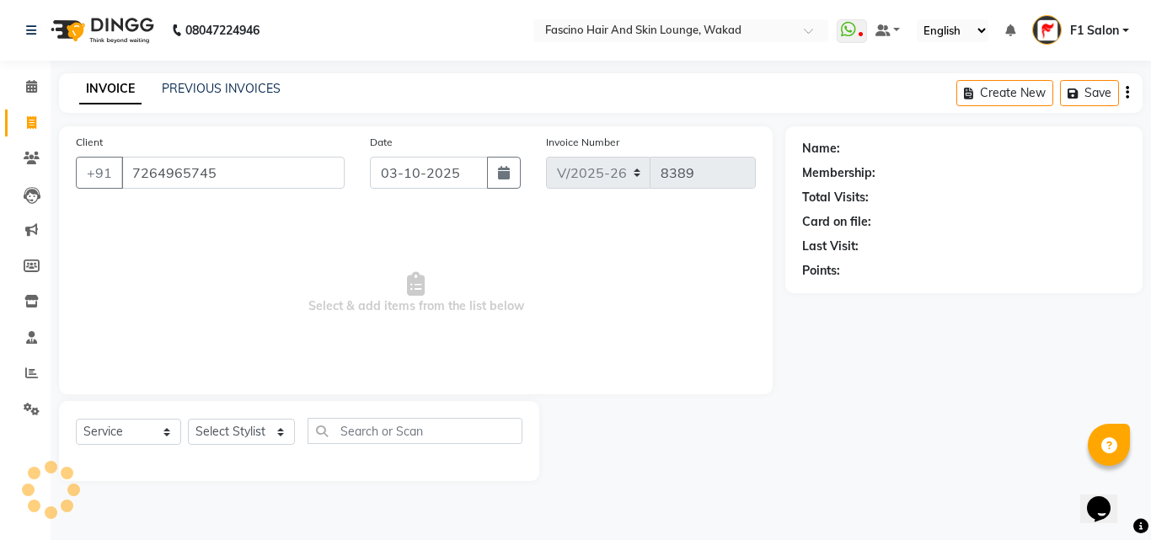
select select "1: Object"
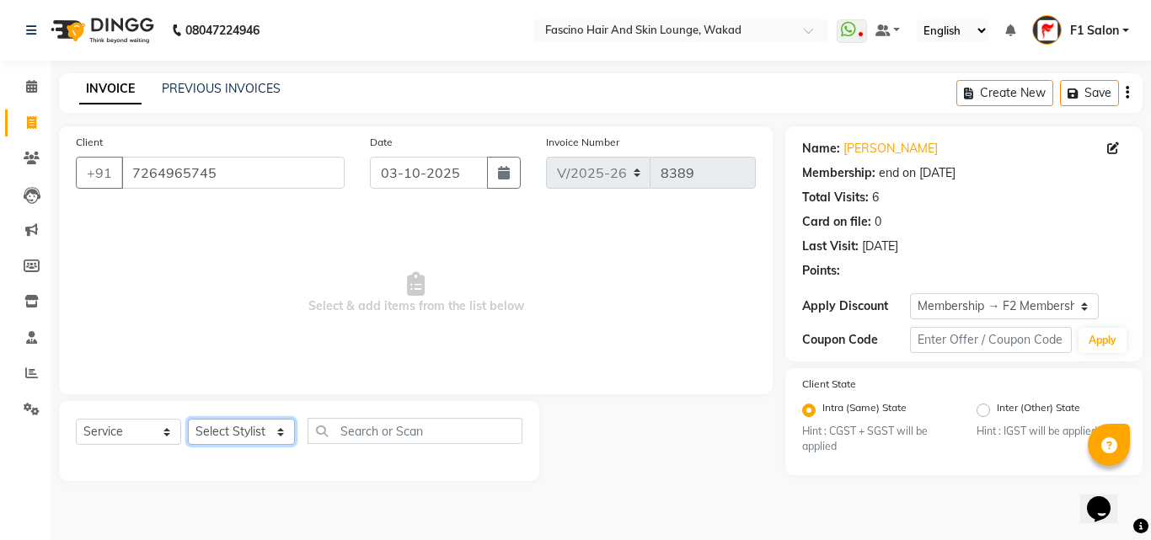
click at [232, 437] on select "Select Stylist 8805000650 Aarohi Chimu [PERSON_NAME] jh F1 Salon Ganesh F1 Gopa…" at bounding box center [241, 432] width 107 height 26
select select "15980"
click at [188, 419] on select "Select Stylist 8805000650 Aarohi Chimu [PERSON_NAME] jh F1 Salon Ganesh F1 Gopa…" at bounding box center [241, 432] width 107 height 26
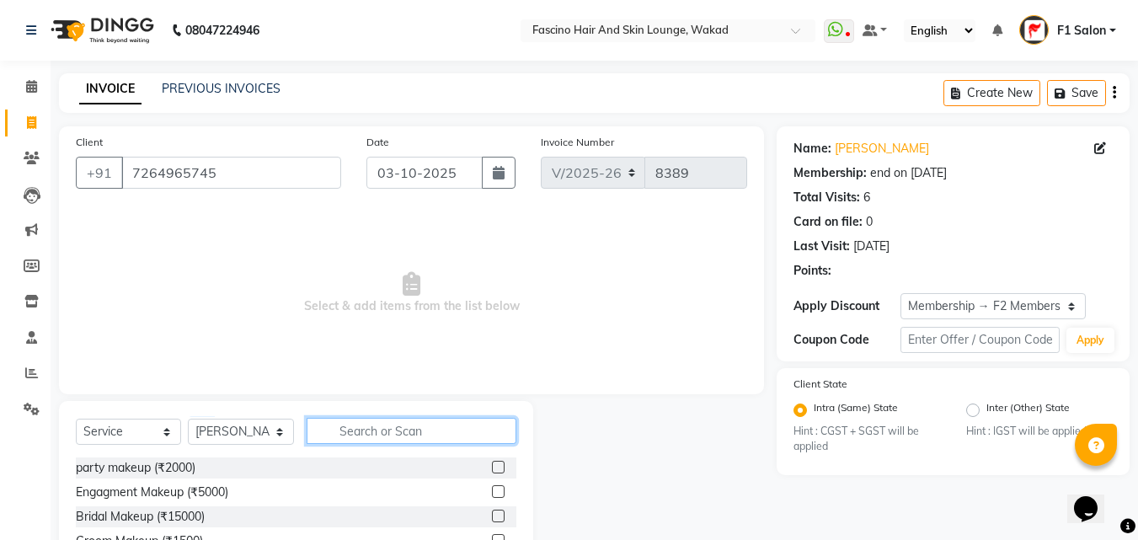
click at [368, 426] on input "text" at bounding box center [412, 431] width 210 height 26
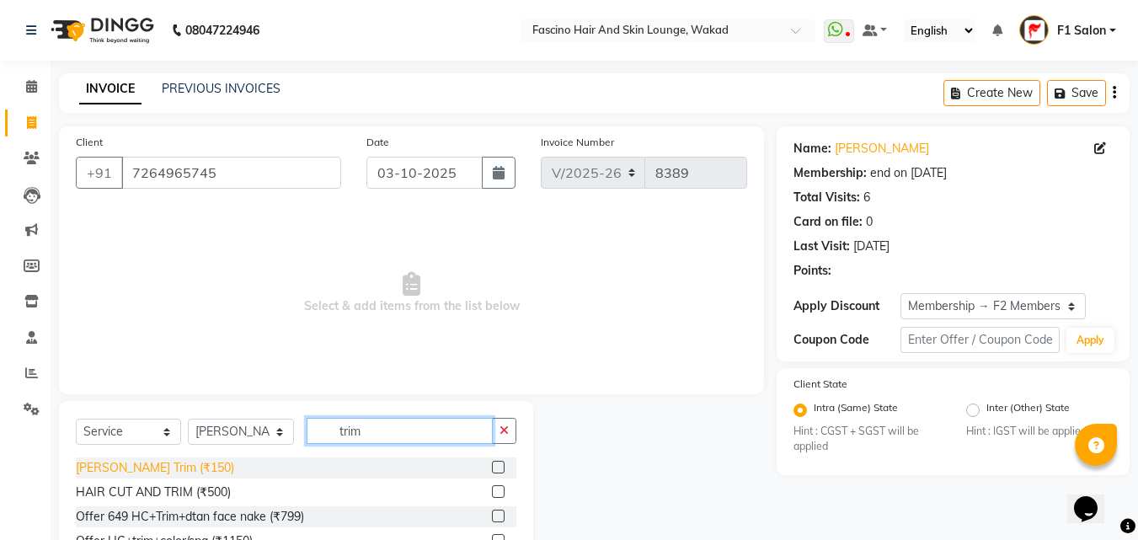
type input "trim"
click at [150, 468] on div "[PERSON_NAME] Trim (₹150)" at bounding box center [155, 468] width 158 height 18
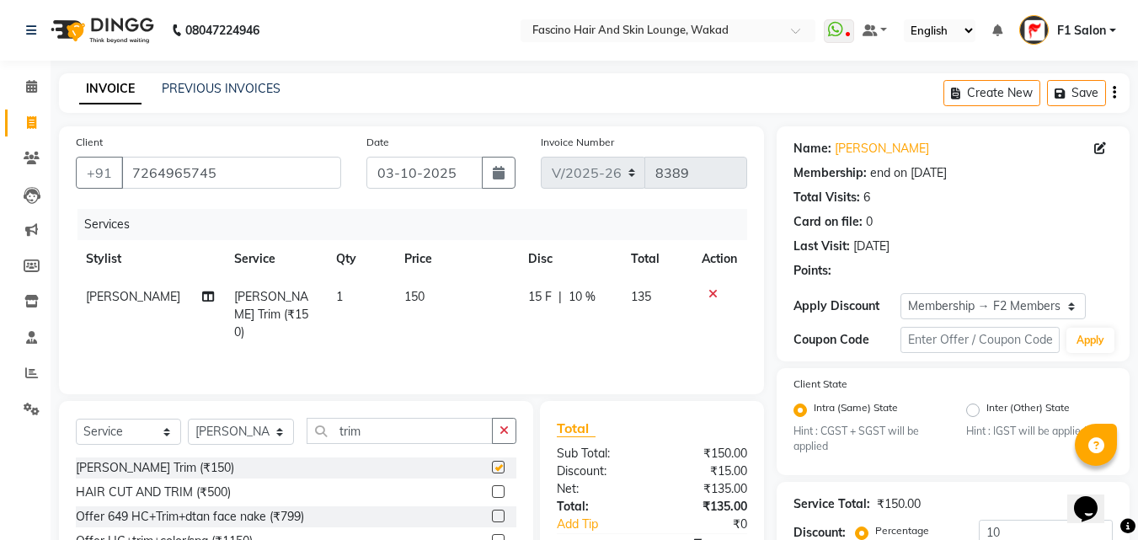
checkbox input "false"
click at [461, 296] on td "150" at bounding box center [456, 314] width 124 height 73
select select "15980"
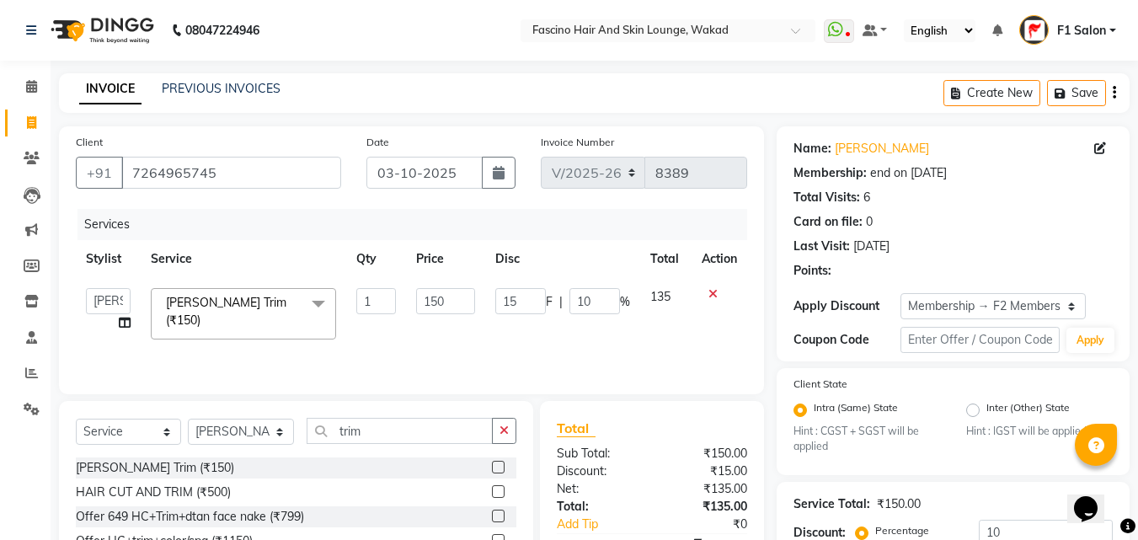
click at [461, 296] on input "150" at bounding box center [445, 301] width 58 height 26
click at [434, 295] on input "150" at bounding box center [445, 301] width 58 height 26
type input "250"
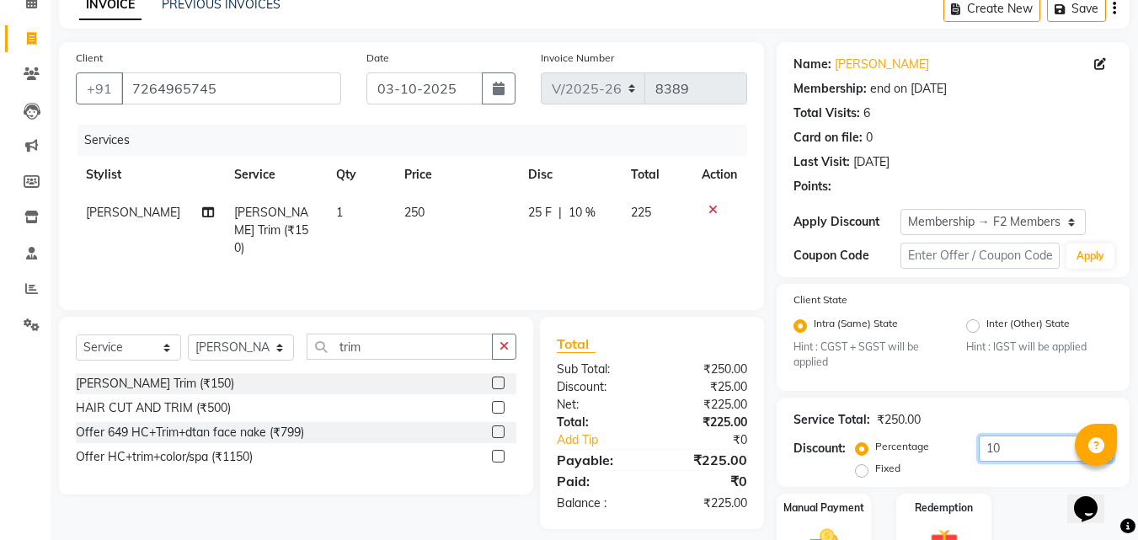
click at [1028, 451] on input "10" at bounding box center [1046, 448] width 134 height 26
type input "1"
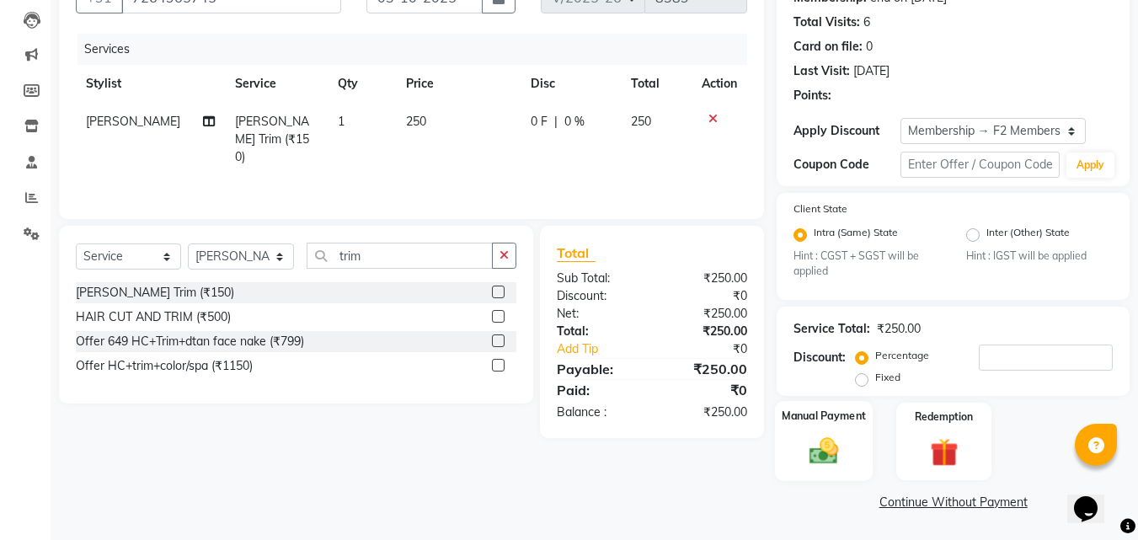
click at [824, 454] on img at bounding box center [823, 452] width 47 height 34
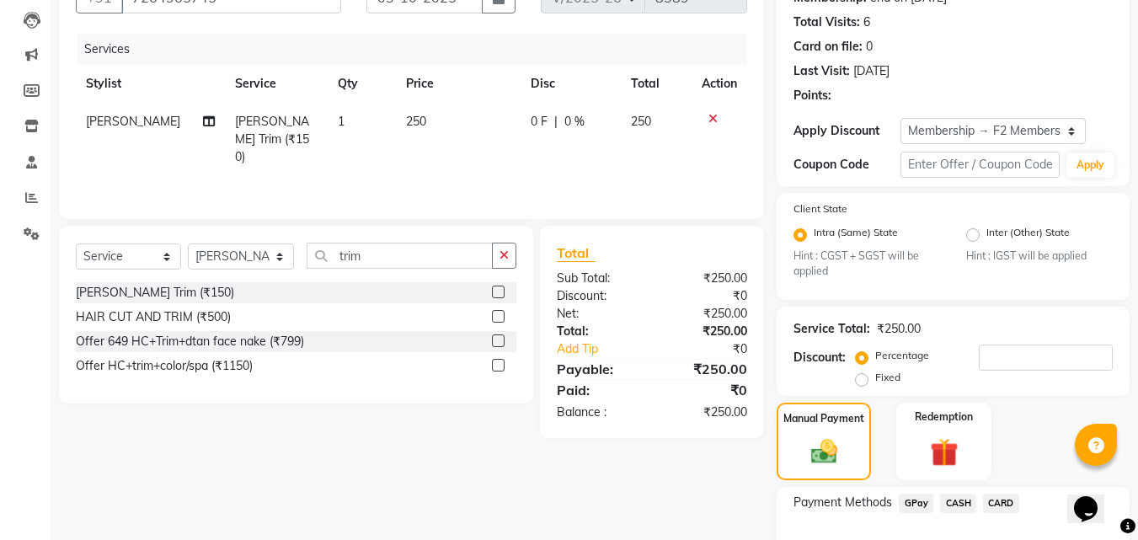
click at [905, 503] on span "GPay" at bounding box center [916, 503] width 35 height 19
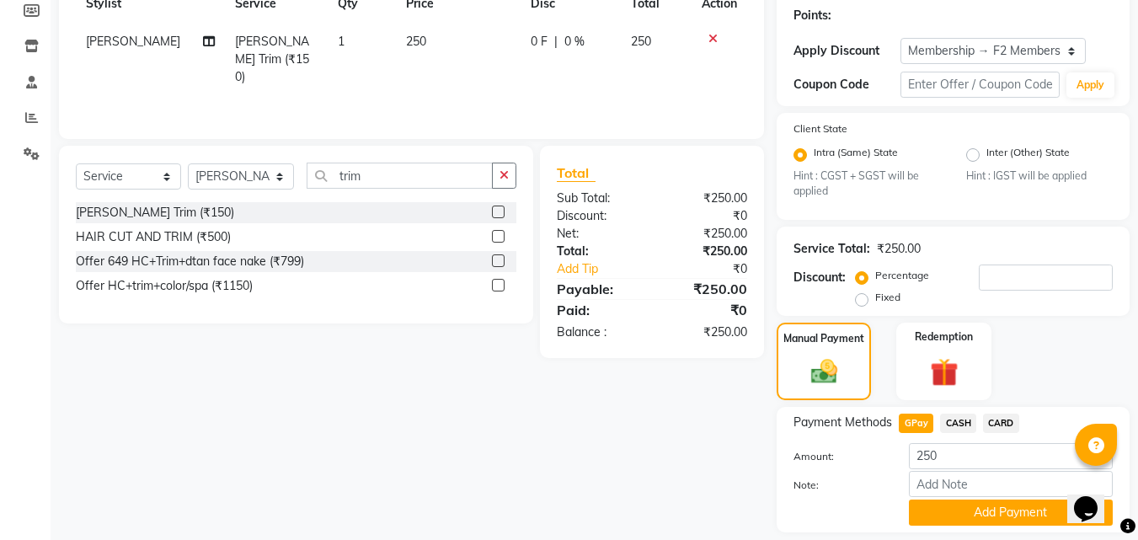
scroll to position [259, 0]
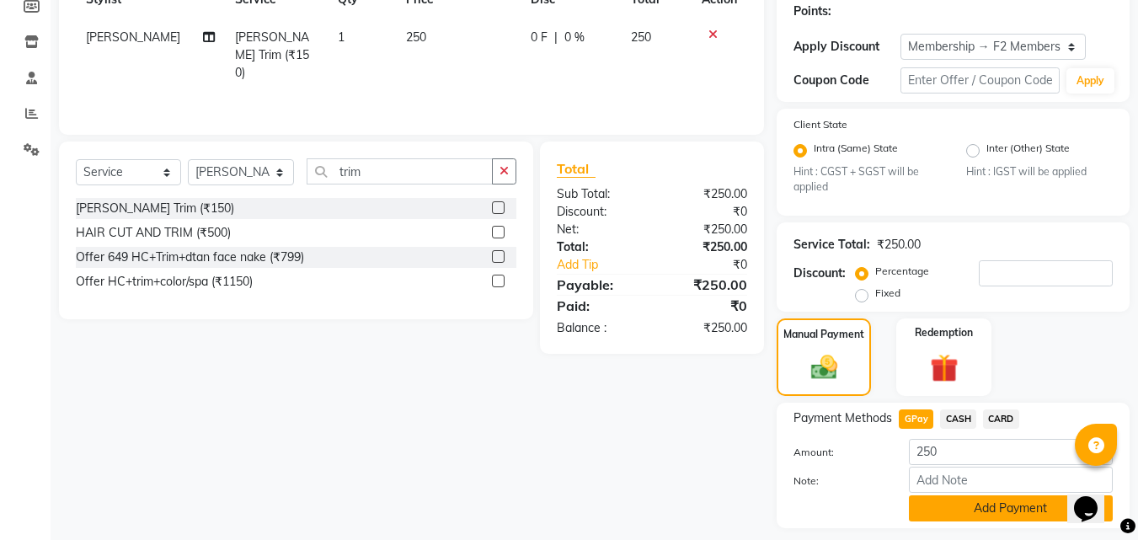
click at [948, 513] on button "Add Payment" at bounding box center [1011, 508] width 204 height 26
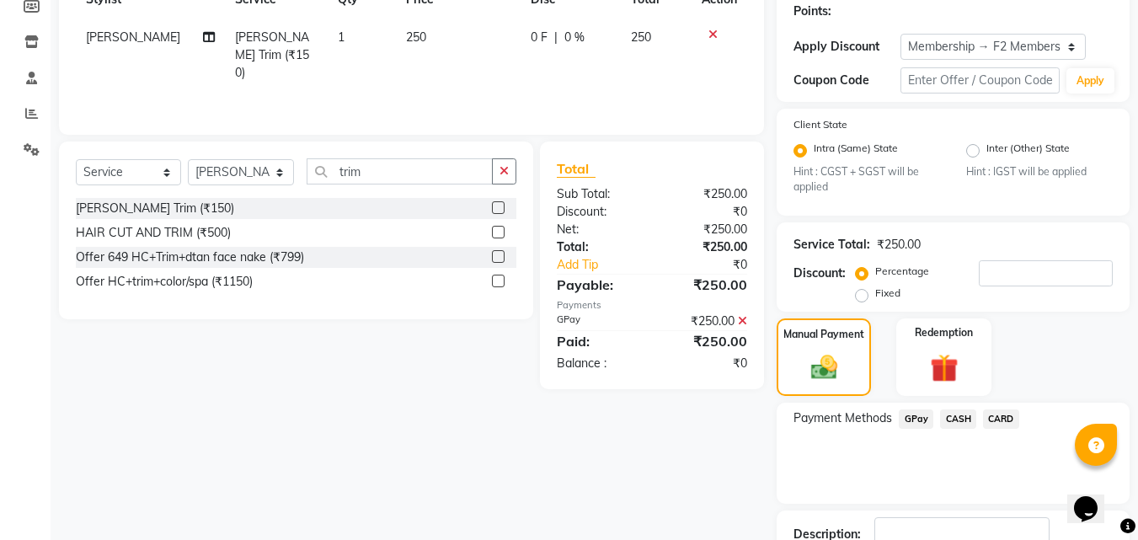
scroll to position [344, 0]
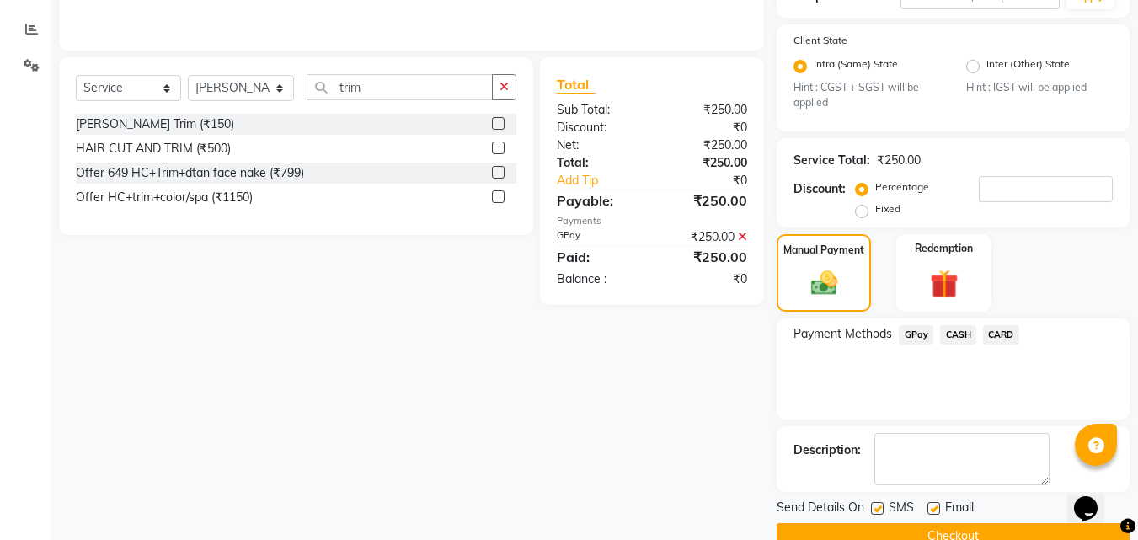
click at [879, 505] on label at bounding box center [877, 508] width 13 height 13
click at [879, 505] on input "checkbox" at bounding box center [876, 509] width 11 height 11
checkbox input "false"
click at [840, 521] on div "Send Details On SMS Email Checkout" at bounding box center [953, 524] width 353 height 51
click at [857, 530] on button "Checkout" at bounding box center [953, 536] width 353 height 26
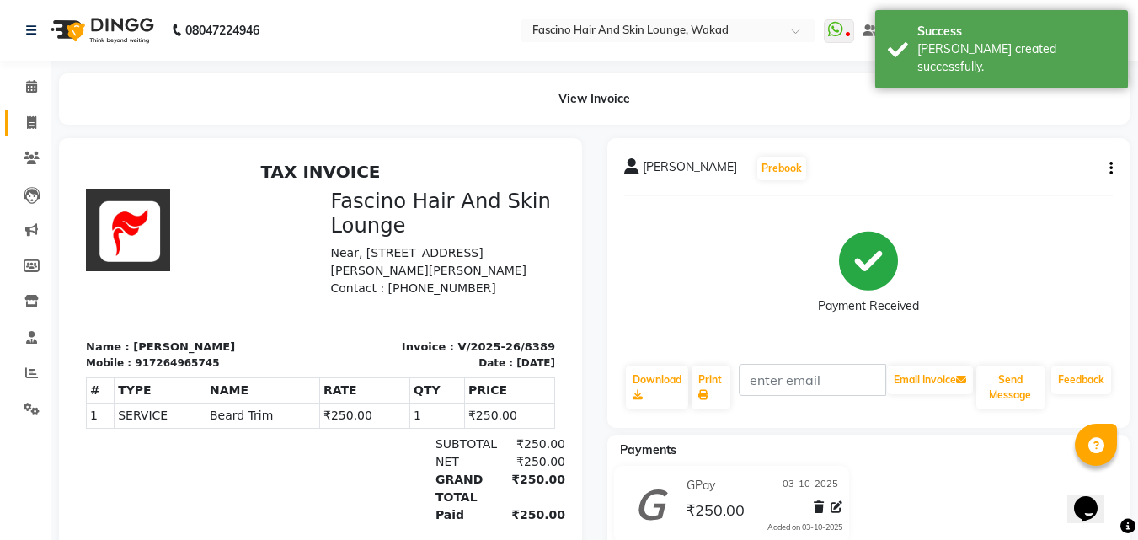
click at [13, 126] on link "Invoice" at bounding box center [25, 123] width 40 height 28
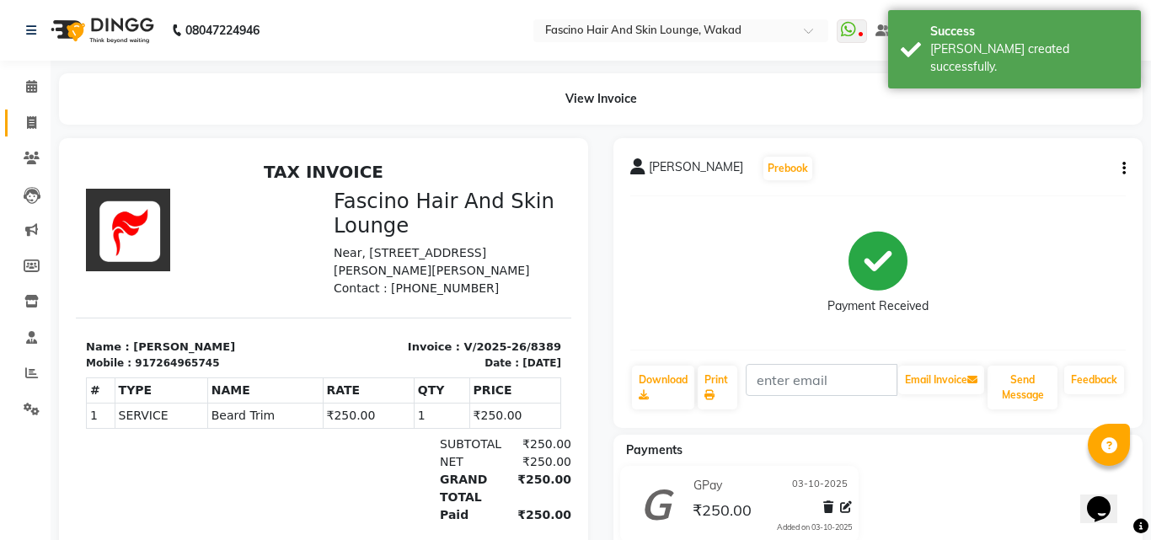
select select "126"
select select "service"
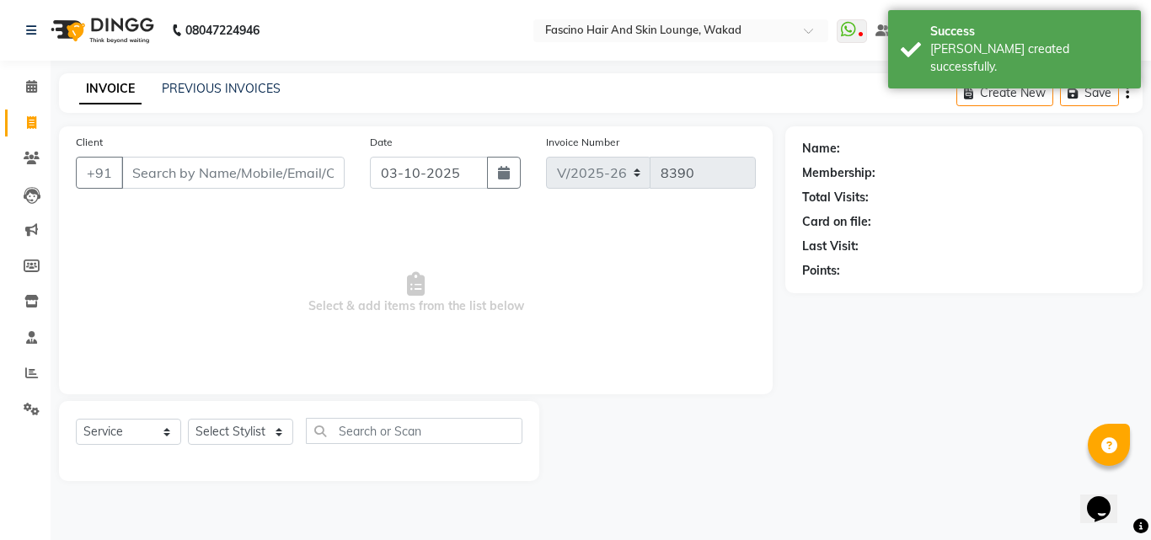
click at [159, 182] on input "Client" at bounding box center [232, 173] width 223 height 32
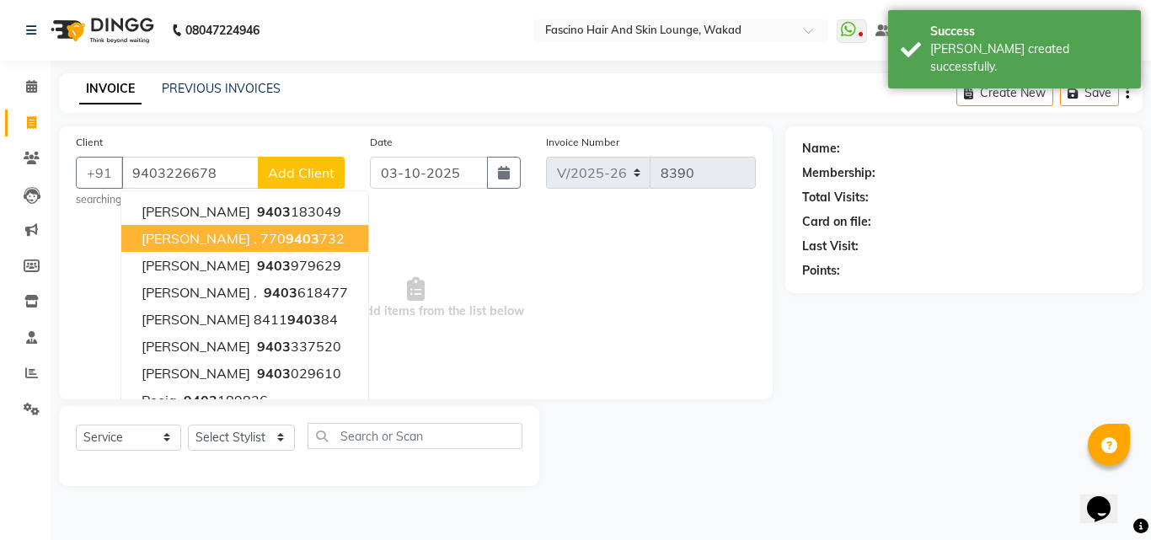
type input "9403226678"
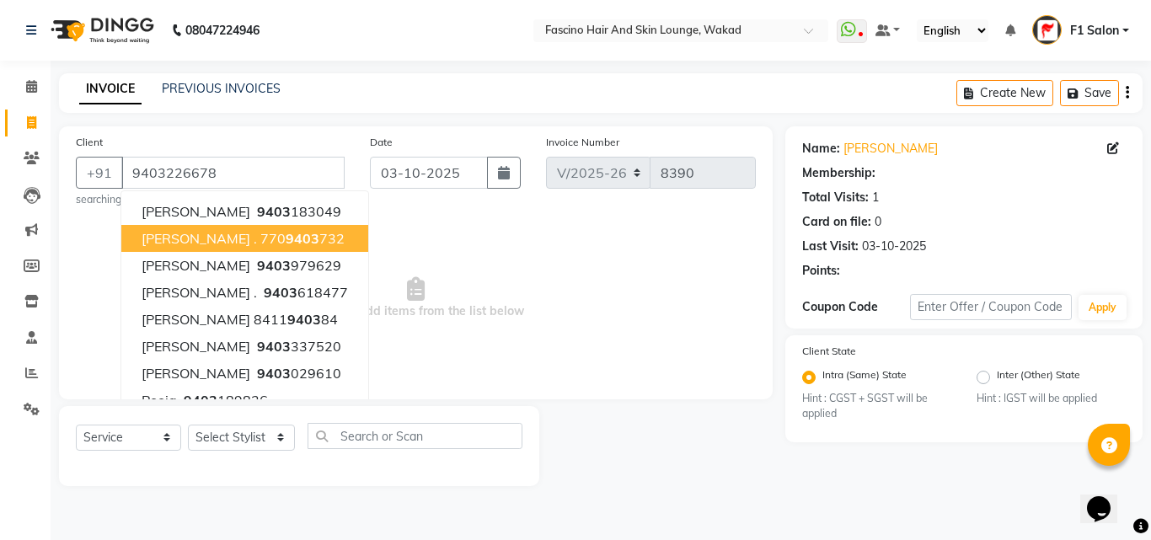
click at [446, 286] on span "Select & add items from the list below" at bounding box center [416, 298] width 680 height 168
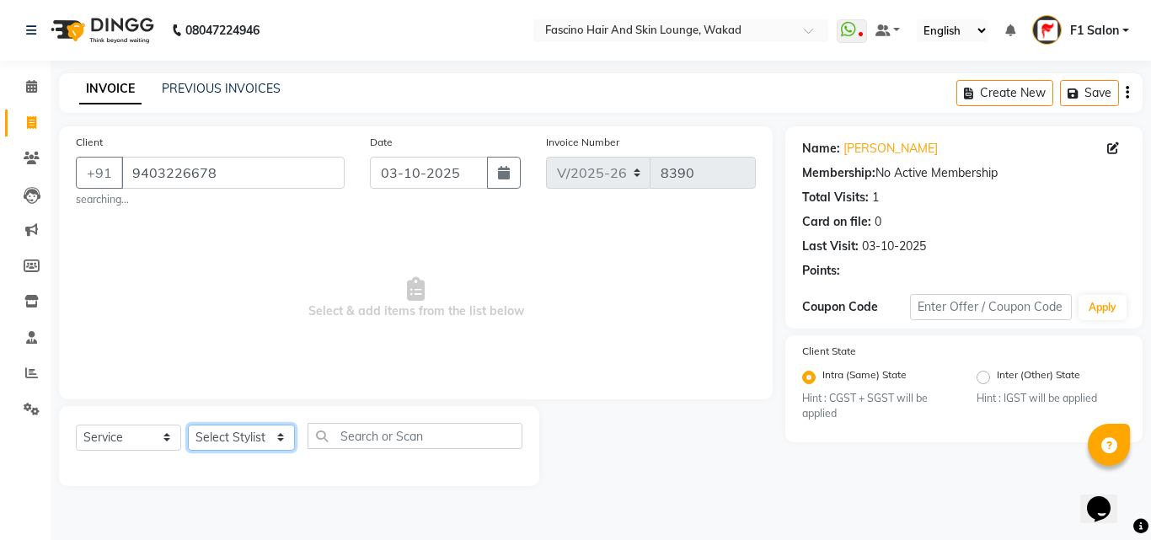
click at [247, 435] on select "Select Stylist 8805000650 Aarohi Chimu [PERSON_NAME] jh F1 Salon Ganesh F1 Gopa…" at bounding box center [241, 438] width 107 height 26
select select "90910"
click at [188, 425] on select "Select Stylist 8805000650 Aarohi Chimu [PERSON_NAME] jh F1 Salon Ganesh F1 Gopa…" at bounding box center [241, 438] width 107 height 26
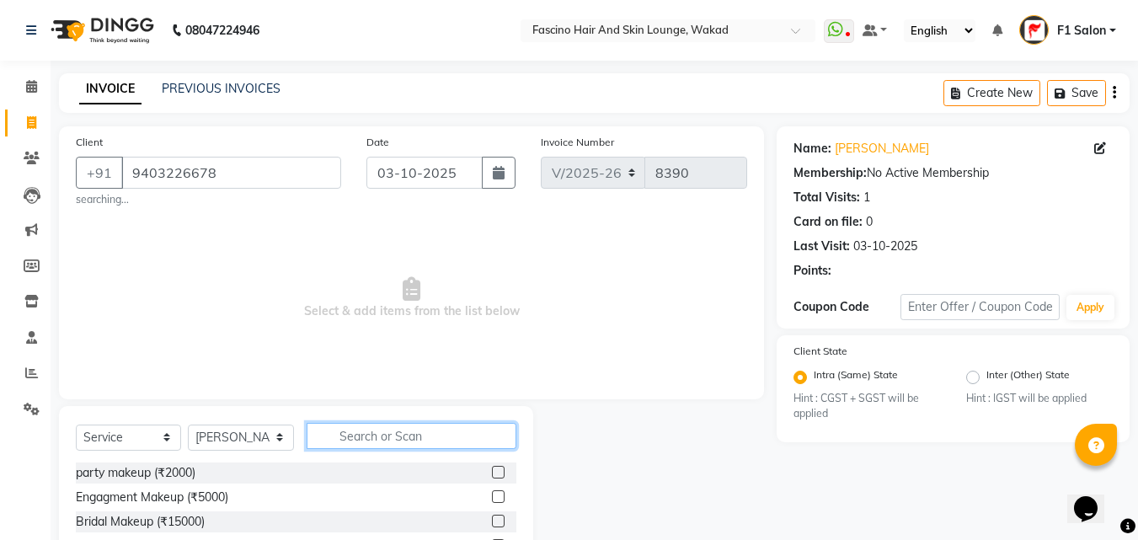
click at [398, 437] on input "text" at bounding box center [412, 436] width 210 height 26
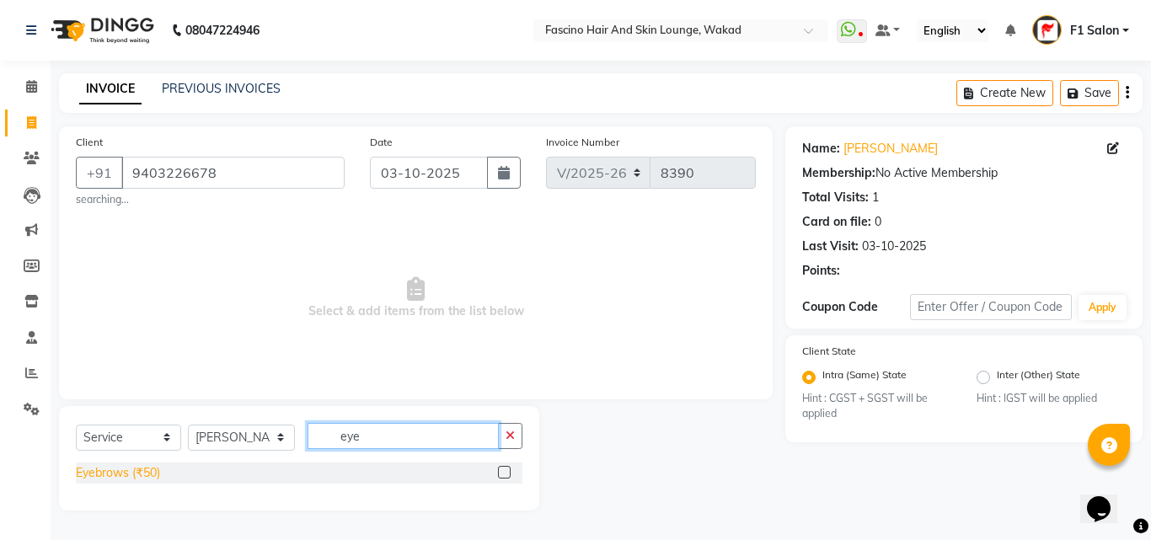
type input "eye"
click at [138, 471] on div "Eyebrows (₹50)" at bounding box center [118, 473] width 84 height 18
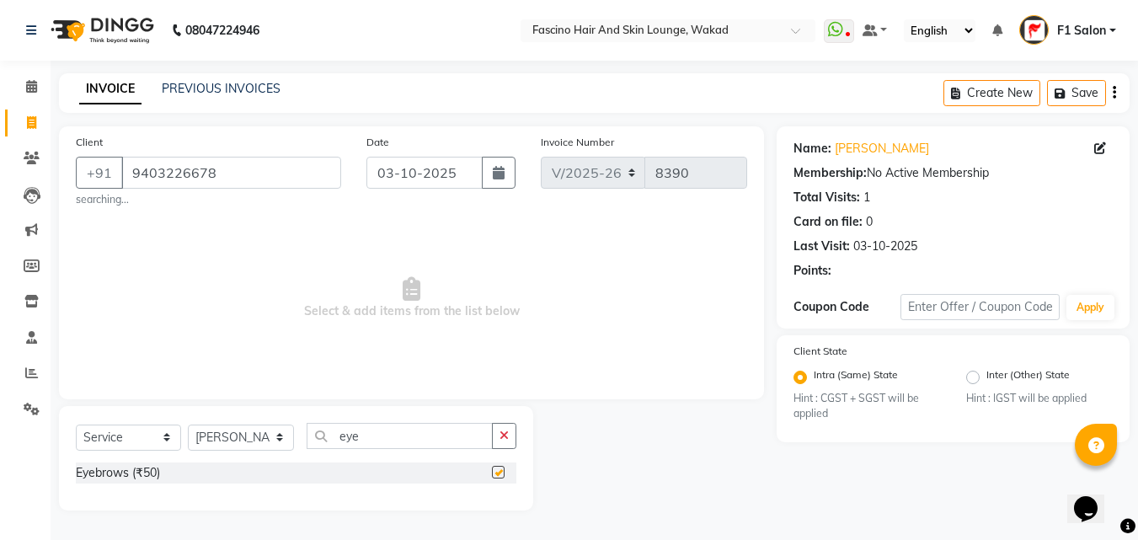
checkbox input "false"
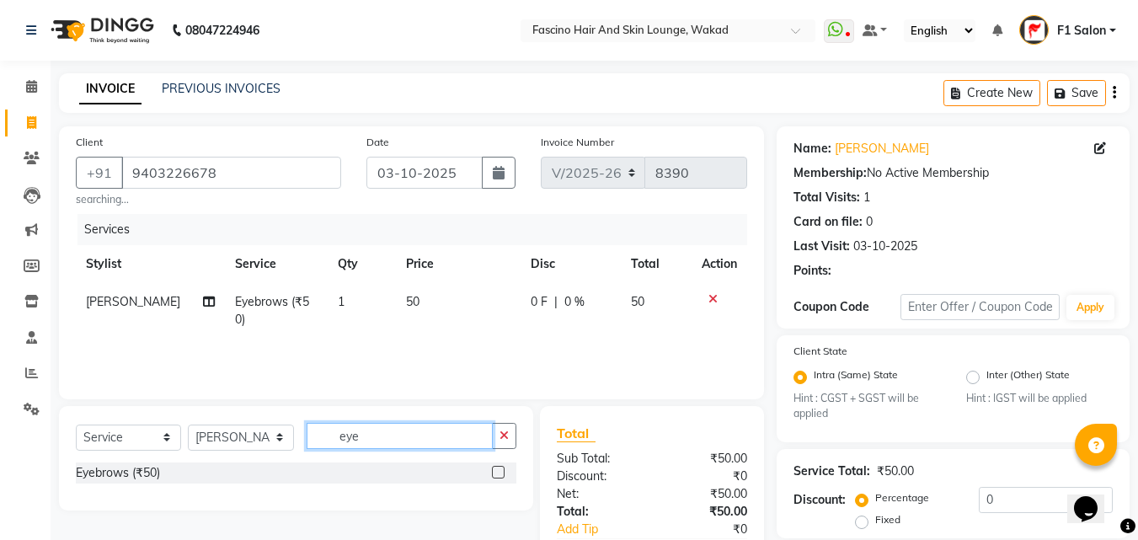
click at [369, 432] on input "eye" at bounding box center [400, 436] width 186 height 26
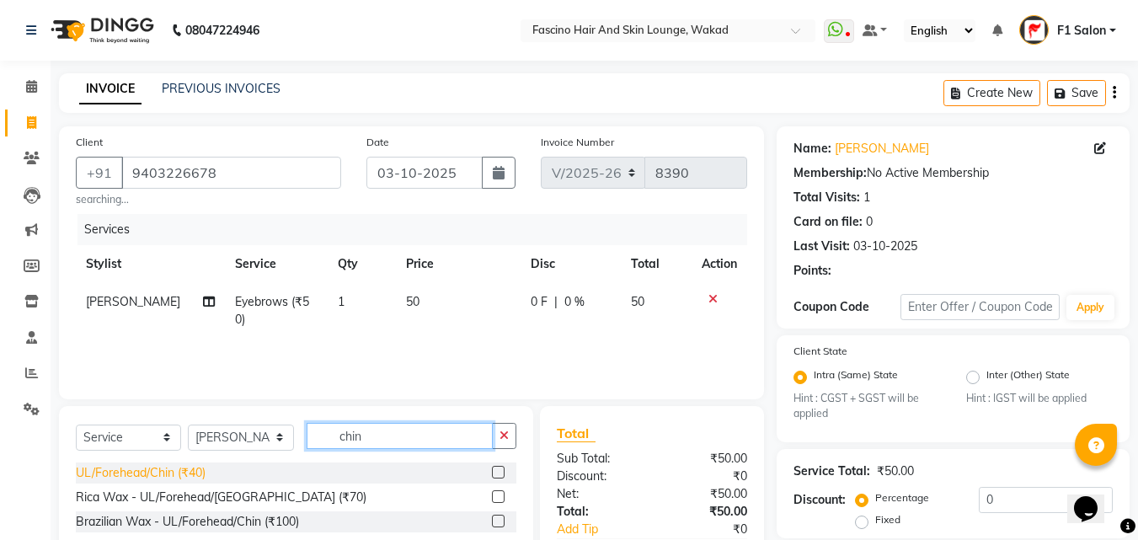
type input "chin"
click at [194, 472] on div "UL/Forehead/Chin (₹40)" at bounding box center [141, 473] width 130 height 18
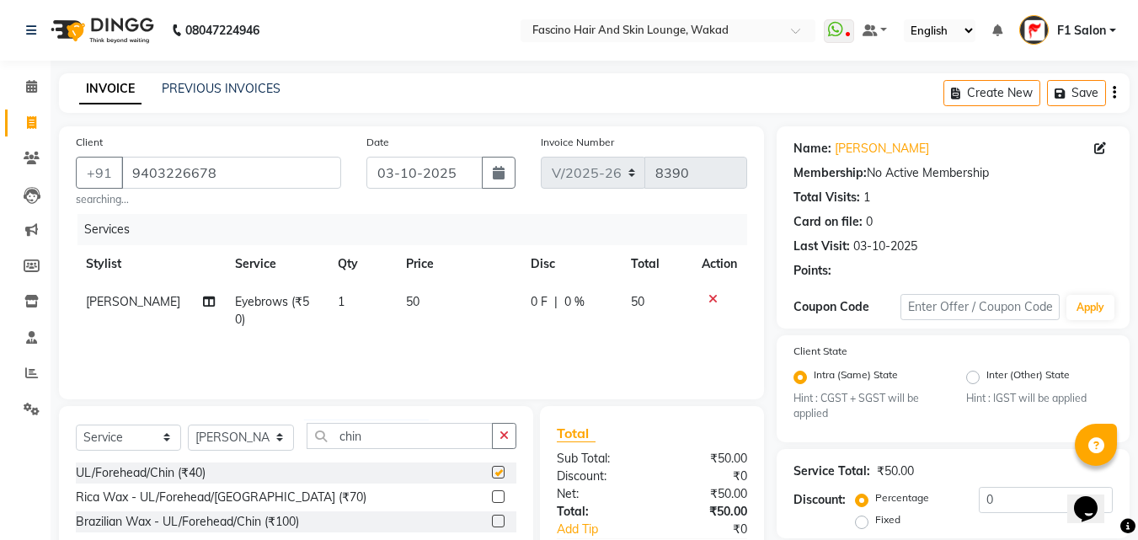
checkbox input "false"
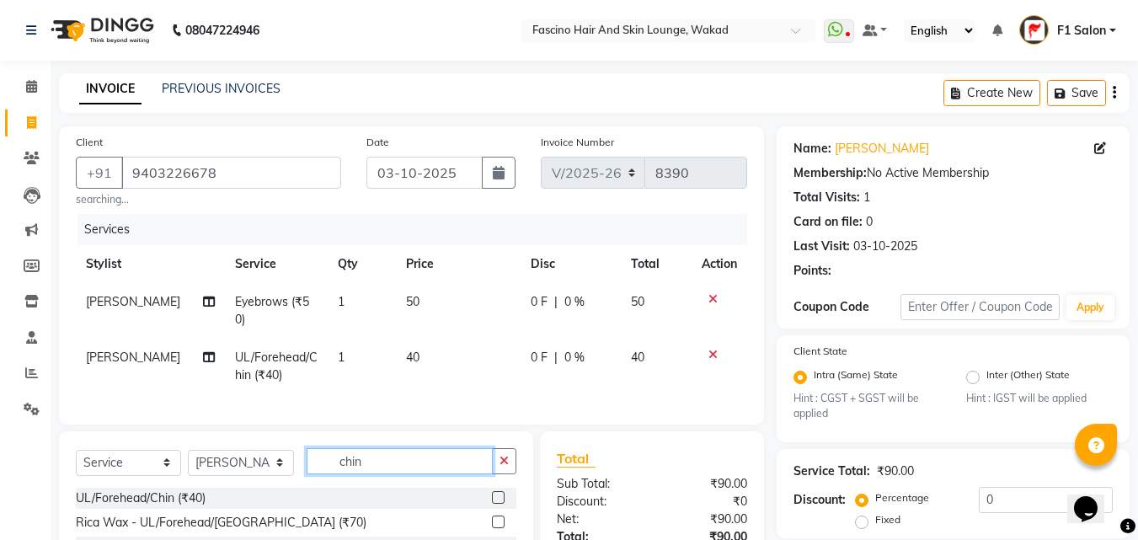
click at [397, 462] on input "chin" at bounding box center [400, 461] width 186 height 26
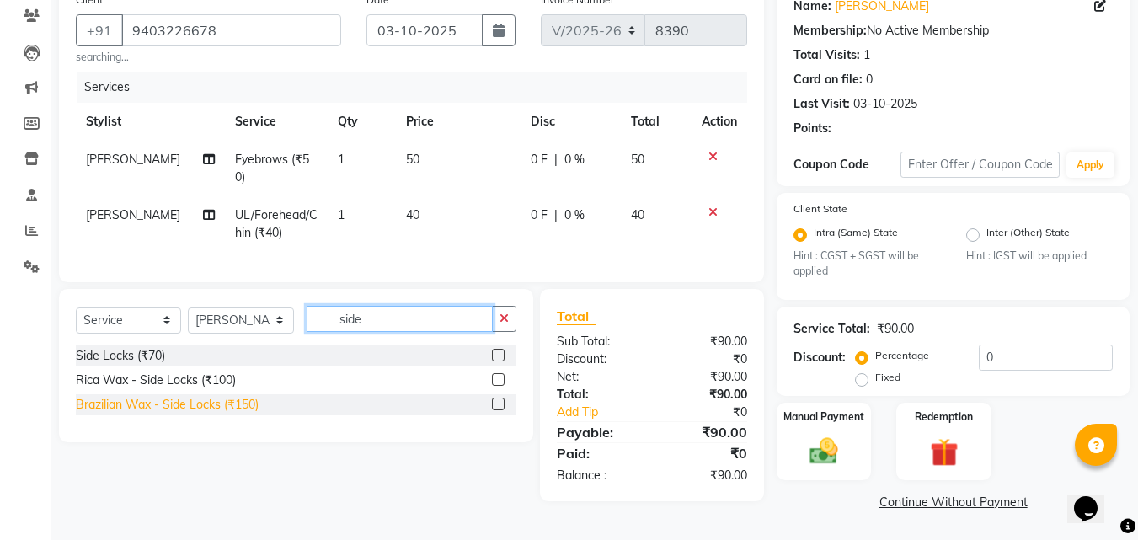
type input "side"
click at [198, 400] on div "Brazilian Wax - Side Locks (₹150)" at bounding box center [167, 405] width 183 height 18
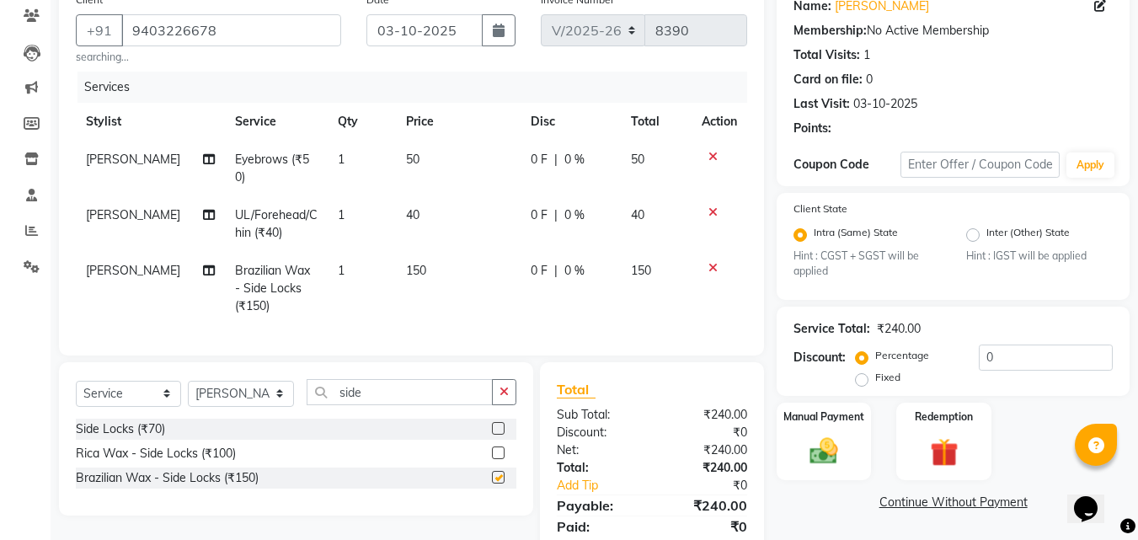
checkbox input "false"
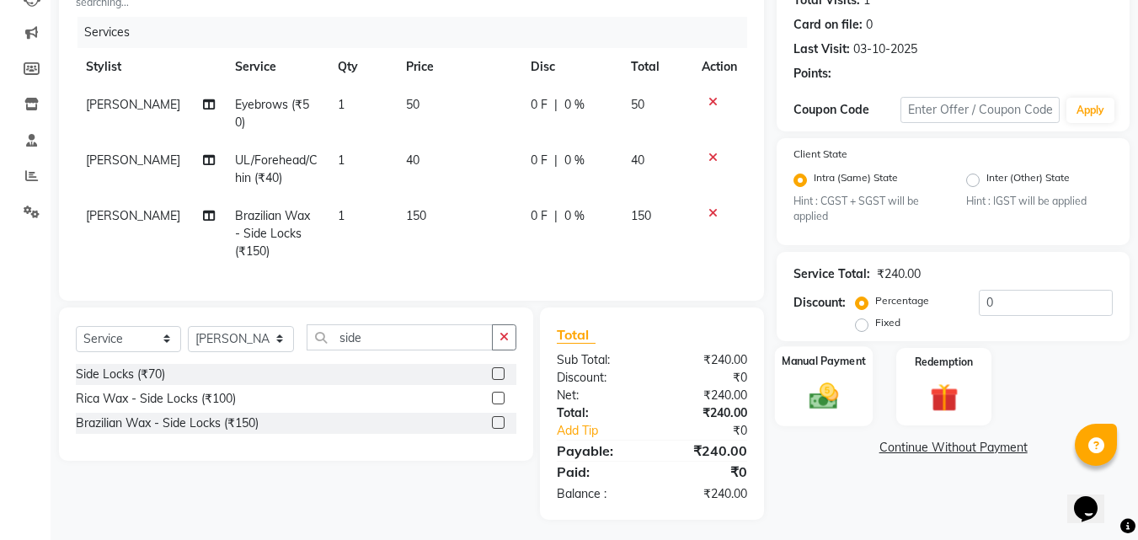
click at [841, 400] on img at bounding box center [823, 397] width 47 height 34
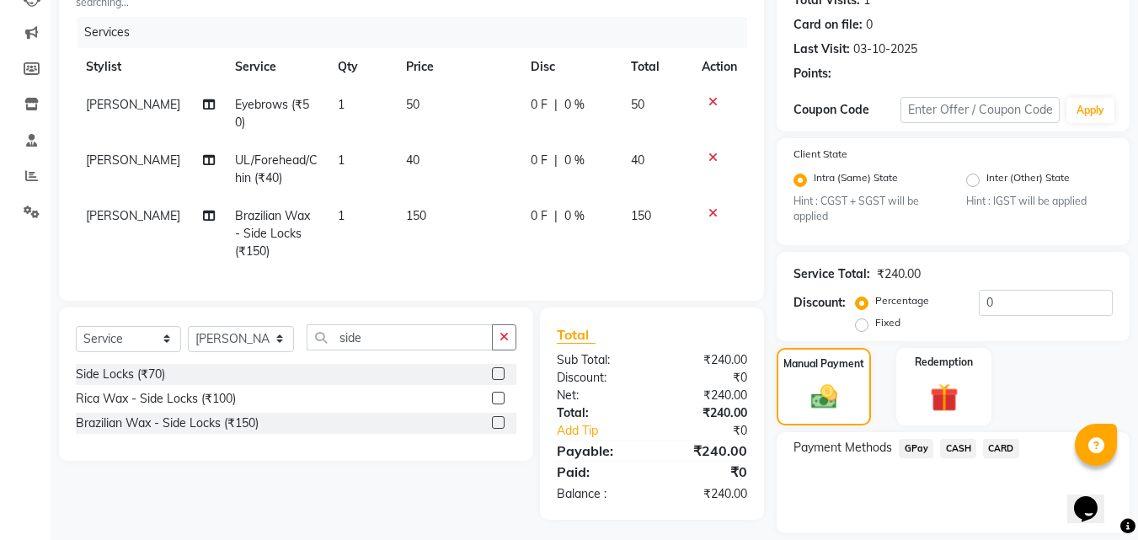
drag, startPoint x: 898, startPoint y: 441, endPoint x: 913, endPoint y: 446, distance: 16.0
click at [899, 441] on div "GPay" at bounding box center [912, 450] width 41 height 23
click at [917, 446] on span "GPay" at bounding box center [916, 448] width 35 height 19
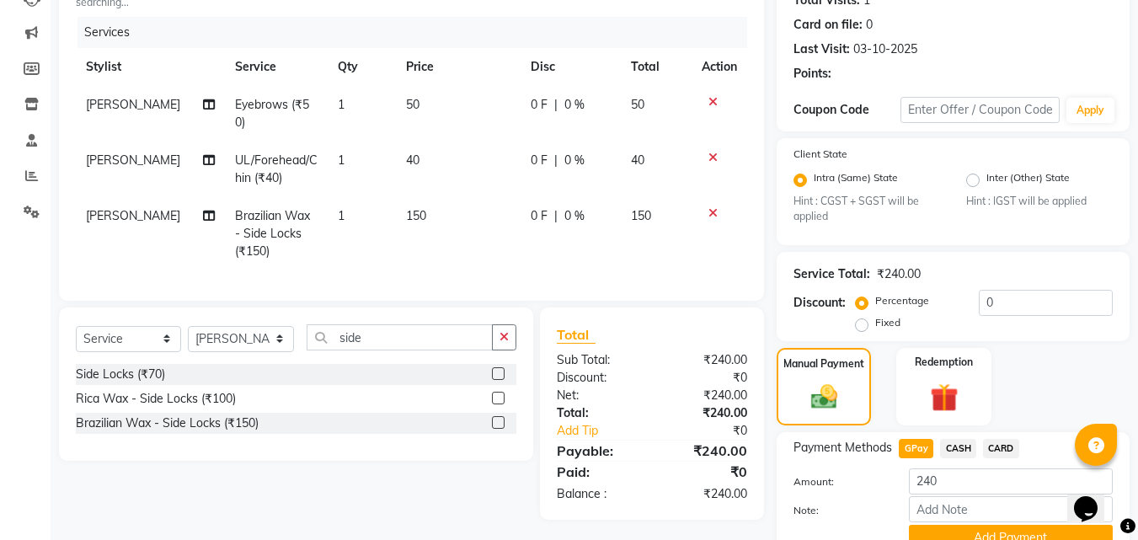
scroll to position [275, 0]
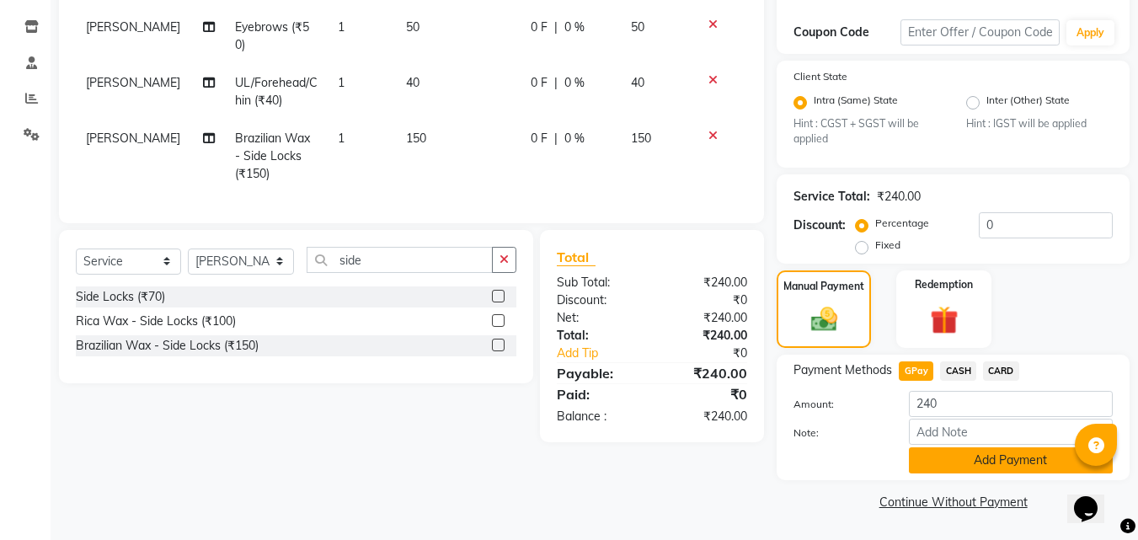
click at [937, 466] on button "Add Payment" at bounding box center [1011, 460] width 204 height 26
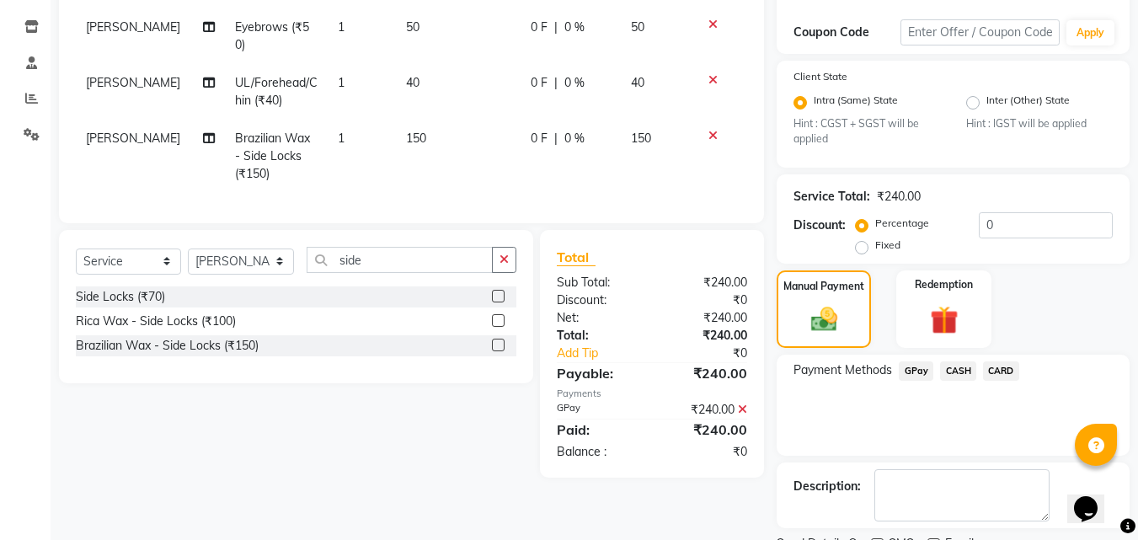
scroll to position [345, 0]
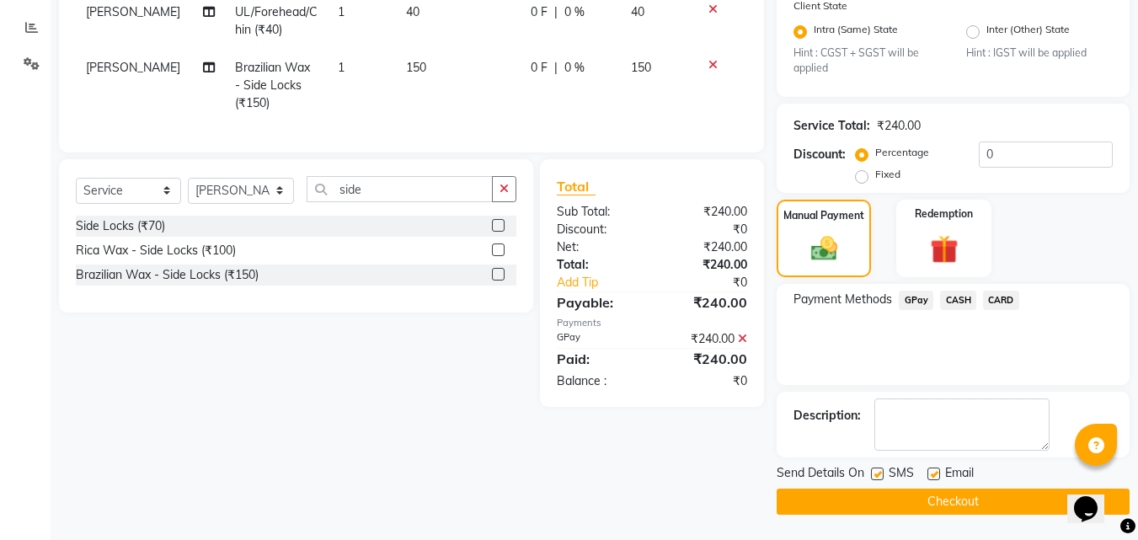
click at [875, 477] on label at bounding box center [877, 473] width 13 height 13
click at [875, 477] on input "checkbox" at bounding box center [876, 474] width 11 height 11
checkbox input "false"
click at [882, 501] on button "Checkout" at bounding box center [953, 502] width 353 height 26
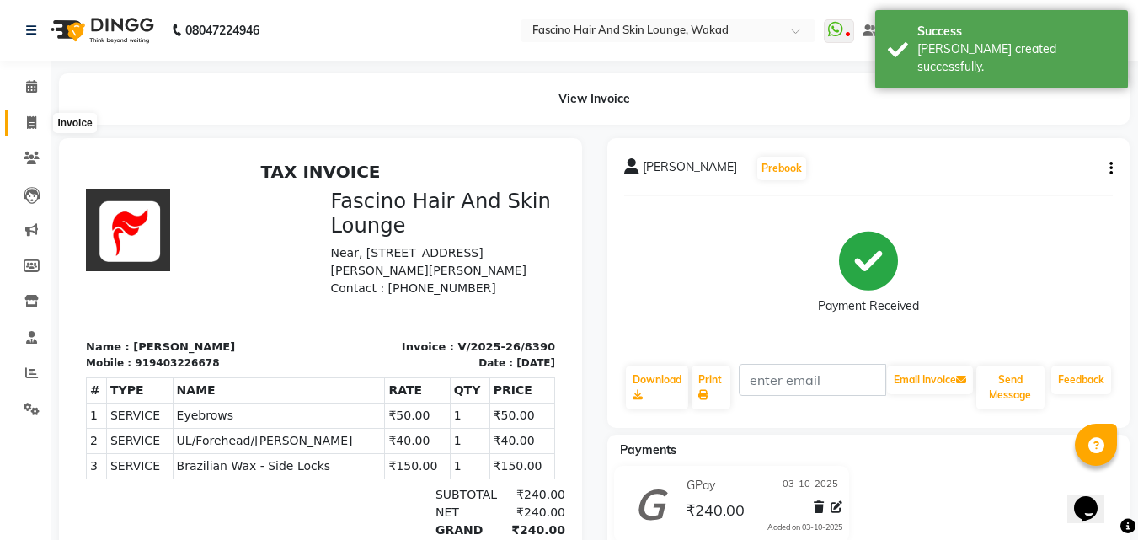
click at [24, 124] on span at bounding box center [31, 123] width 29 height 19
select select "service"
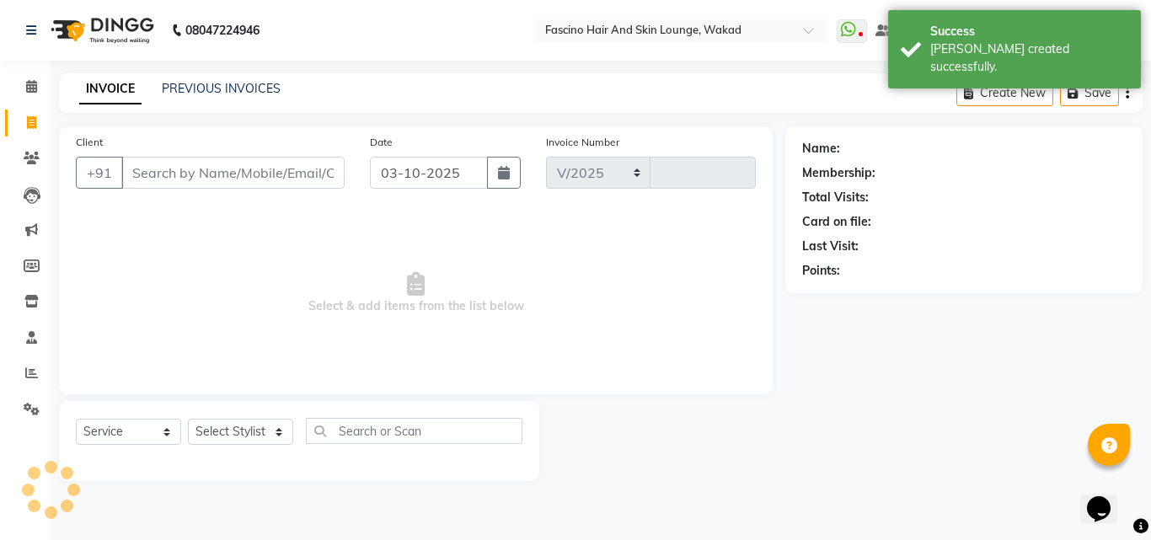
select select "126"
type input "8391"
click at [247, 93] on link "PREVIOUS INVOICES" at bounding box center [221, 88] width 119 height 15
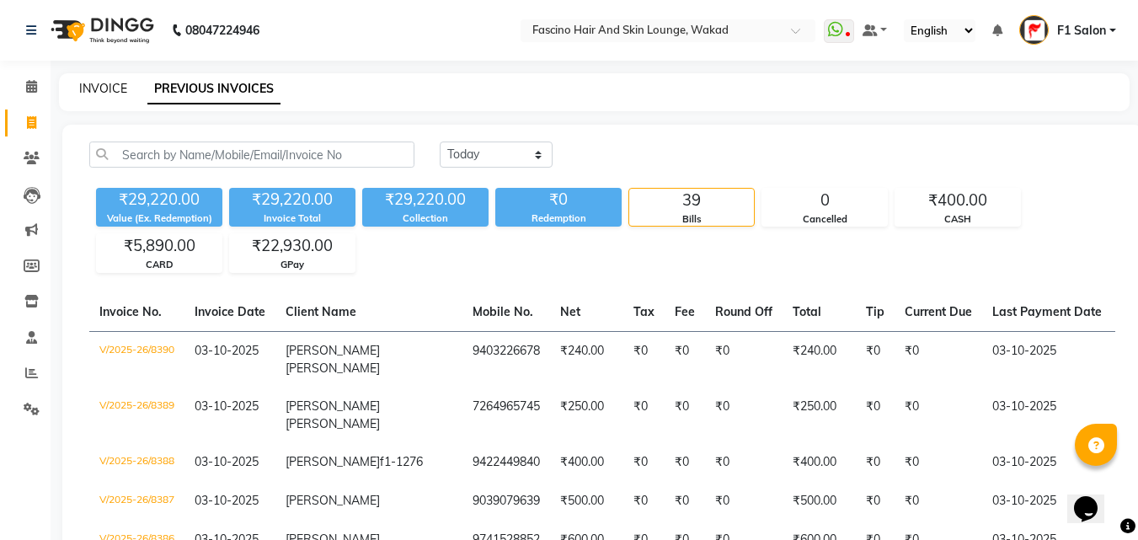
click at [86, 88] on link "INVOICE" at bounding box center [103, 88] width 48 height 15
select select "service"
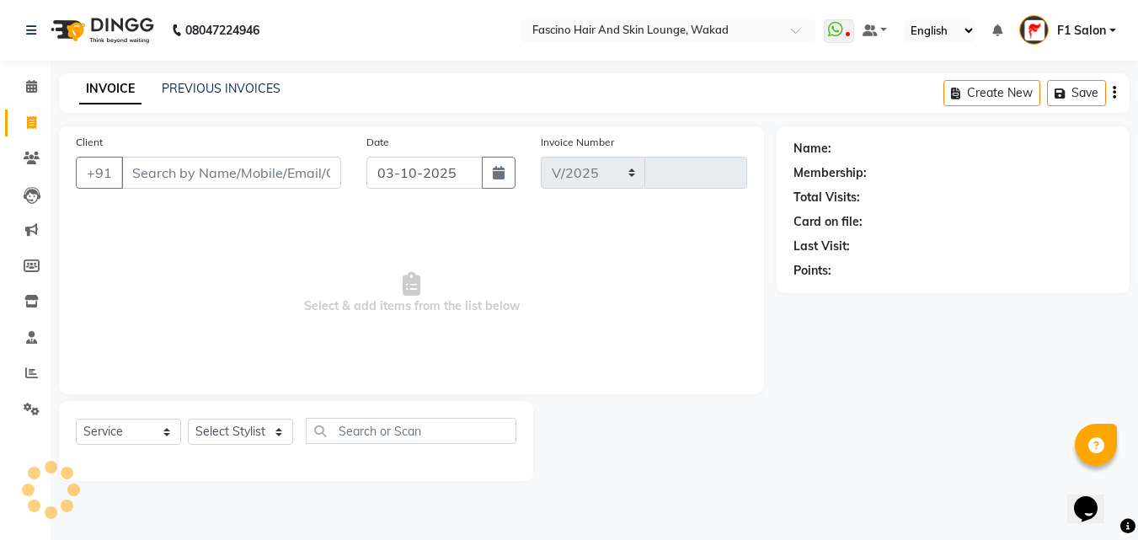
select select "126"
type input "8391"
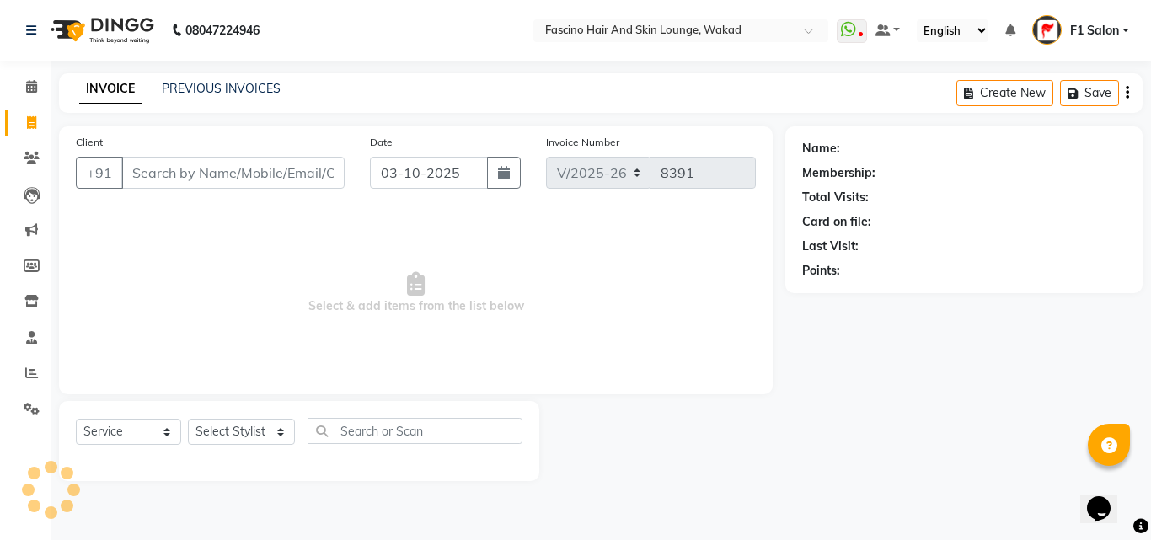
click at [151, 173] on input "Client" at bounding box center [232, 173] width 223 height 32
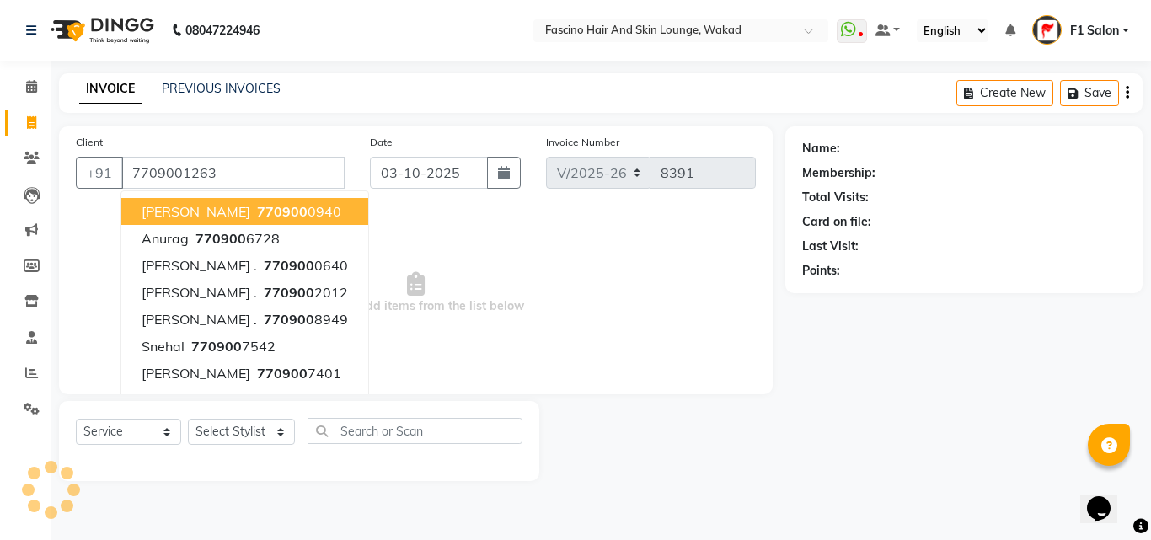
type input "7709001263"
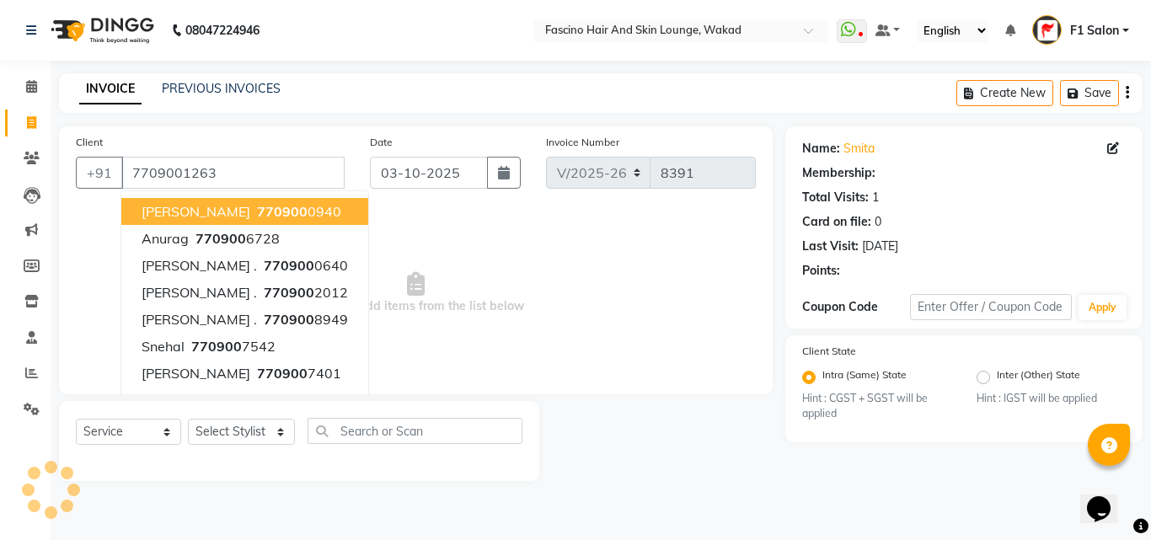
select select "1: Object"
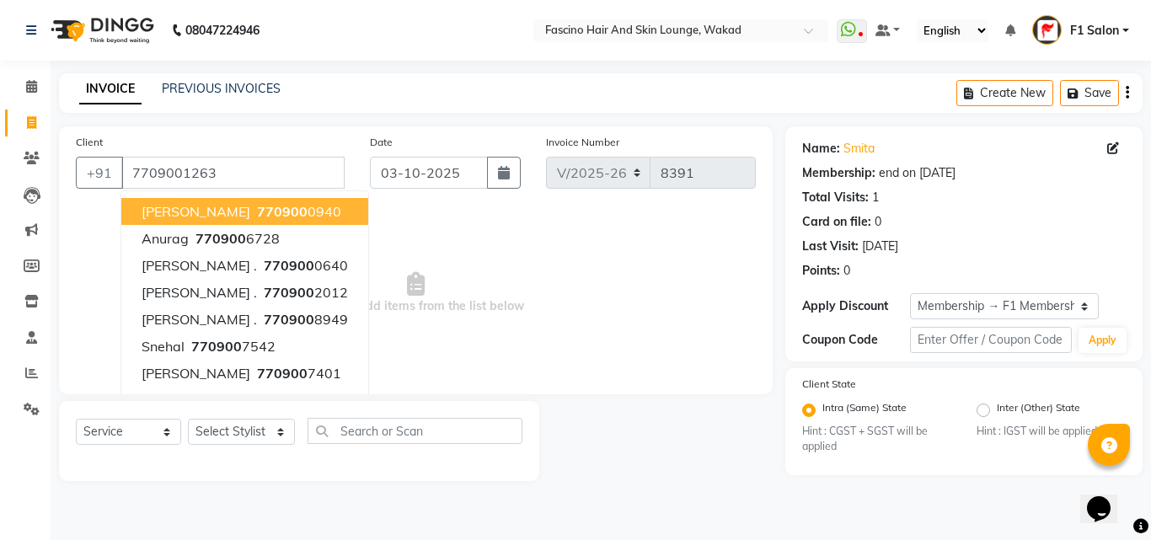
click at [537, 275] on span "Select & add items from the list below" at bounding box center [416, 293] width 680 height 168
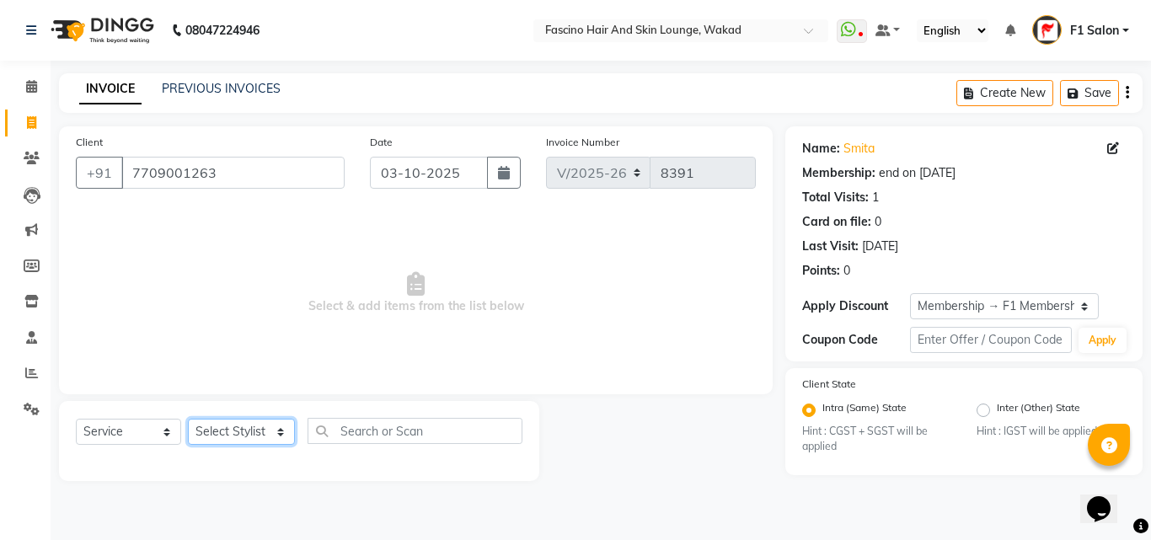
click at [223, 435] on select "Select Stylist 8805000650 Aarohi Chimu [PERSON_NAME] jh F1 Salon Ganesh F1 Gopa…" at bounding box center [241, 432] width 107 height 26
select select "57172"
click at [188, 419] on select "Select Stylist 8805000650 Aarohi Chimu [PERSON_NAME] jh F1 Salon Ganesh F1 Gopa…" at bounding box center [241, 432] width 107 height 26
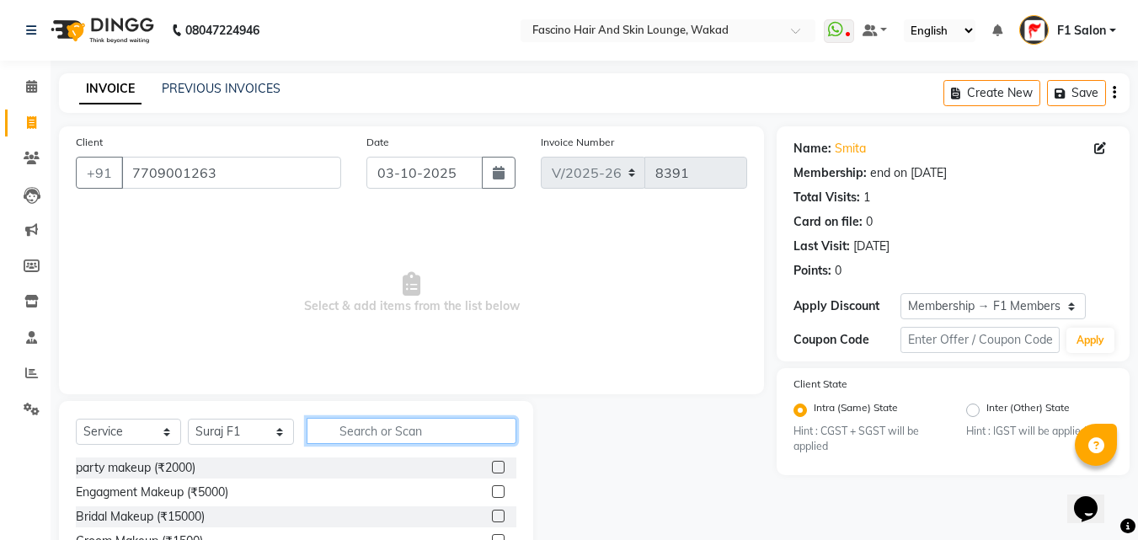
click at [425, 435] on input "text" at bounding box center [412, 431] width 210 height 26
click at [362, 429] on input "text" at bounding box center [412, 431] width 210 height 26
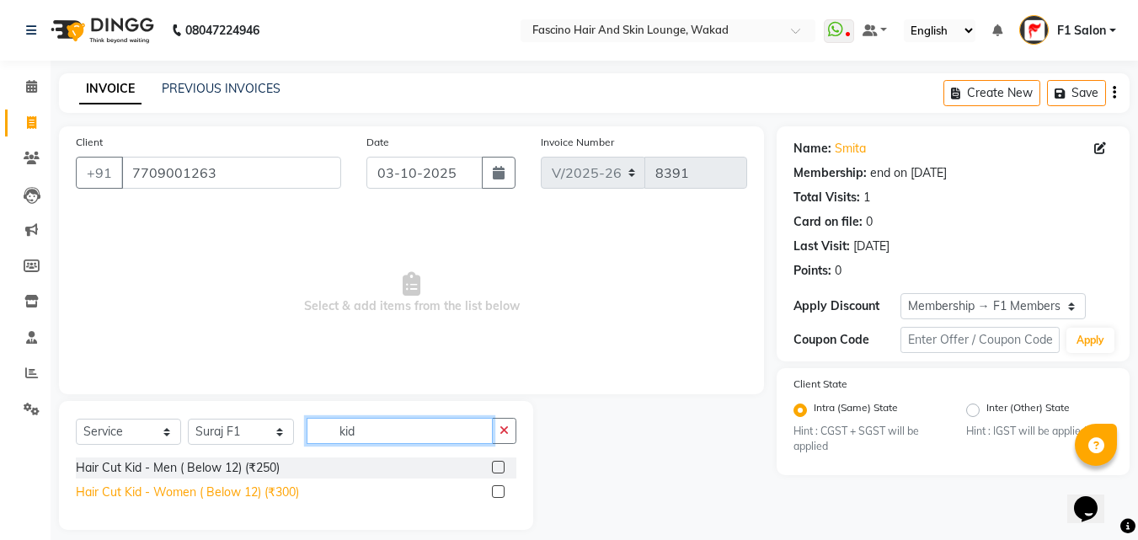
type input "kid"
click at [259, 484] on div "Hair Cut Kid - Women ( Below 12) (₹300)" at bounding box center [187, 492] width 223 height 18
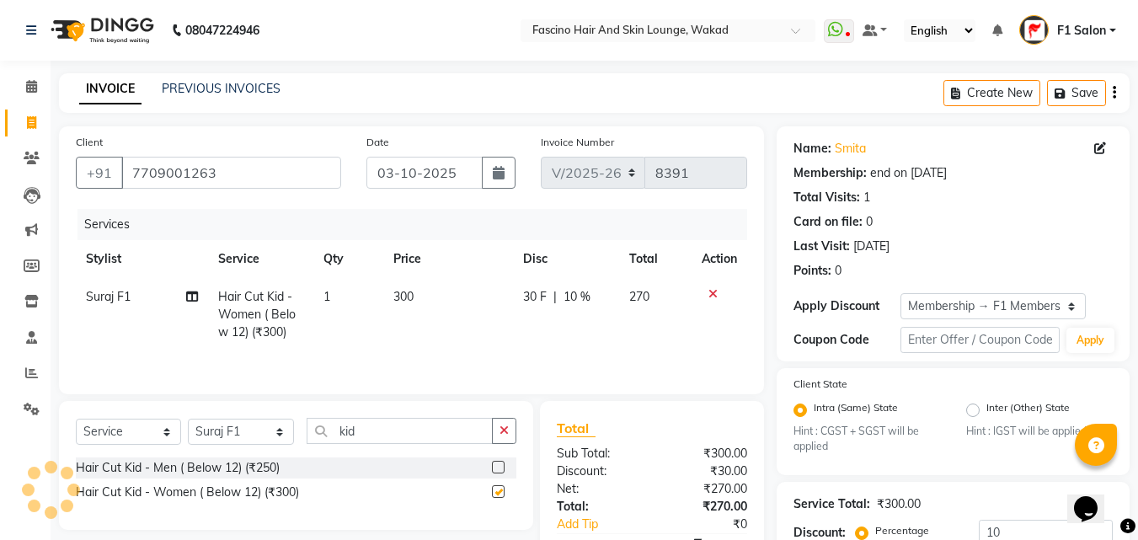
checkbox input "false"
click at [235, 428] on select "Select Stylist 8805000650 Aarohi Chimu [PERSON_NAME] jh F1 Salon Ganesh F1 Gopa…" at bounding box center [241, 432] width 106 height 26
select select "15980"
click at [188, 419] on select "Select Stylist 8805000650 Aarohi Chimu [PERSON_NAME] jh F1 Salon Ganesh F1 Gopa…" at bounding box center [241, 432] width 106 height 26
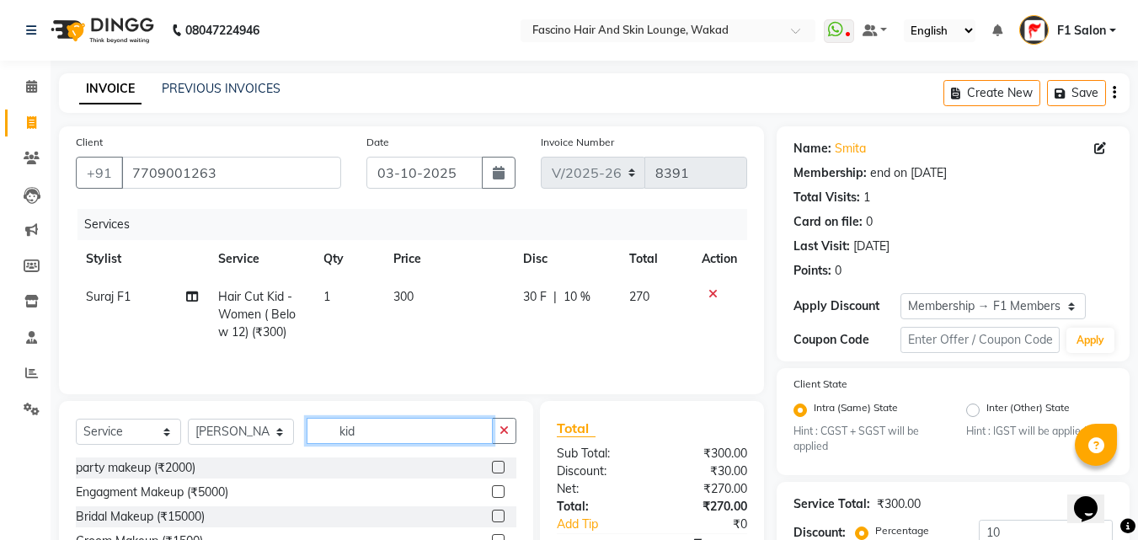
click at [385, 421] on input "kid" at bounding box center [400, 431] width 186 height 26
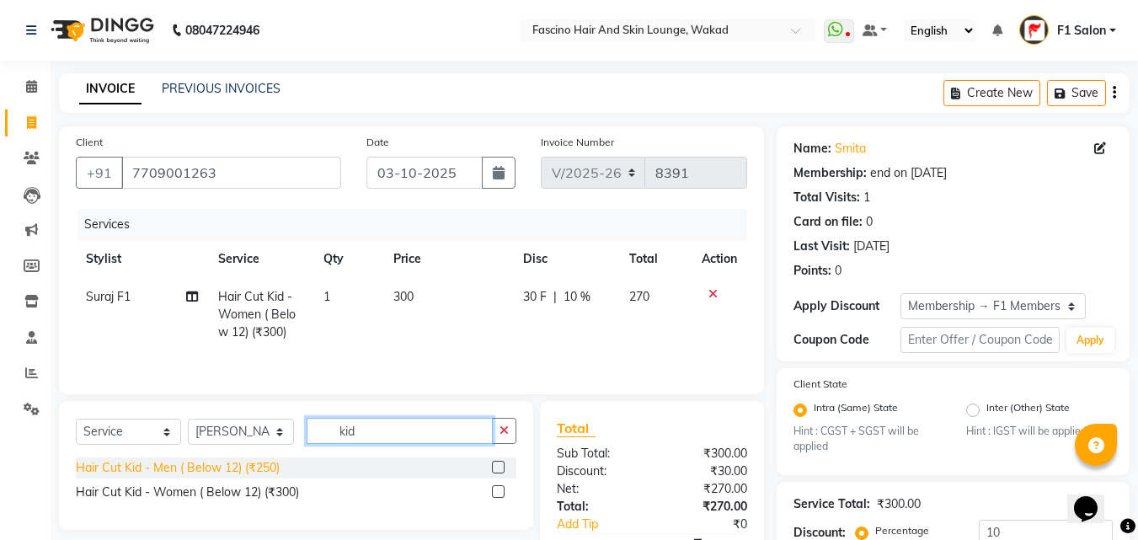
type input "kid"
click at [277, 462] on div "Hair Cut Kid - Men ( Below 12) (₹250)" at bounding box center [178, 468] width 204 height 18
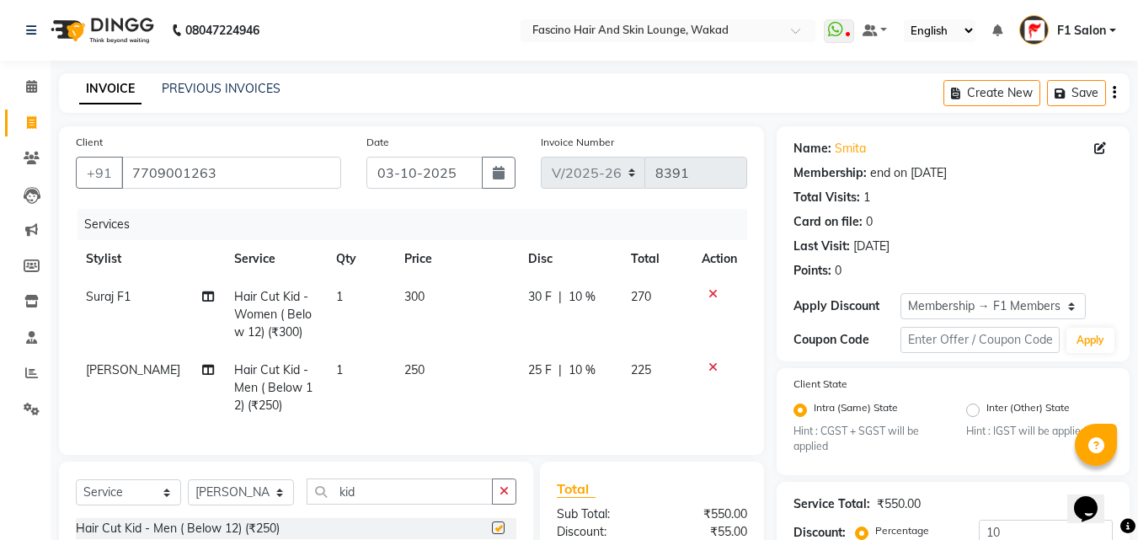
checkbox input "false"
drag, startPoint x: 407, startPoint y: 357, endPoint x: 415, endPoint y: 361, distance: 9.1
click at [408, 357] on td "250" at bounding box center [456, 387] width 124 height 73
select select "15980"
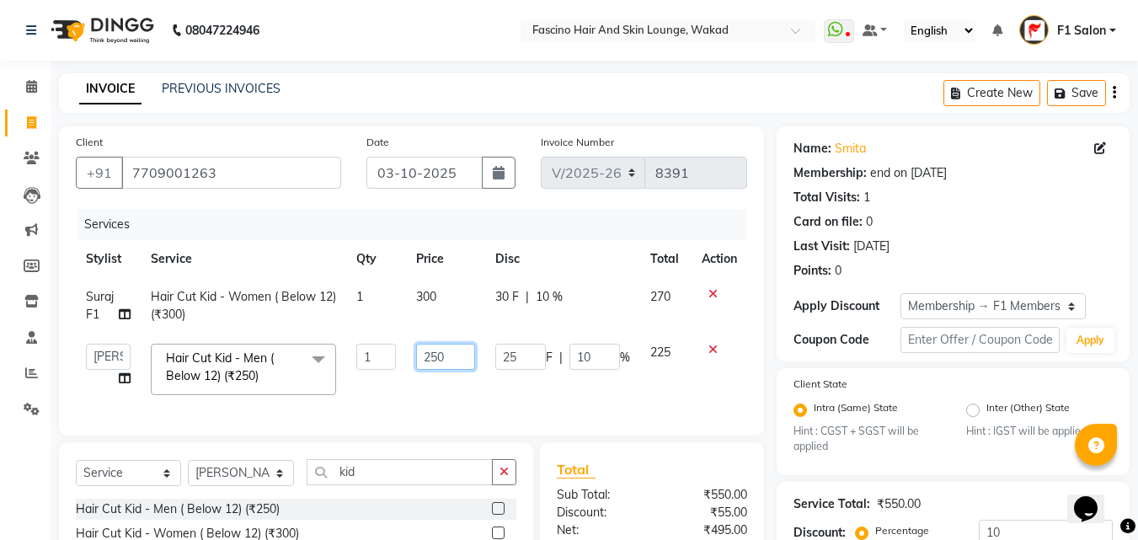
click at [433, 361] on input "250" at bounding box center [445, 357] width 58 height 26
click at [437, 360] on input "250" at bounding box center [445, 357] width 58 height 26
type input "200"
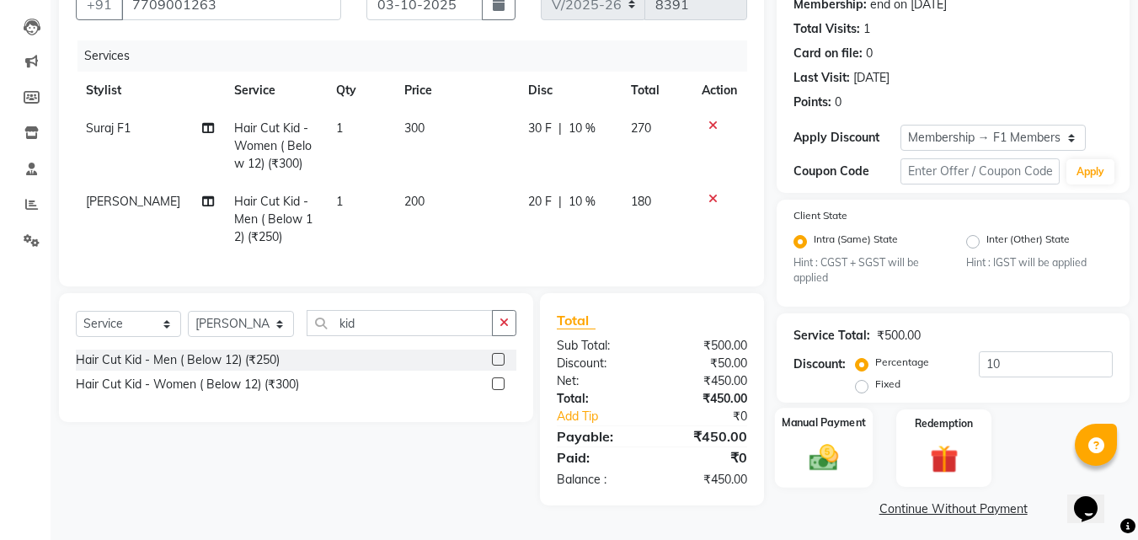
click at [830, 476] on div "Manual Payment" at bounding box center [824, 448] width 99 height 80
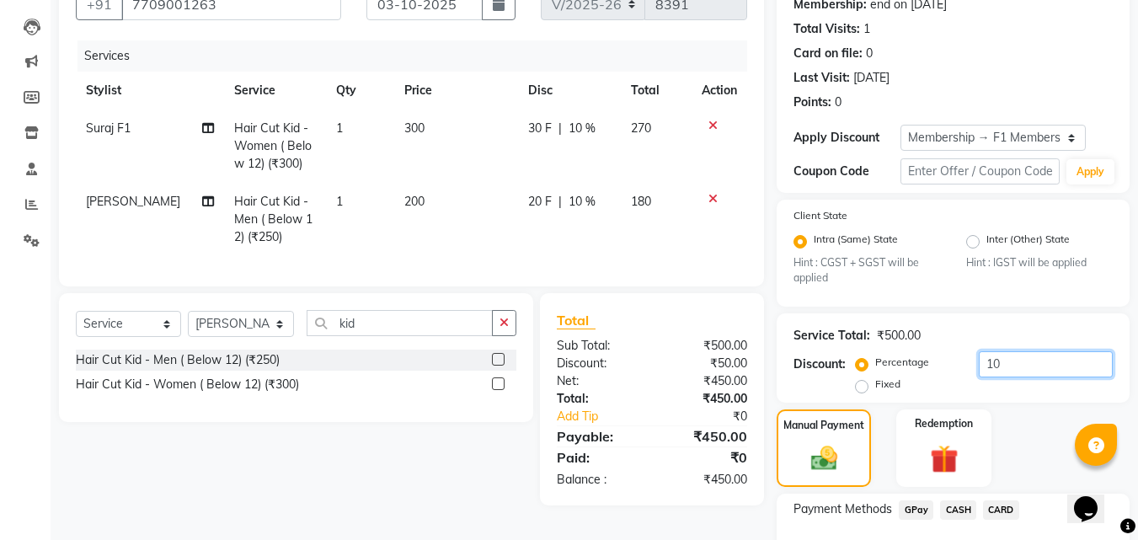
click at [1017, 367] on input "10" at bounding box center [1046, 364] width 134 height 26
type input "1"
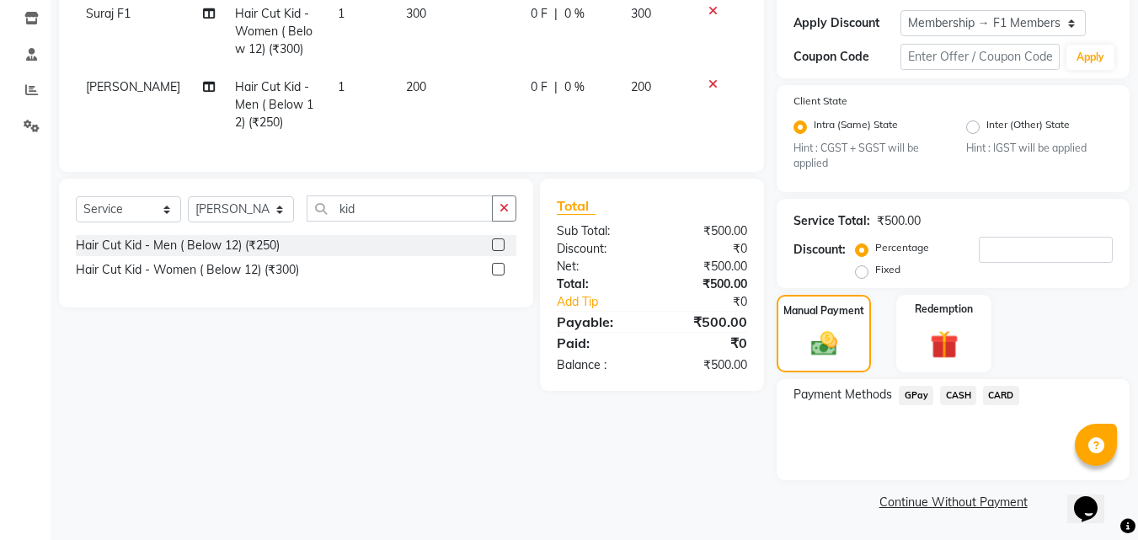
click at [949, 382] on div "Payment Methods GPay CASH CARD" at bounding box center [953, 429] width 353 height 101
click at [953, 386] on span "CASH" at bounding box center [958, 395] width 36 height 19
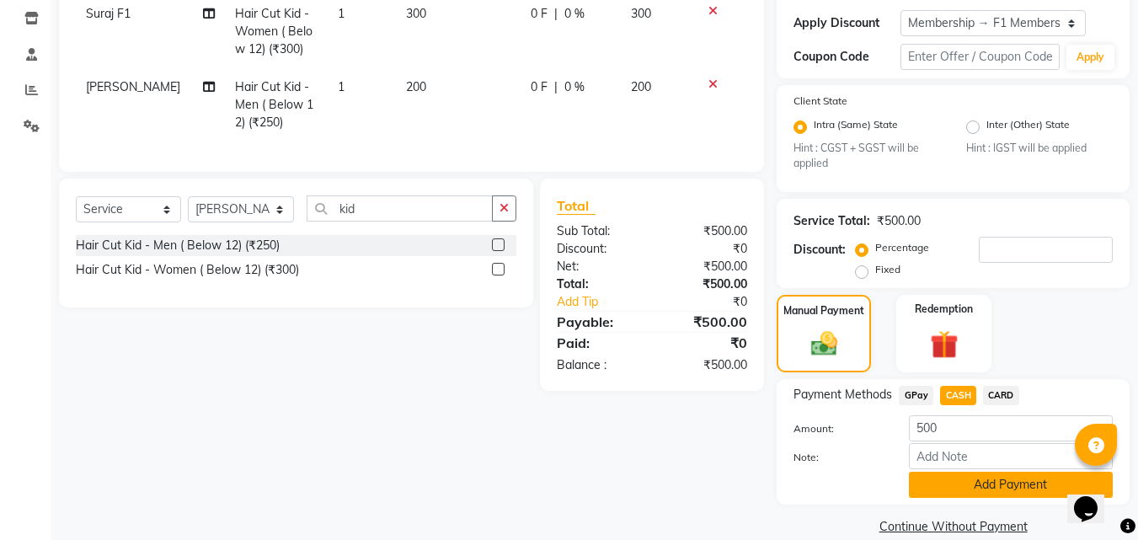
click at [959, 483] on button "Add Payment" at bounding box center [1011, 485] width 204 height 26
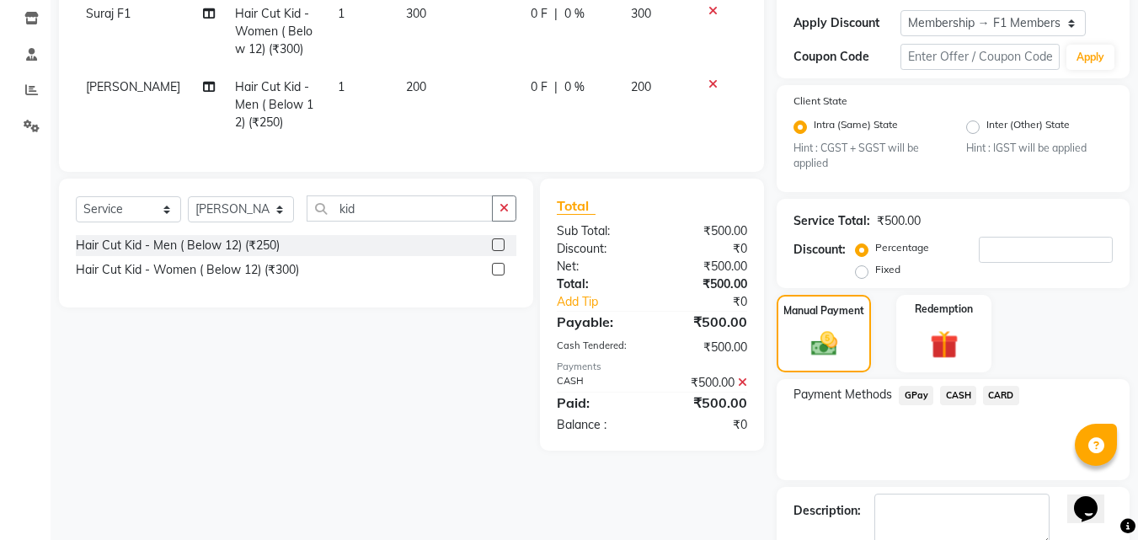
scroll to position [367, 0]
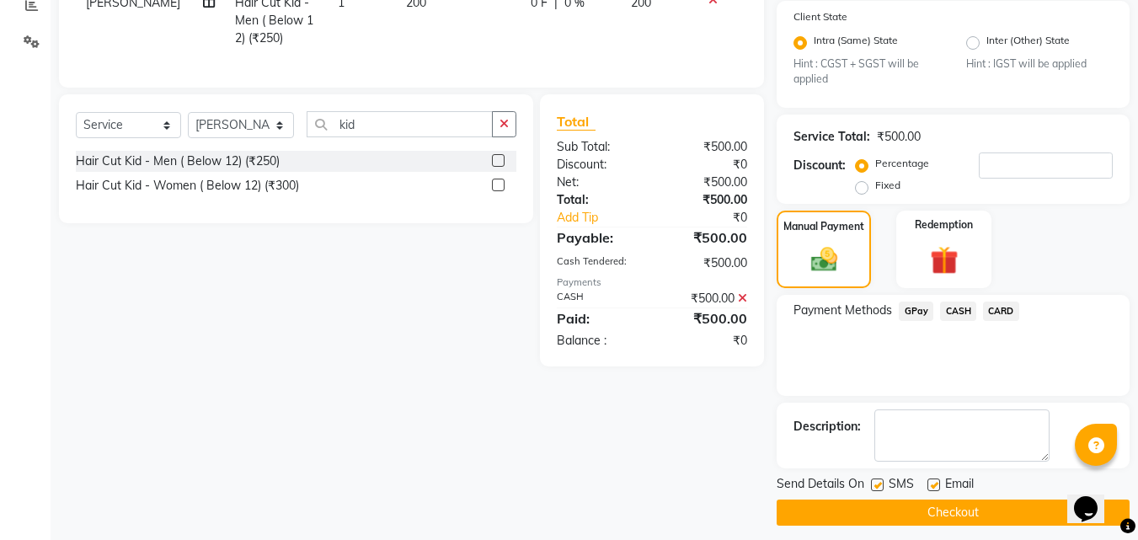
click at [879, 487] on label at bounding box center [877, 484] width 13 height 13
click at [879, 487] on input "checkbox" at bounding box center [876, 485] width 11 height 11
checkbox input "false"
click at [937, 478] on label at bounding box center [933, 484] width 13 height 13
click at [937, 480] on input "checkbox" at bounding box center [932, 485] width 11 height 11
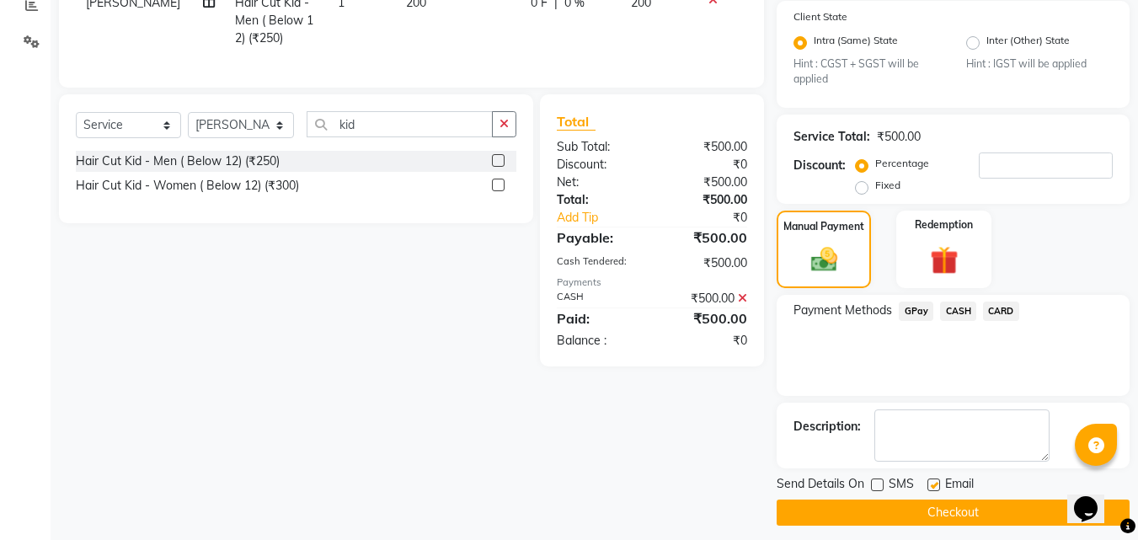
checkbox input "false"
drag, startPoint x: 918, startPoint y: 497, endPoint x: 917, endPoint y: 512, distance: 15.2
click at [918, 499] on div "Send Details On SMS Email Checkout" at bounding box center [953, 500] width 353 height 51
click at [917, 512] on button "Checkout" at bounding box center [953, 512] width 353 height 26
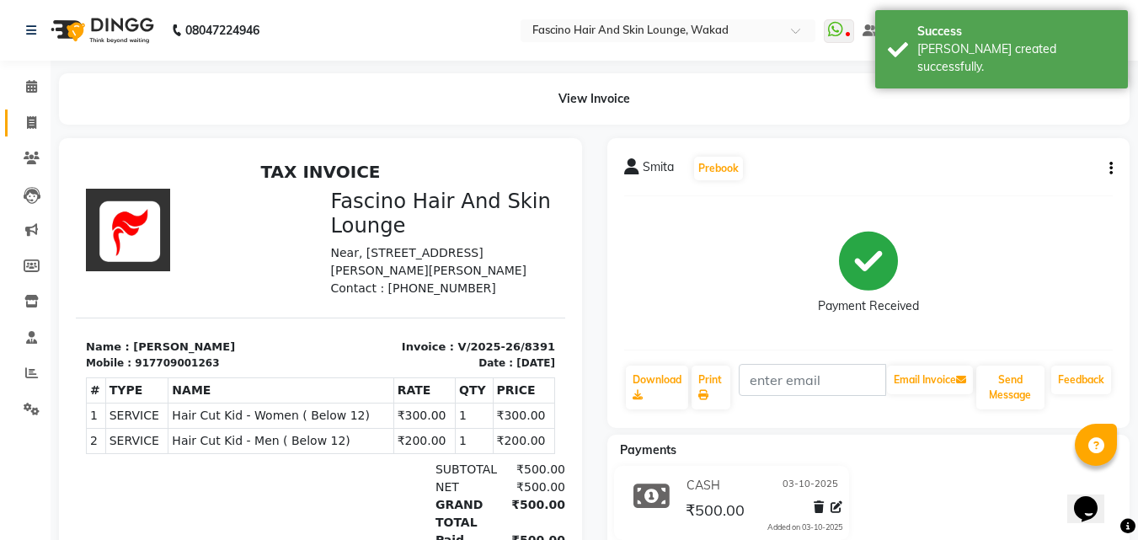
click at [21, 112] on link "Invoice" at bounding box center [25, 123] width 40 height 28
select select "126"
select select "service"
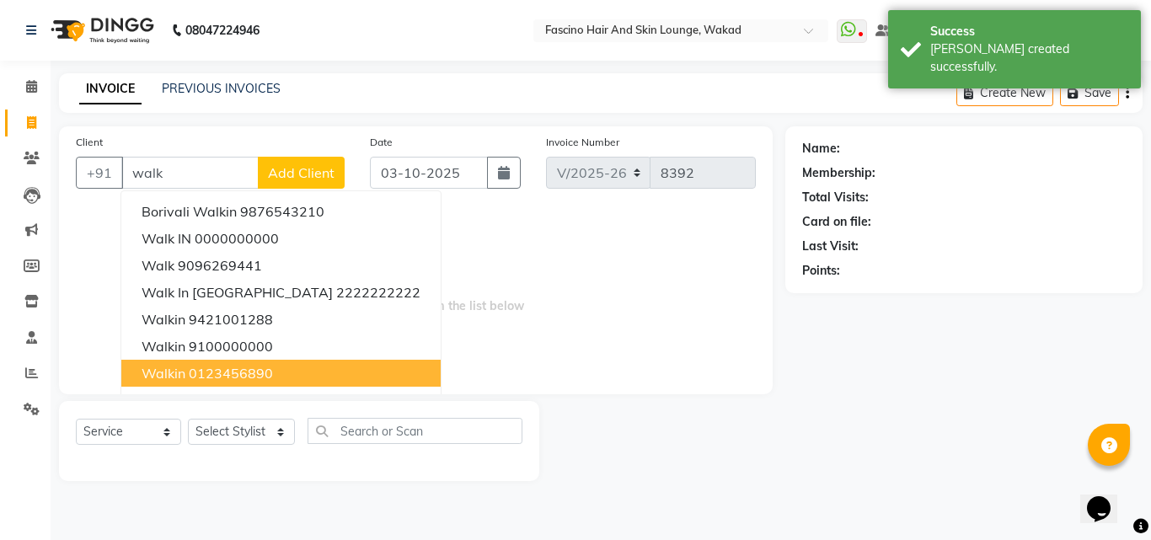
click at [158, 370] on span "walkin" at bounding box center [164, 373] width 44 height 17
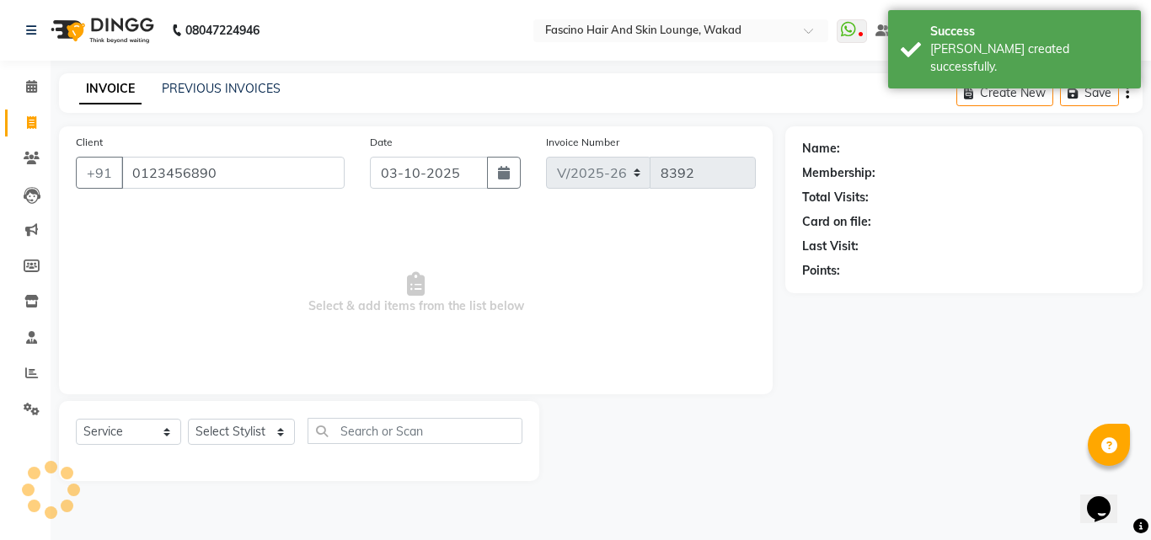
type input "0123456890"
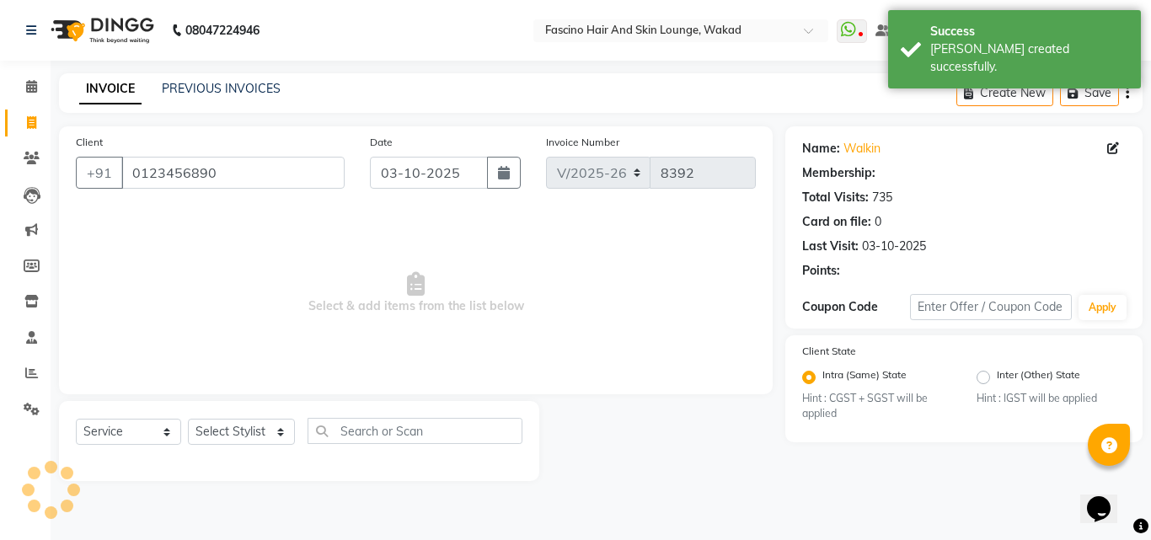
select select "1: Object"
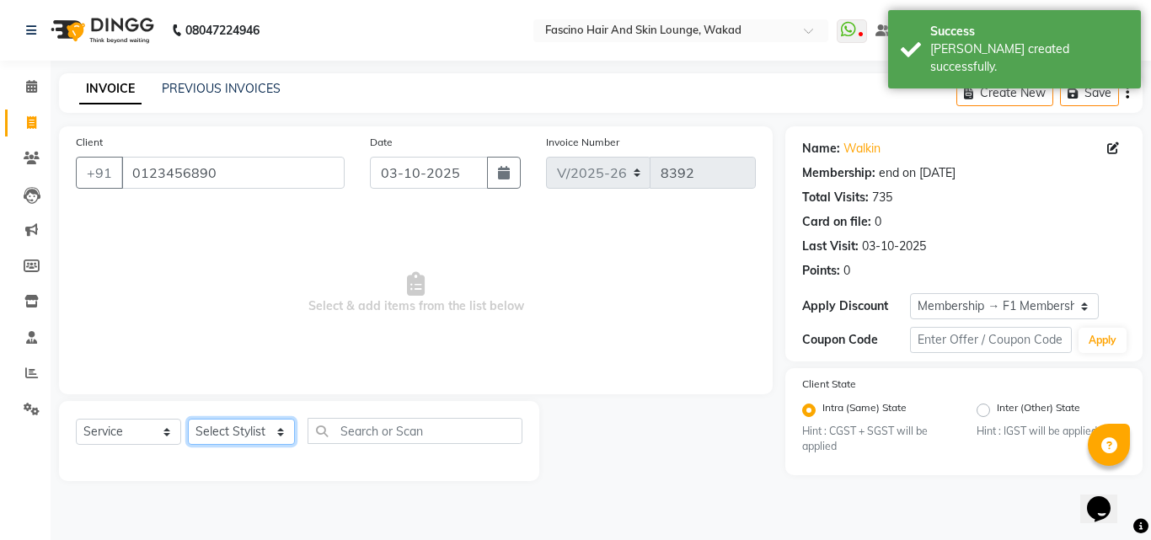
click at [216, 435] on select "Select Stylist 8805000650 Aarohi Chimu [PERSON_NAME] jh F1 Salon Ganesh F1 Gopa…" at bounding box center [241, 432] width 107 height 26
select select "23131"
click at [188, 419] on select "Select Stylist 8805000650 Aarohi Chimu [PERSON_NAME] jh F1 Salon Ganesh F1 Gopa…" at bounding box center [241, 432] width 107 height 26
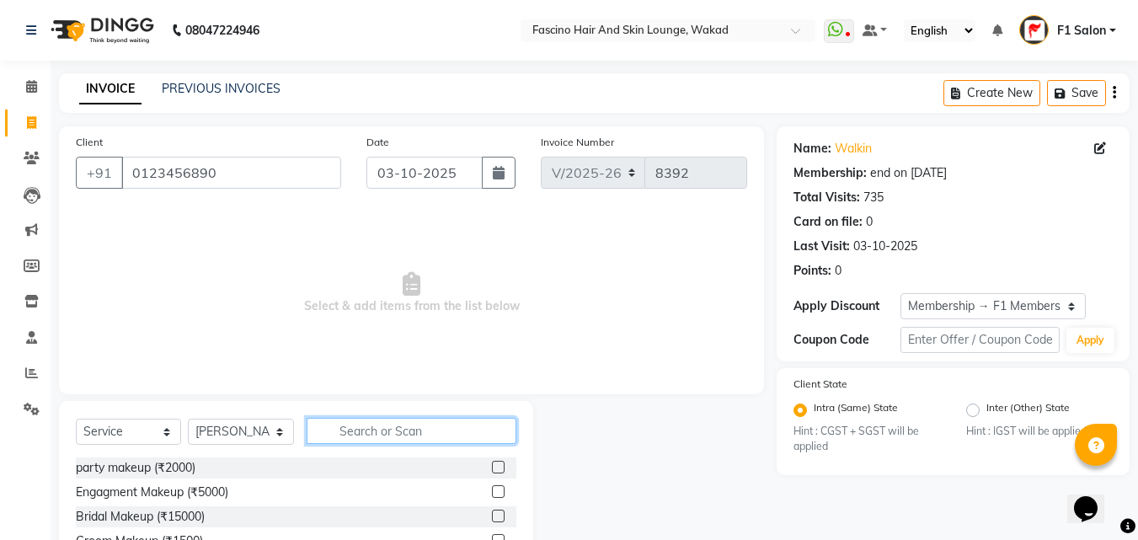
click at [382, 431] on input "text" at bounding box center [412, 431] width 210 height 26
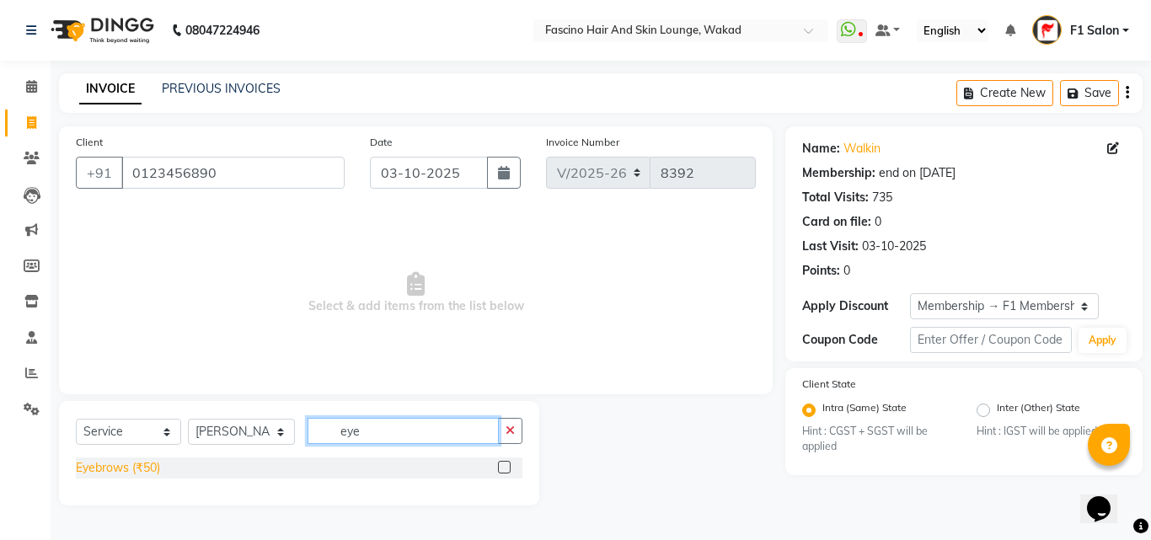
type input "eye"
click at [154, 465] on div "Eyebrows (₹50)" at bounding box center [118, 468] width 84 height 18
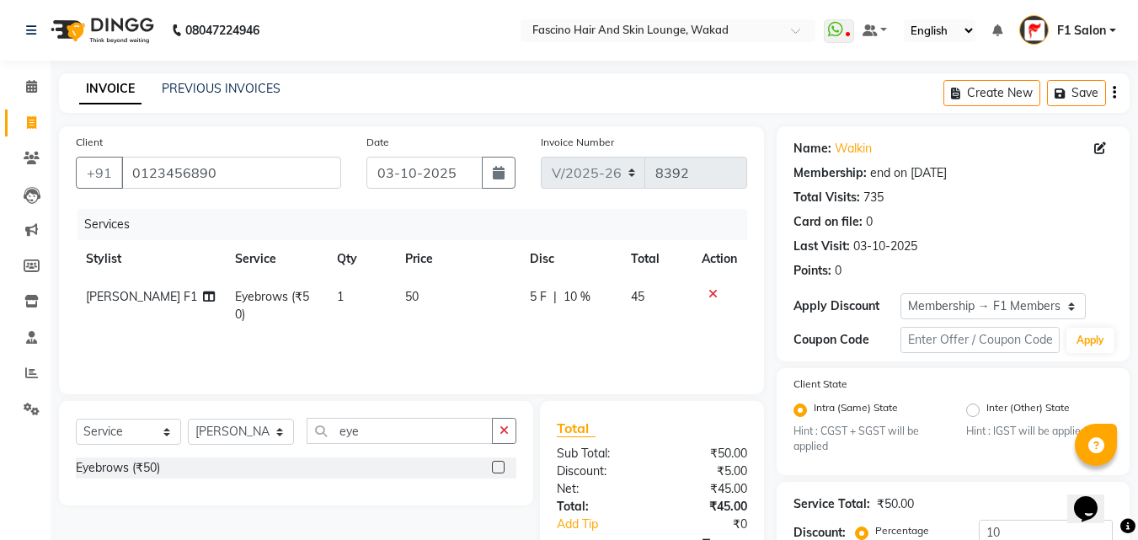
scroll to position [175, 0]
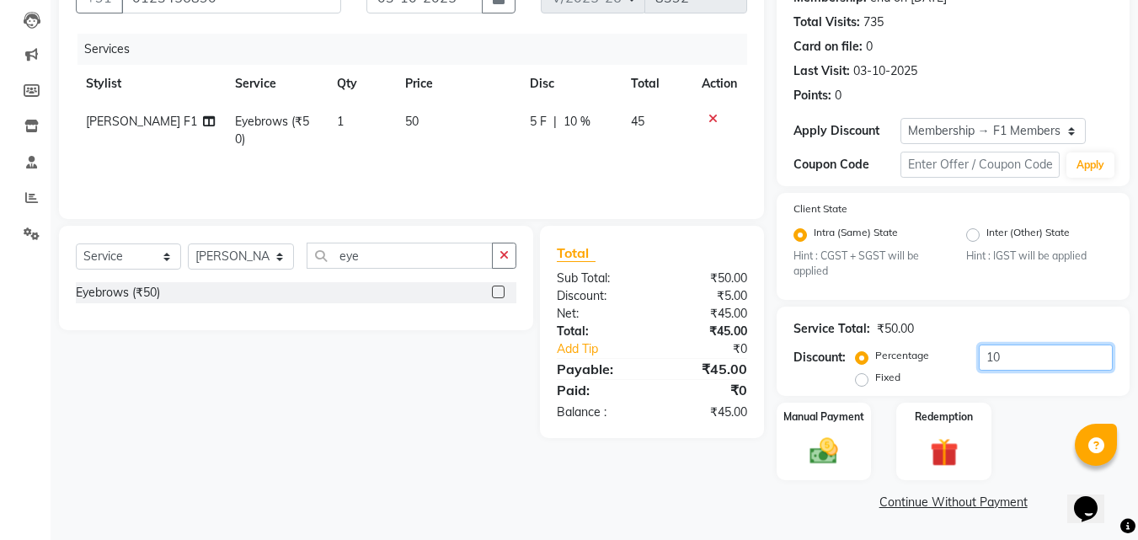
click at [998, 346] on input "10" at bounding box center [1046, 357] width 134 height 26
click at [820, 441] on img at bounding box center [823, 452] width 47 height 34
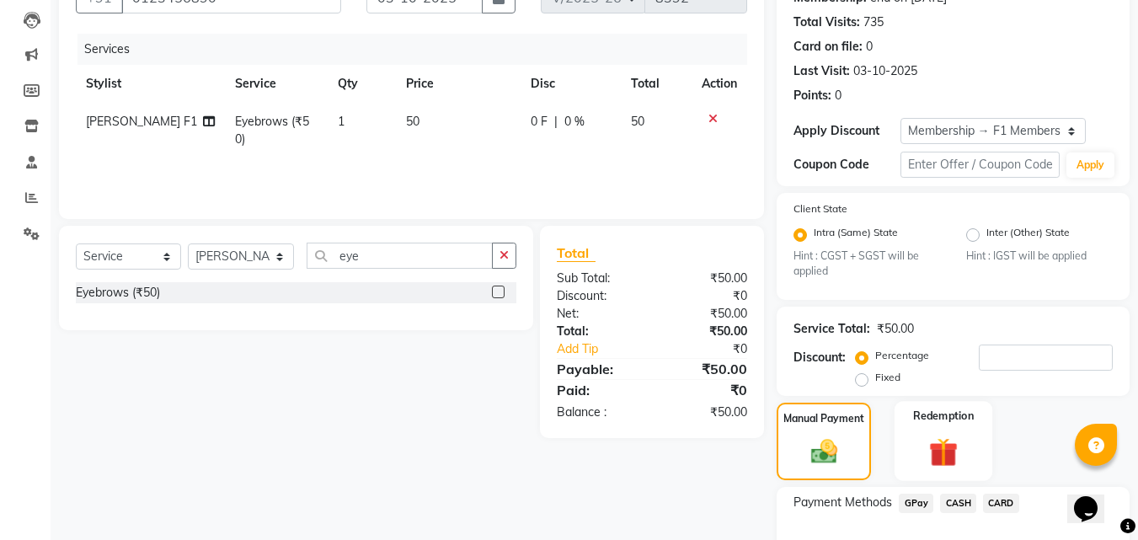
scroll to position [259, 0]
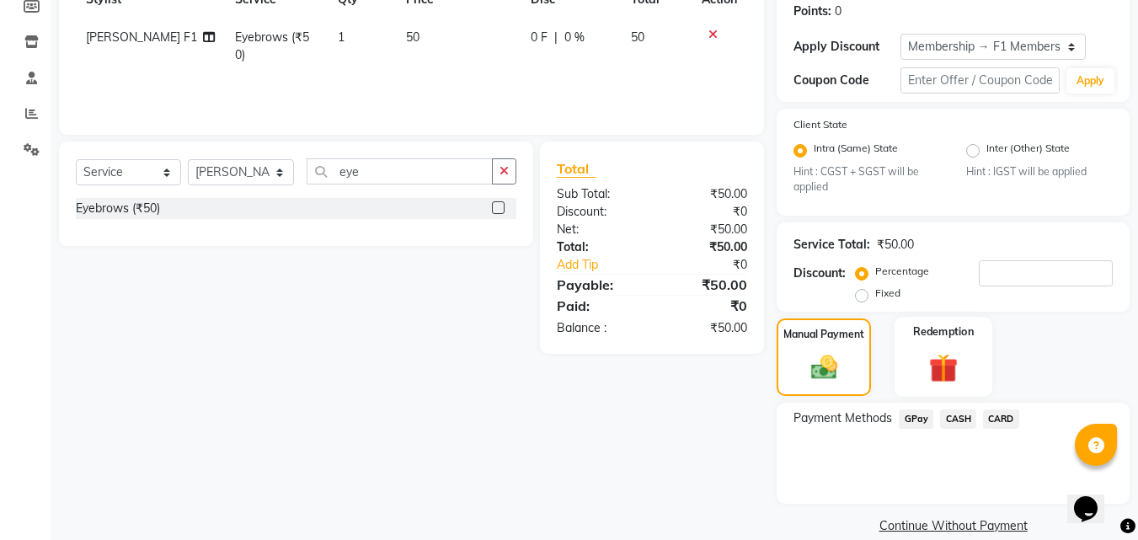
click at [909, 412] on span "GPay" at bounding box center [916, 418] width 35 height 19
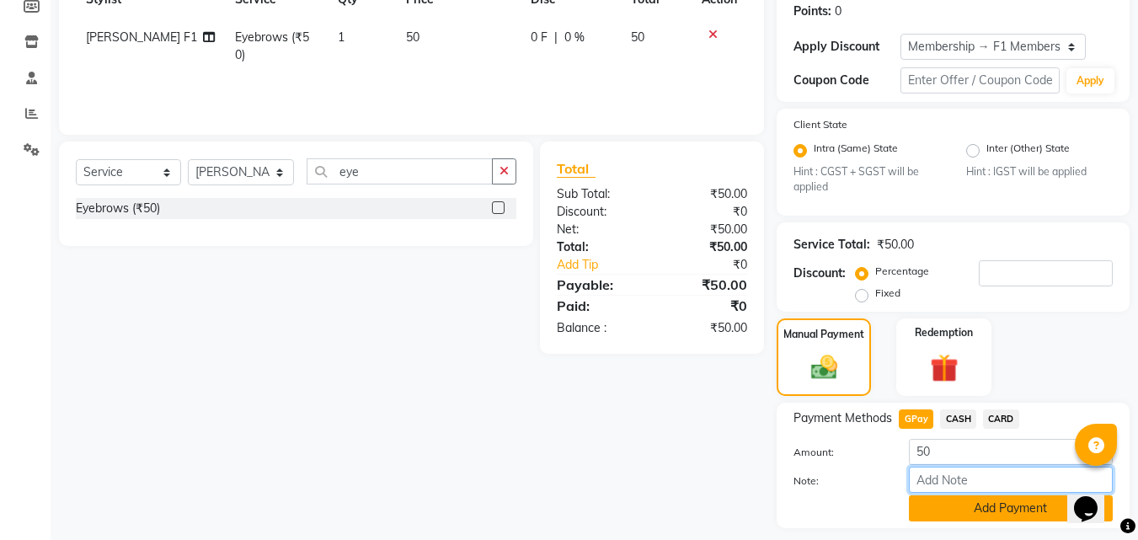
drag, startPoint x: 948, startPoint y: 493, endPoint x: 958, endPoint y: 510, distance: 20.0
click at [956, 505] on div "Amount: 50 Note: Add Payment" at bounding box center [952, 480] width 319 height 83
click at [958, 510] on button "Add Payment" at bounding box center [1011, 508] width 204 height 26
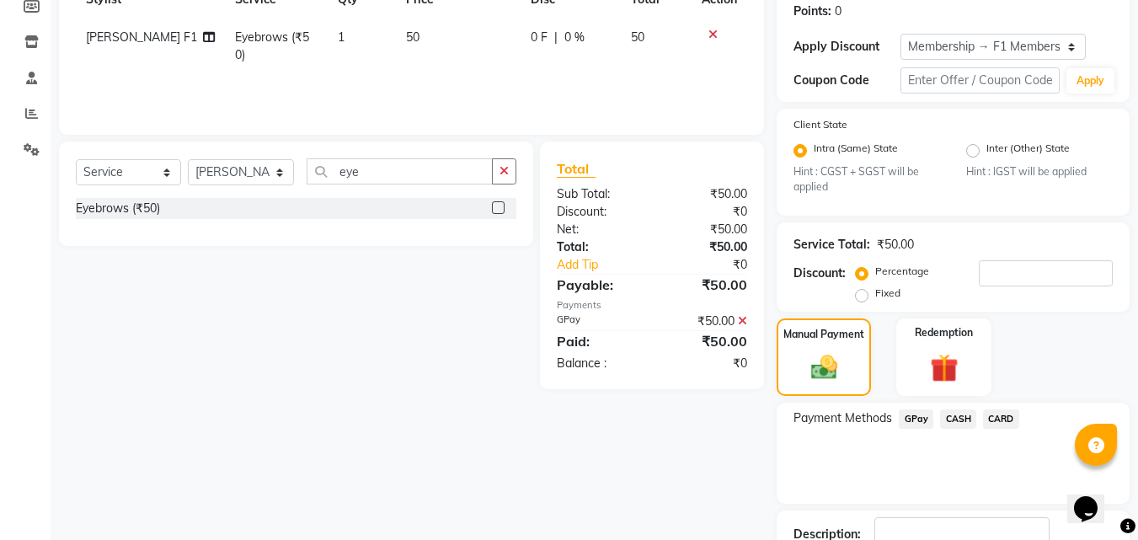
scroll to position [378, 0]
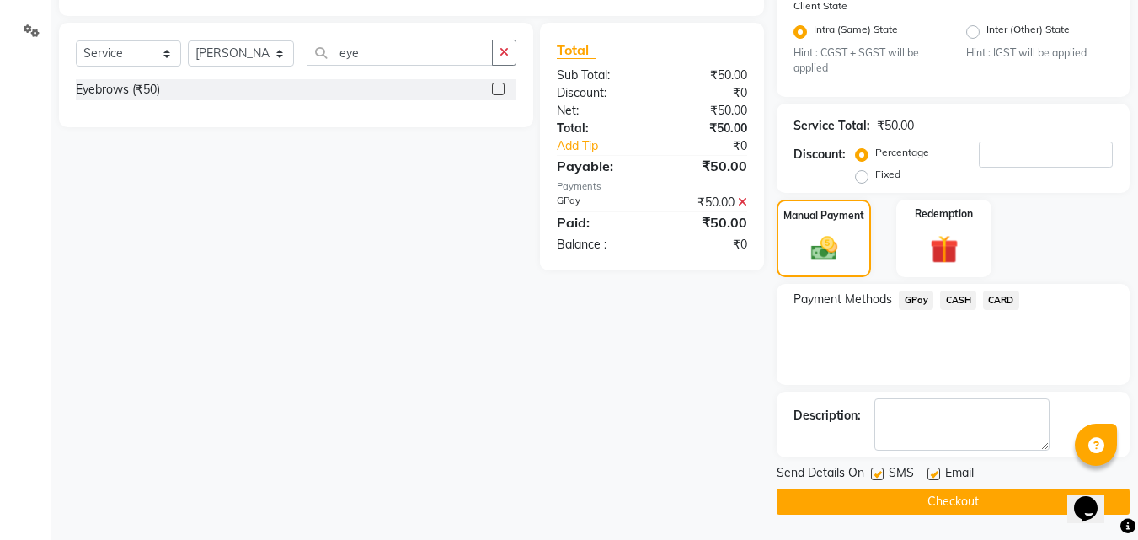
click at [877, 469] on label at bounding box center [877, 473] width 13 height 13
click at [877, 469] on input "checkbox" at bounding box center [876, 474] width 11 height 11
click at [883, 498] on button "Checkout" at bounding box center [953, 502] width 353 height 26
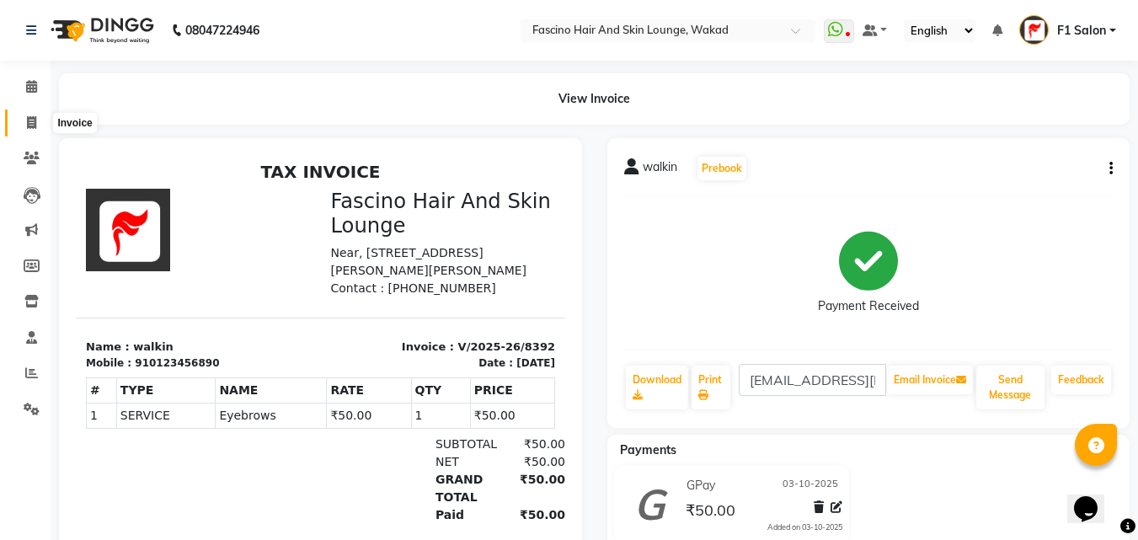
drag, startPoint x: 34, startPoint y: 115, endPoint x: 49, endPoint y: 118, distance: 15.4
click at [33, 116] on icon at bounding box center [31, 122] width 9 height 13
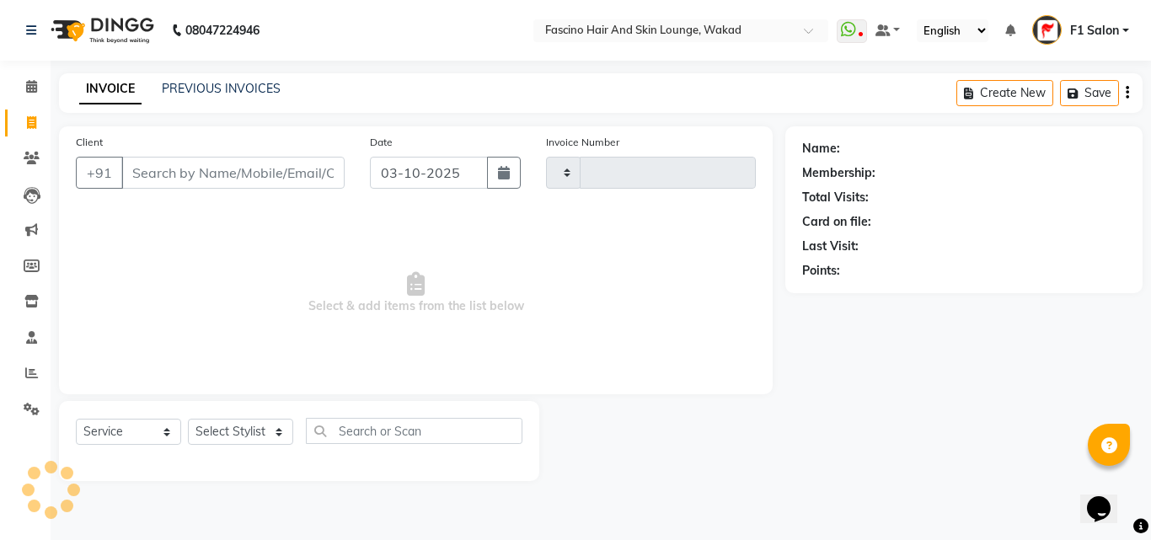
click at [240, 99] on div "INVOICE PREVIOUS INVOICES Create New Save" at bounding box center [600, 93] width 1083 height 40
drag, startPoint x: 256, startPoint y: 78, endPoint x: 279, endPoint y: 88, distance: 24.9
click at [257, 78] on div "INVOICE PREVIOUS INVOICES Create New Save" at bounding box center [600, 93] width 1083 height 40
click at [273, 86] on link "PREVIOUS INVOICES" at bounding box center [221, 88] width 119 height 15
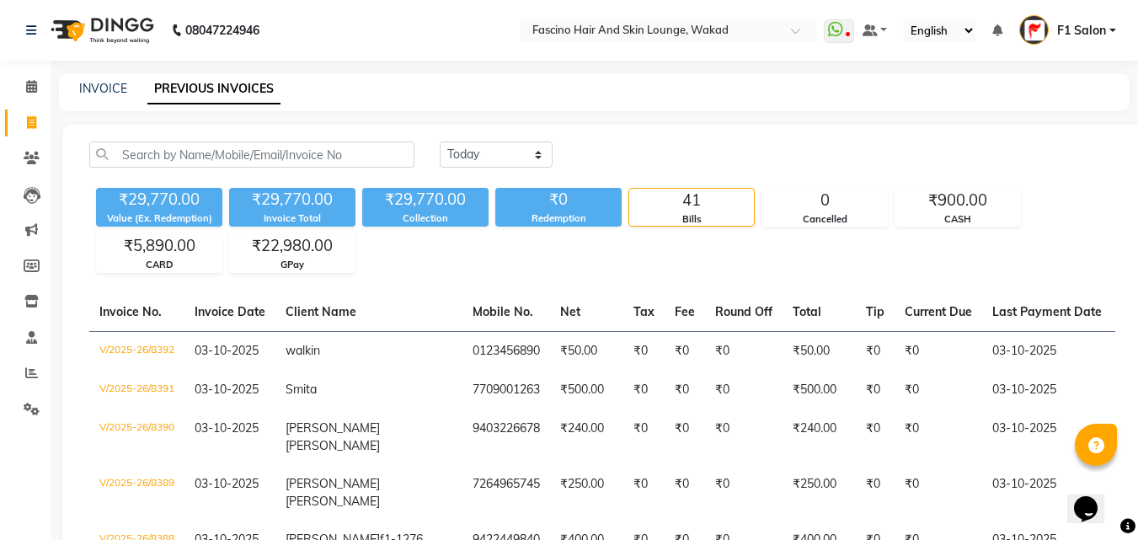
click at [462, 295] on th "Mobile No." at bounding box center [506, 312] width 88 height 39
click at [18, 380] on span at bounding box center [31, 373] width 29 height 19
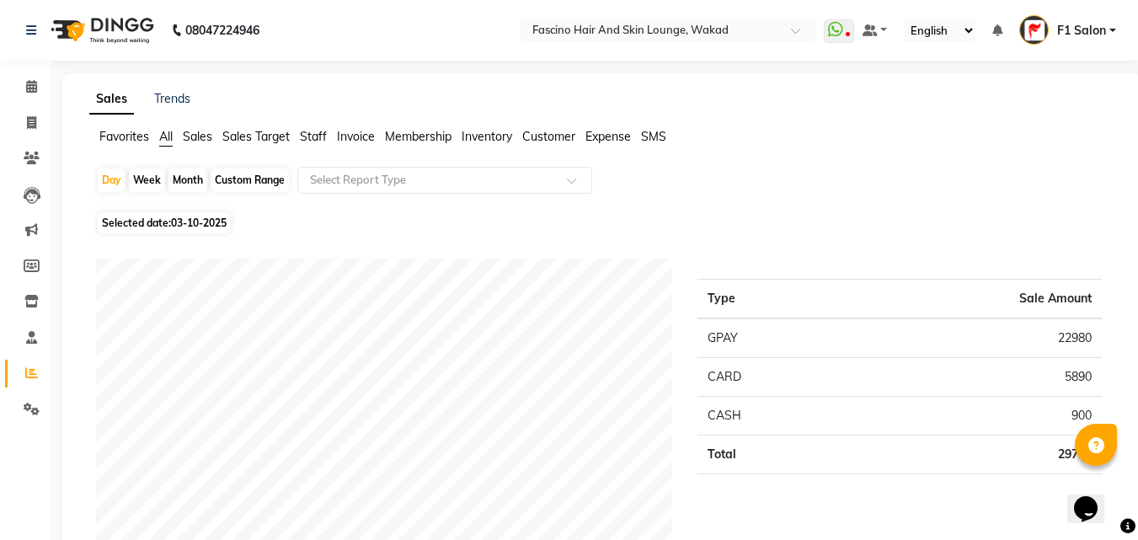
click at [190, 180] on div "Month" at bounding box center [187, 180] width 39 height 24
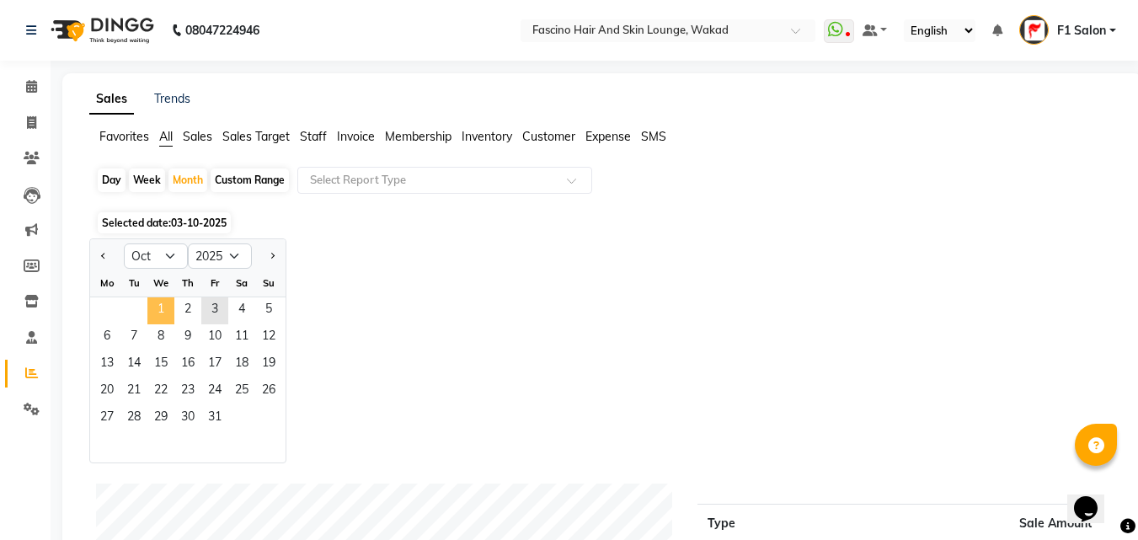
click at [158, 318] on span "1" at bounding box center [160, 310] width 27 height 27
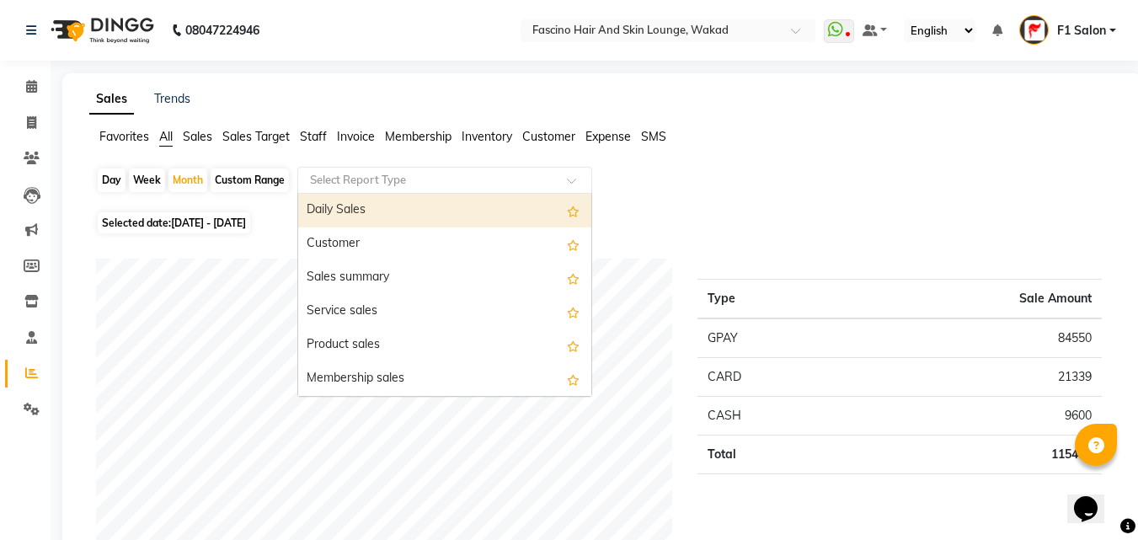
click at [446, 176] on input "text" at bounding box center [428, 180] width 243 height 17
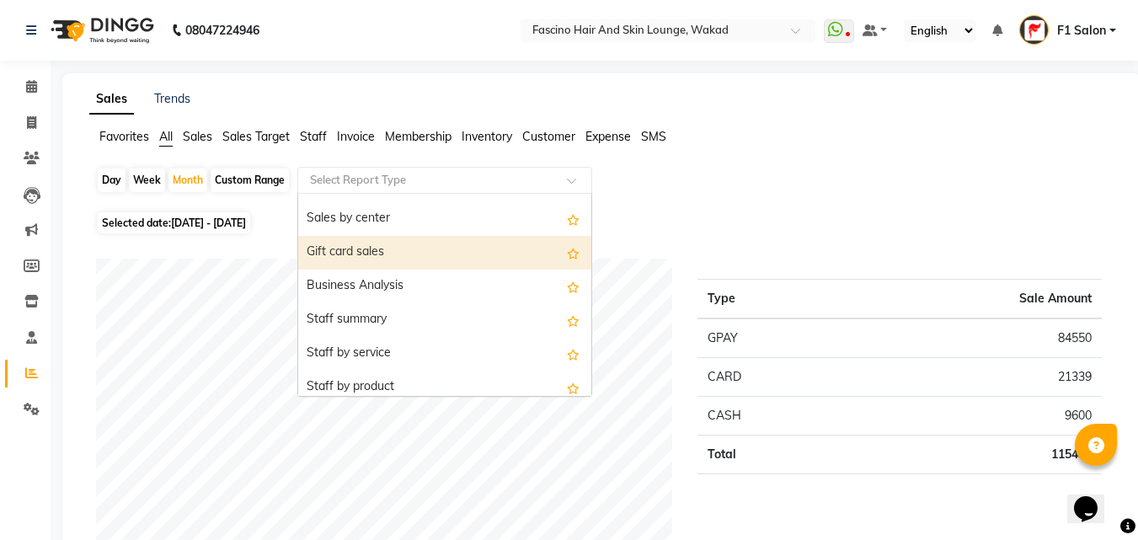
scroll to position [421, 0]
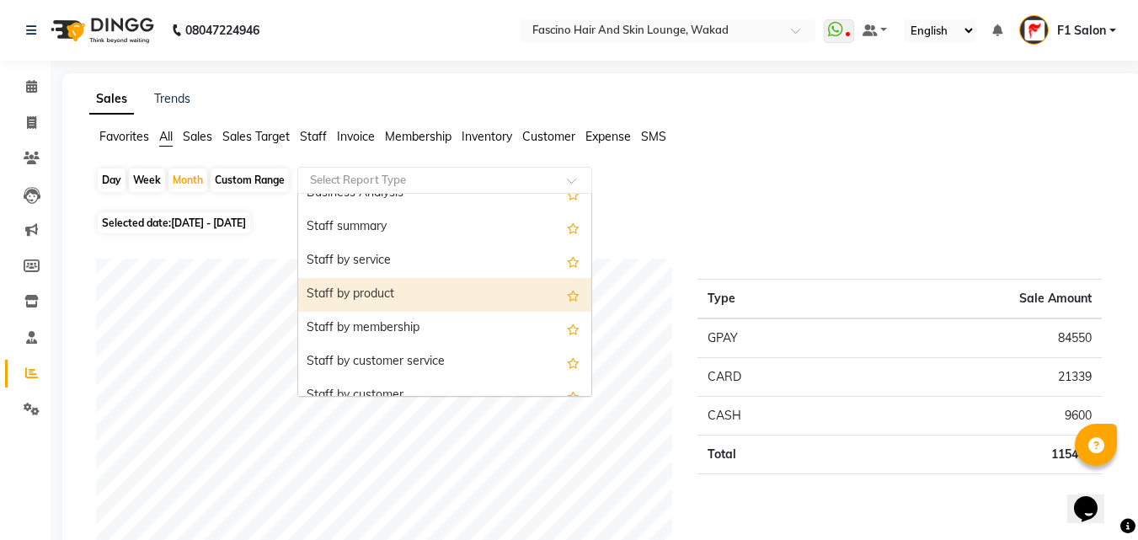
click at [384, 286] on div "Staff by product" at bounding box center [444, 295] width 293 height 34
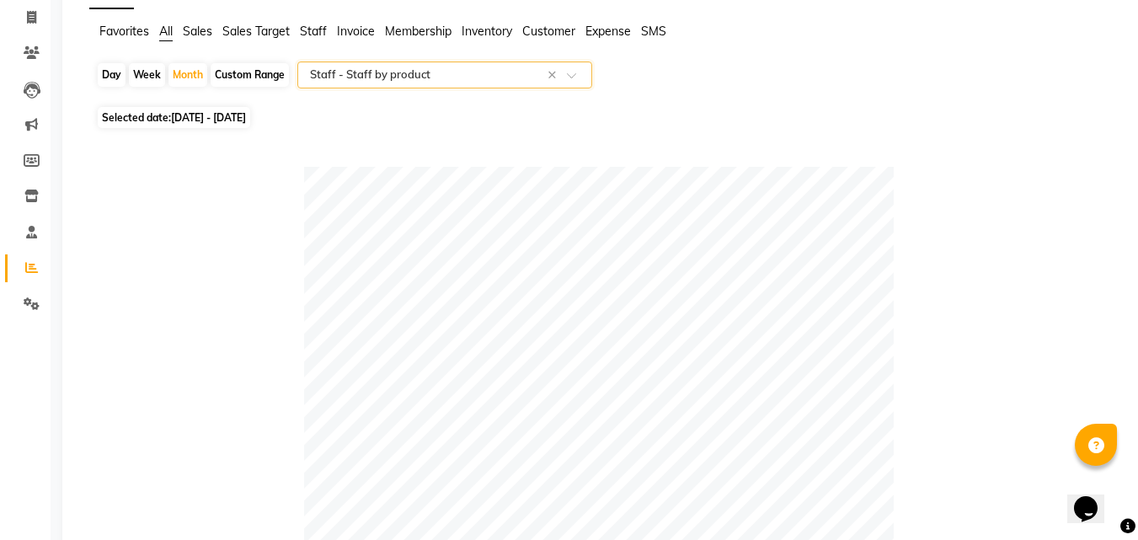
scroll to position [0, 0]
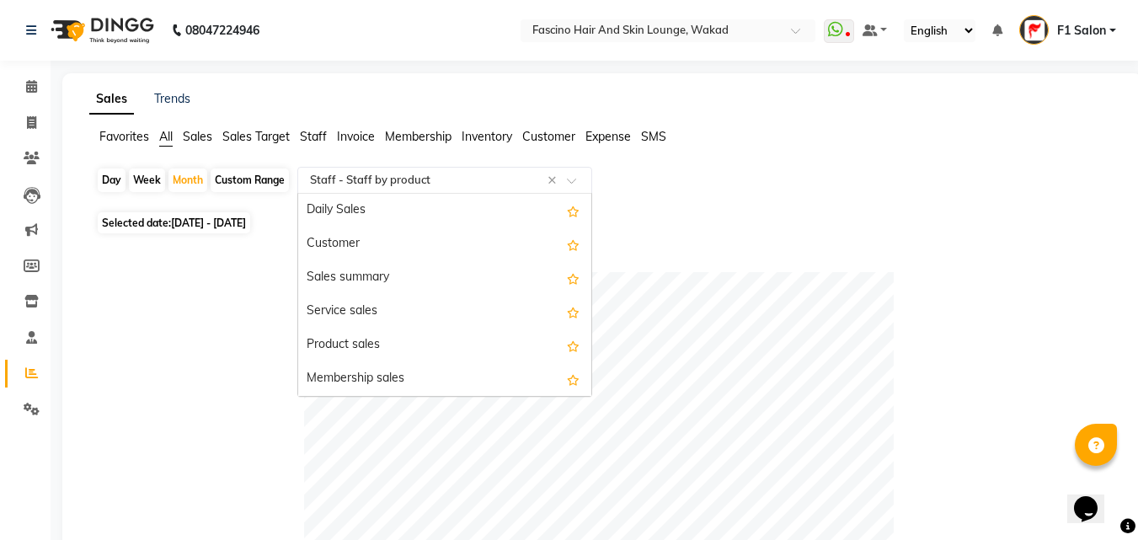
click at [398, 179] on input "text" at bounding box center [428, 180] width 243 height 17
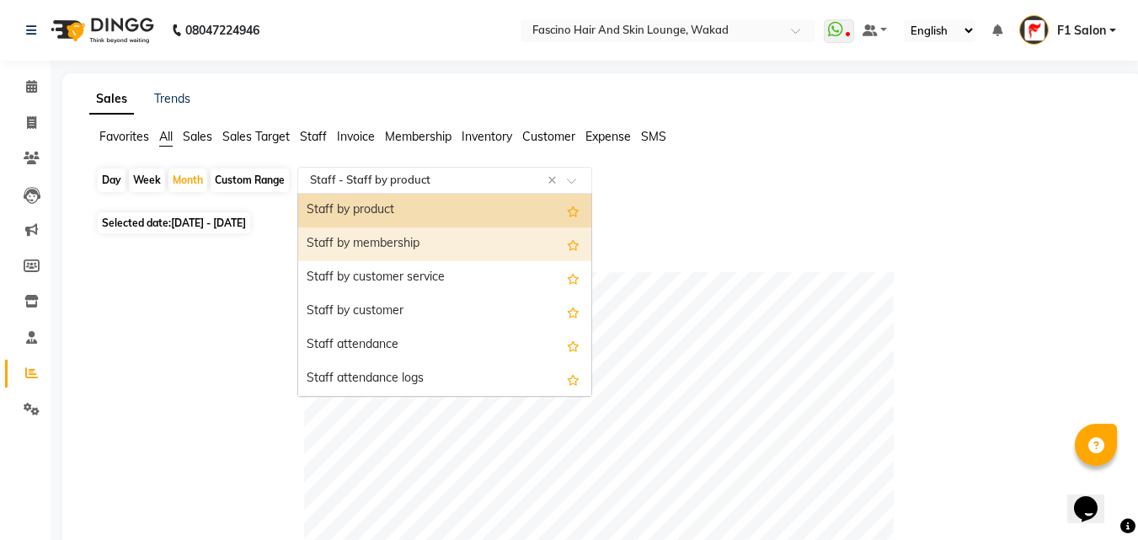
click at [392, 238] on div "Staff by membership" at bounding box center [444, 244] width 293 height 34
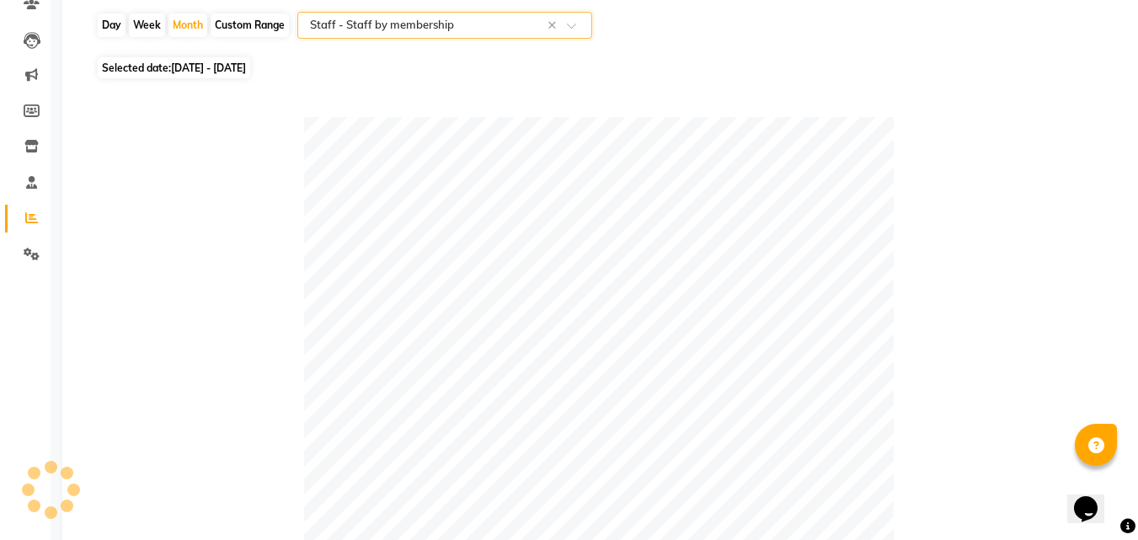
scroll to position [0, 0]
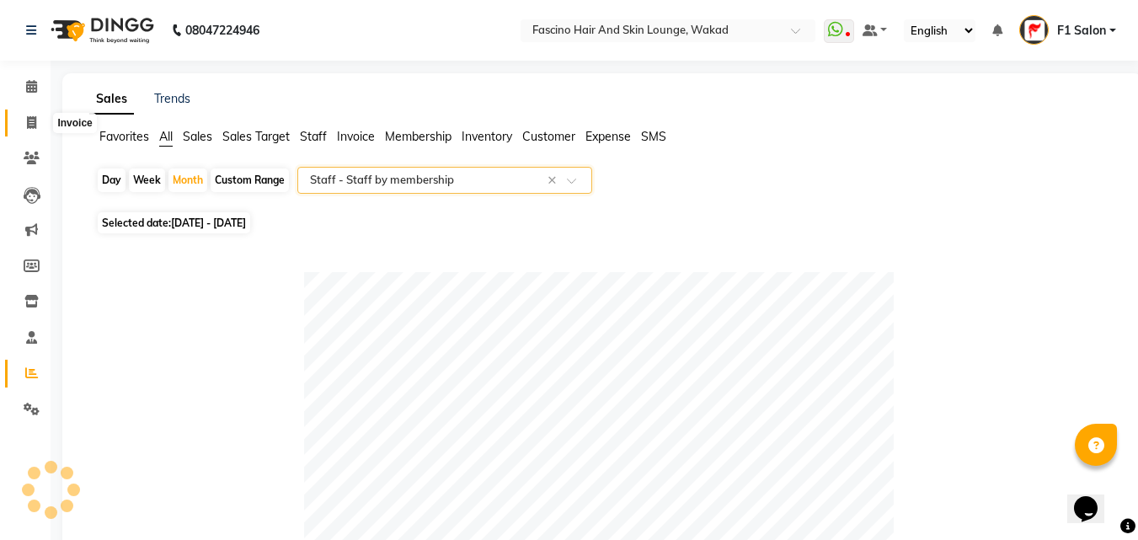
click at [27, 123] on icon at bounding box center [31, 122] width 9 height 13
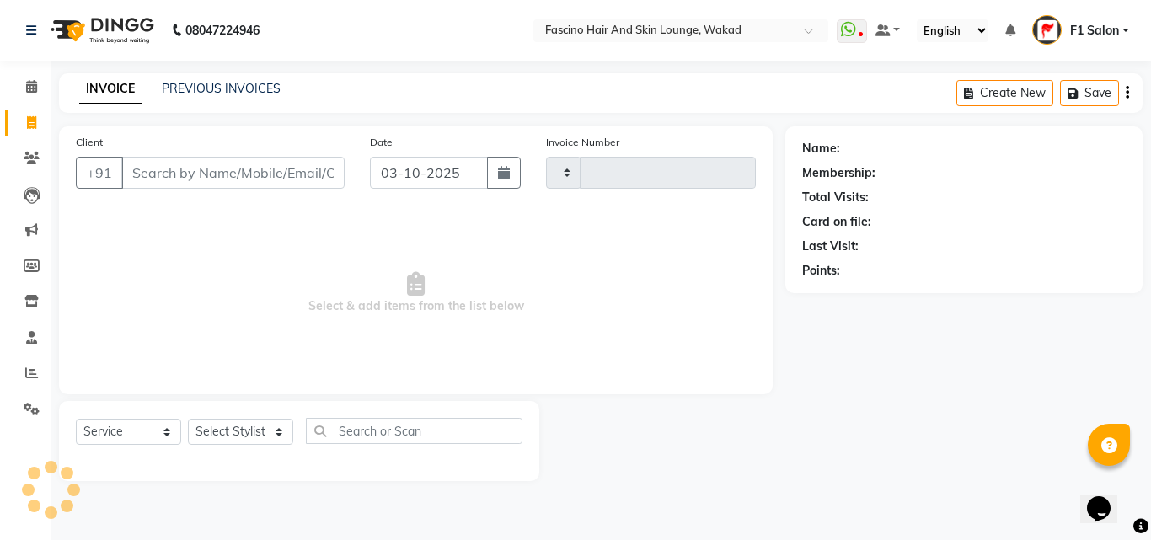
click at [259, 76] on div "INVOICE PREVIOUS INVOICES Create New Save" at bounding box center [600, 93] width 1083 height 40
click at [253, 83] on link "PREVIOUS INVOICES" at bounding box center [221, 88] width 119 height 15
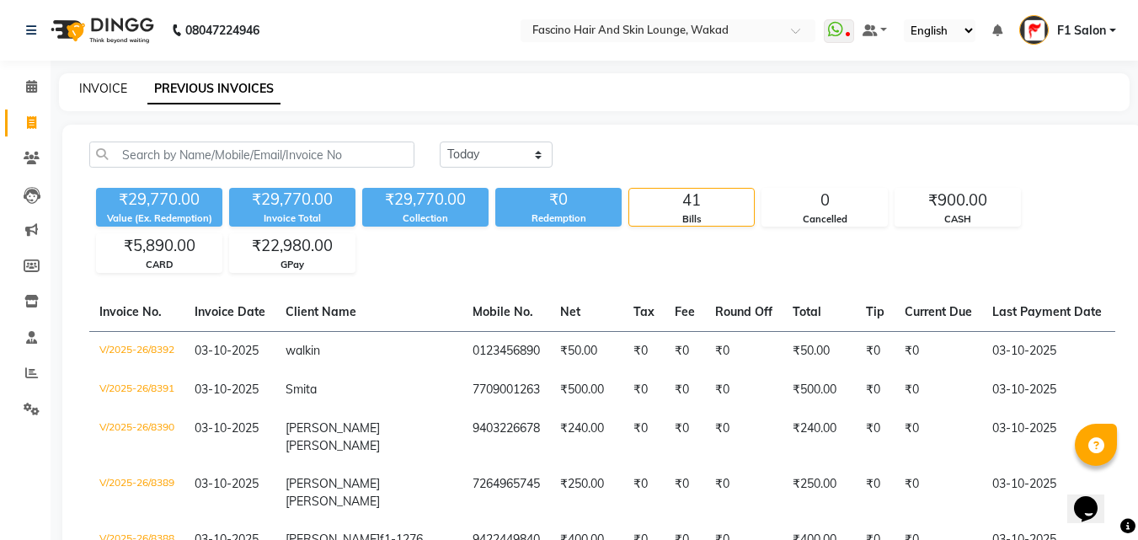
click at [106, 93] on link "INVOICE" at bounding box center [103, 88] width 48 height 15
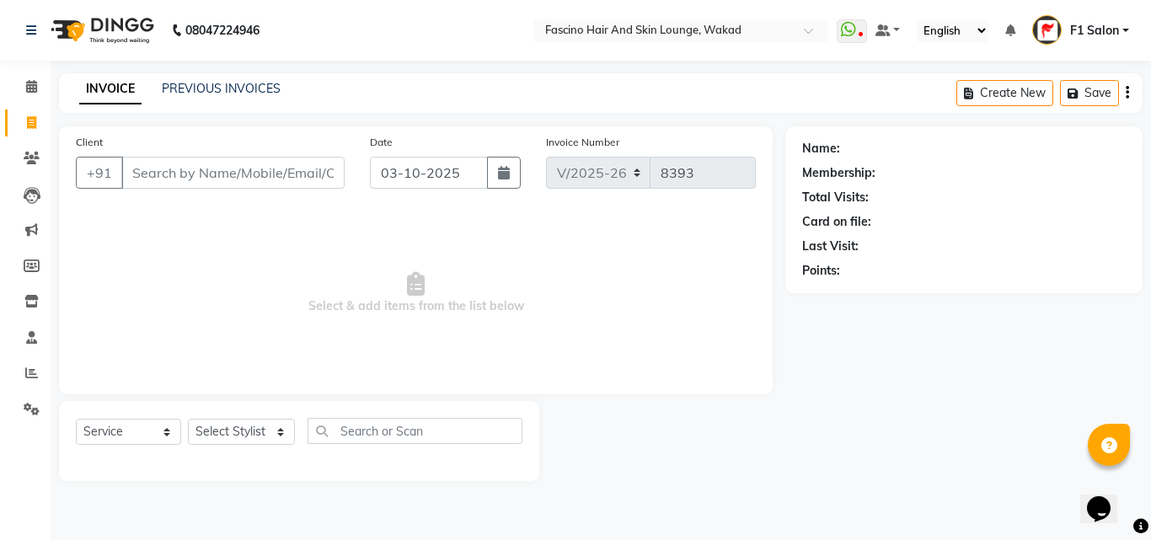
click at [238, 184] on input "Client" at bounding box center [232, 173] width 223 height 32
click at [1031, 362] on div "Name: Membership: Total Visits: Card on file: Last Visit: Points:" at bounding box center [970, 303] width 370 height 355
drag, startPoint x: 862, startPoint y: 401, endPoint x: 853, endPoint y: 413, distance: 14.5
click at [339, 173] on input "Client" at bounding box center [232, 173] width 223 height 32
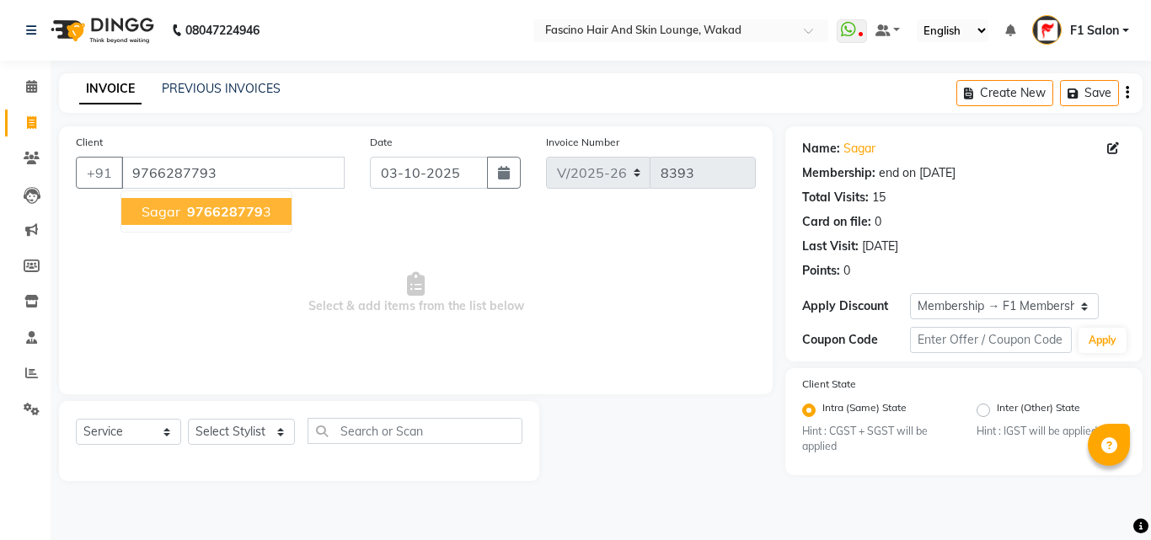
click at [1150, 135] on div "Name: Sagar Membership: end on [DATE] Total Visits: 15 Card on file: 0 Last Vis…" at bounding box center [970, 303] width 370 height 355
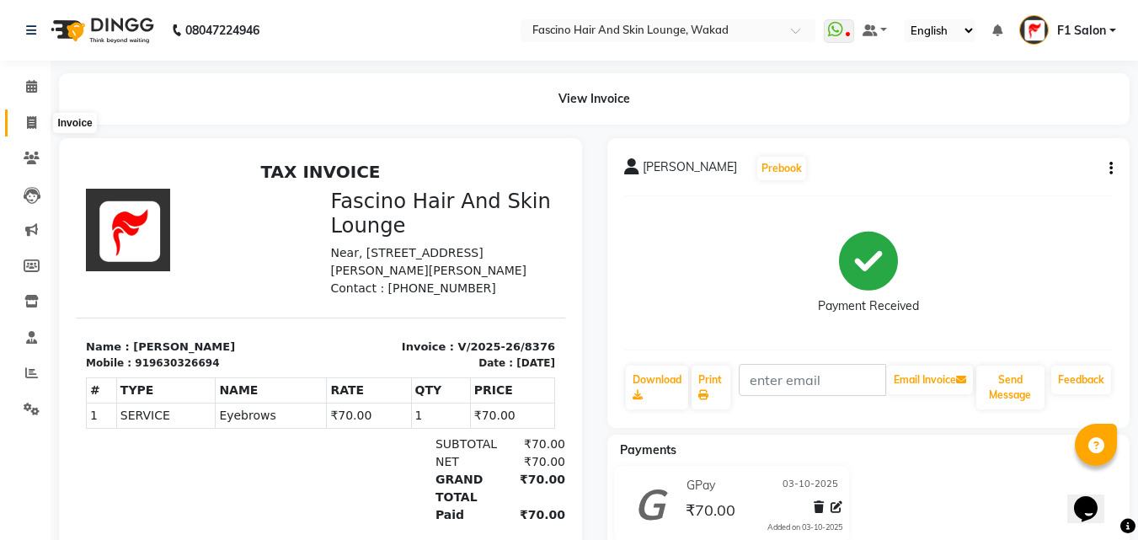
click at [42, 120] on span at bounding box center [31, 123] width 29 height 19
select select "service"
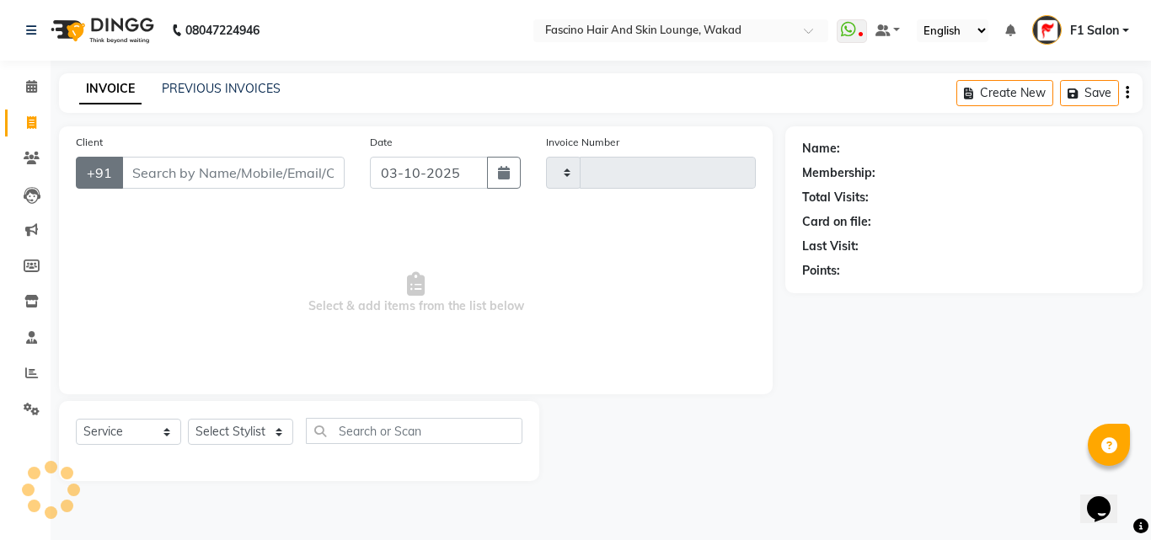
type input "8378"
select select "126"
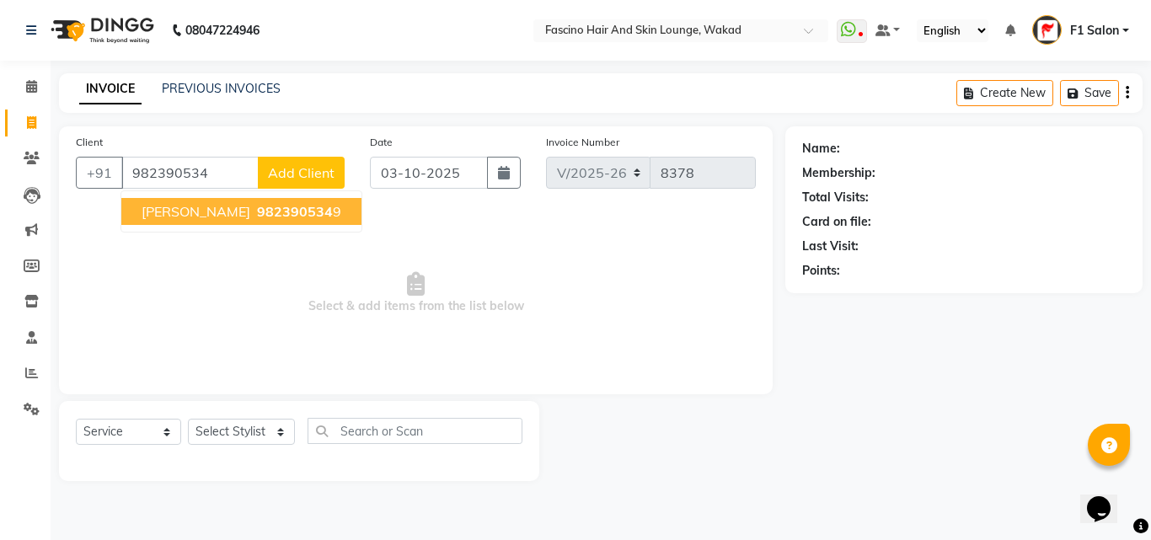
click at [168, 214] on span "sumit sharma" at bounding box center [196, 211] width 109 height 17
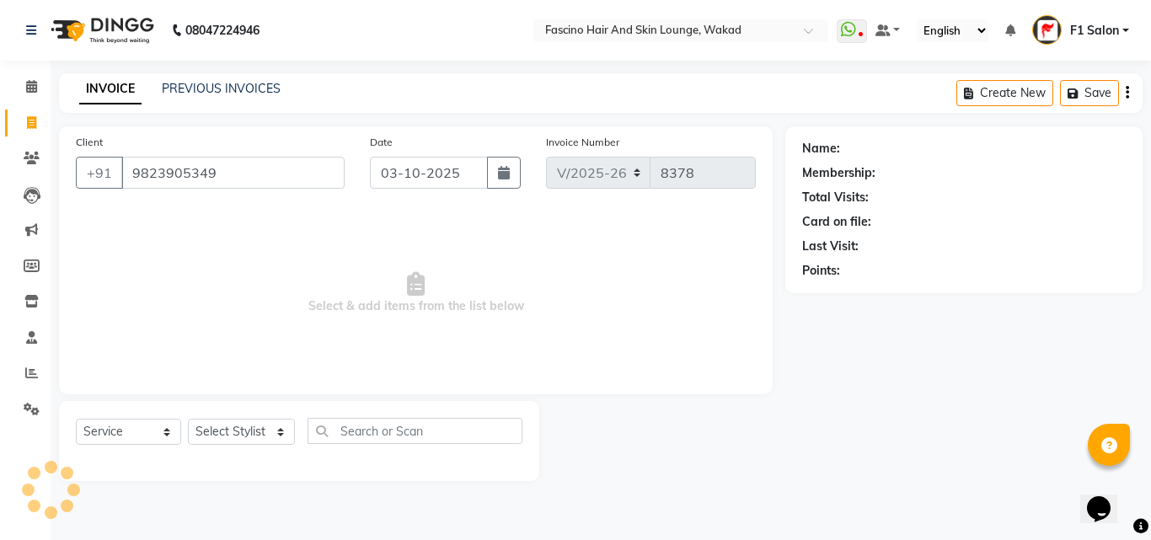
type input "9823905349"
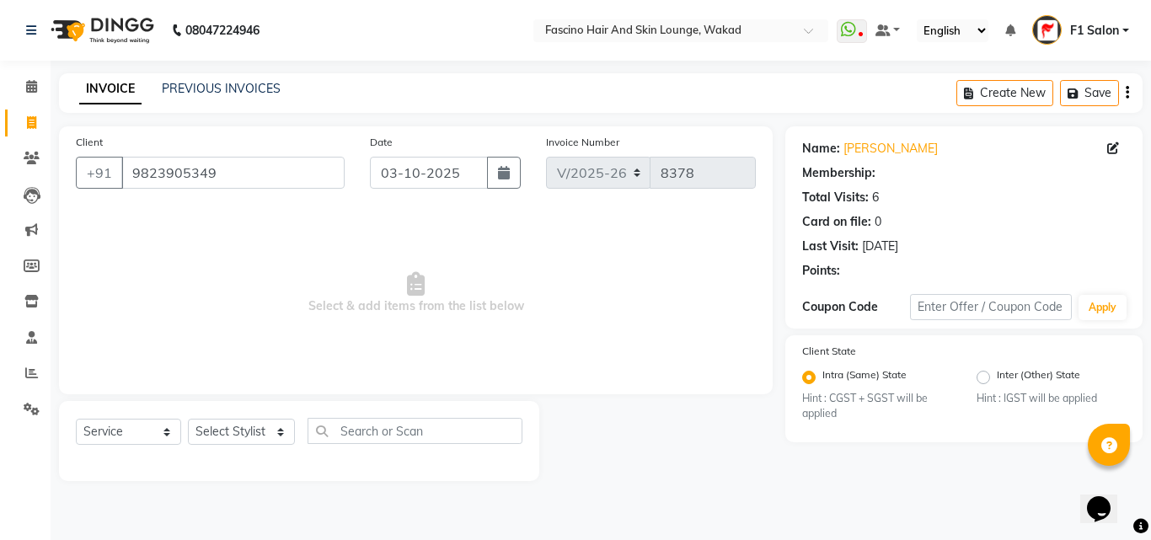
select select "1: Object"
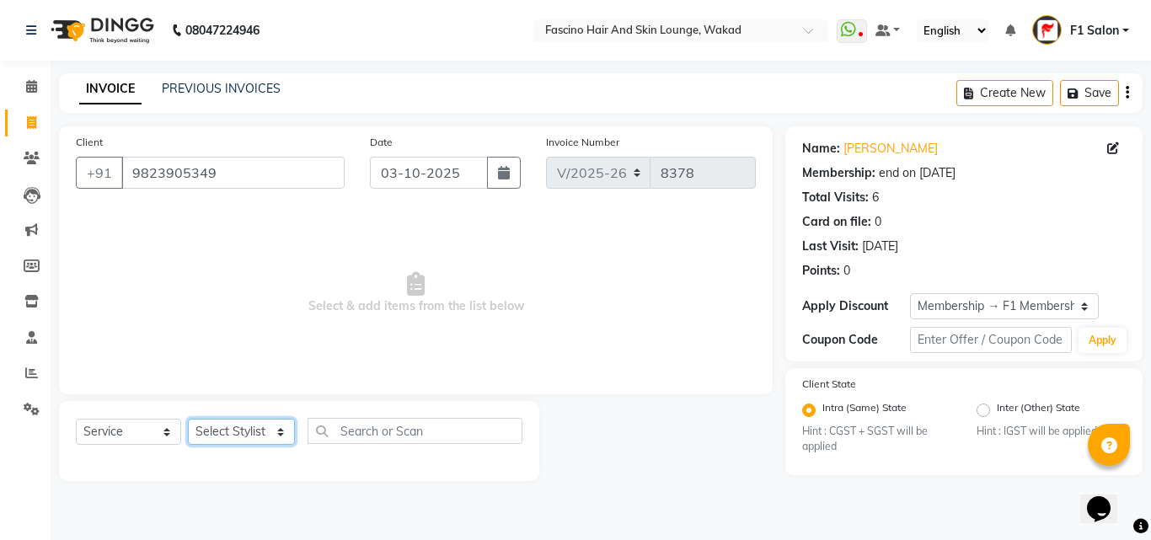
click at [244, 433] on select "Select Stylist 8805000650 Aarohi Chimu [PERSON_NAME] jh F1 Salon Ganesh F1 Gopa…" at bounding box center [241, 432] width 107 height 26
select select "57606"
click at [188, 419] on select "Select Stylist 8805000650 Aarohi Chimu [PERSON_NAME] jh F1 Salon Ganesh F1 Gopa…" at bounding box center [241, 432] width 107 height 26
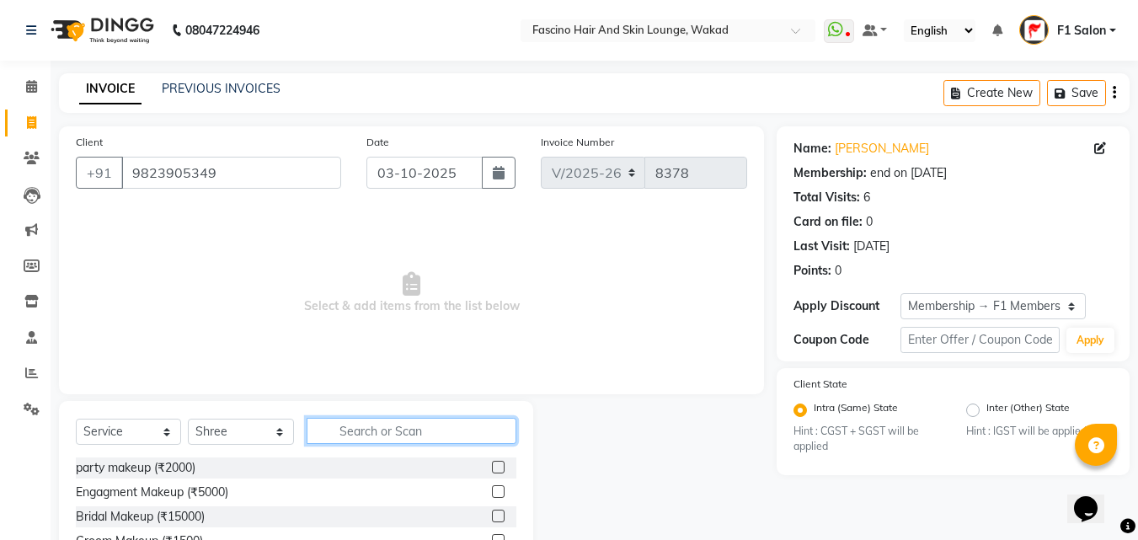
click at [373, 433] on input "text" at bounding box center [412, 431] width 210 height 26
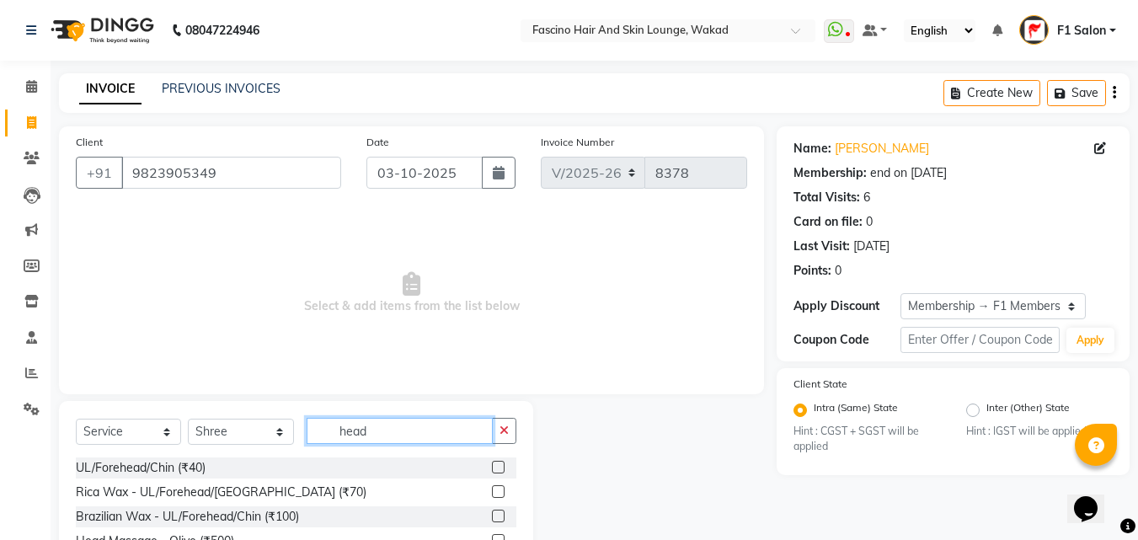
scroll to position [113, 0]
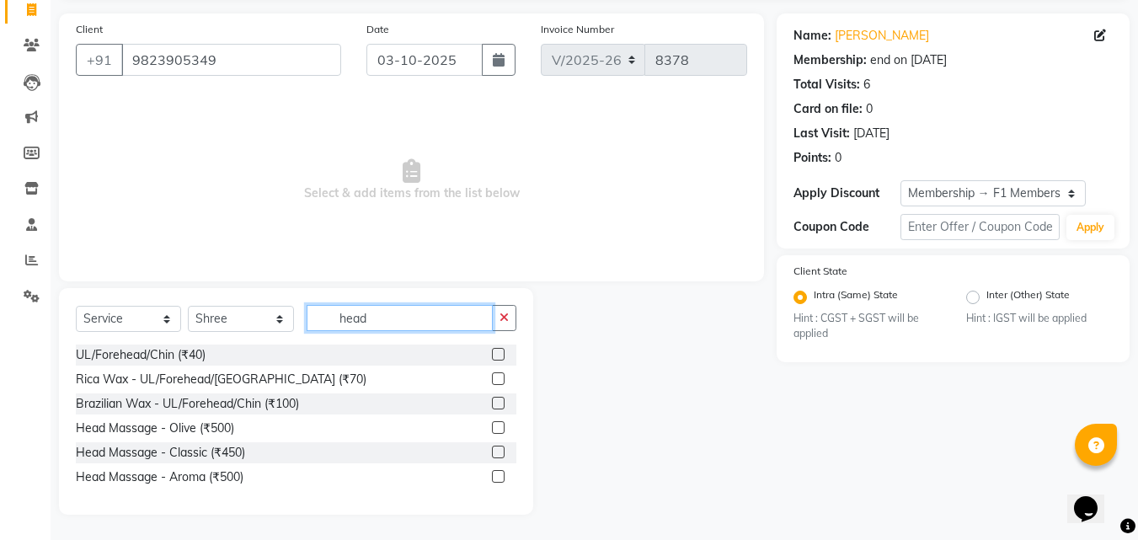
type input "head"
click at [217, 443] on div "Head Massage - Classic (₹450)" at bounding box center [296, 452] width 441 height 21
click at [218, 452] on div "Head Massage - Classic (₹450)" at bounding box center [160, 453] width 169 height 18
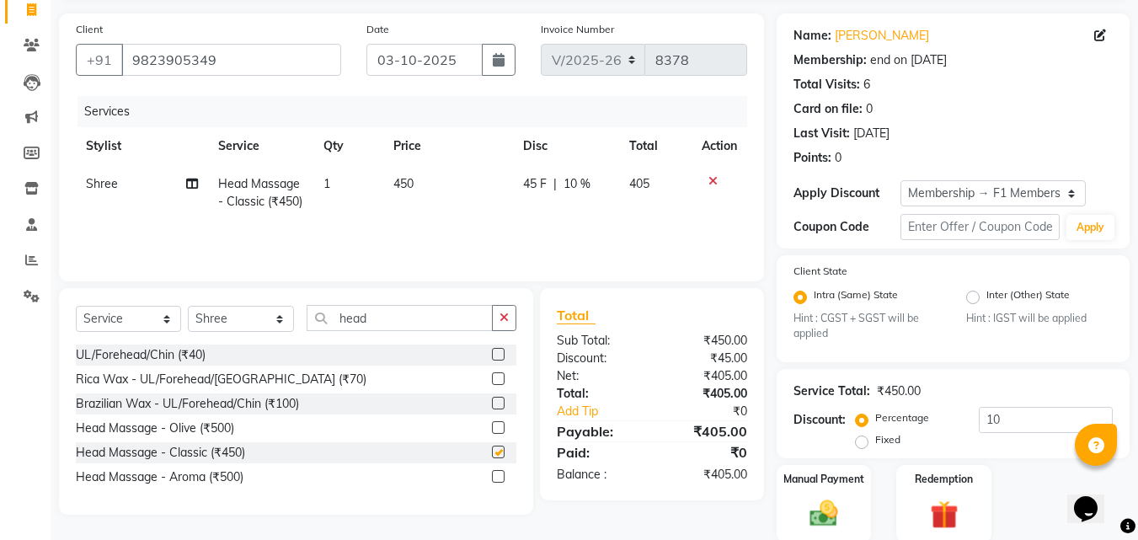
checkbox input "false"
click at [425, 197] on td "450" at bounding box center [448, 193] width 130 height 56
select select "57606"
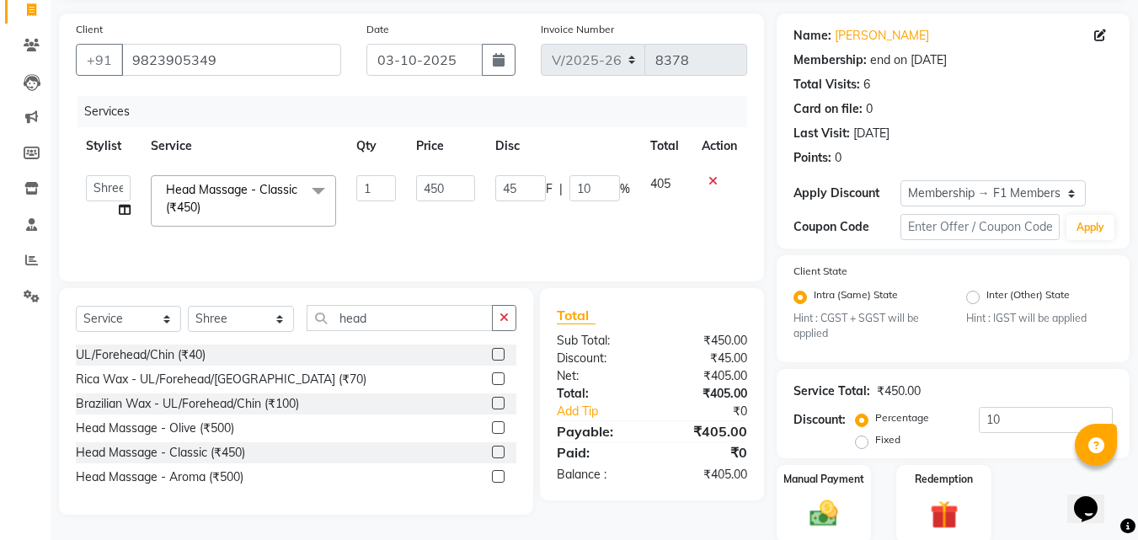
click at [425, 197] on input "450" at bounding box center [445, 188] width 58 height 26
type input "400"
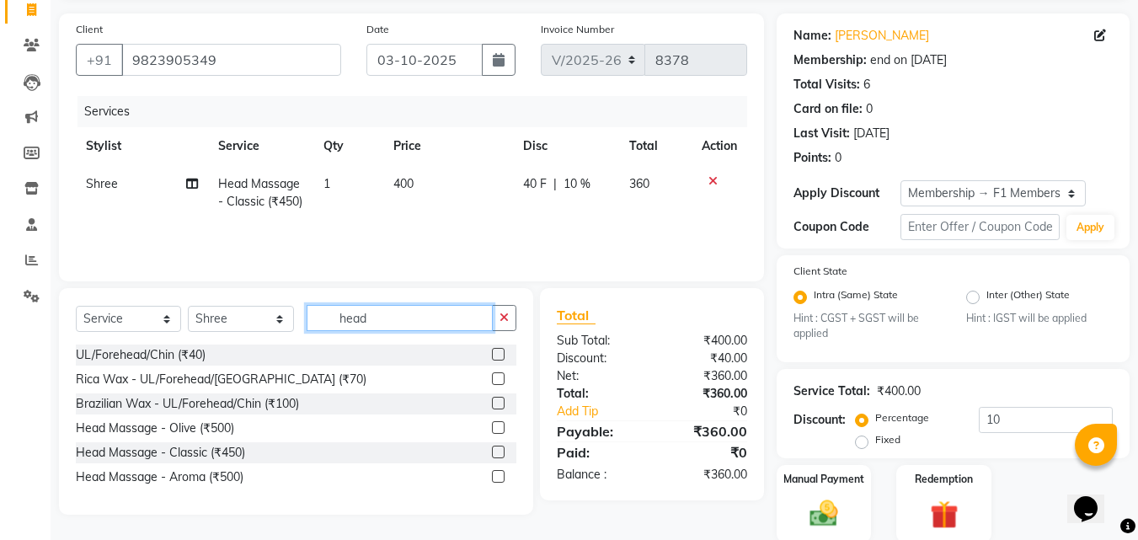
click at [441, 325] on input "head" at bounding box center [400, 318] width 186 height 26
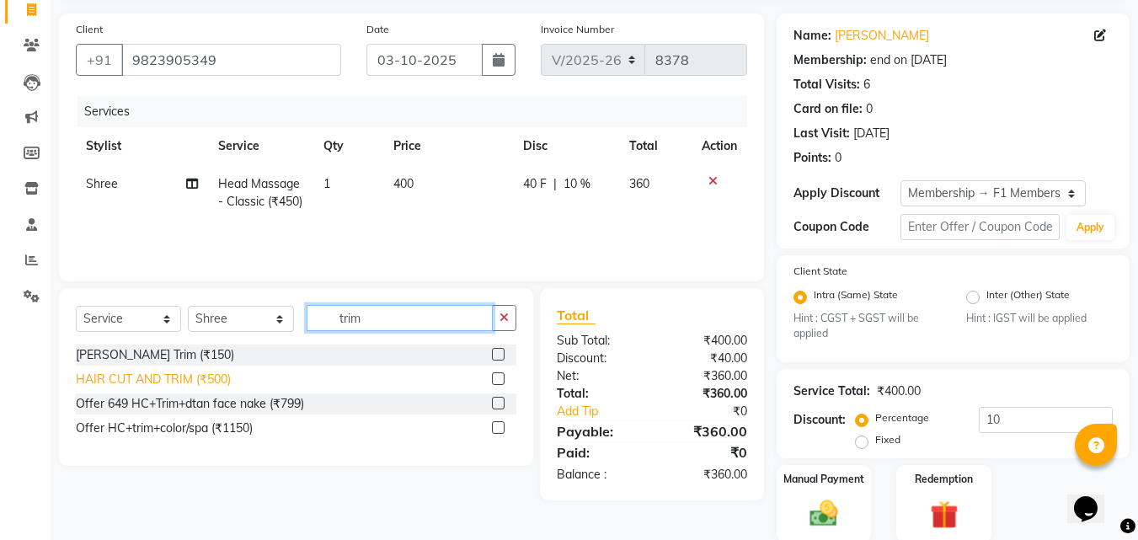
type input "trim"
click at [204, 377] on div "HAIR CUT AND TRIM (₹500)" at bounding box center [153, 380] width 155 height 18
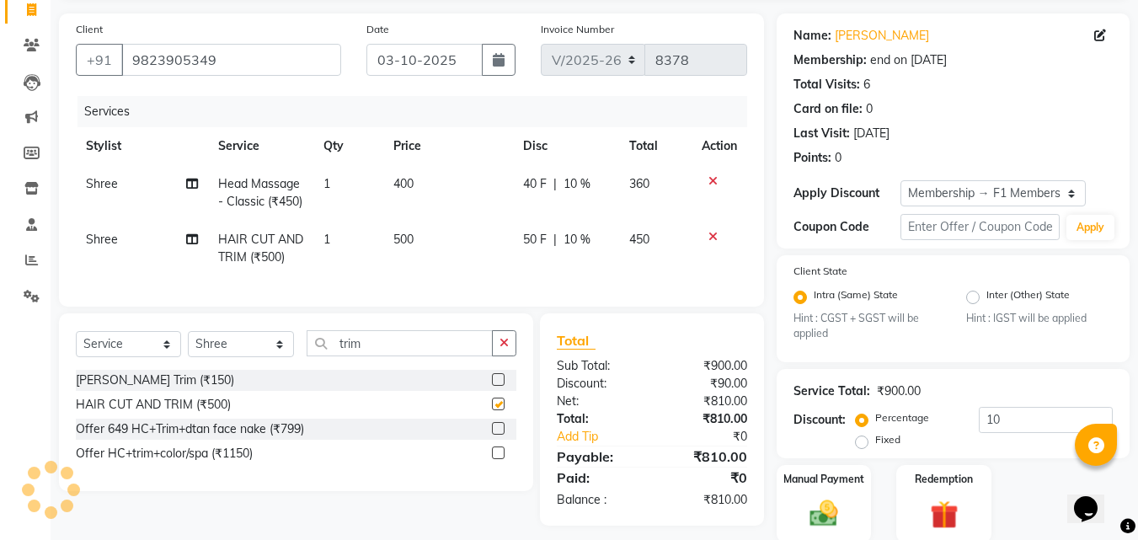
checkbox input "false"
click at [407, 243] on td "500" at bounding box center [448, 249] width 130 height 56
select select "57606"
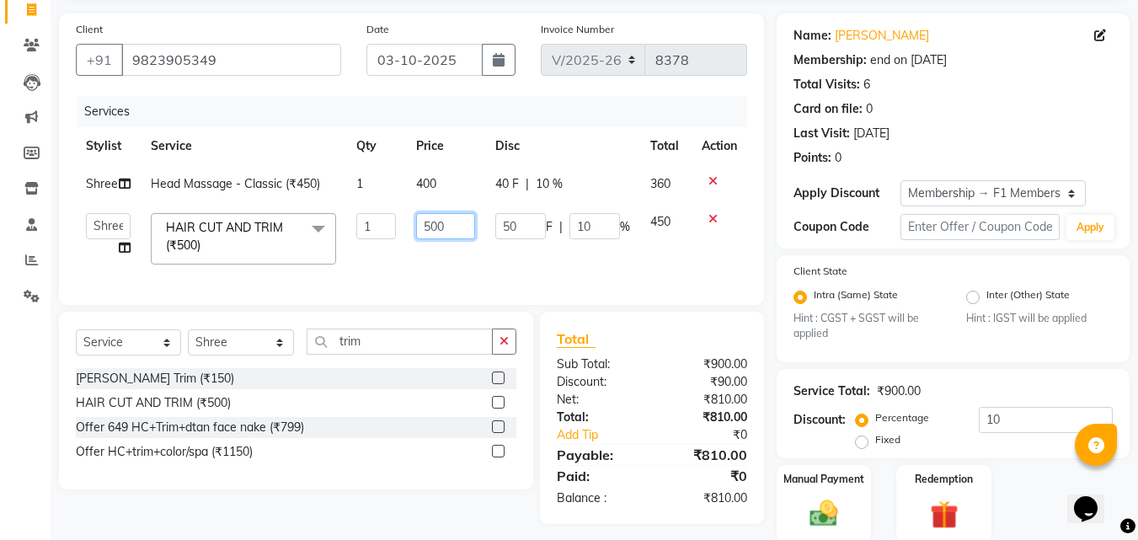
click at [430, 233] on input "500" at bounding box center [445, 226] width 58 height 26
type input "400"
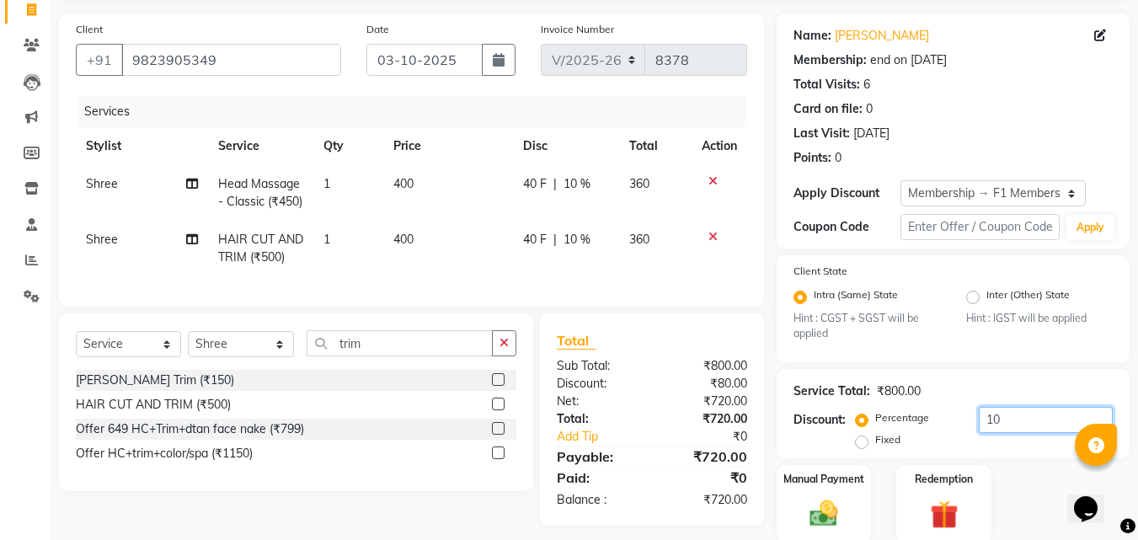
click at [1058, 414] on input "10" at bounding box center [1046, 420] width 134 height 26
type input "1"
click at [835, 515] on img at bounding box center [823, 514] width 47 height 34
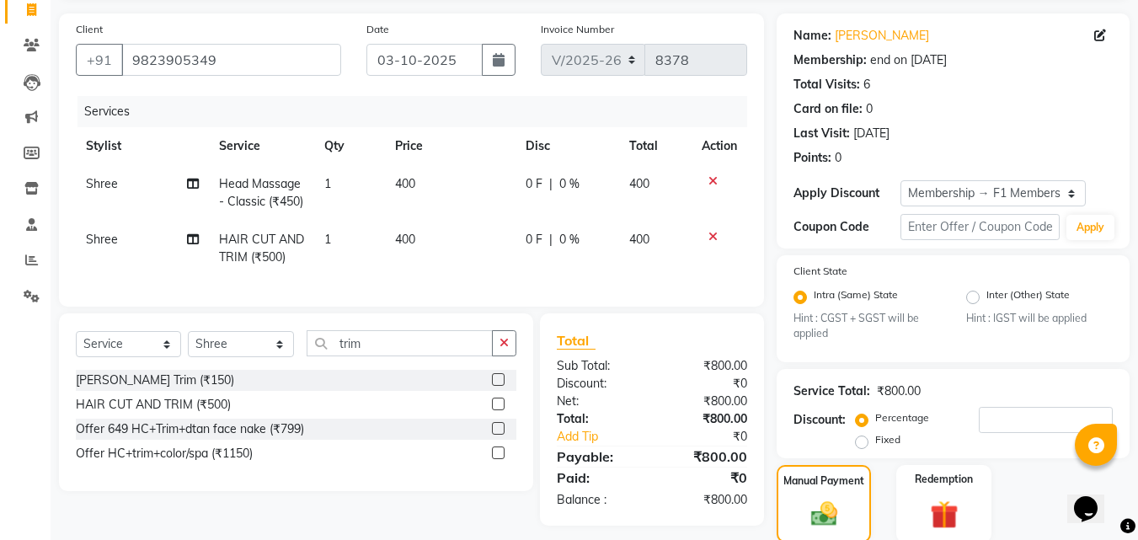
scroll to position [283, 0]
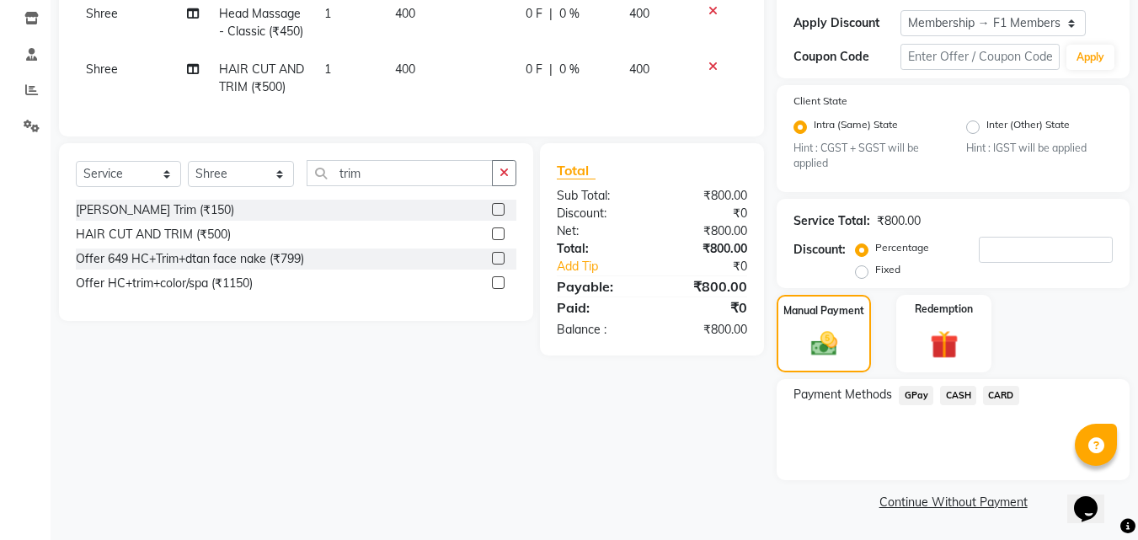
click at [916, 399] on span "GPay" at bounding box center [916, 395] width 35 height 19
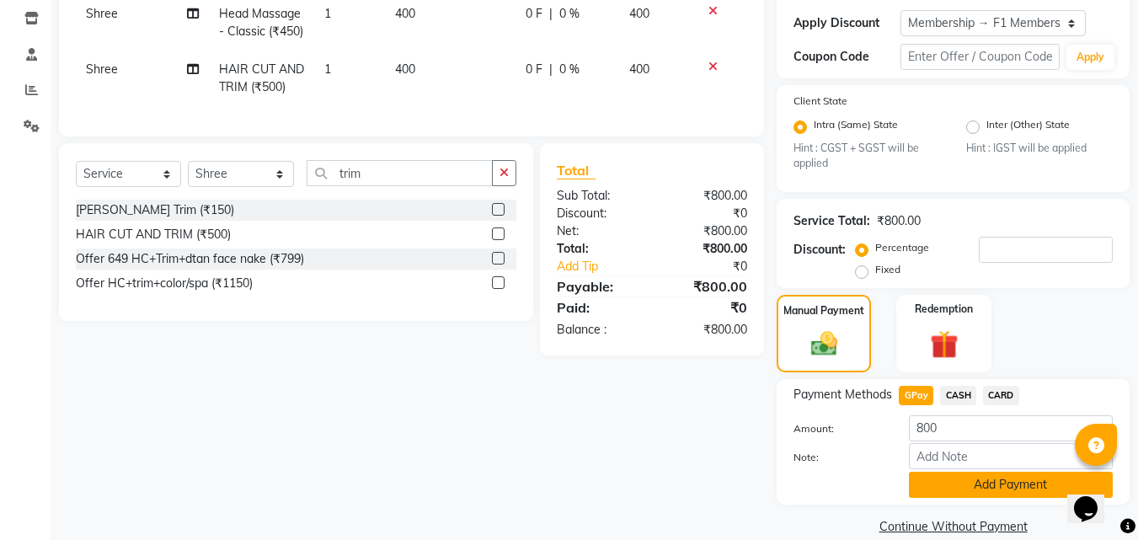
click at [972, 483] on button "Add Payment" at bounding box center [1011, 485] width 204 height 26
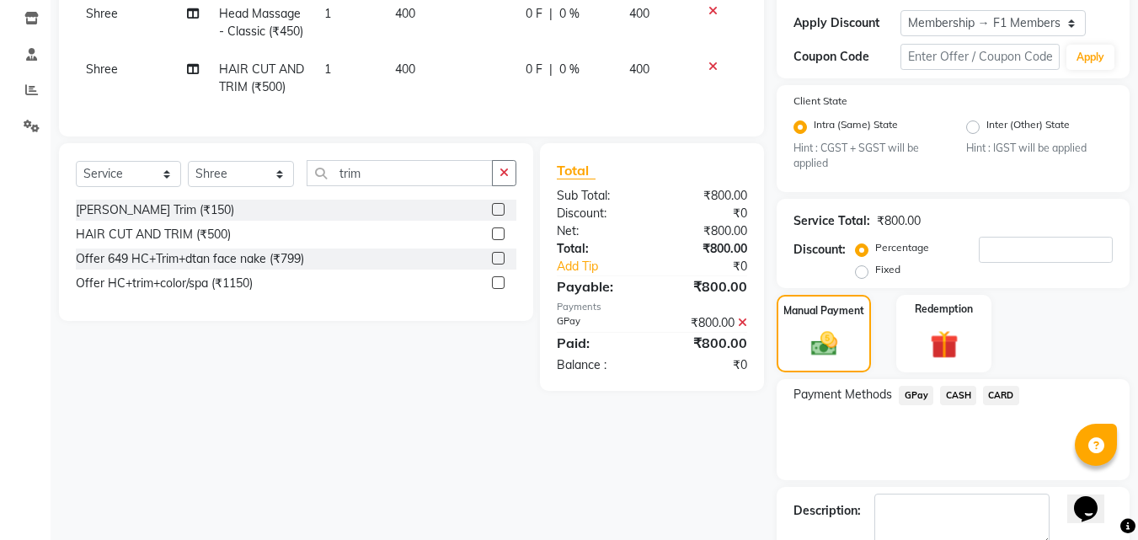
scroll to position [378, 0]
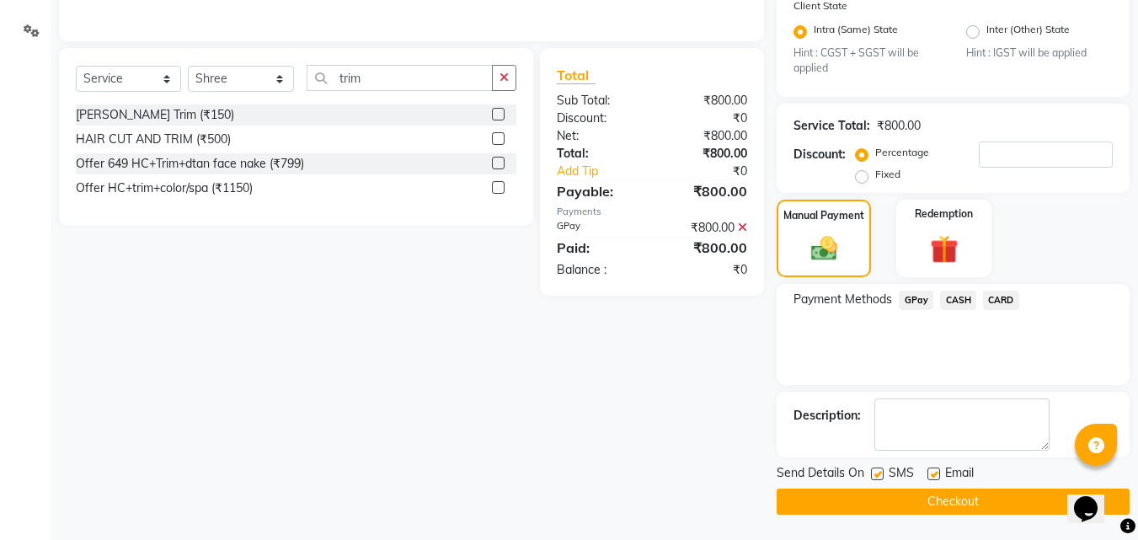
click at [878, 475] on label at bounding box center [877, 473] width 13 height 13
click at [878, 475] on input "checkbox" at bounding box center [876, 474] width 11 height 11
checkbox input "false"
click at [847, 498] on button "Checkout" at bounding box center [953, 502] width 353 height 26
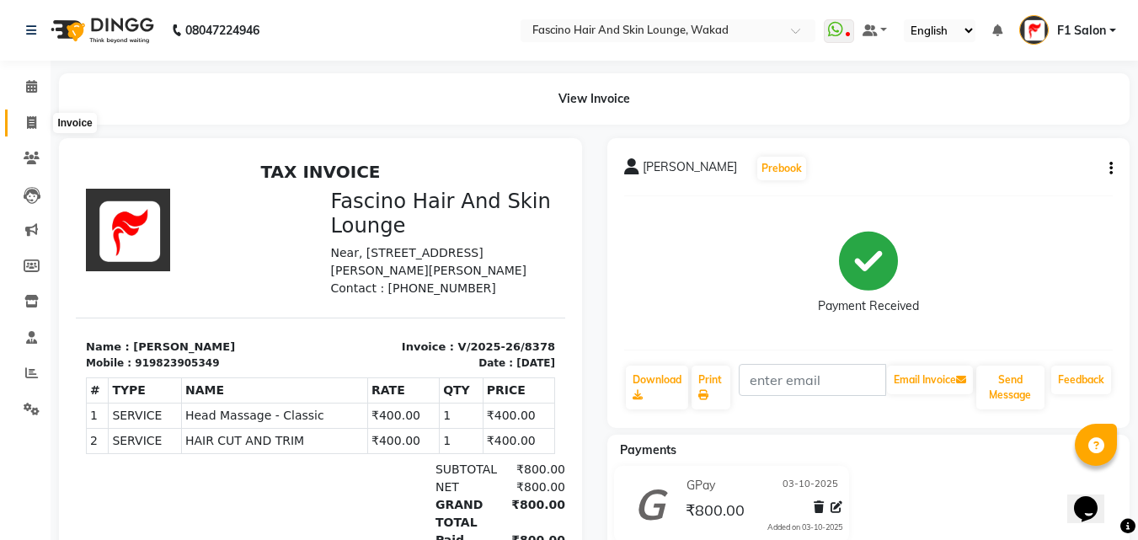
click at [31, 122] on icon at bounding box center [31, 122] width 9 height 13
select select "service"
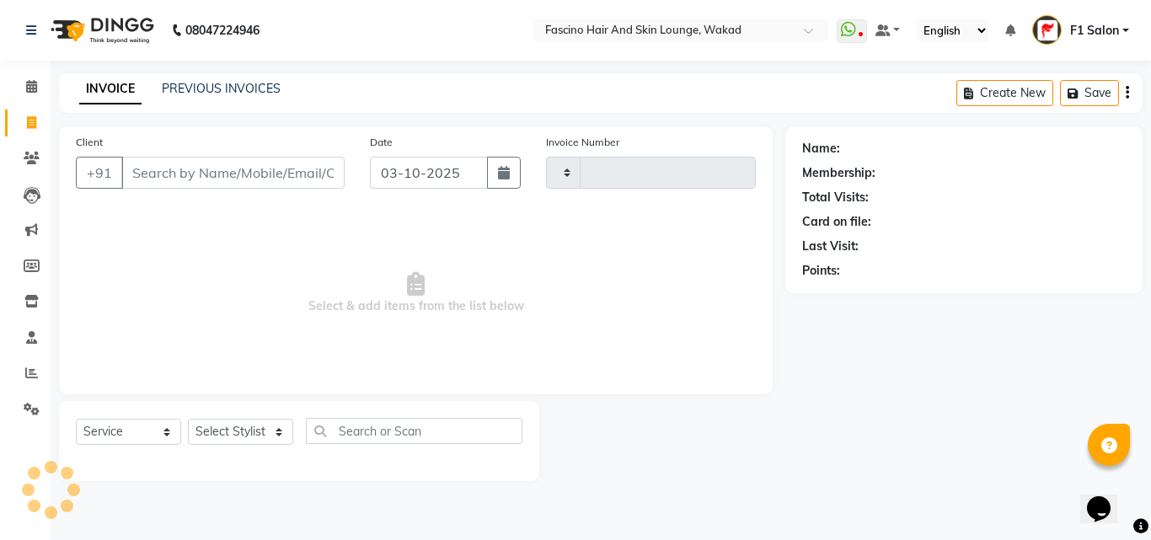
type input "8382"
select select "126"
